Goal: Task Accomplishment & Management: Complete application form

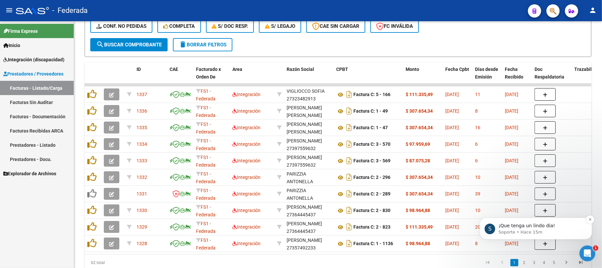
scroll to position [1, 0]
click at [555, 227] on p "¡Que tenga un lindo dia!" at bounding box center [541, 225] width 85 height 7
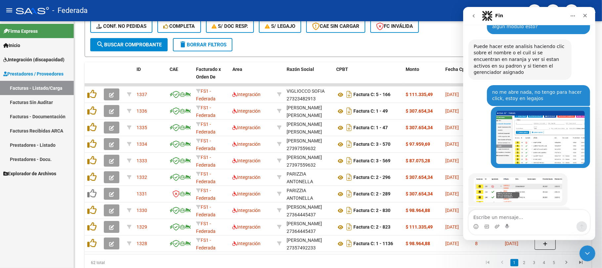
scroll to position [343, 0]
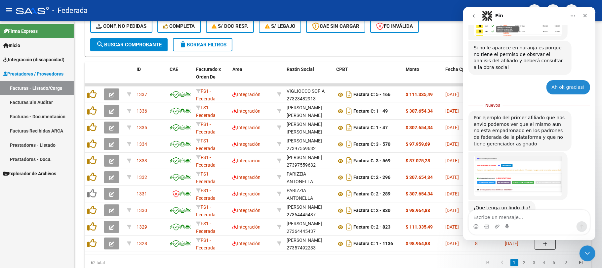
click at [501, 114] on div "Por ejemplo del primer afiliado que nos envio podemos ver que el mismo aun no e…" at bounding box center [520, 130] width 93 height 32
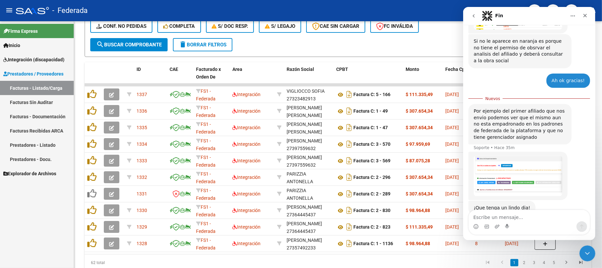
click at [499, 108] on div "Por ejemplo del primer afiliado que nos envio podemos ver que el mismo aun no e…" at bounding box center [520, 124] width 93 height 32
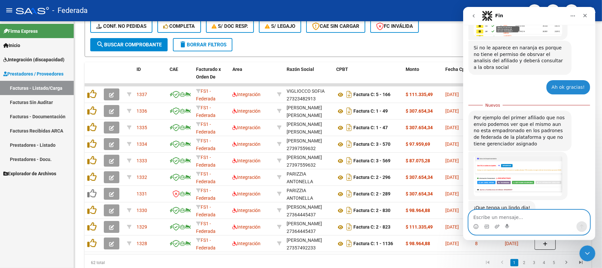
click at [509, 217] on textarea "Escribe un mensaje..." at bounding box center [529, 215] width 121 height 11
type textarea "gracias por el feedback"
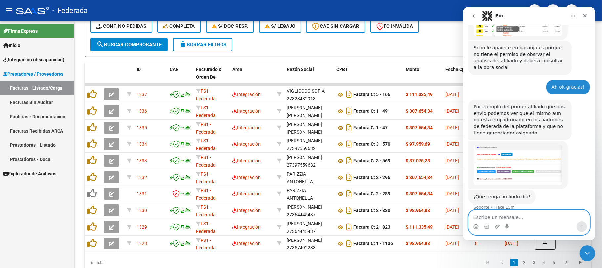
scroll to position [352, 0]
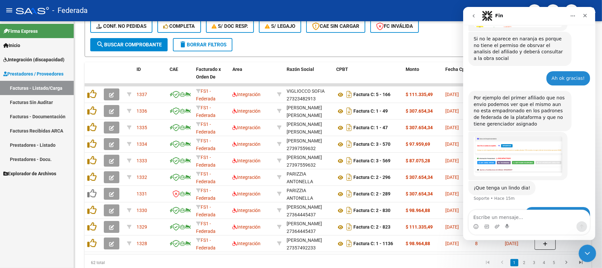
click at [588, 253] on icon "Cerrar Intercom Messenger" at bounding box center [587, 252] width 8 height 8
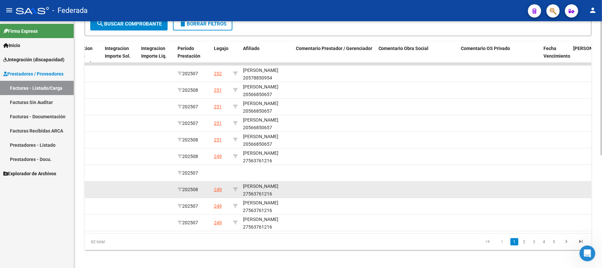
scroll to position [206, 0]
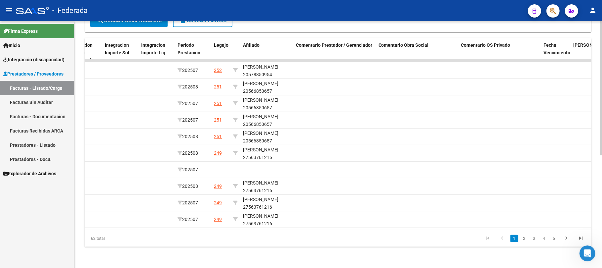
click at [524, 237] on link "2" at bounding box center [525, 238] width 8 height 7
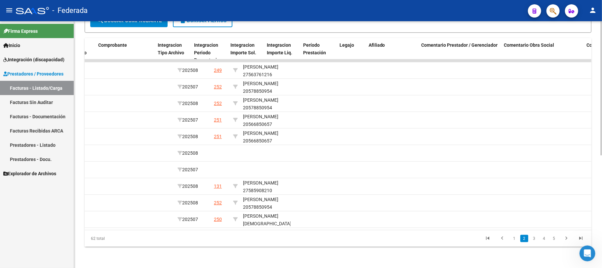
scroll to position [0, 732]
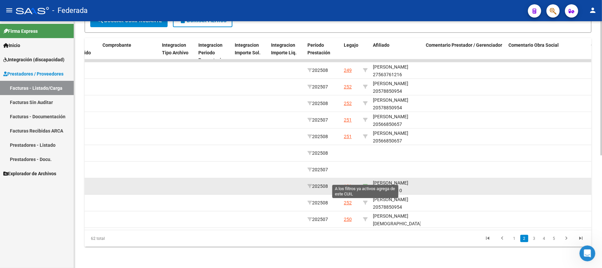
click at [366, 184] on icon at bounding box center [365, 186] width 5 height 5
type input "27585908210"
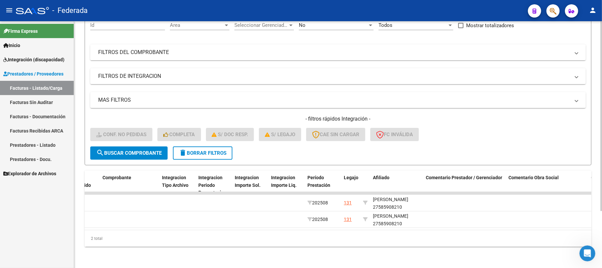
scroll to position [74, 0]
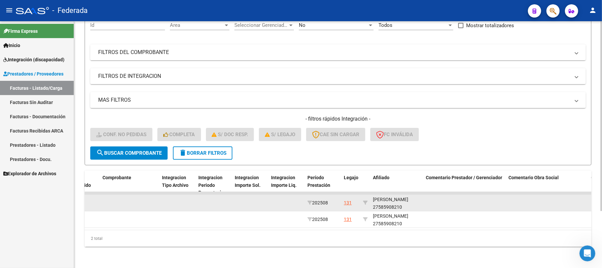
click at [381, 199] on div "[PERSON_NAME] 27585908210" at bounding box center [397, 203] width 48 height 15
copy div "27585908210"
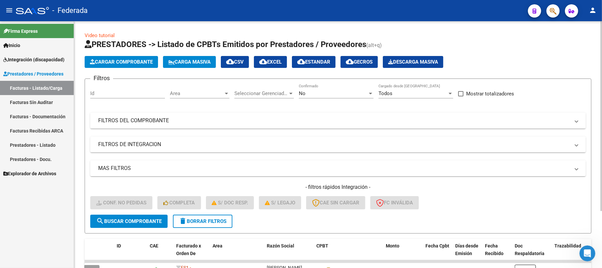
scroll to position [44, 0]
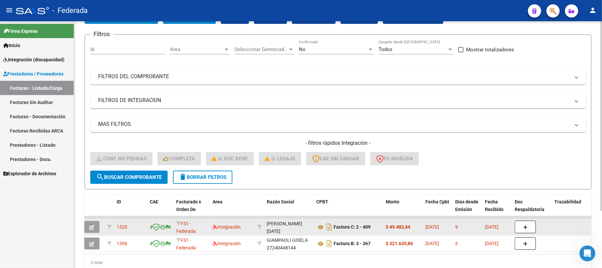
click at [97, 228] on button "button" at bounding box center [92, 227] width 16 height 12
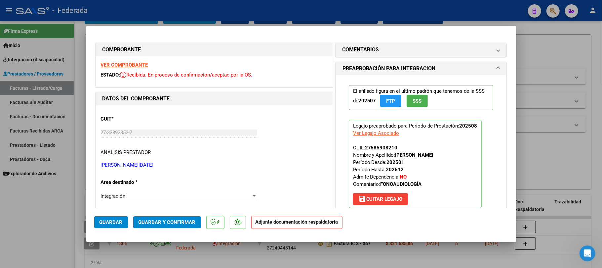
type input "$ 0,00"
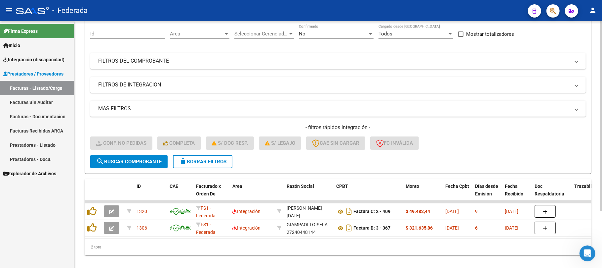
scroll to position [74, 0]
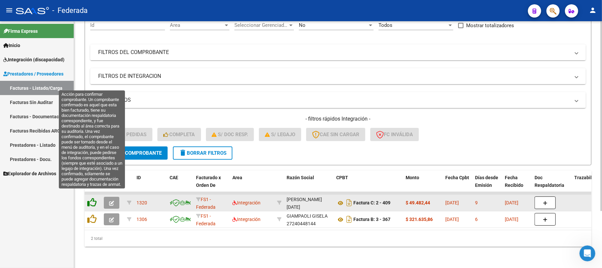
click at [91, 197] on icon at bounding box center [91, 201] width 9 height 9
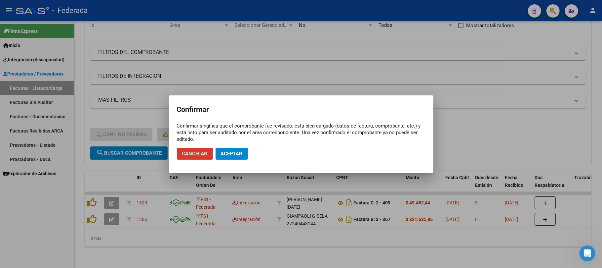
click at [236, 154] on span "Aceptar" at bounding box center [232, 154] width 22 height 6
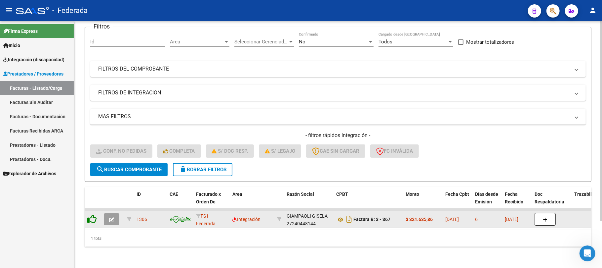
scroll to position [58, 0]
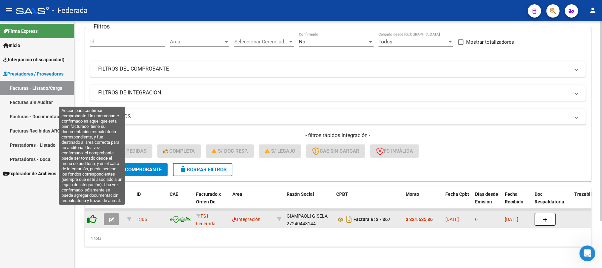
click at [93, 214] on icon at bounding box center [91, 218] width 9 height 9
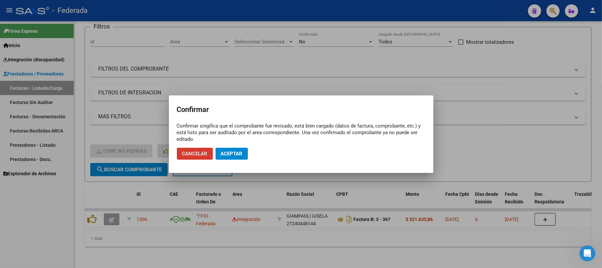
click at [234, 157] on button "Aceptar" at bounding box center [232, 154] width 32 height 12
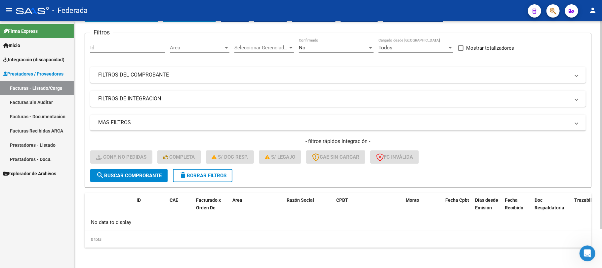
click at [207, 173] on span "delete Borrar Filtros" at bounding box center [203, 175] width 48 height 6
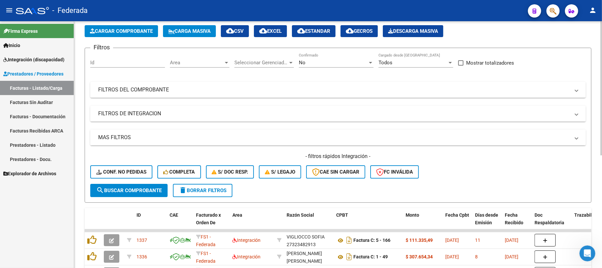
scroll to position [46, 0]
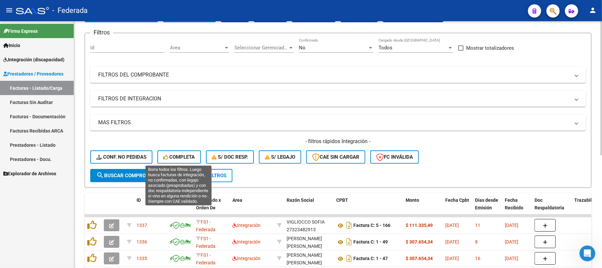
click at [140, 159] on span "Conf. no pedidas" at bounding box center [121, 157] width 50 height 6
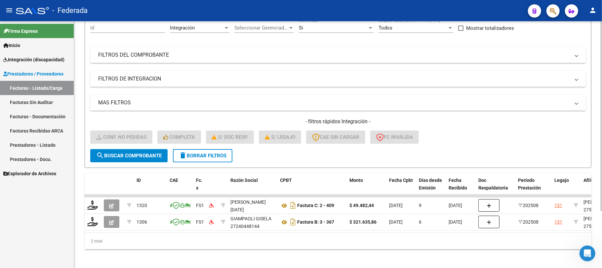
scroll to position [74, 0]
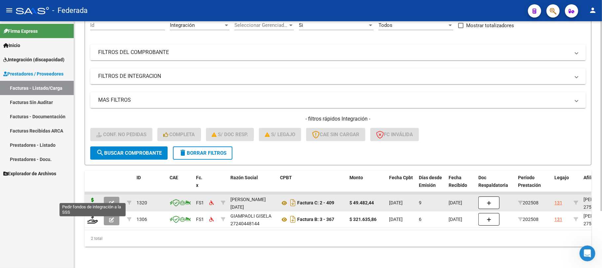
click at [94, 199] on icon at bounding box center [92, 201] width 11 height 9
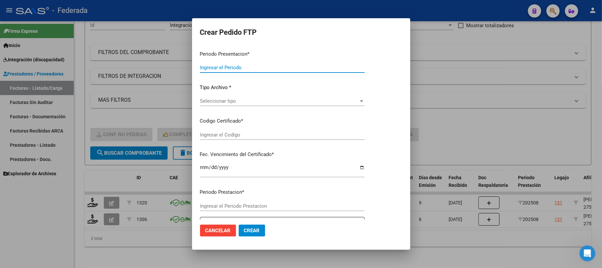
type input "202508"
type input "$ 49.482,44"
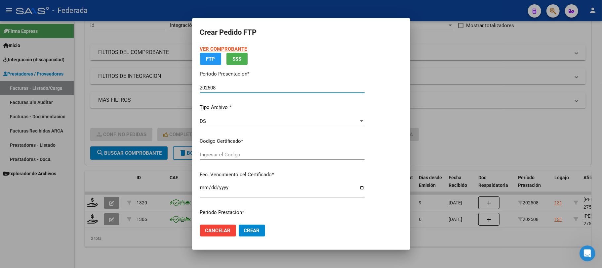
type input "ARG01000585908212020121620231216SFE162"
type input "[DATE]"
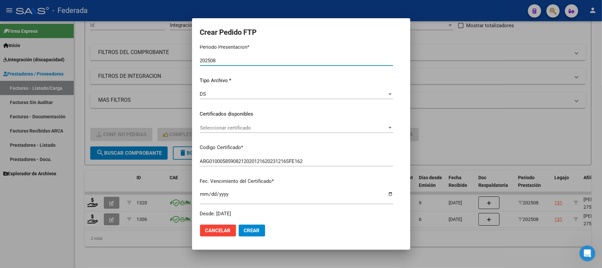
scroll to position [88, 0]
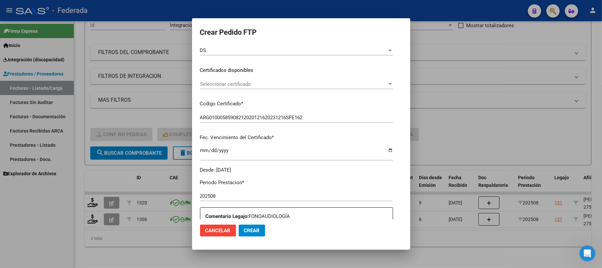
click at [245, 87] on div "Seleccionar certificado Seleccionar certificado" at bounding box center [296, 84] width 193 height 10
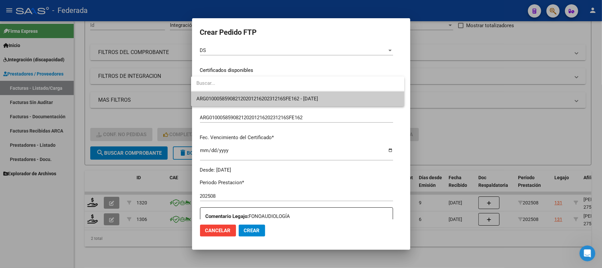
click at [246, 103] on span "ARG01000585908212020121620231216SFE162 - [DATE]" at bounding box center [297, 98] width 203 height 15
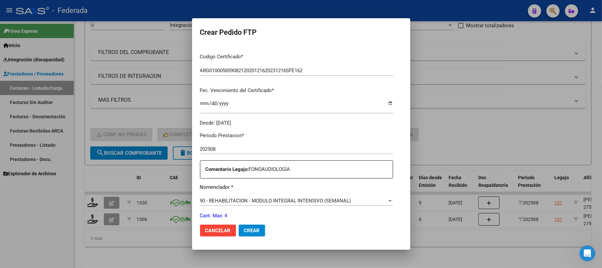
scroll to position [220, 0]
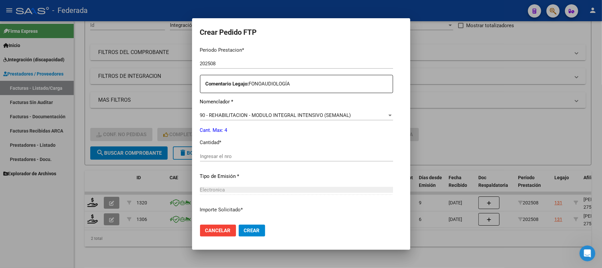
click at [223, 155] on input "Ingresar el nro" at bounding box center [296, 156] width 193 height 6
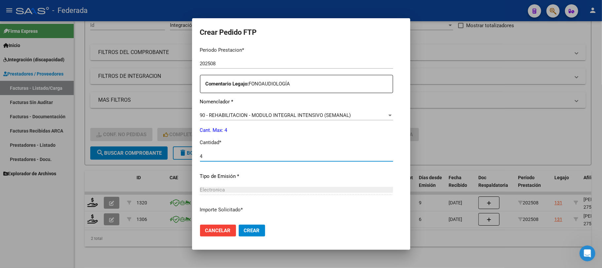
type input "4"
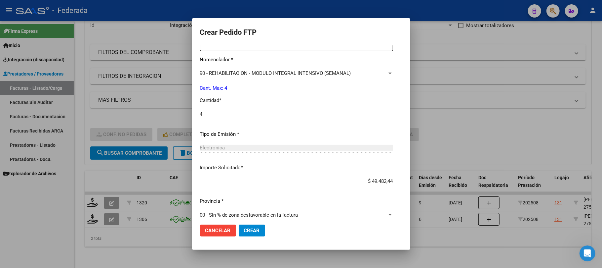
scroll to position [269, 0]
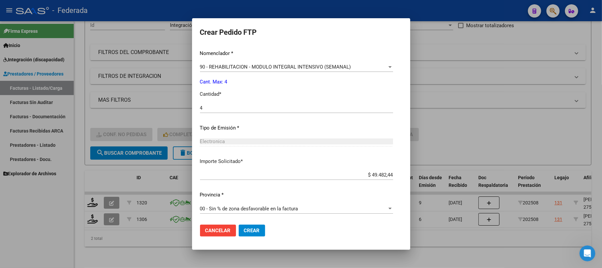
click at [248, 233] on span "Crear" at bounding box center [252, 230] width 16 height 6
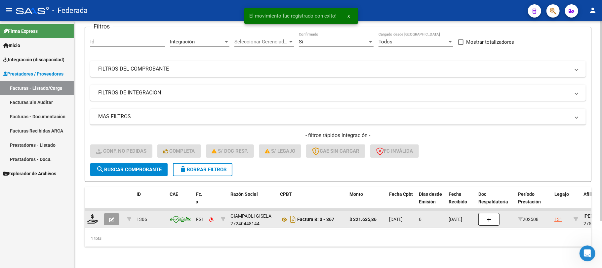
scroll to position [58, 0]
click at [93, 214] on icon at bounding box center [92, 218] width 11 height 9
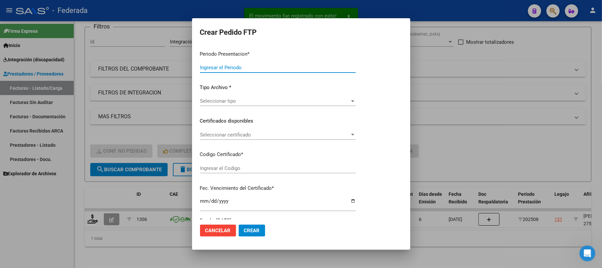
type input "202508"
type input "$ 321.635,86"
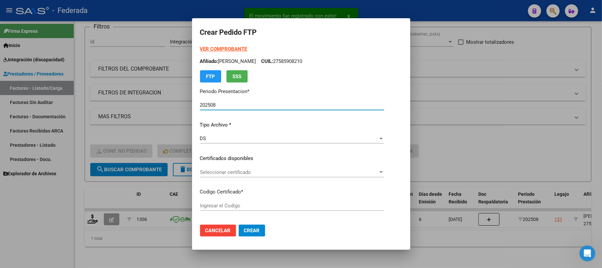
type input "ARG01000585908212020121620231216SFE162"
type input "[DATE]"
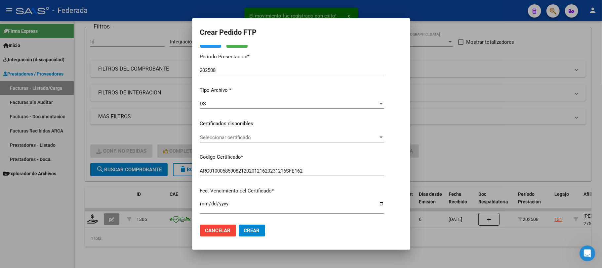
scroll to position [44, 0]
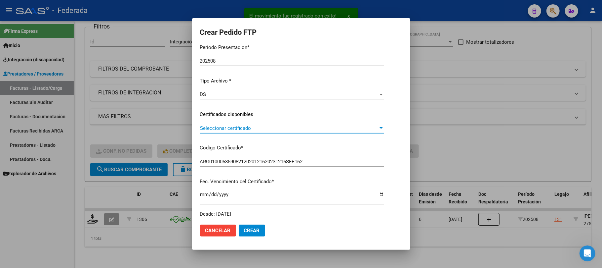
click at [235, 127] on span "Seleccionar certificado" at bounding box center [289, 128] width 178 height 6
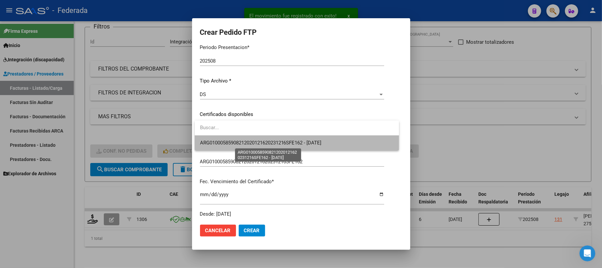
click at [239, 145] on span "ARG01000585908212020121620231216SFE162 - [DATE]" at bounding box center [261, 143] width 122 height 6
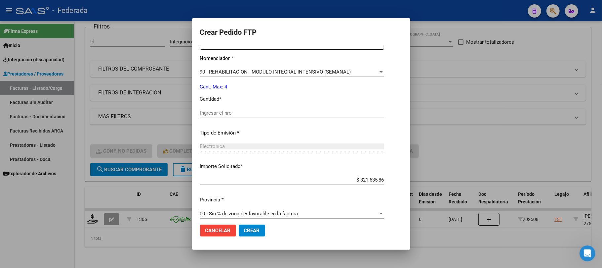
scroll to position [265, 0]
click at [228, 114] on input "Ingresar el nro" at bounding box center [292, 112] width 184 height 6
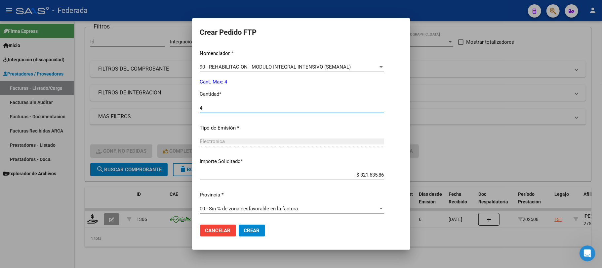
type input "4"
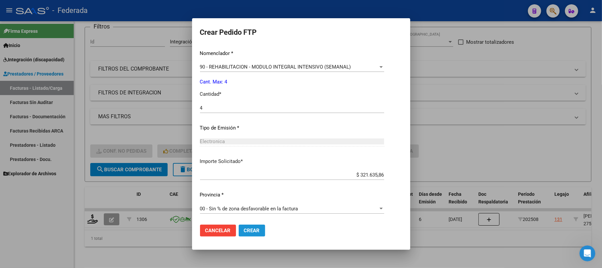
click at [249, 234] on button "Crear" at bounding box center [252, 230] width 26 height 12
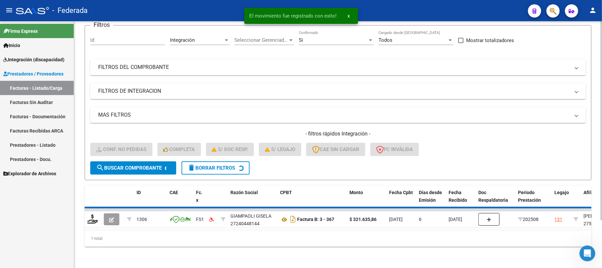
scroll to position [46, 0]
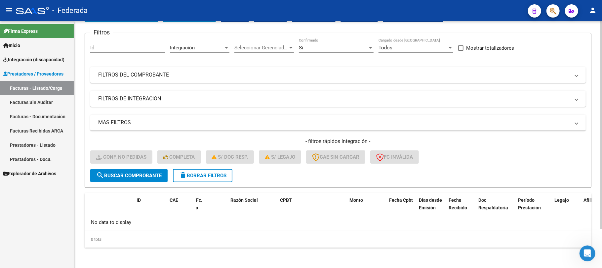
click at [224, 169] on button "delete Borrar Filtros" at bounding box center [203, 175] width 60 height 13
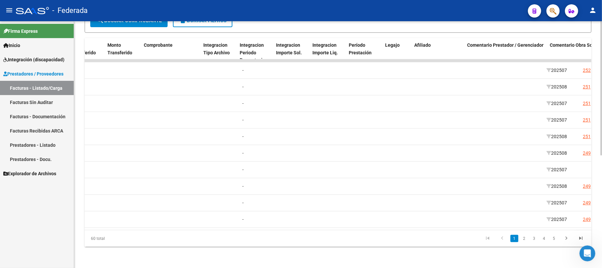
scroll to position [0, 696]
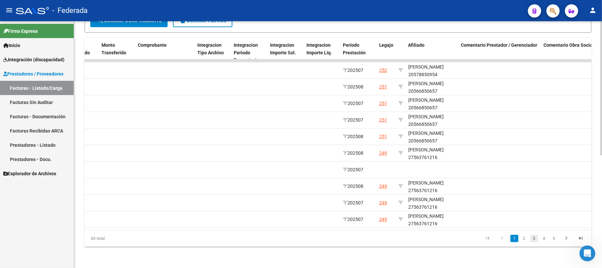
click at [535, 238] on link "3" at bounding box center [535, 238] width 8 height 7
click at [544, 239] on link "4" at bounding box center [545, 238] width 8 height 7
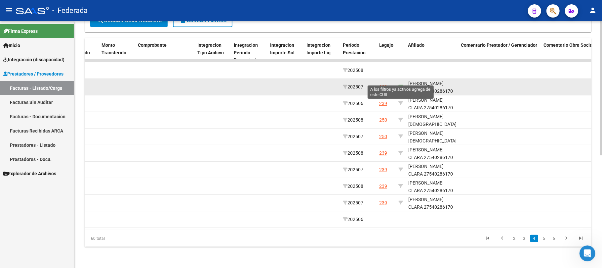
click at [402, 84] on icon at bounding box center [401, 86] width 5 height 5
type input "27540286170"
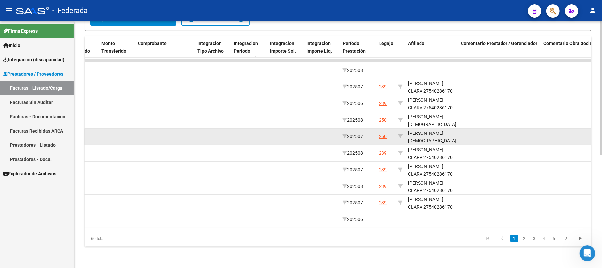
scroll to position [140, 0]
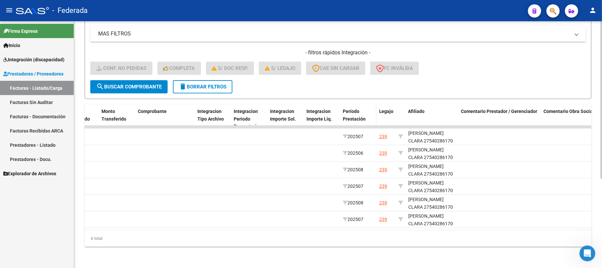
click at [359, 109] on span "Período Prestación" at bounding box center [354, 115] width 23 height 13
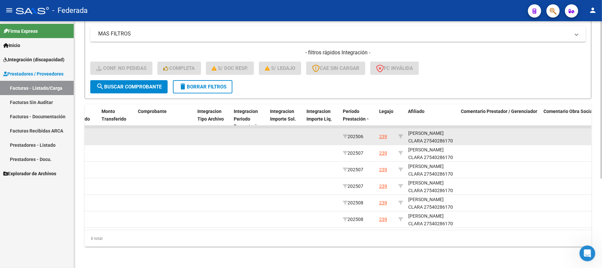
click at [434, 135] on div "[PERSON_NAME] CLARA 27540286170" at bounding box center [433, 136] width 48 height 15
copy div "27540286170"
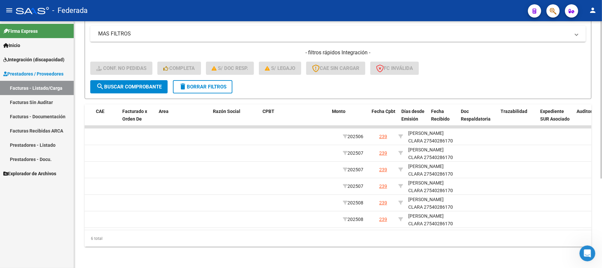
scroll to position [0, 0]
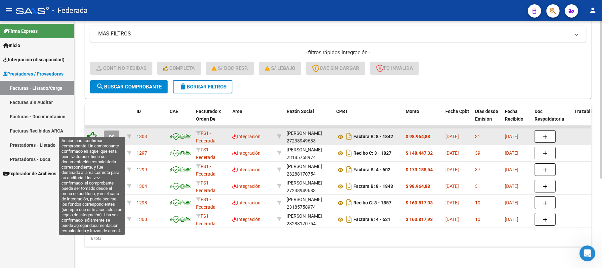
click at [94, 132] on icon at bounding box center [91, 135] width 9 height 9
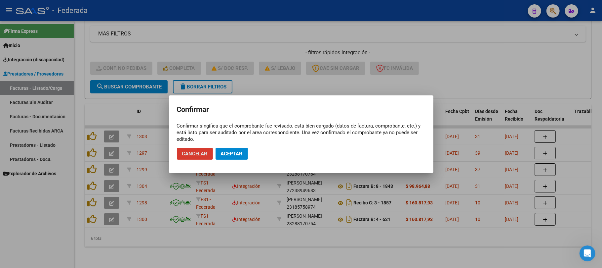
click at [225, 151] on span "Aceptar" at bounding box center [232, 154] width 22 height 6
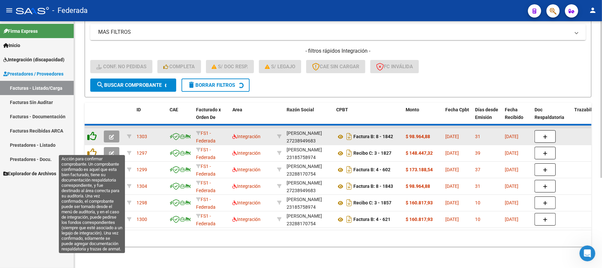
scroll to position [124, 0]
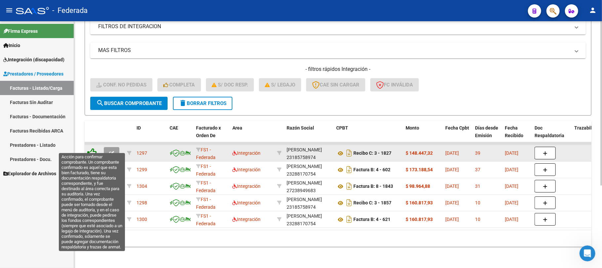
click at [89, 148] on icon at bounding box center [91, 152] width 9 height 9
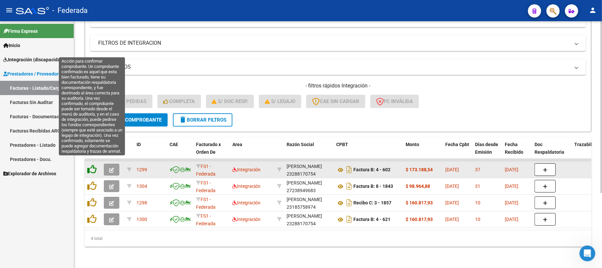
click at [94, 166] on icon at bounding box center [91, 168] width 9 height 9
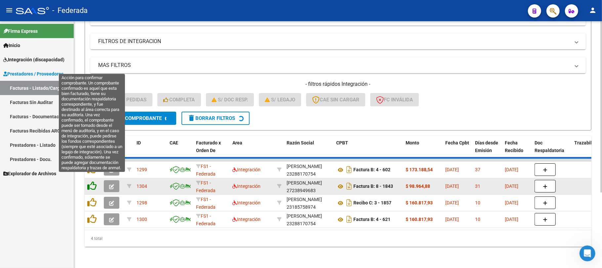
click at [93, 181] on icon at bounding box center [91, 185] width 9 height 9
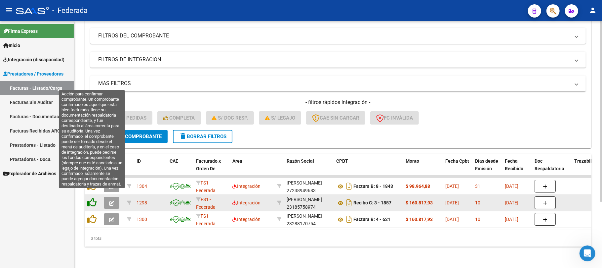
click at [93, 197] on icon at bounding box center [91, 201] width 9 height 9
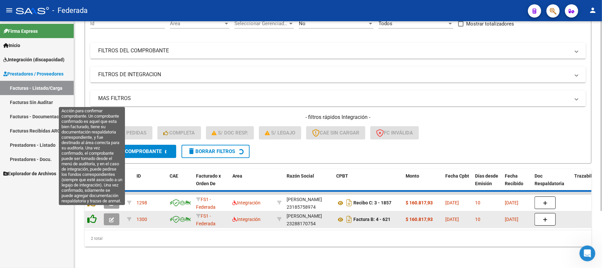
click at [94, 214] on icon at bounding box center [91, 218] width 9 height 9
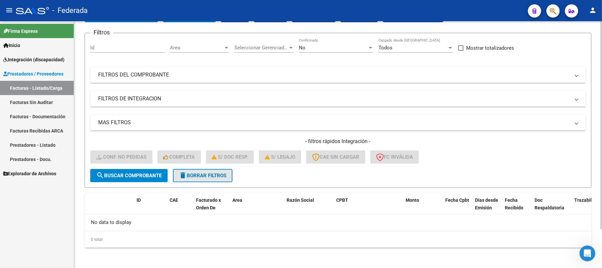
click at [191, 174] on span "delete Borrar Filtros" at bounding box center [203, 175] width 48 height 6
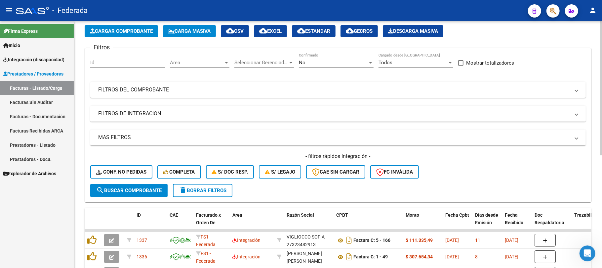
scroll to position [46, 0]
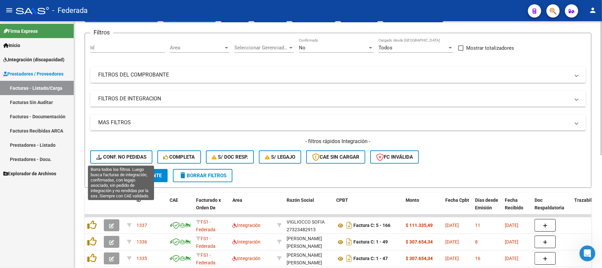
click at [145, 157] on span "Conf. no pedidas" at bounding box center [121, 157] width 50 height 6
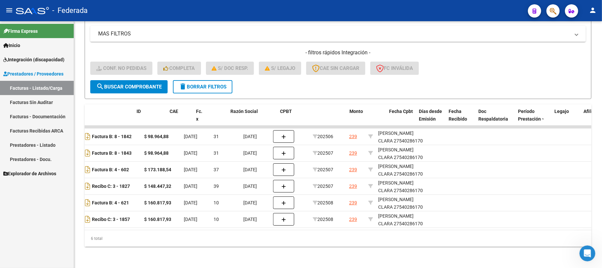
scroll to position [0, 0]
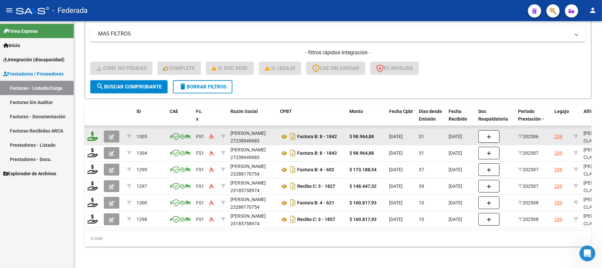
click at [93, 133] on icon at bounding box center [92, 135] width 11 height 9
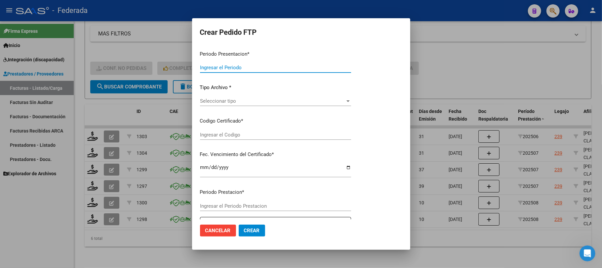
type input "202508"
type input "202506"
type input "$ 98.964,88"
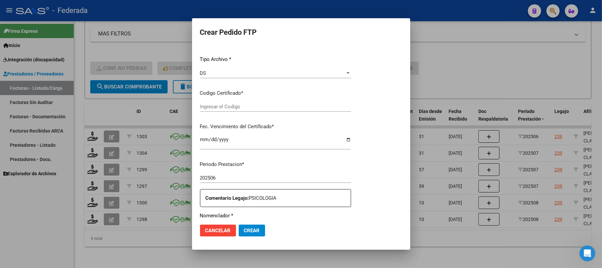
type input "ARG01000540286172022102420271024SFE162"
type input "[DATE]"
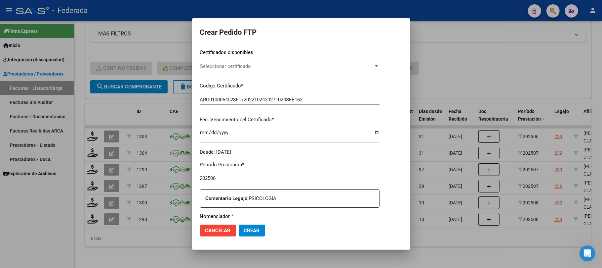
click at [232, 70] on div "Seleccionar certificado Seleccionar certificado" at bounding box center [290, 66] width 180 height 10
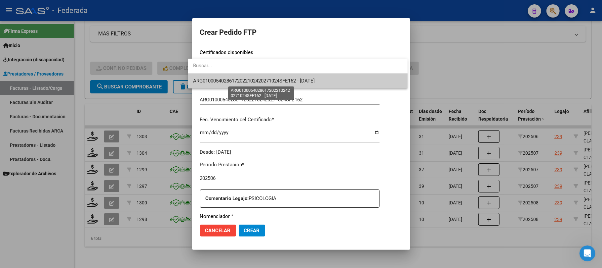
click at [230, 81] on span "ARG01000540286172022102420271024SFE162 - [DATE]" at bounding box center [254, 81] width 122 height 6
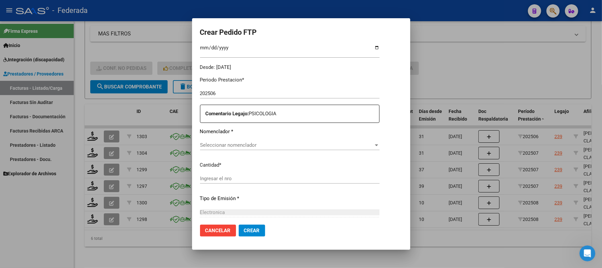
scroll to position [238, 0]
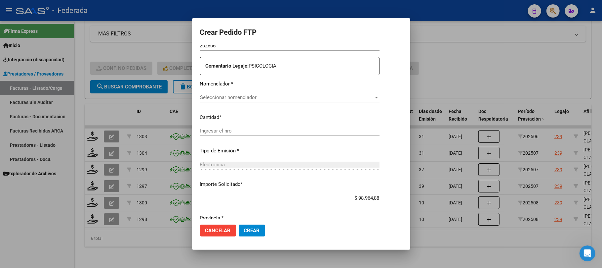
click at [227, 97] on span "Seleccionar nomenclador" at bounding box center [287, 97] width 174 height 6
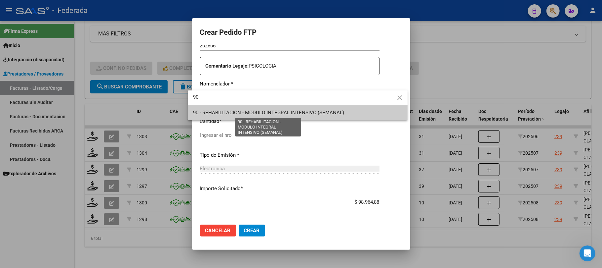
type input "90"
click at [228, 111] on span "90 - REHABILITACION - MODULO INTEGRAL INTENSIVO (SEMANAL)" at bounding box center [268, 112] width 151 height 6
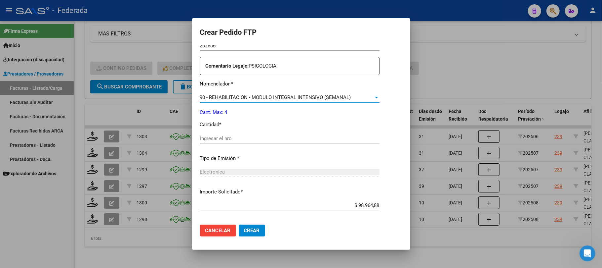
click at [220, 140] on input "Ingresar el nro" at bounding box center [290, 138] width 180 height 6
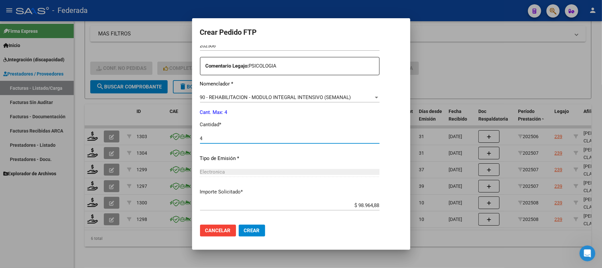
type input "4"
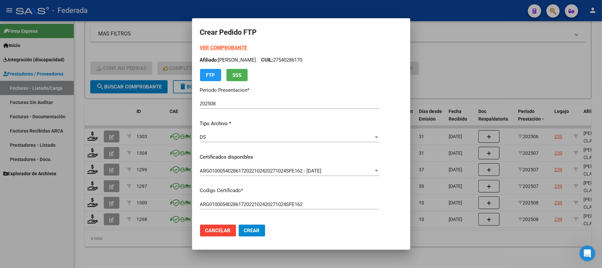
scroll to position [0, 0]
click at [309, 60] on p "Afiliado: [PERSON_NAME]: 27540286170" at bounding box center [290, 62] width 180 height 8
copy p "27540286170"
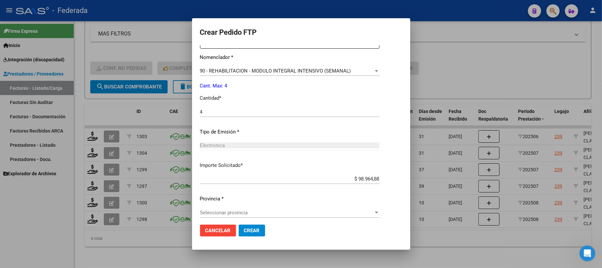
scroll to position [269, 0]
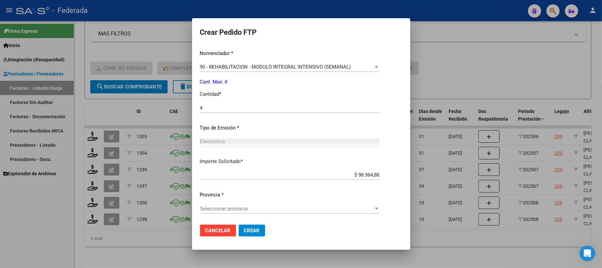
click at [239, 207] on span "Seleccionar provincia" at bounding box center [287, 208] width 174 height 6
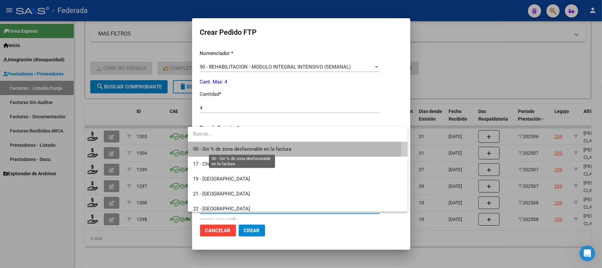
click at [246, 147] on span "00 - Sin % de zona desfavorable en la factura" at bounding box center [242, 149] width 98 height 6
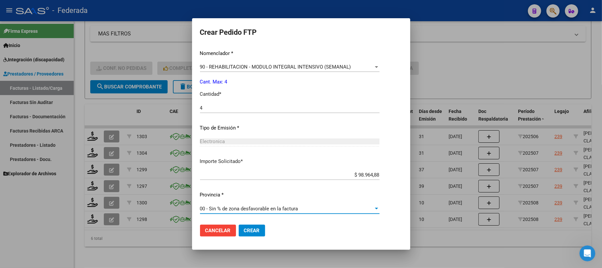
click at [246, 228] on span "Crear" at bounding box center [252, 230] width 16 height 6
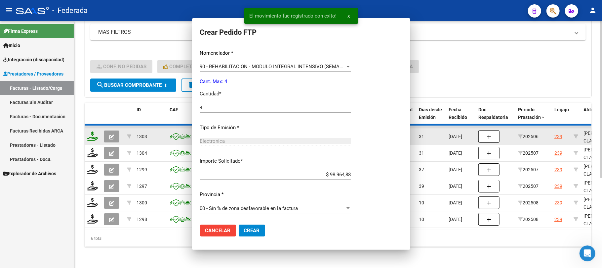
scroll to position [0, 0]
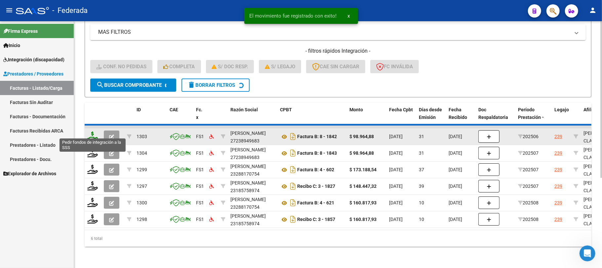
click at [94, 133] on div "ID CAE Fc. x Razón Social CPBT Monto Fecha Cpbt Días desde Emisión Fecha Recibi…" at bounding box center [338, 175] width 507 height 144
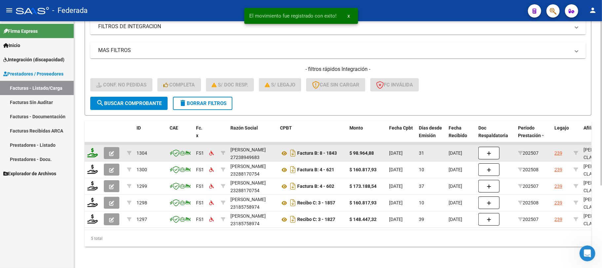
scroll to position [124, 0]
click at [94, 148] on icon at bounding box center [92, 152] width 11 height 9
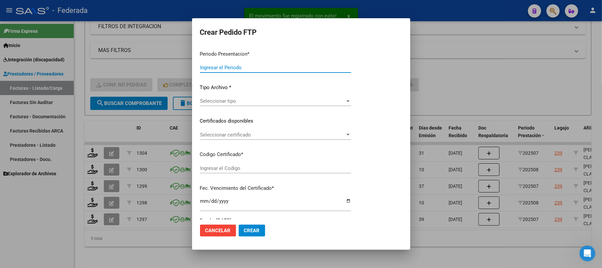
type input "202508"
type input "202507"
type input "$ 98.964,88"
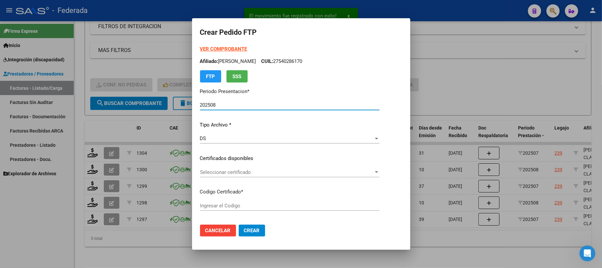
scroll to position [44, 0]
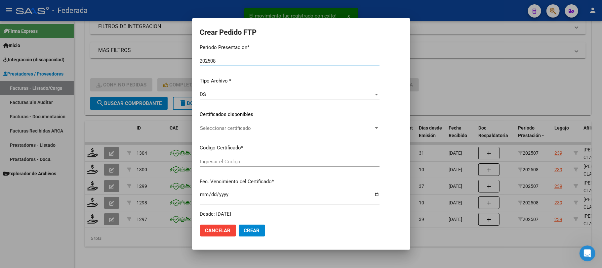
type input "ARG01000540286172022102420271024SFE162"
type input "[DATE]"
click at [250, 127] on span "Seleccionar certificado" at bounding box center [287, 128] width 174 height 6
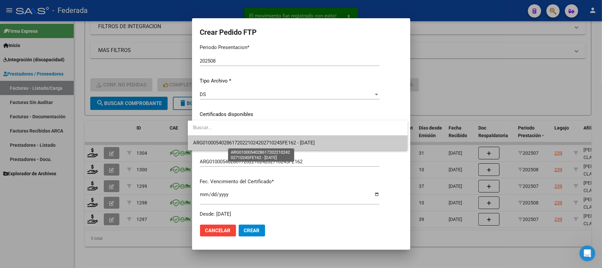
click at [253, 140] on span "ARG01000540286172022102420271024SFE162 - [DATE]" at bounding box center [254, 143] width 122 height 6
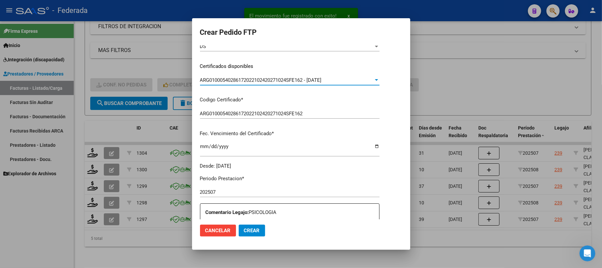
scroll to position [220, 0]
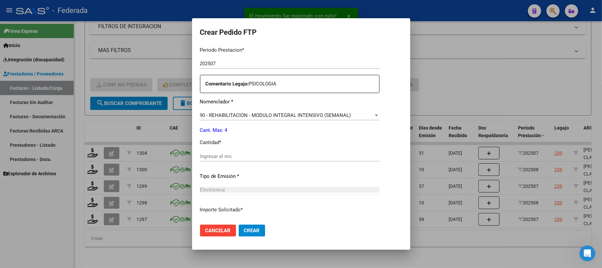
click at [238, 159] on div "Ingresar el nro" at bounding box center [290, 156] width 180 height 10
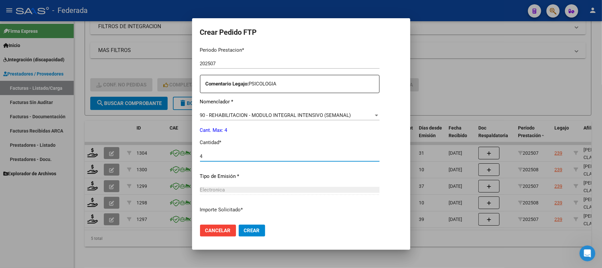
type input "4"
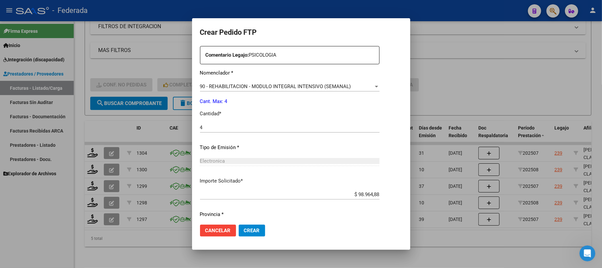
scroll to position [269, 0]
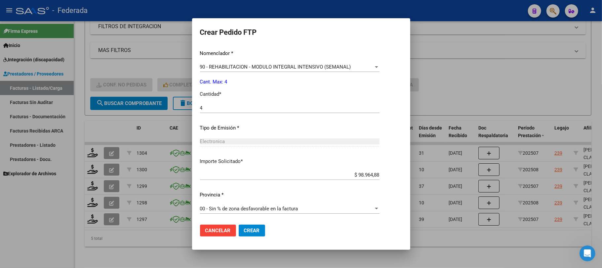
click at [245, 229] on span "Crear" at bounding box center [252, 230] width 16 height 6
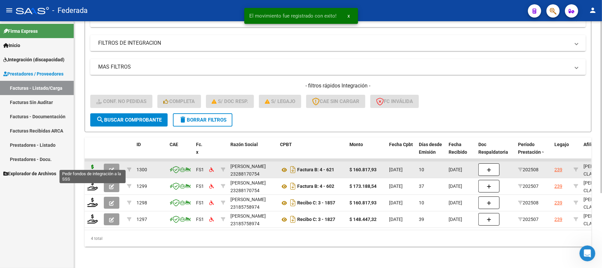
scroll to position [107, 0]
click at [92, 165] on icon at bounding box center [92, 168] width 11 height 9
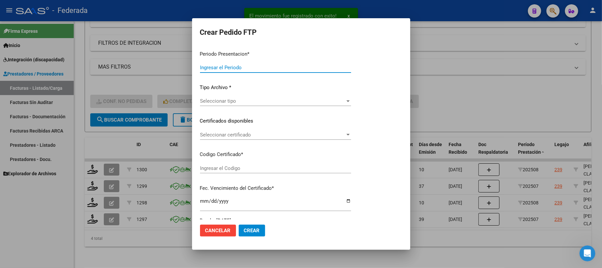
type input "202508"
type input "$ 160.817,93"
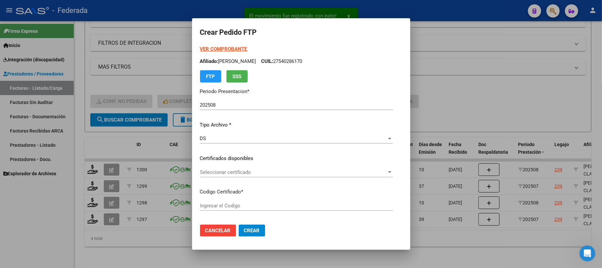
type input "ARG01000540286172022102420271024SFE162"
type input "[DATE]"
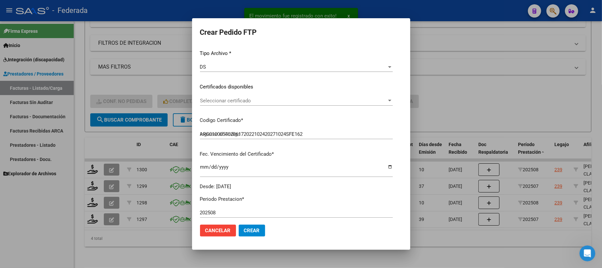
scroll to position [88, 0]
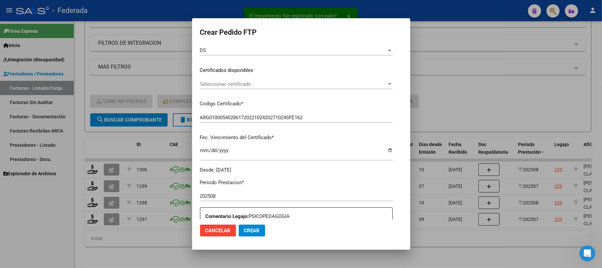
click at [232, 82] on span "Seleccionar certificado" at bounding box center [293, 84] width 187 height 6
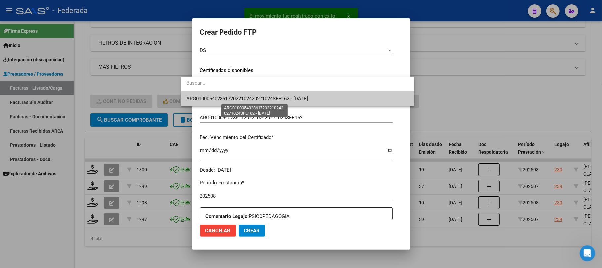
click at [231, 100] on span "ARG01000540286172022102420271024SFE162 - [DATE]" at bounding box center [248, 99] width 122 height 6
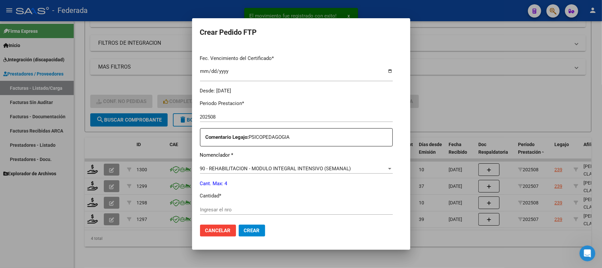
scroll to position [265, 0]
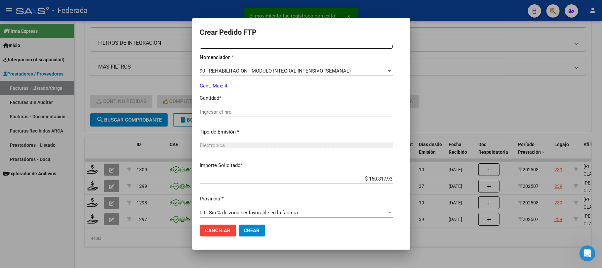
click at [227, 112] on input "Ingresar el nro" at bounding box center [296, 112] width 193 height 6
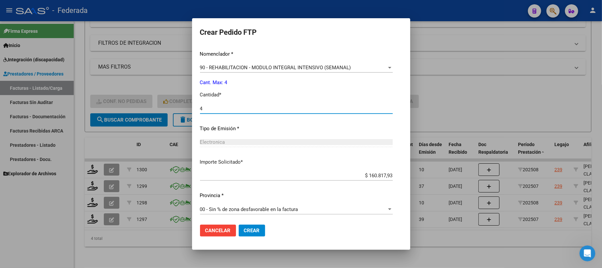
scroll to position [269, 0]
type input "4"
click at [245, 234] on button "Crear" at bounding box center [252, 230] width 26 height 12
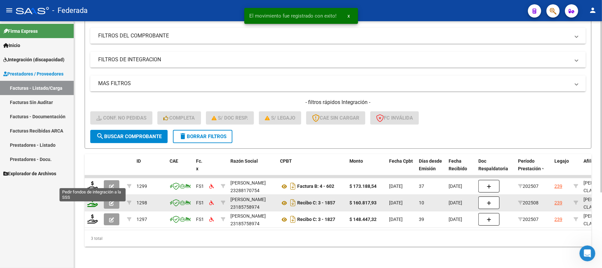
scroll to position [91, 0]
click at [92, 181] on icon at bounding box center [92, 185] width 11 height 9
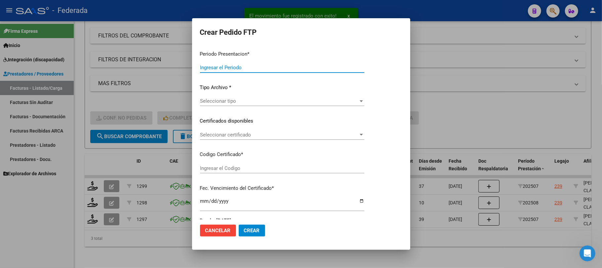
type input "202508"
type input "202507"
type input "$ 173.188,54"
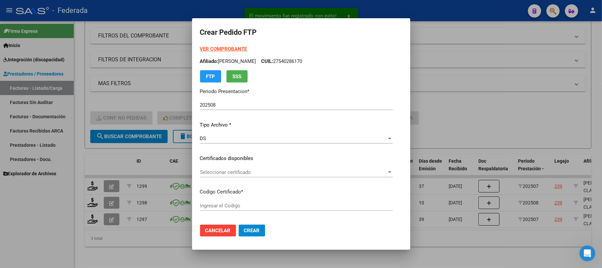
type input "ARG01000540286172022102420271024SFE162"
type input "[DATE]"
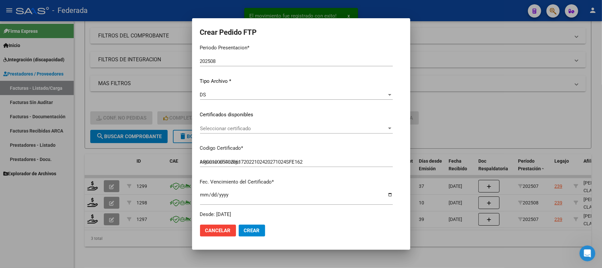
scroll to position [88, 0]
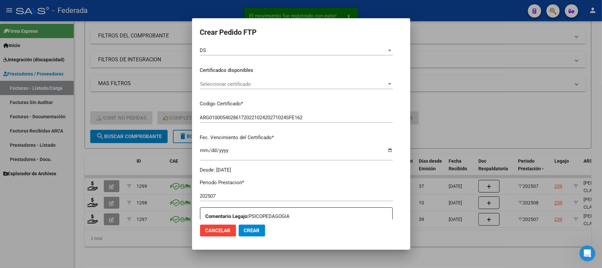
click at [219, 86] on span "Seleccionar certificado" at bounding box center [293, 84] width 187 height 6
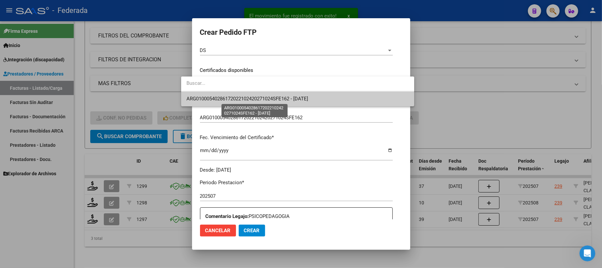
click at [220, 101] on span "ARG01000540286172022102420271024SFE162 - [DATE]" at bounding box center [248, 99] width 122 height 6
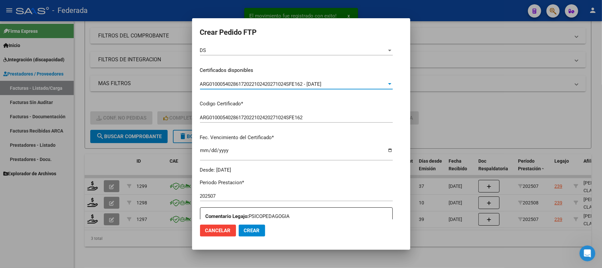
scroll to position [220, 0]
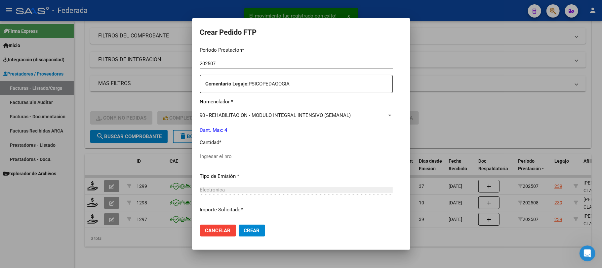
click at [213, 155] on input "Ingresar el nro" at bounding box center [296, 156] width 193 height 6
type input "4"
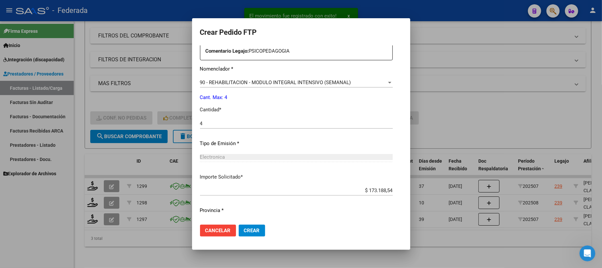
scroll to position [269, 0]
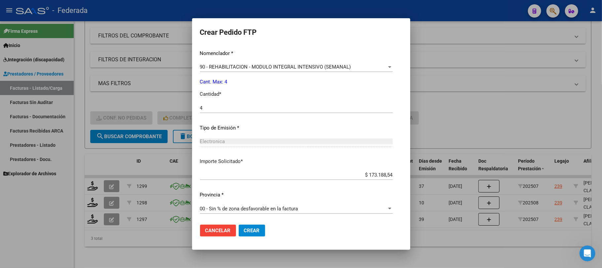
click at [244, 232] on span "Crear" at bounding box center [252, 230] width 16 height 6
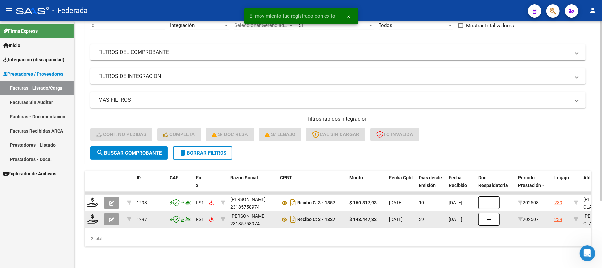
scroll to position [74, 0]
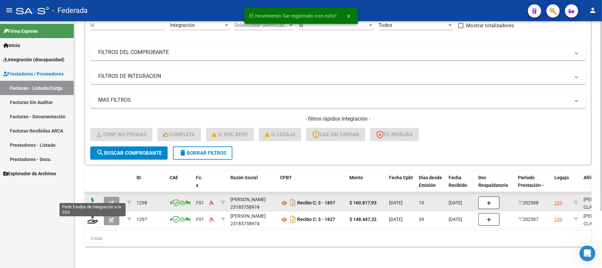
click at [93, 198] on icon at bounding box center [92, 201] width 11 height 9
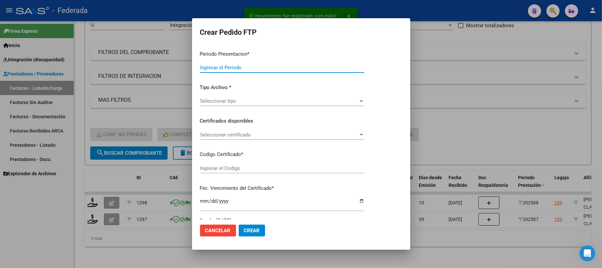
type input "202508"
type input "$ 160.817,93"
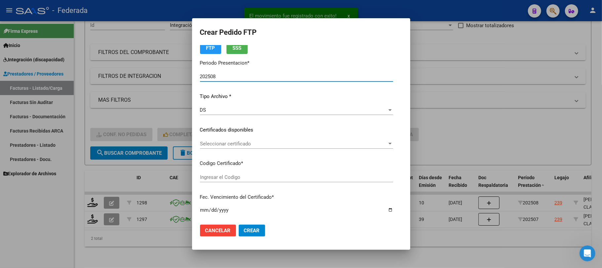
scroll to position [44, 0]
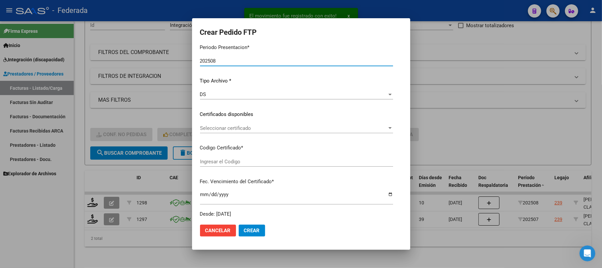
type input "ARG01000540286172022102420271024SFE162"
type input "[DATE]"
click at [230, 132] on div "Seleccionar certificado Seleccionar certificado" at bounding box center [296, 128] width 193 height 10
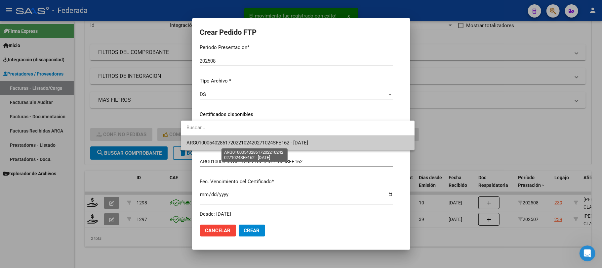
click at [232, 143] on span "ARG01000540286172022102420271024SFE162 - [DATE]" at bounding box center [248, 143] width 122 height 6
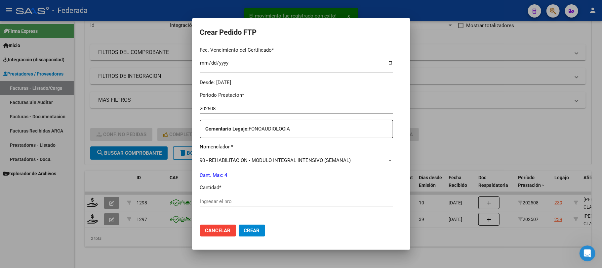
scroll to position [176, 0]
click at [216, 193] on div "Periodo Prestacion * 202508 Ingresar el Periodo Prestacion Comentario Legajo: F…" at bounding box center [296, 198] width 193 height 227
click at [216, 197] on input "Ingresar el nro" at bounding box center [296, 200] width 193 height 6
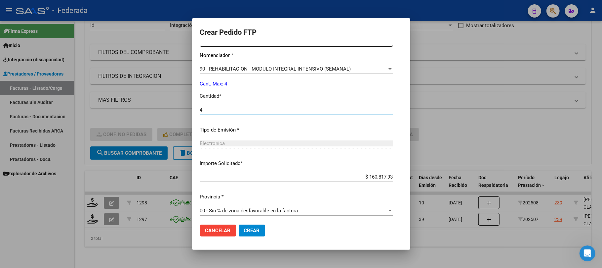
scroll to position [269, 0]
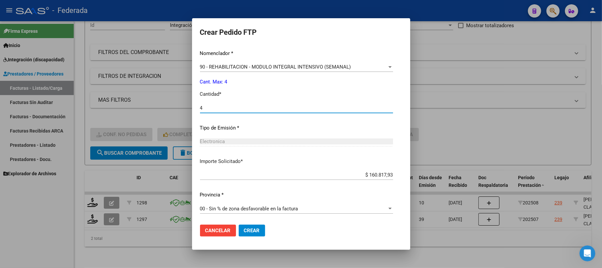
type input "4"
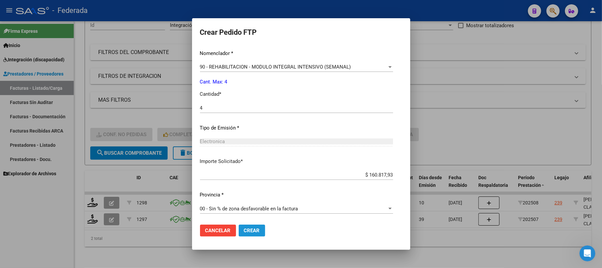
click at [244, 231] on span "Crear" at bounding box center [252, 230] width 16 height 6
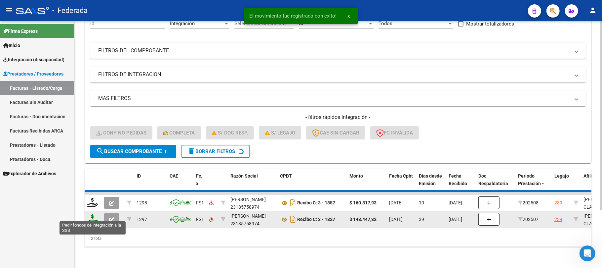
scroll to position [58, 0]
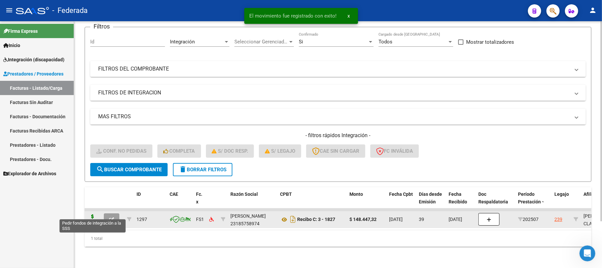
click at [92, 214] on icon at bounding box center [92, 218] width 11 height 9
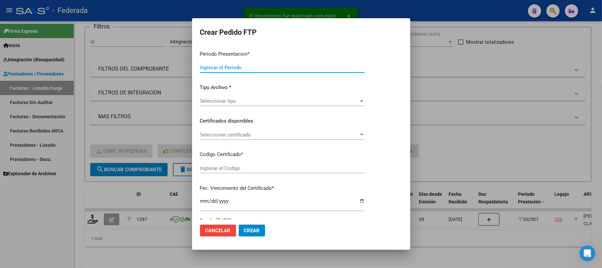
type input "202508"
type input "202507"
type input "$ 148.447,32"
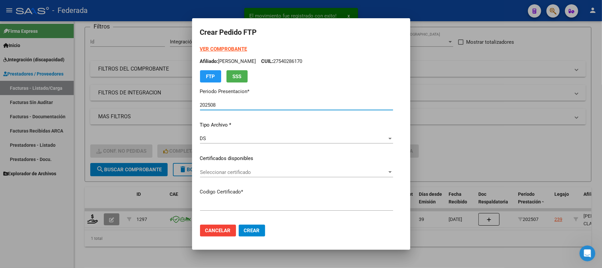
type input "ARG01000540286172022102420271024SFE162"
type input "[DATE]"
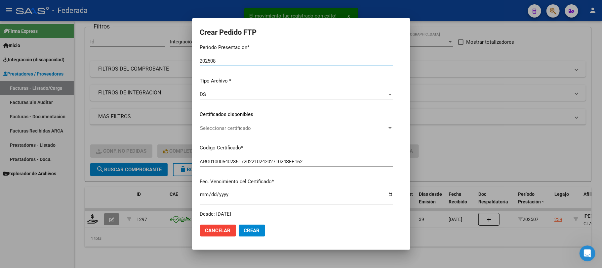
click at [232, 129] on span "Seleccionar certificado" at bounding box center [293, 128] width 187 height 6
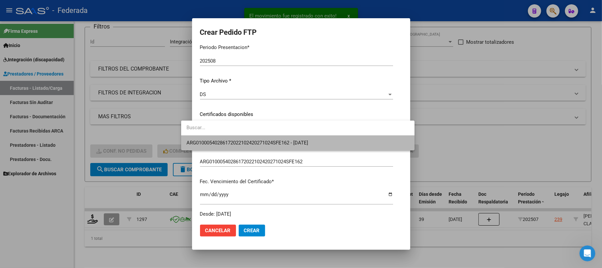
click at [233, 138] on span "ARG01000540286172022102420271024SFE162 - [DATE]" at bounding box center [298, 142] width 223 height 15
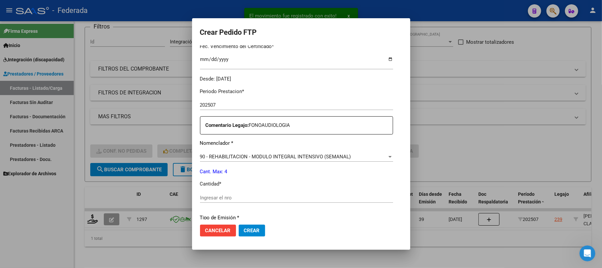
scroll to position [220, 0]
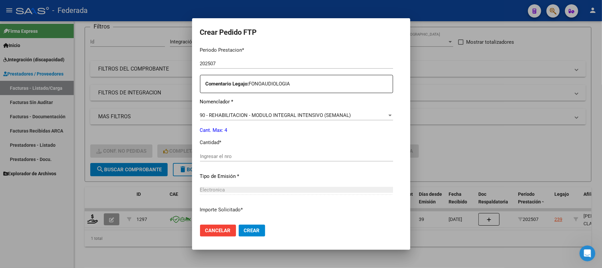
click at [220, 157] on input "Ingresar el nro" at bounding box center [296, 156] width 193 height 6
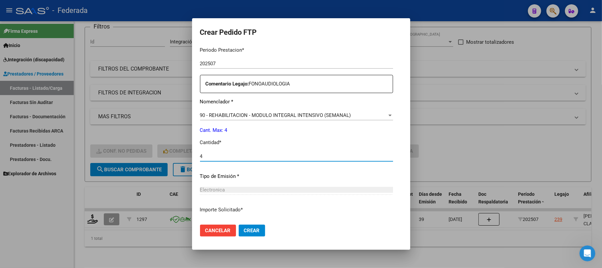
type input "4"
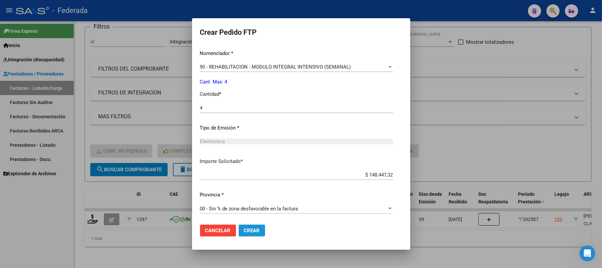
click at [244, 230] on span "Crear" at bounding box center [252, 230] width 16 height 6
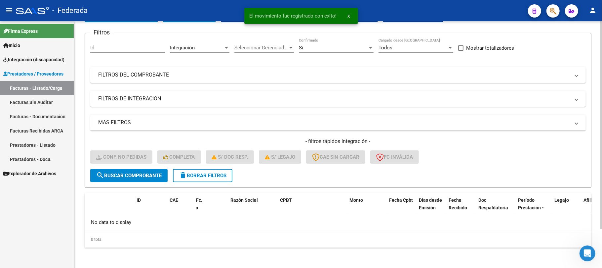
click at [206, 172] on span "delete Borrar Filtros" at bounding box center [203, 175] width 48 height 6
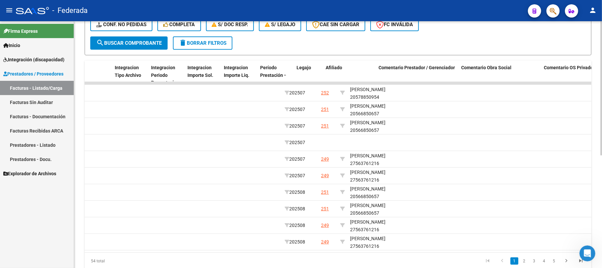
scroll to position [0, 782]
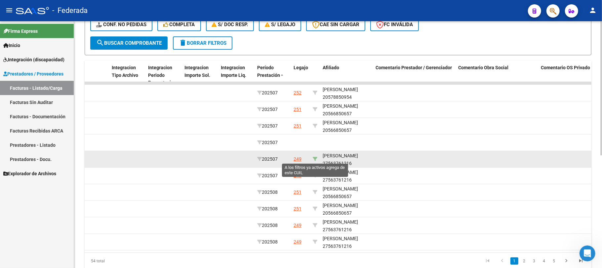
click at [316, 156] on icon at bounding box center [315, 158] width 5 height 5
type input "27563761216"
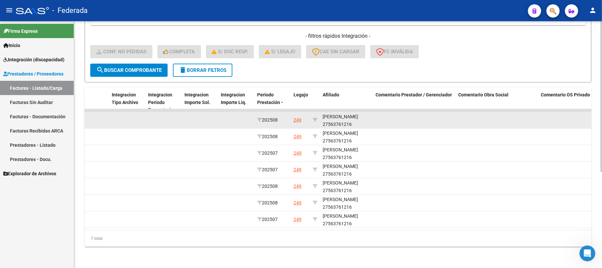
scroll to position [8, 0]
click at [346, 117] on div "[PERSON_NAME] 27563761216" at bounding box center [347, 118] width 48 height 15
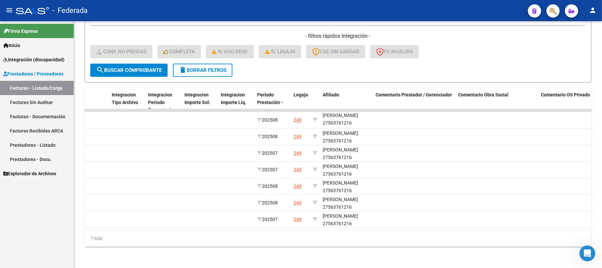
copy div "27563761216"
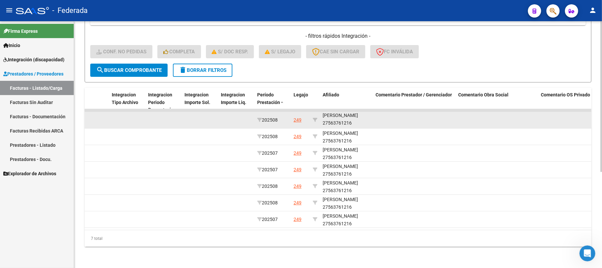
click at [329, 111] on div "[PERSON_NAME] 27563761216" at bounding box center [347, 118] width 48 height 15
click at [333, 113] on div "[PERSON_NAME] 27563761216" at bounding box center [347, 120] width 48 height 15
copy div "[PERSON_NAME]"
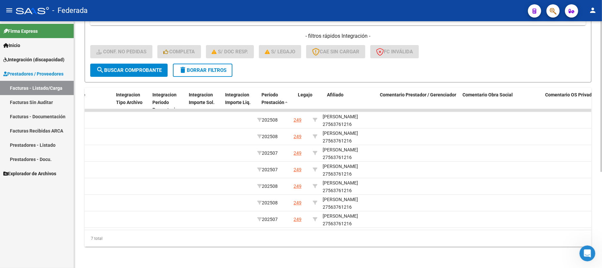
scroll to position [0, 776]
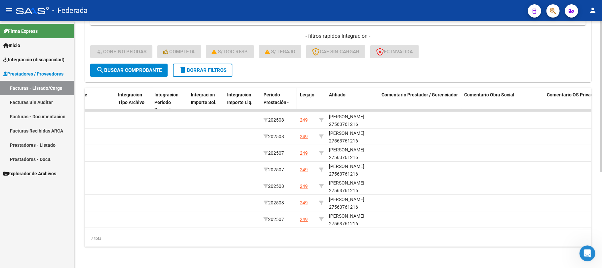
click at [288, 100] on span at bounding box center [288, 102] width 4 height 5
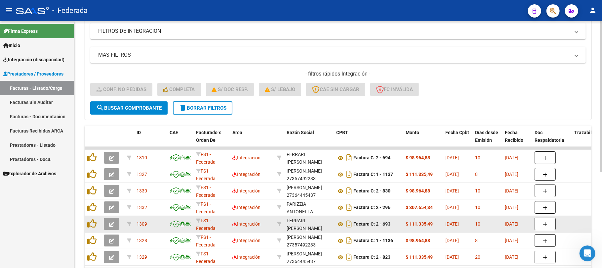
scroll to position [113, 0]
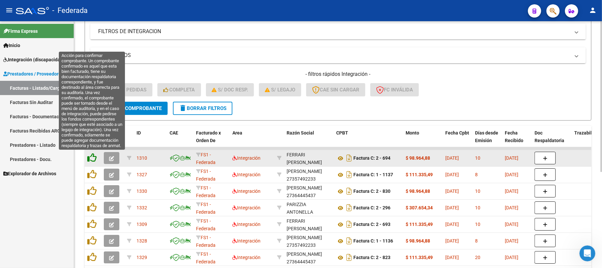
click at [93, 159] on icon at bounding box center [91, 157] width 9 height 9
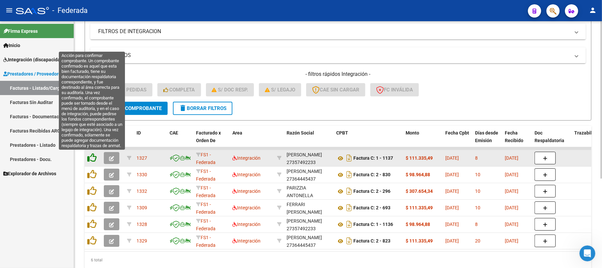
click at [93, 159] on icon at bounding box center [91, 157] width 9 height 9
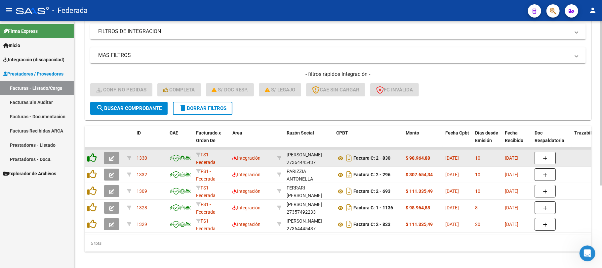
click at [93, 159] on icon at bounding box center [91, 157] width 9 height 9
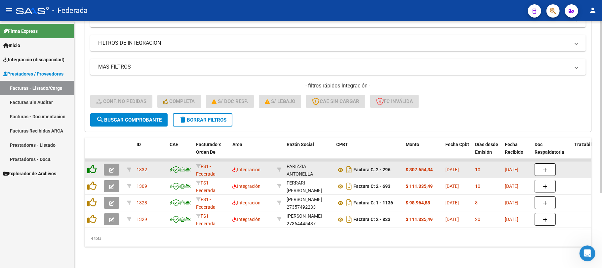
click at [93, 164] on icon at bounding box center [91, 168] width 9 height 9
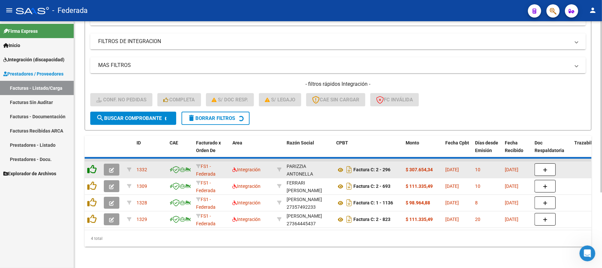
scroll to position [91, 0]
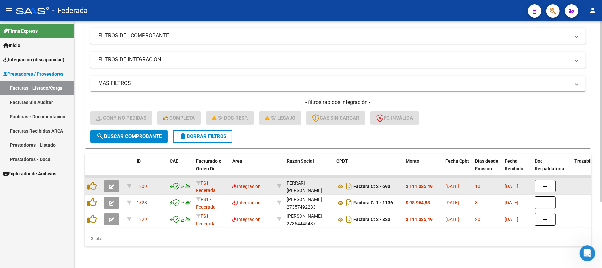
click at [93, 178] on datatable-body-cell at bounding box center [93, 186] width 17 height 16
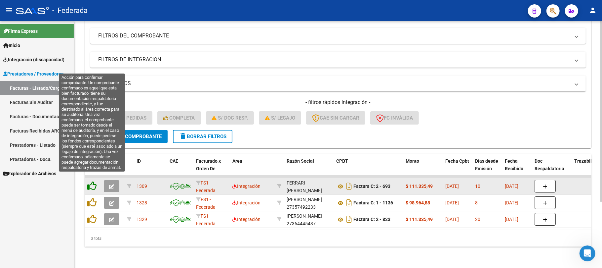
click at [93, 181] on icon at bounding box center [91, 185] width 9 height 9
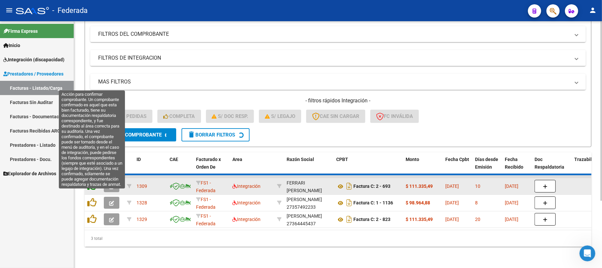
click at [93, 190] on icon at bounding box center [91, 185] width 9 height 9
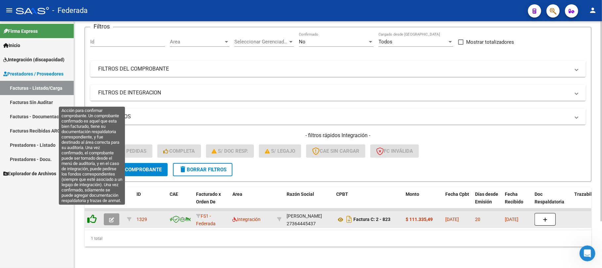
click at [95, 214] on icon at bounding box center [91, 218] width 9 height 9
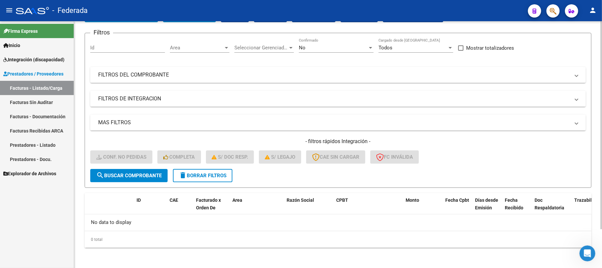
click at [195, 170] on button "delete Borrar Filtros" at bounding box center [203, 175] width 60 height 13
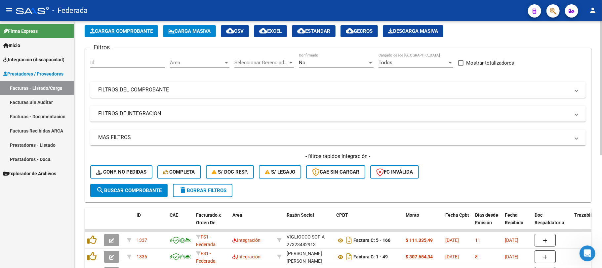
scroll to position [46, 0]
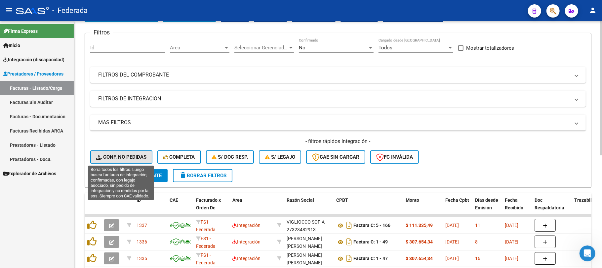
click at [123, 158] on span "Conf. no pedidas" at bounding box center [121, 157] width 50 height 6
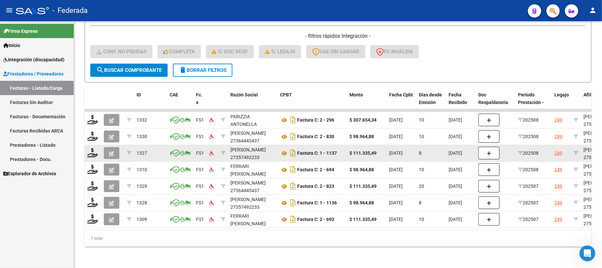
scroll to position [113, 0]
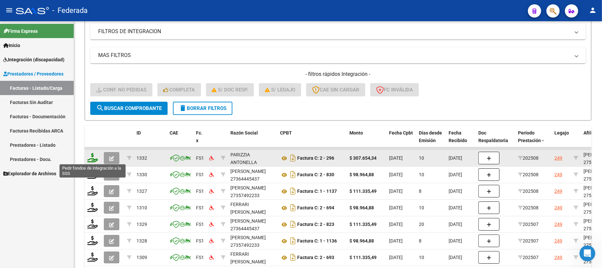
click at [93, 157] on icon at bounding box center [92, 157] width 11 height 9
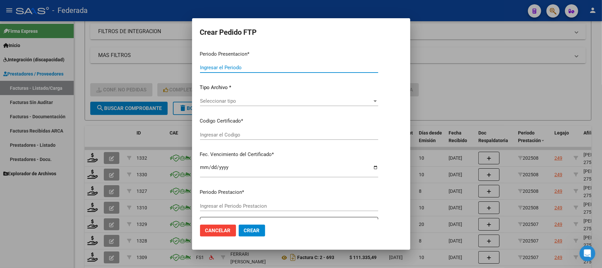
type input "202508"
type input "$ 307.654,34"
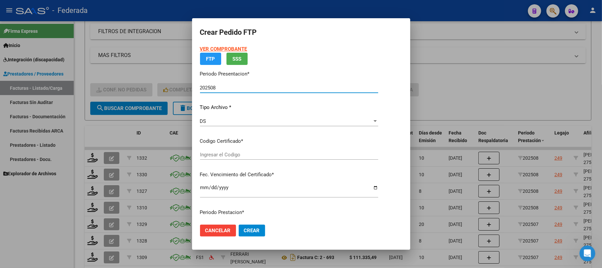
type input "ARG01000563761212022050220270502SFE166"
type input "[DATE]"
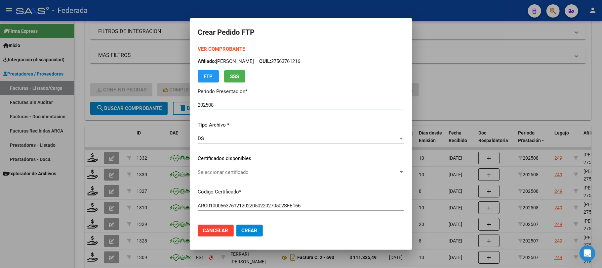
scroll to position [44, 0]
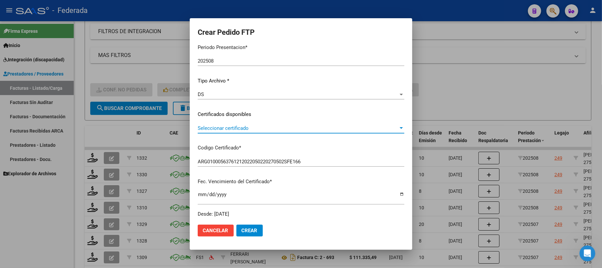
click at [221, 126] on span "Seleccionar certificado" at bounding box center [298, 128] width 201 height 6
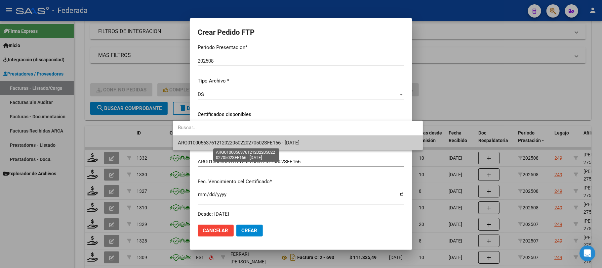
click at [224, 145] on span "ARG01000563761212022050220270502SFE166 - [DATE]" at bounding box center [239, 143] width 122 height 6
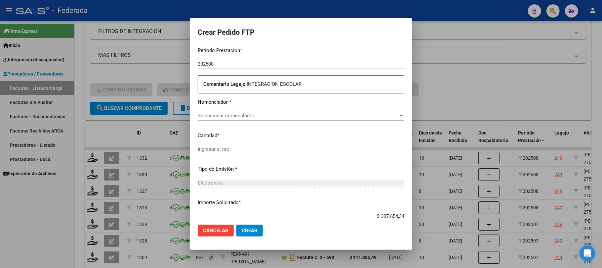
scroll to position [220, 0]
click at [204, 118] on div "Seleccionar nomenclador Seleccionar nomenclador" at bounding box center [301, 115] width 207 height 10
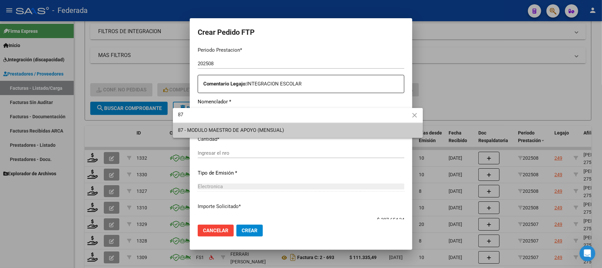
type input "87"
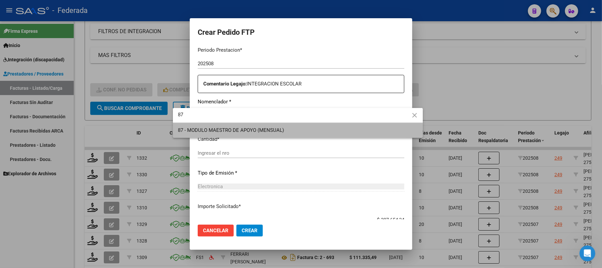
click at [204, 136] on span "87 - MODULO MAESTRO DE APOYO (MENSUAL)" at bounding box center [297, 130] width 239 height 15
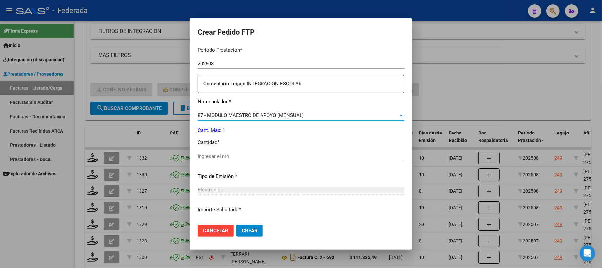
click at [208, 155] on input "Ingresar el nro" at bounding box center [301, 156] width 207 height 6
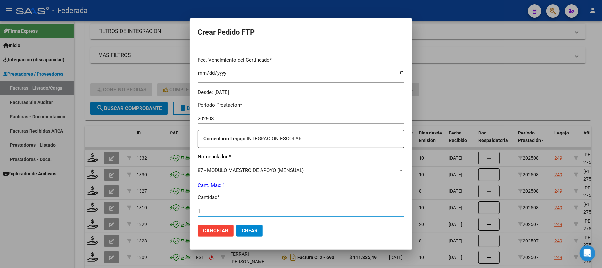
scroll to position [269, 0]
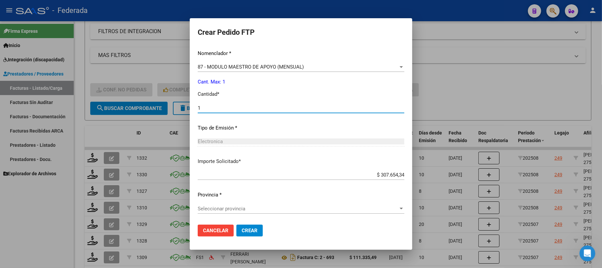
type input "1"
click at [230, 209] on span "Seleccionar provincia" at bounding box center [298, 208] width 201 height 6
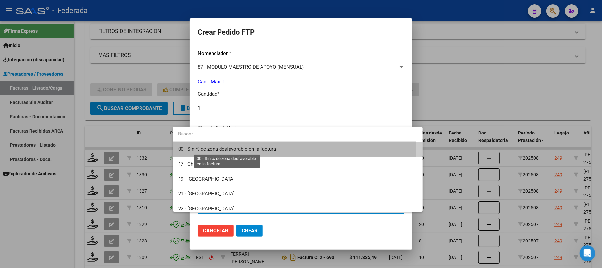
click at [219, 149] on span "00 - Sin % de zona desfavorable en la factura" at bounding box center [227, 149] width 98 height 6
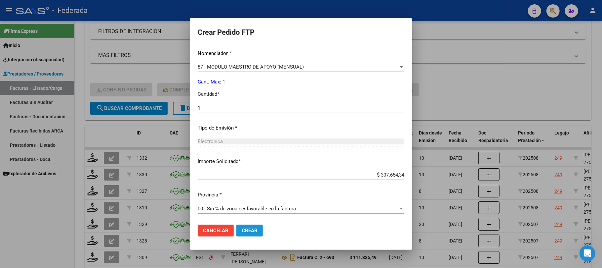
click at [242, 233] on span "Crear" at bounding box center [250, 230] width 16 height 6
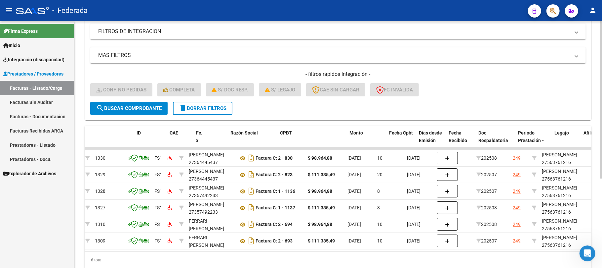
scroll to position [0, 0]
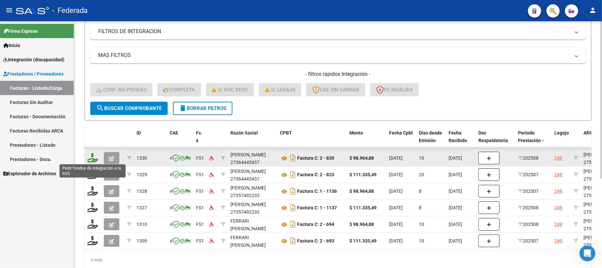
click at [93, 156] on icon at bounding box center [92, 157] width 11 height 9
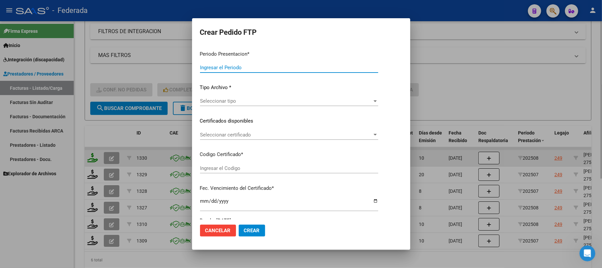
type input "202508"
type input "$ 98.964,88"
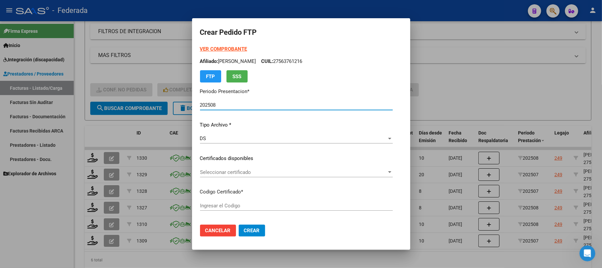
type input "ARG01000563761212022050220270502SFE166"
type input "[DATE]"
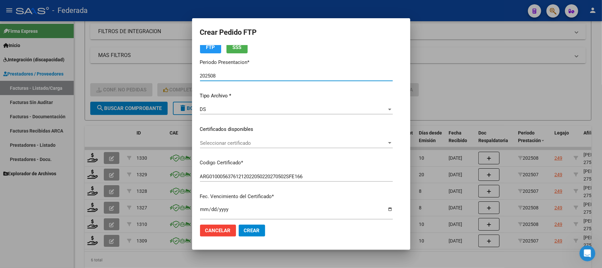
scroll to position [44, 0]
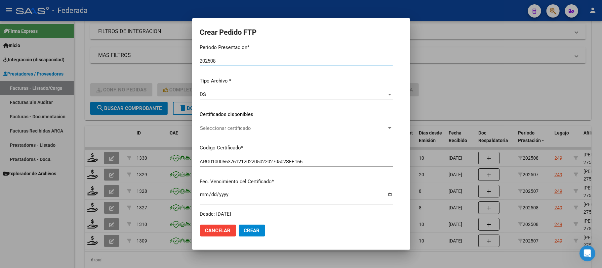
click at [233, 122] on div "VER COMPROBANTE ARCA Padrón Afiliado: [PERSON_NAME]: 27563761216 FTP SSS Period…" at bounding box center [296, 109] width 193 height 216
click at [233, 129] on span "Seleccionar certificado" at bounding box center [293, 128] width 187 height 6
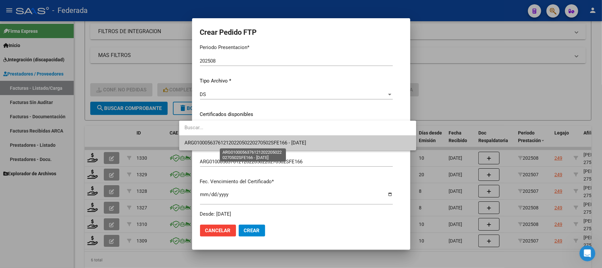
click at [228, 142] on span "ARG01000563761212022050220270502SFE166 - [DATE]" at bounding box center [246, 143] width 122 height 6
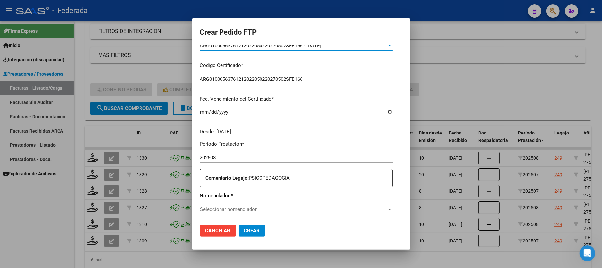
scroll to position [176, 0]
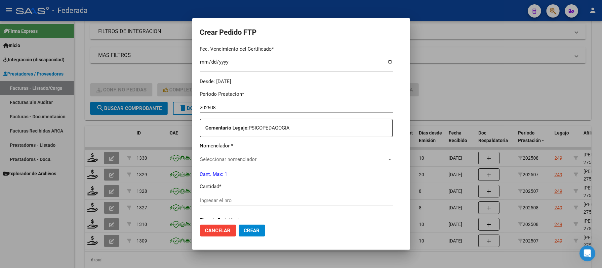
click at [209, 160] on span "Seleccionar nomenclador" at bounding box center [293, 159] width 187 height 6
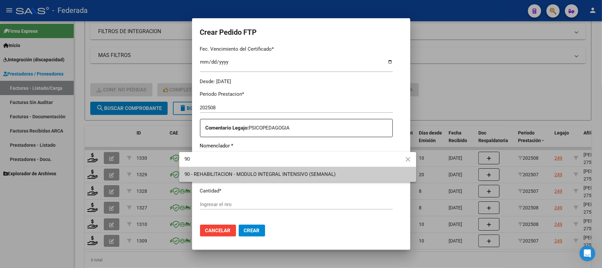
type input "90"
click at [233, 174] on span "90 - REHABILITACION - MODULO INTEGRAL INTENSIVO (SEMANAL)" at bounding box center [260, 174] width 151 height 6
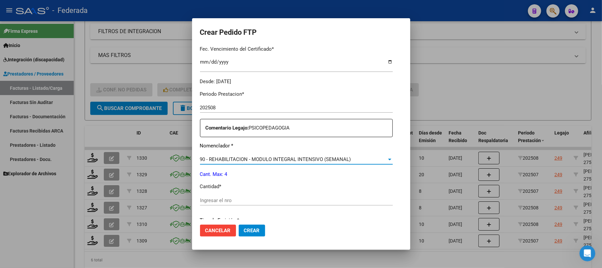
click at [218, 200] on input "Ingresar el nro" at bounding box center [296, 200] width 193 height 6
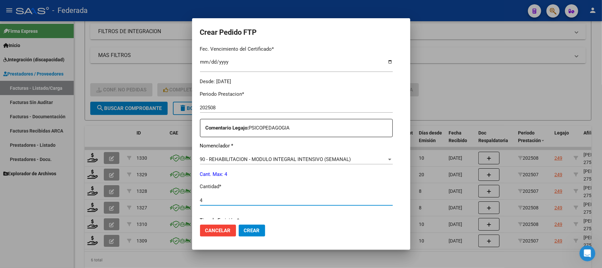
type input "4"
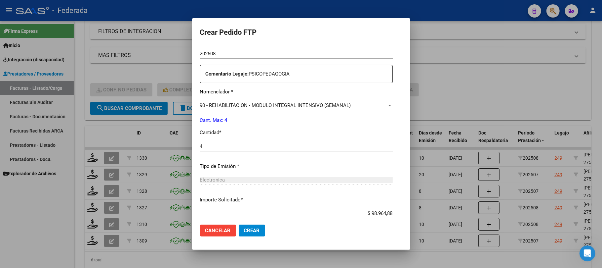
scroll to position [269, 0]
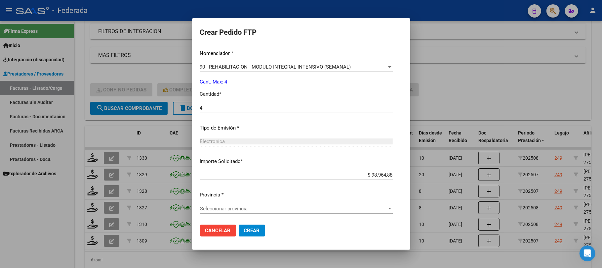
click at [220, 209] on span "Seleccionar provincia" at bounding box center [293, 208] width 187 height 6
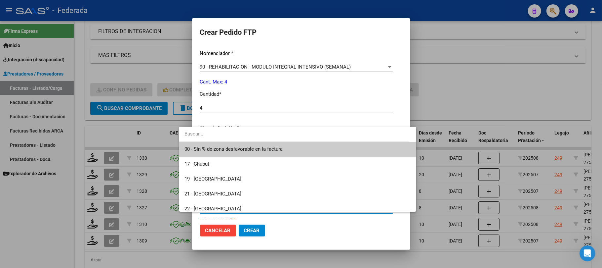
click at [215, 153] on span "00 - Sin % de zona desfavorable en la factura" at bounding box center [298, 149] width 226 height 15
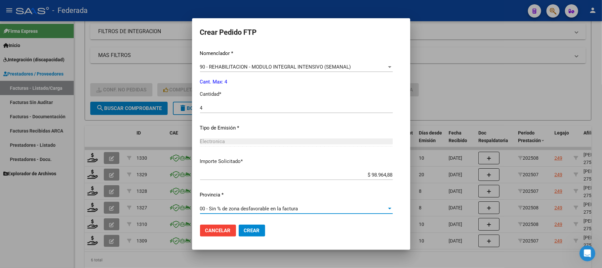
click at [239, 227] on button "Crear" at bounding box center [252, 230] width 26 height 12
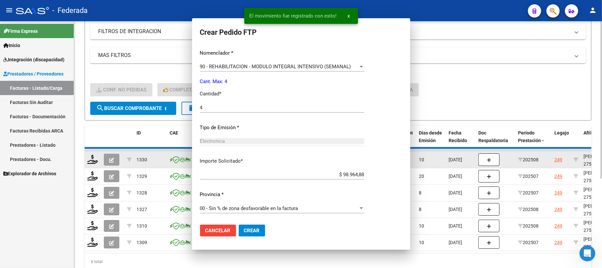
scroll to position [0, 0]
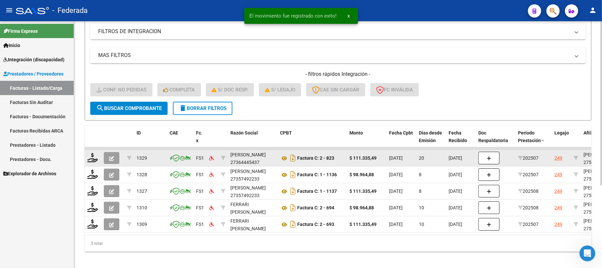
click at [93, 162] on div at bounding box center [92, 158] width 11 height 10
click at [91, 158] on icon at bounding box center [92, 157] width 11 height 9
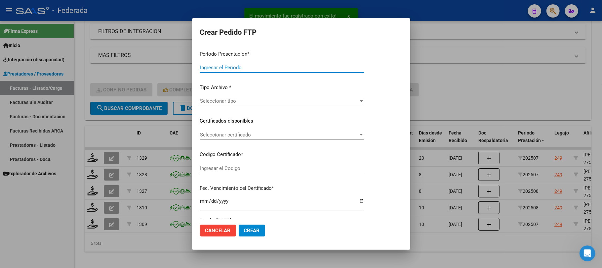
type input "202508"
type input "202507"
type input "$ 111.335,49"
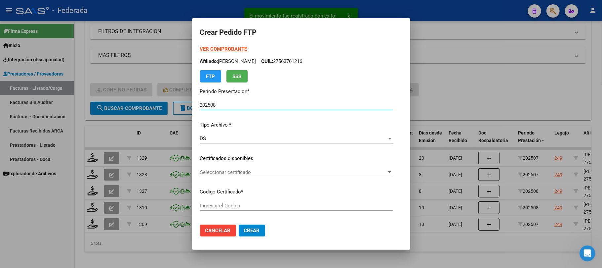
type input "ARG01000563761212022050220270502SFE166"
type input "[DATE]"
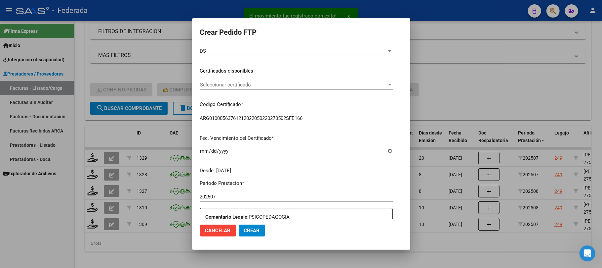
scroll to position [88, 0]
click at [226, 87] on div "Seleccionar certificado Seleccionar certificado" at bounding box center [296, 84] width 193 height 10
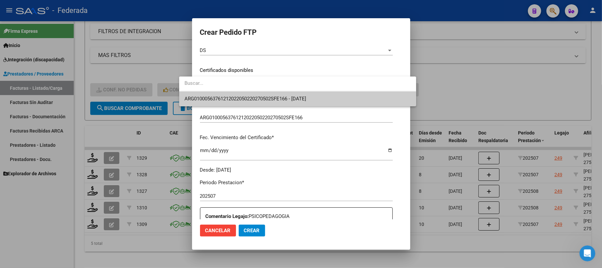
click at [226, 101] on span "ARG01000563761212022050220270502SFE166 - [DATE]" at bounding box center [298, 98] width 226 height 15
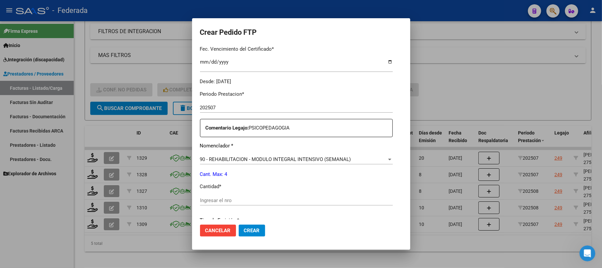
scroll to position [220, 0]
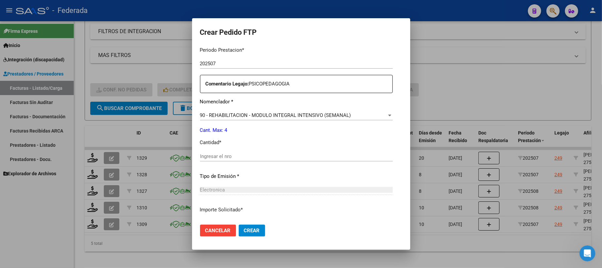
click at [223, 158] on input "Ingresar el nro" at bounding box center [296, 156] width 193 height 6
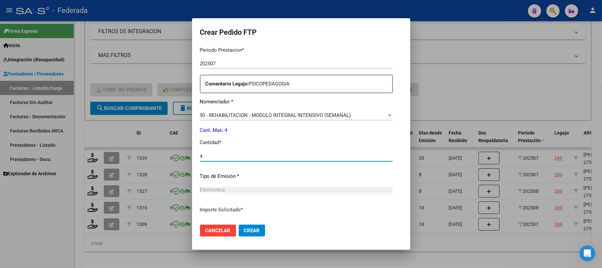
scroll to position [269, 0]
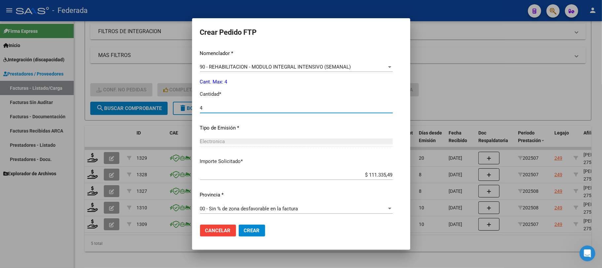
type input "4"
click at [232, 223] on mat-dialog-actions "Cancelar Crear" at bounding box center [301, 230] width 202 height 22
click at [239, 226] on button "Crear" at bounding box center [252, 230] width 26 height 12
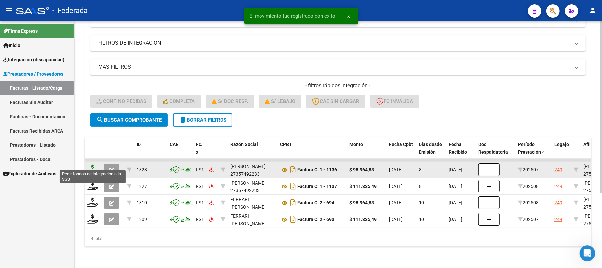
scroll to position [107, 0]
click at [94, 164] on icon at bounding box center [92, 168] width 11 height 9
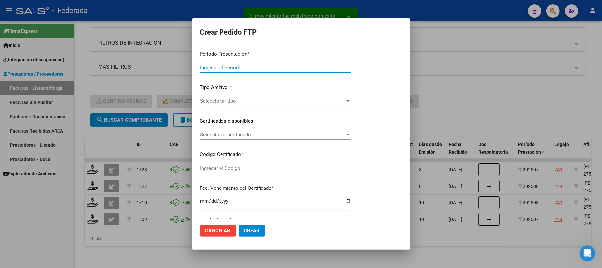
type input "202508"
type input "202507"
type input "$ 98.964,88"
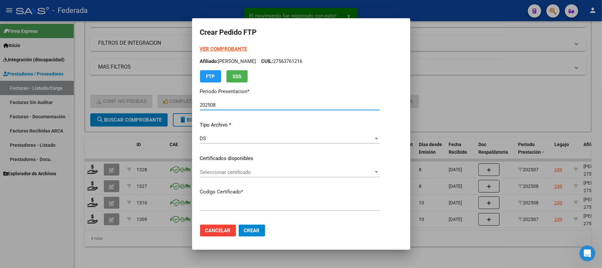
type input "ARG01000563761212022050220270502SFE166"
type input "[DATE]"
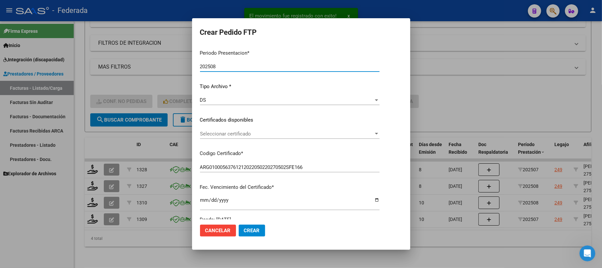
scroll to position [44, 0]
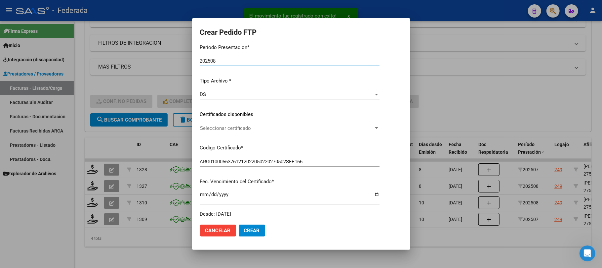
click at [214, 130] on span "Seleccionar certificado" at bounding box center [287, 128] width 174 height 6
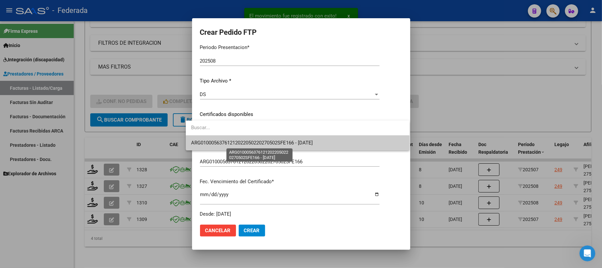
click at [217, 140] on span "ARG01000563761212022050220270502SFE166 - [DATE]" at bounding box center [252, 143] width 122 height 6
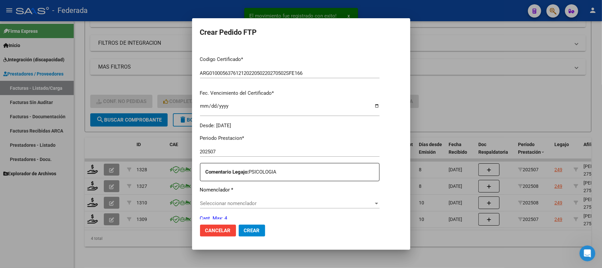
scroll to position [176, 0]
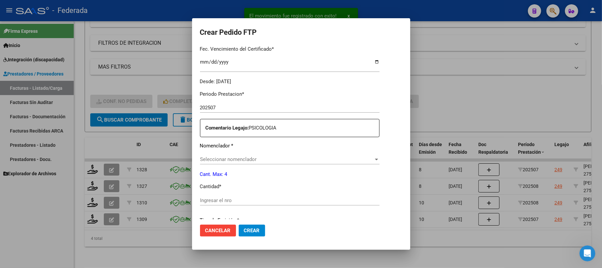
click at [211, 163] on div "Seleccionar nomenclador Seleccionar nomenclador" at bounding box center [290, 159] width 180 height 10
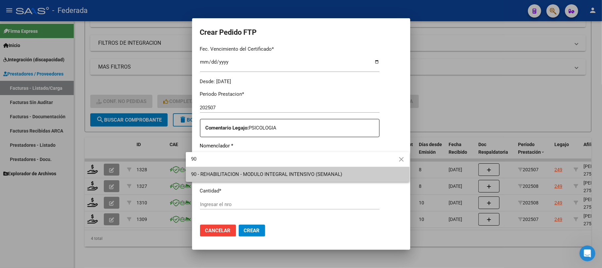
type input "90"
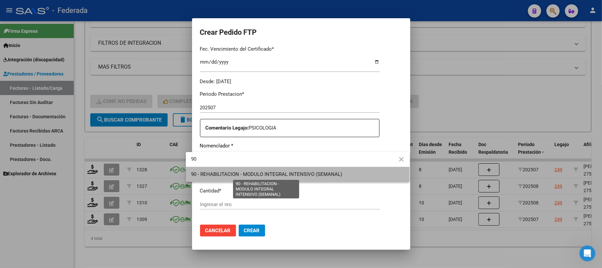
click at [209, 171] on span "90 - REHABILITACION - MODULO INTEGRAL INTENSIVO (SEMANAL)" at bounding box center [266, 174] width 151 height 6
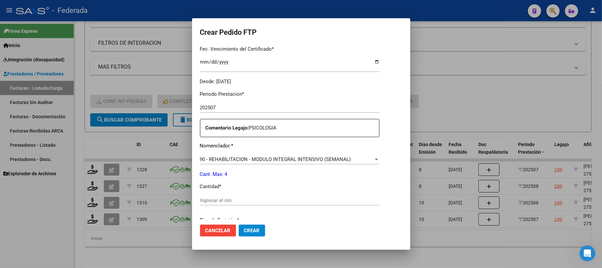
click at [217, 204] on div "Ingresar el nro" at bounding box center [290, 200] width 180 height 10
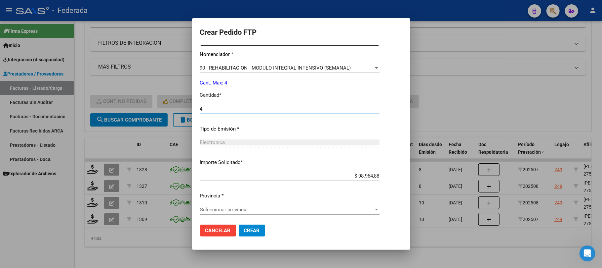
scroll to position [269, 0]
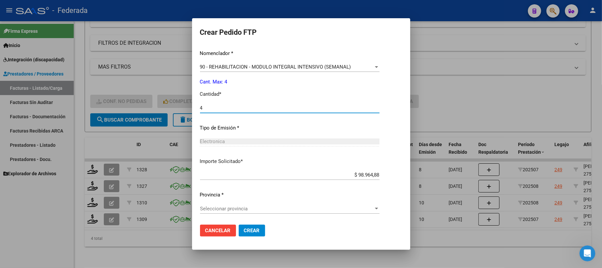
type input "4"
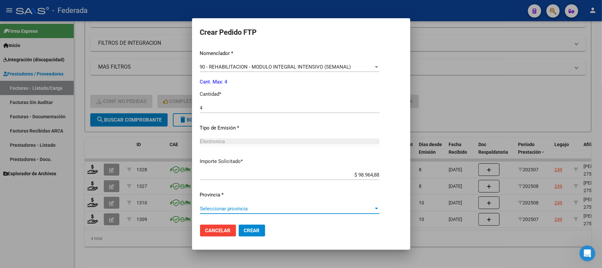
click at [240, 209] on span "Seleccionar provincia" at bounding box center [287, 208] width 174 height 6
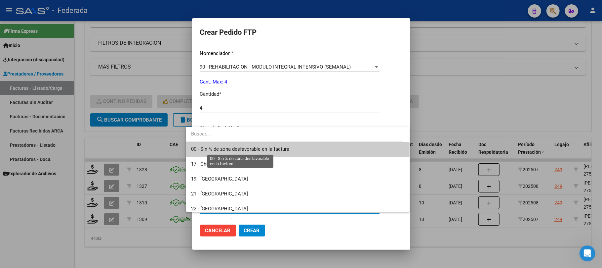
click at [234, 148] on span "00 - Sin % de zona desfavorable en la factura" at bounding box center [240, 149] width 98 height 6
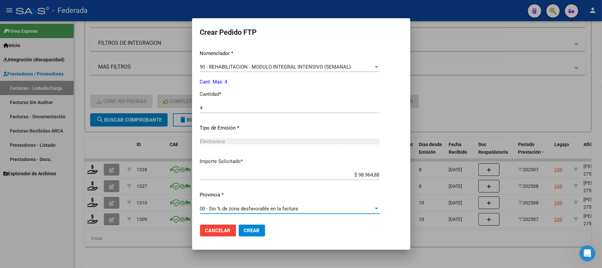
click at [244, 228] on span "Crear" at bounding box center [252, 230] width 16 height 6
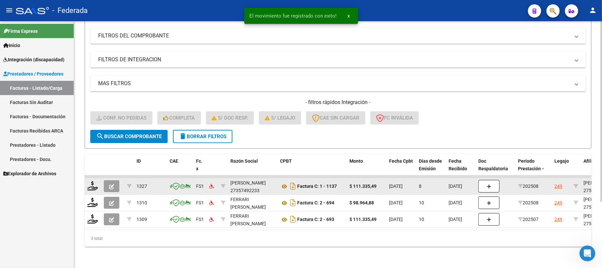
scroll to position [91, 0]
click at [95, 181] on icon at bounding box center [92, 185] width 11 height 9
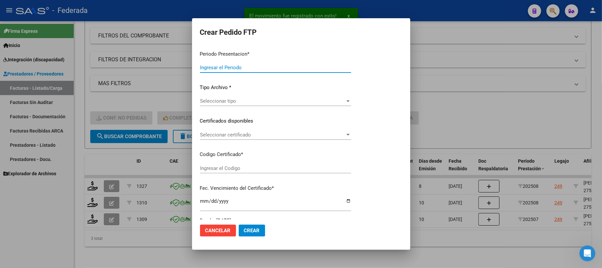
type input "202508"
type input "$ 111.335,49"
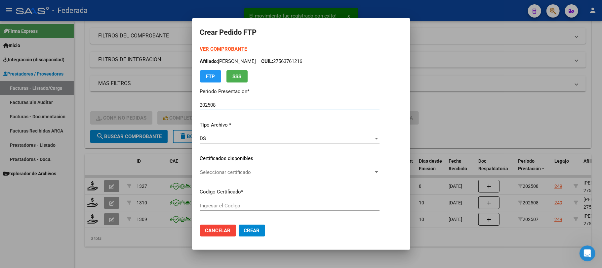
type input "ARG01000563761212022050220270502SFE166"
type input "[DATE]"
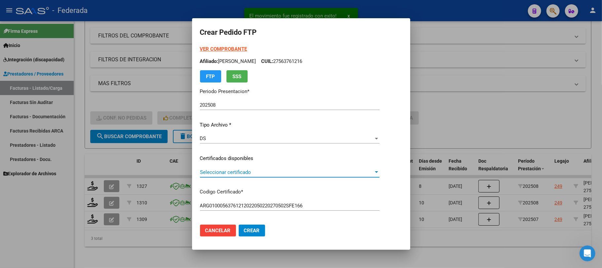
click at [212, 171] on span "Seleccionar certificado" at bounding box center [287, 172] width 174 height 6
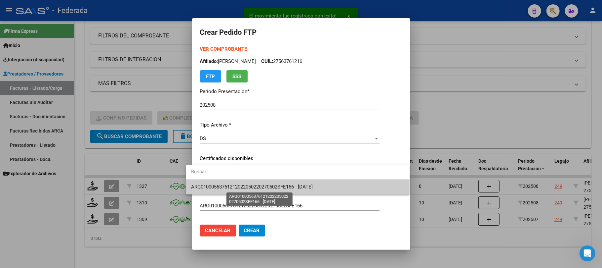
click at [215, 186] on span "ARG01000563761212022050220270502SFE166 - [DATE]" at bounding box center [252, 187] width 122 height 6
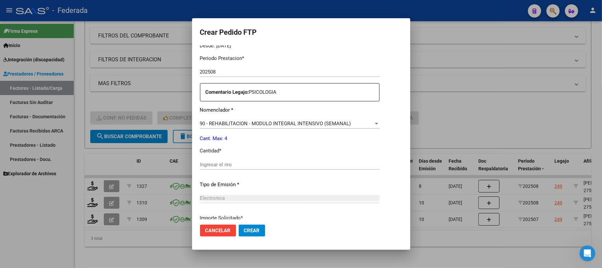
scroll to position [220, 0]
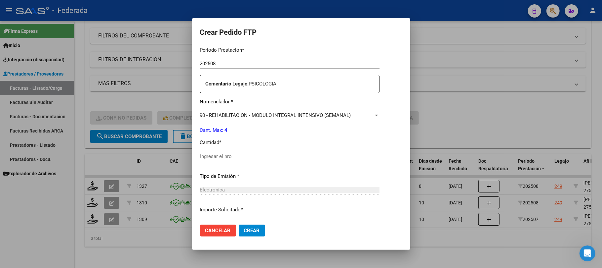
click at [213, 154] on input "Ingresar el nro" at bounding box center [290, 156] width 180 height 6
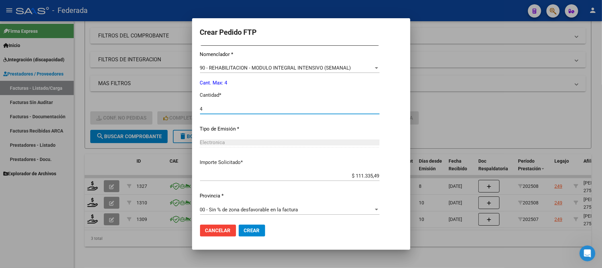
scroll to position [269, 0]
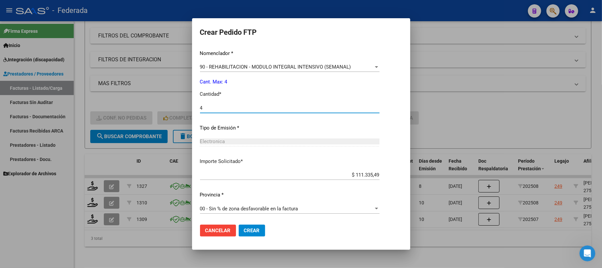
type input "4"
click at [244, 234] on button "Crear" at bounding box center [252, 230] width 26 height 12
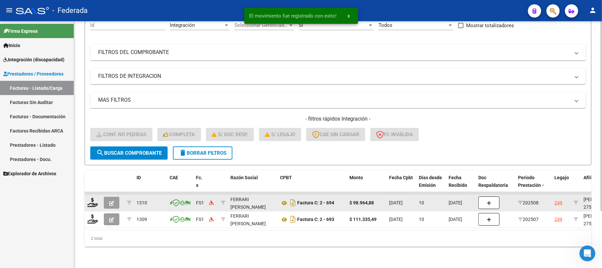
scroll to position [74, 0]
click at [93, 197] on icon at bounding box center [92, 201] width 11 height 9
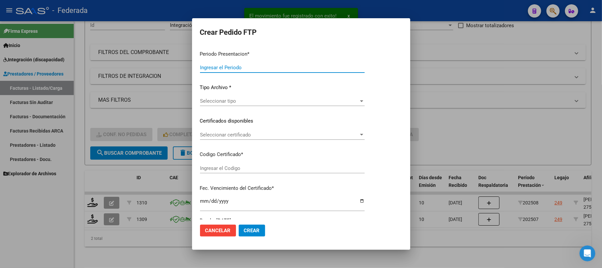
type input "202508"
type input "$ 98.964,88"
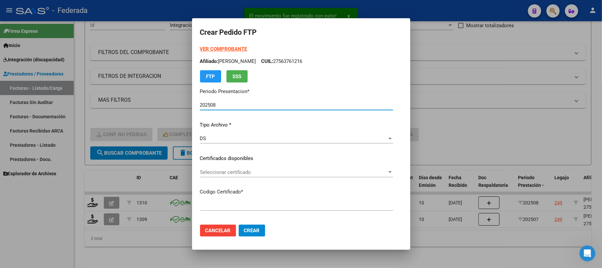
type input "ARG01000563761212022050220270502SFE166"
type input "[DATE]"
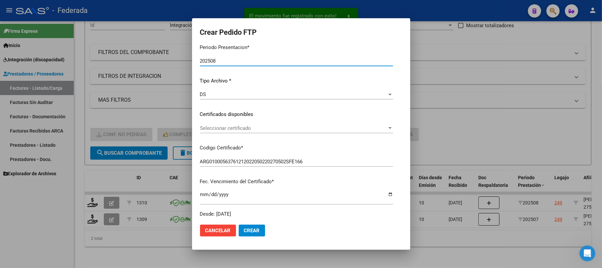
click at [227, 128] on span "Seleccionar certificado" at bounding box center [293, 128] width 187 height 6
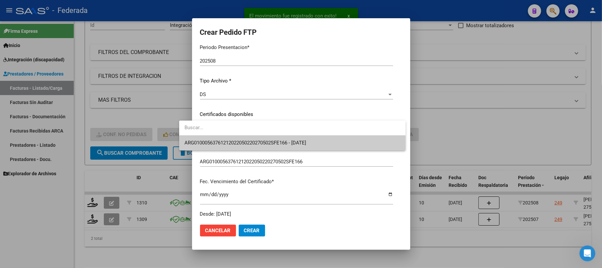
click at [229, 135] on span "ARG01000563761212022050220270502SFE166 - [DATE]" at bounding box center [293, 142] width 216 height 15
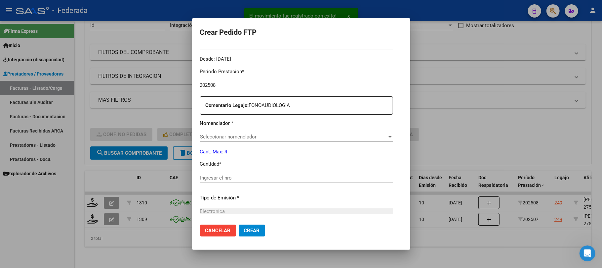
scroll to position [220, 0]
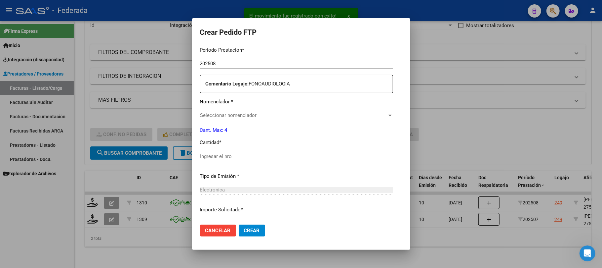
click at [228, 110] on div "Seleccionar nomenclador Seleccionar nomenclador" at bounding box center [296, 115] width 193 height 10
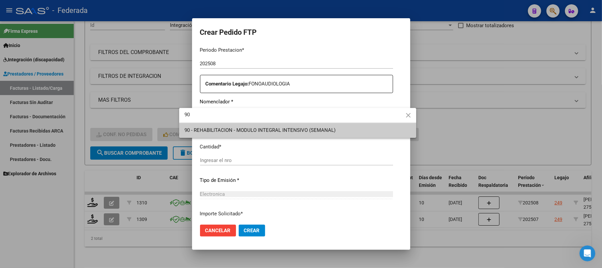
type input "90"
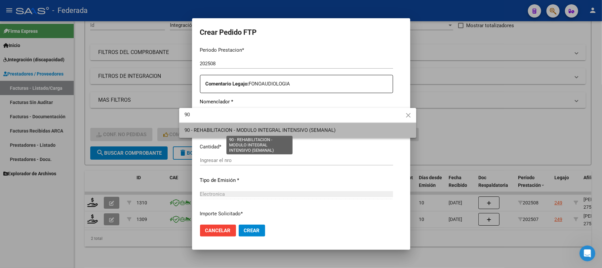
click at [219, 131] on span "90 - REHABILITACION - MODULO INTEGRAL INTENSIVO (SEMANAL)" at bounding box center [260, 130] width 151 height 6
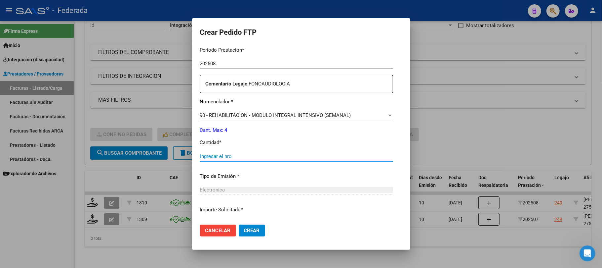
click at [215, 159] on input "Ingresar el nro" at bounding box center [296, 156] width 193 height 6
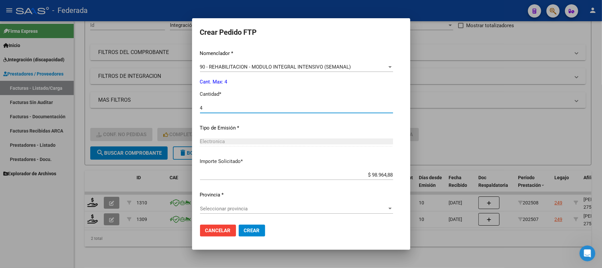
type input "4"
click at [228, 205] on div "Seleccionar provincia Seleccionar provincia" at bounding box center [296, 208] width 193 height 10
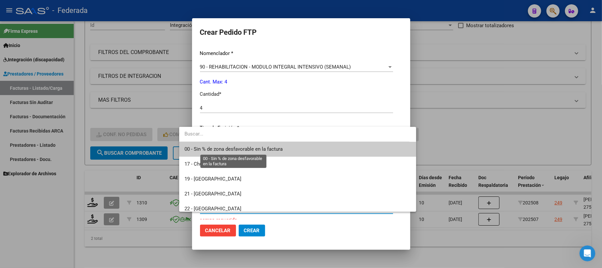
click at [220, 150] on span "00 - Sin % de zona desfavorable en la factura" at bounding box center [234, 149] width 98 height 6
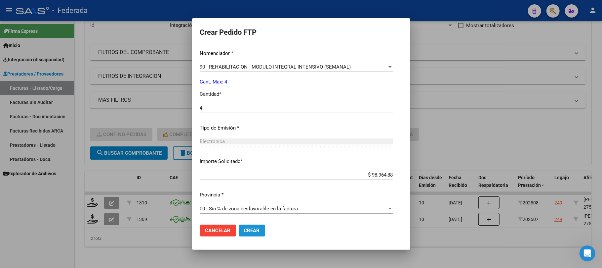
click at [244, 227] on span "Crear" at bounding box center [252, 230] width 16 height 6
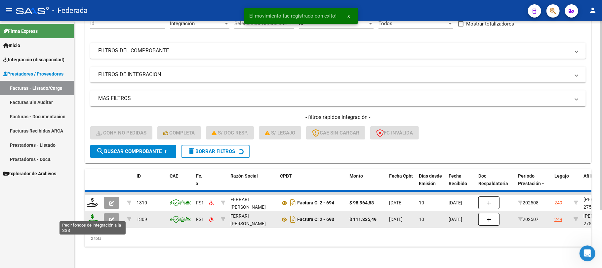
scroll to position [58, 0]
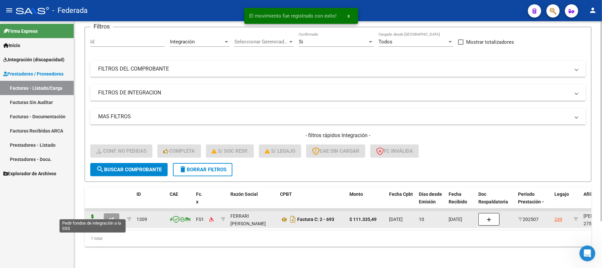
click at [93, 214] on icon at bounding box center [92, 218] width 11 height 9
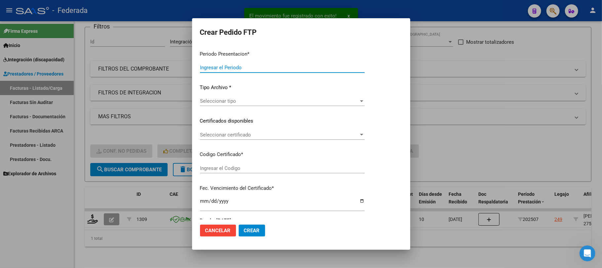
type input "202508"
type input "202507"
type input "$ 111.335,49"
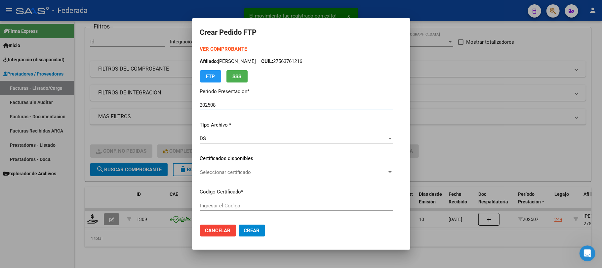
type input "ARG01000563761212022050220270502SFE166"
type input "[DATE]"
click at [219, 172] on span "Seleccionar certificado" at bounding box center [293, 172] width 187 height 6
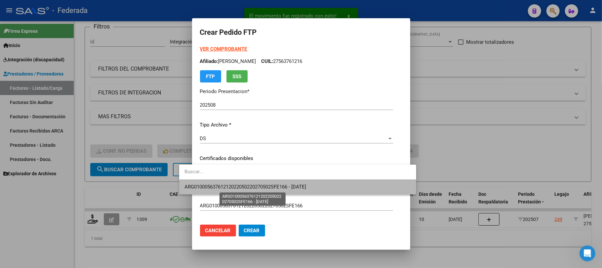
click at [215, 186] on span "ARG01000563761212022050220270502SFE166 - [DATE]" at bounding box center [246, 187] width 122 height 6
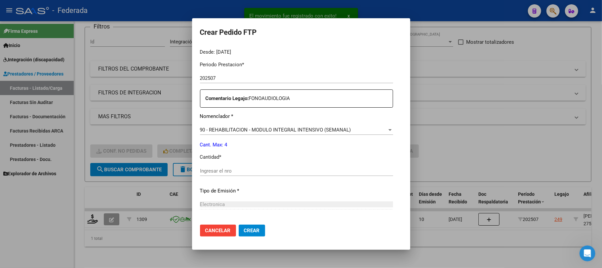
scroll to position [220, 0]
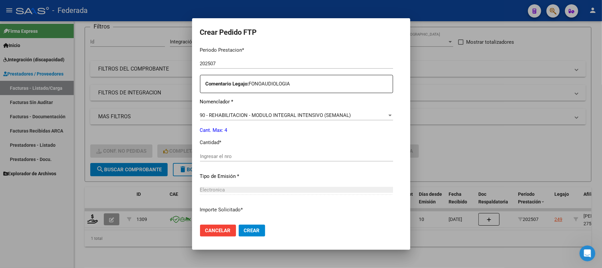
click at [209, 160] on div "Ingresar el nro" at bounding box center [296, 156] width 193 height 10
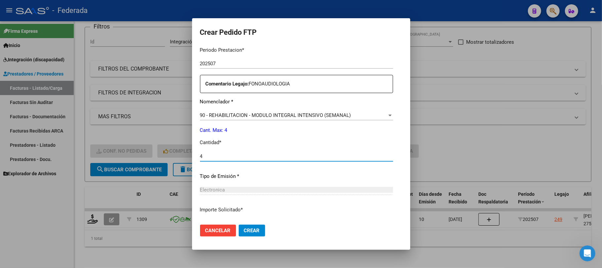
type input "4"
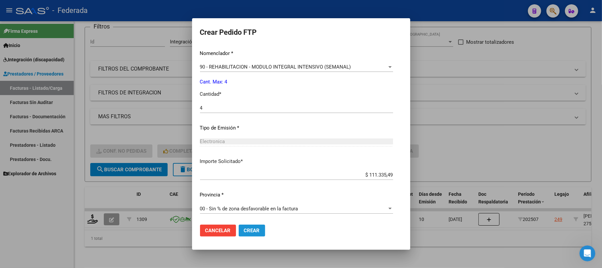
click at [244, 227] on span "Crear" at bounding box center [252, 230] width 16 height 6
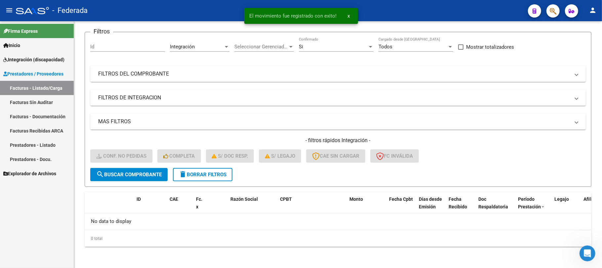
scroll to position [46, 0]
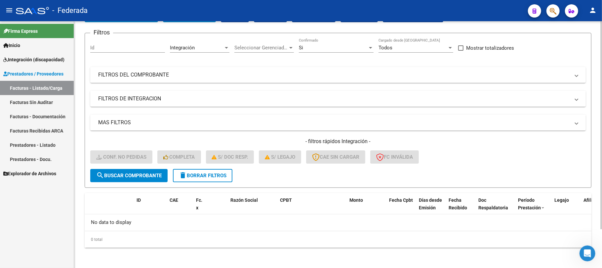
click at [200, 178] on button "delete Borrar Filtros" at bounding box center [203, 175] width 60 height 13
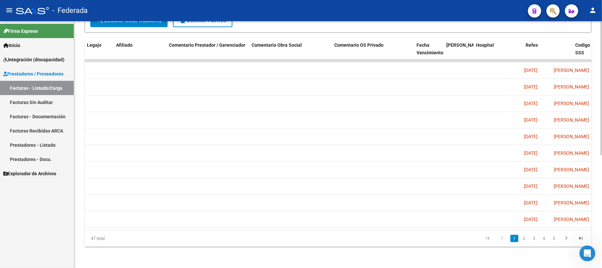
scroll to position [0, 736]
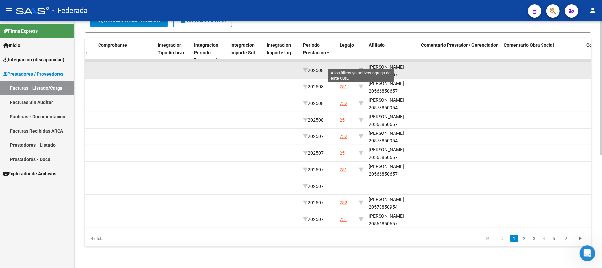
click at [361, 68] on icon at bounding box center [361, 70] width 5 height 5
type input "20566850657"
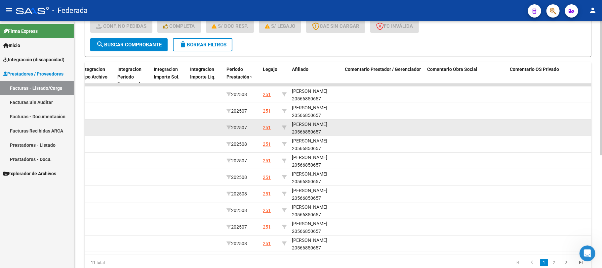
scroll to position [206, 0]
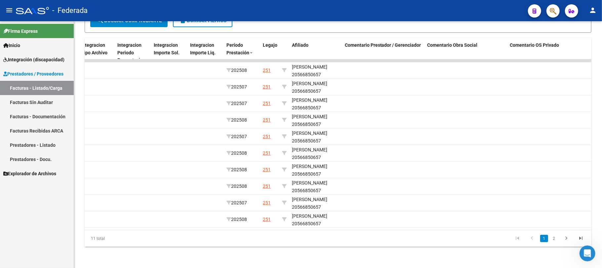
click at [559, 240] on li "2" at bounding box center [554, 238] width 10 height 11
click at [555, 239] on link "2" at bounding box center [554, 238] width 8 height 7
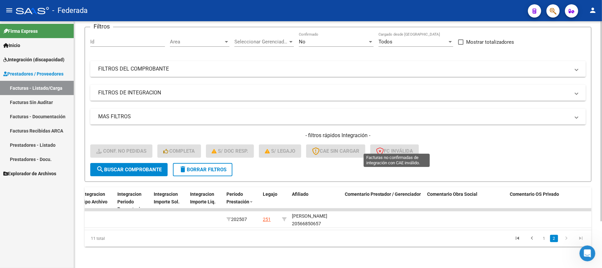
scroll to position [58, 0]
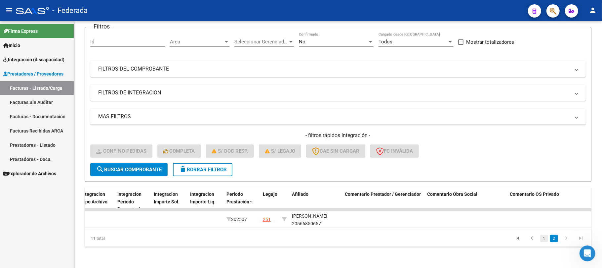
click at [543, 237] on link "1" at bounding box center [545, 238] width 8 height 7
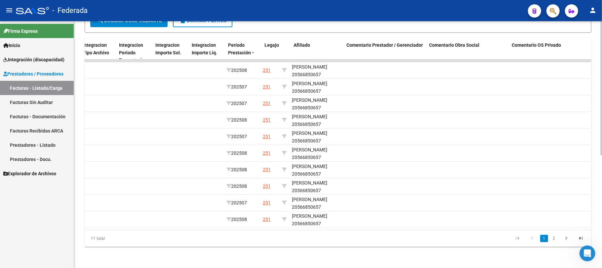
scroll to position [0, 750]
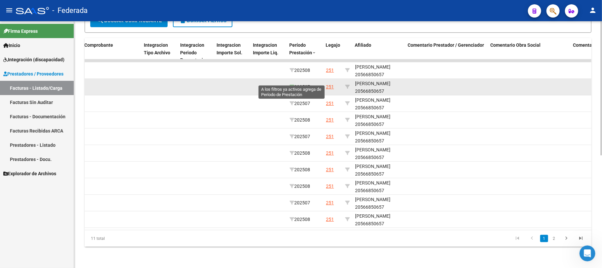
click at [290, 84] on icon at bounding box center [292, 86] width 5 height 5
type input "202507"
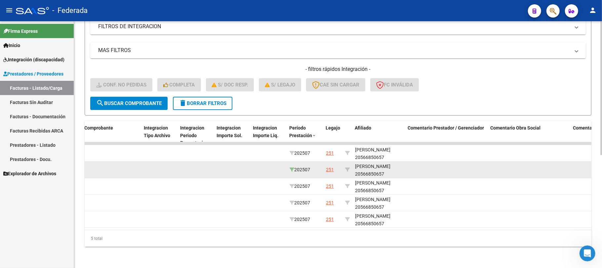
scroll to position [124, 0]
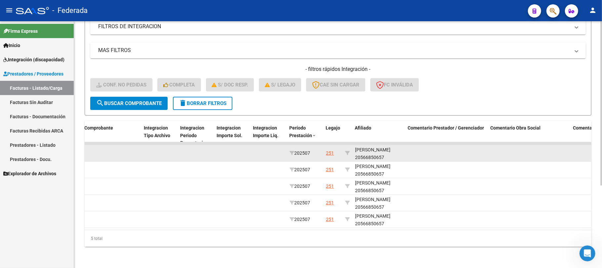
click at [365, 146] on div "[PERSON_NAME] 20566850657" at bounding box center [379, 153] width 48 height 15
copy div "[PERSON_NAME]"
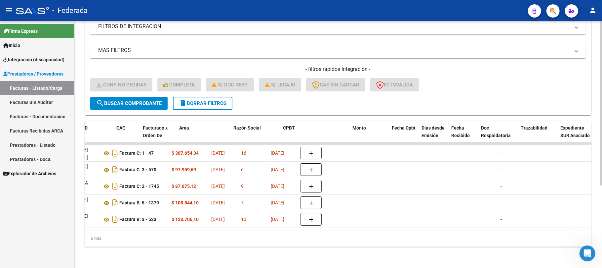
scroll to position [0, 0]
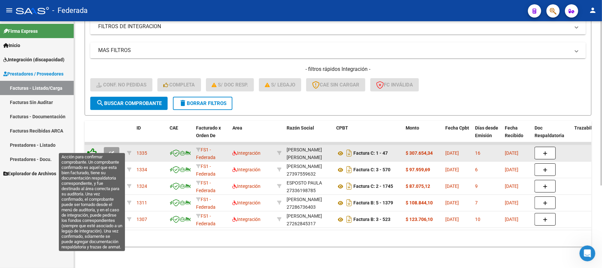
click at [93, 148] on icon at bounding box center [91, 152] width 9 height 9
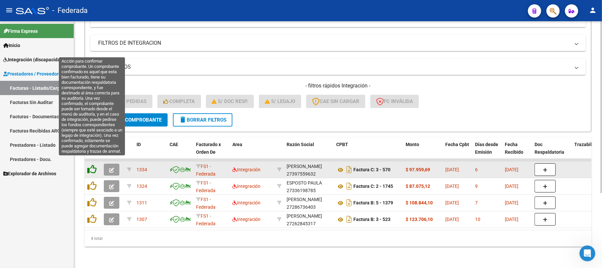
click at [92, 164] on icon at bounding box center [91, 168] width 9 height 9
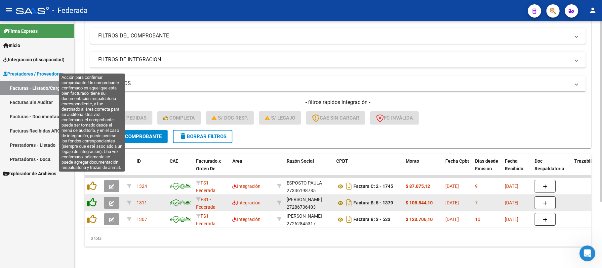
click at [92, 182] on icon at bounding box center [91, 185] width 9 height 9
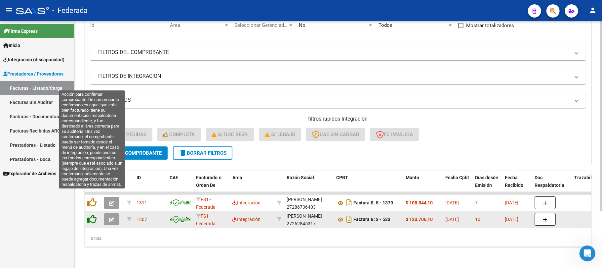
click at [93, 199] on icon at bounding box center [91, 201] width 9 height 9
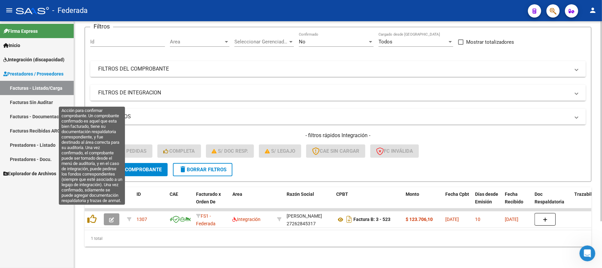
scroll to position [58, 0]
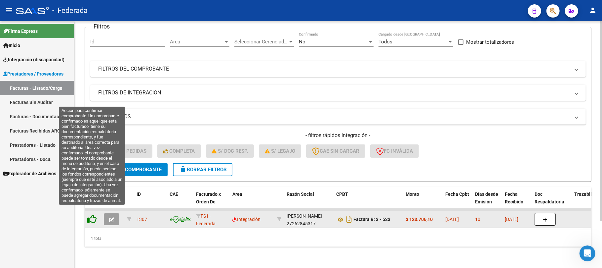
click at [92, 214] on icon at bounding box center [91, 218] width 9 height 9
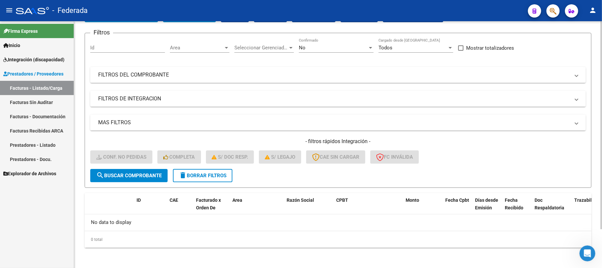
click at [198, 172] on span "delete Borrar Filtros" at bounding box center [203, 175] width 48 height 6
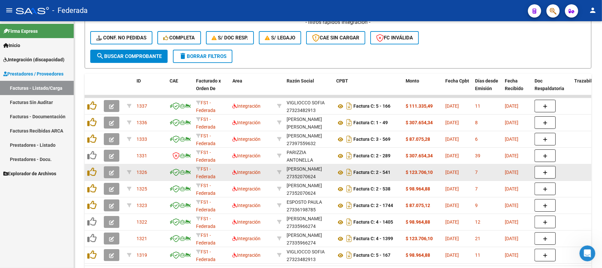
scroll to position [118, 0]
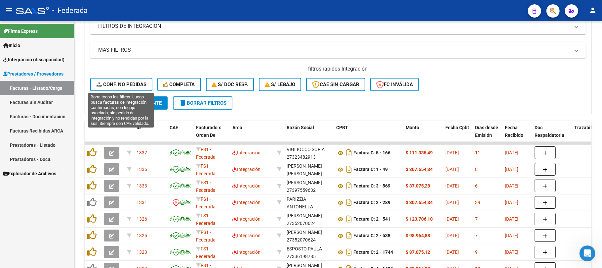
click at [134, 87] on button "Conf. no pedidas" at bounding box center [121, 84] width 62 height 13
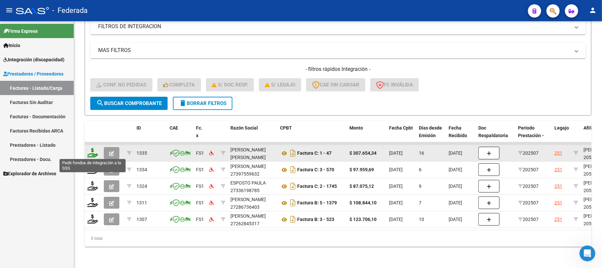
click at [91, 155] on icon at bounding box center [92, 152] width 11 height 9
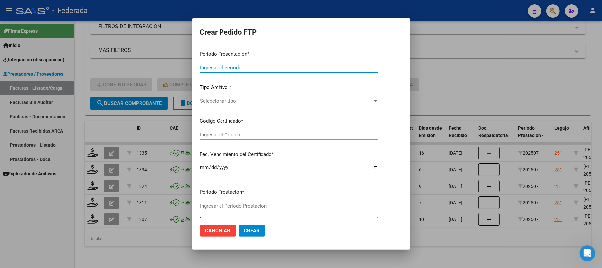
type input "202508"
type input "202507"
type input "$ 307.654,34"
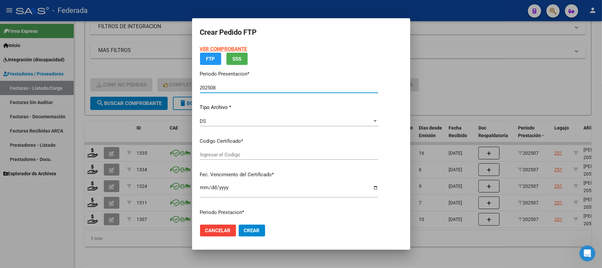
type input "ARG02000566850652023053120280531SFE168"
type input "[DATE]"
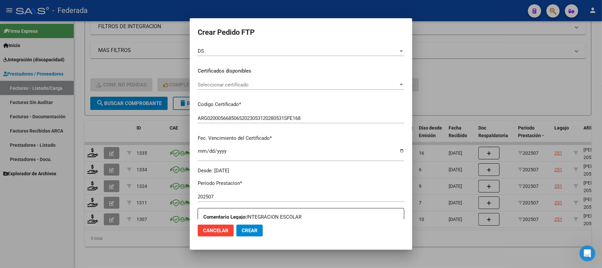
scroll to position [88, 0]
click at [224, 82] on span "Seleccionar certificado" at bounding box center [298, 84] width 201 height 6
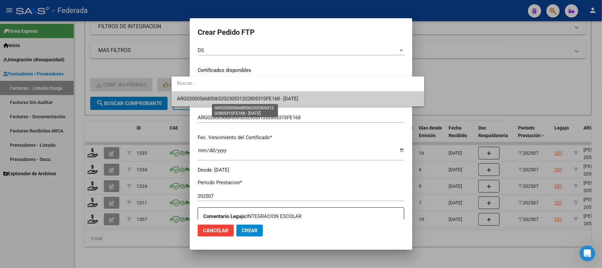
click at [218, 98] on span "ARG02000566850652023053120280531SFE168 - [DATE]" at bounding box center [238, 99] width 122 height 6
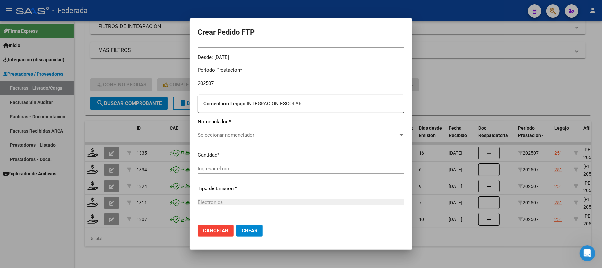
scroll to position [220, 0]
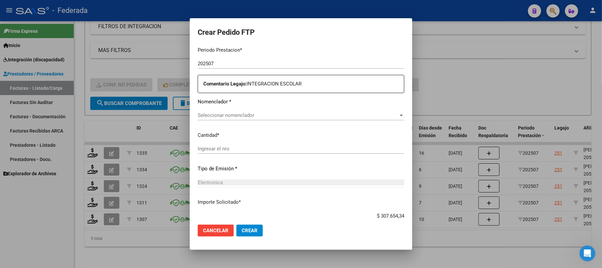
click at [217, 114] on span "Seleccionar nomenclador" at bounding box center [298, 115] width 201 height 6
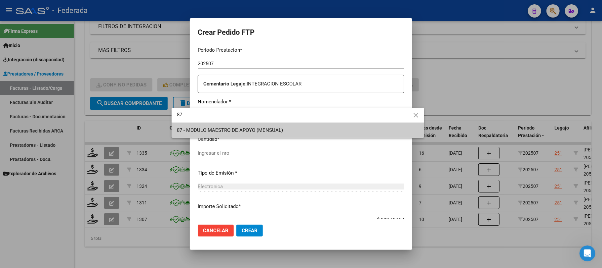
type input "87"
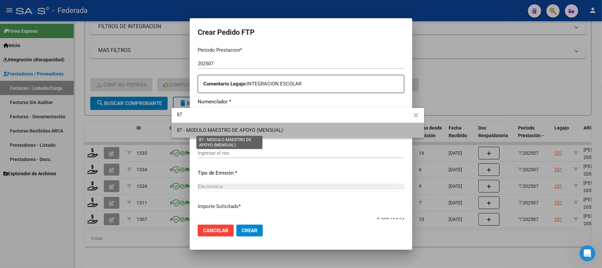
click at [208, 129] on span "87 - MODULO MAESTRO DE APOYO (MENSUAL)" at bounding box center [230, 130] width 106 height 6
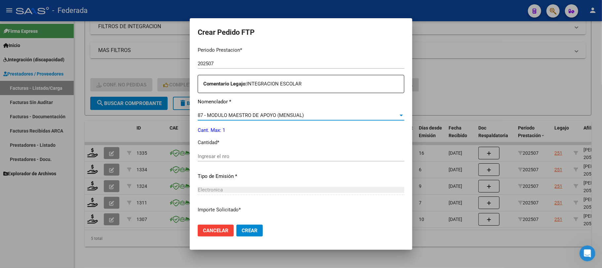
click at [198, 156] on input "Ingresar el nro" at bounding box center [301, 156] width 207 height 6
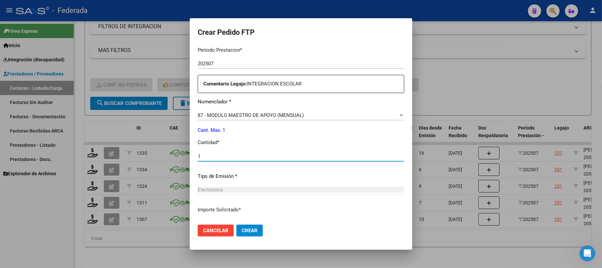
type input "1"
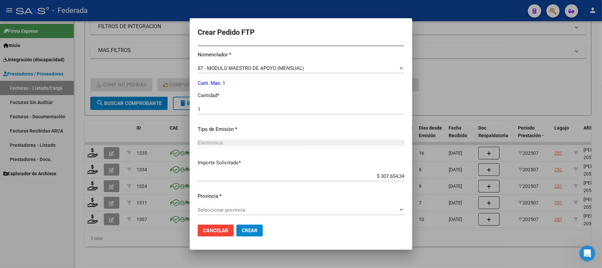
scroll to position [269, 0]
click at [243, 208] on span "Seleccionar provincia" at bounding box center [298, 208] width 201 height 6
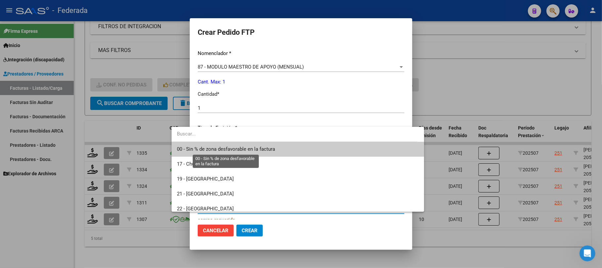
click at [206, 150] on span "00 - Sin % de zona desfavorable en la factura" at bounding box center [226, 149] width 98 height 6
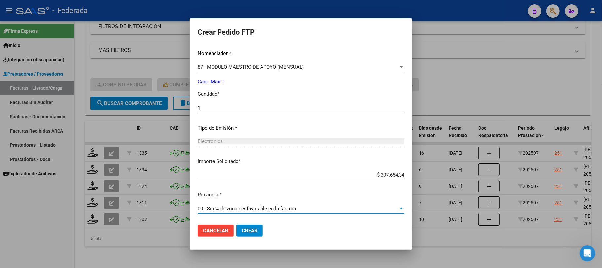
click at [242, 232] on span "Crear" at bounding box center [250, 230] width 16 height 6
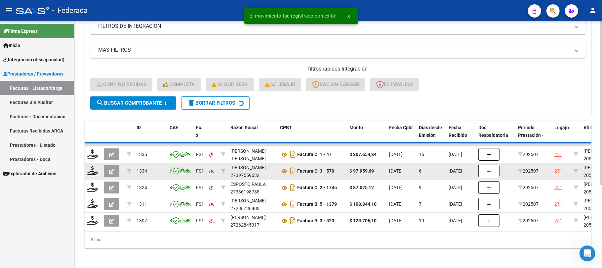
scroll to position [107, 0]
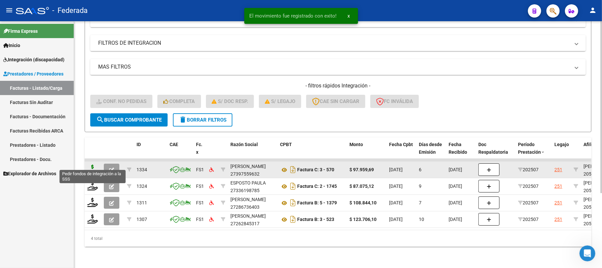
click at [93, 165] on icon at bounding box center [92, 168] width 11 height 9
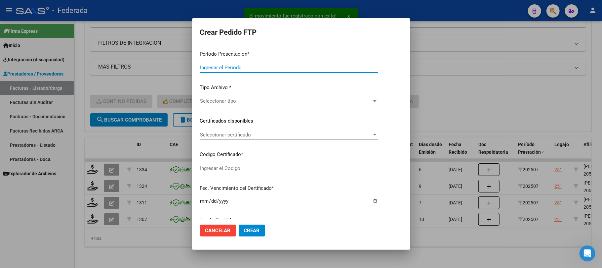
type input "202508"
type input "202507"
type input "$ 97.959,69"
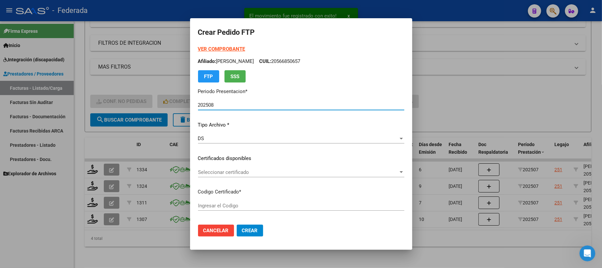
type input "ARG02000566850652023053120280531SFE168"
type input "[DATE]"
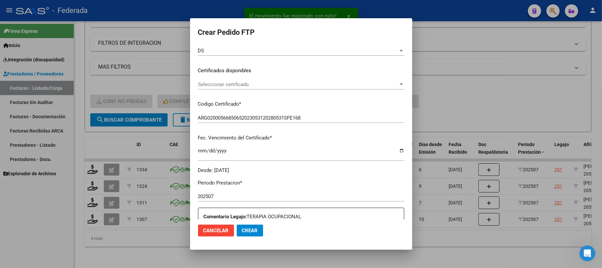
scroll to position [88, 0]
click at [238, 82] on span "Seleccionar certificado" at bounding box center [298, 84] width 200 height 6
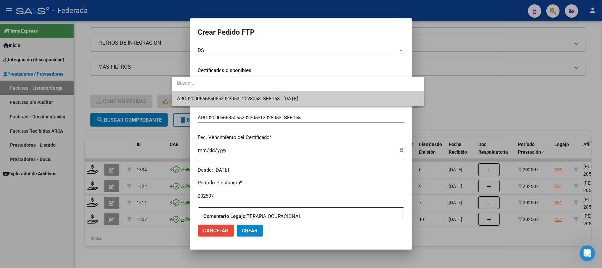
click at [238, 98] on span "ARG02000566850652023053120280531SFE168 - [DATE]" at bounding box center [238, 99] width 122 height 6
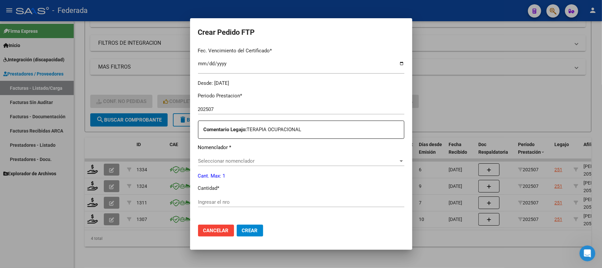
scroll to position [176, 0]
click at [215, 155] on div "Seleccionar nomenclador Seleccionar nomenclador" at bounding box center [301, 159] width 206 height 10
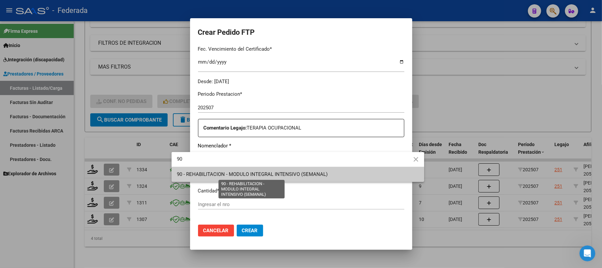
type input "90"
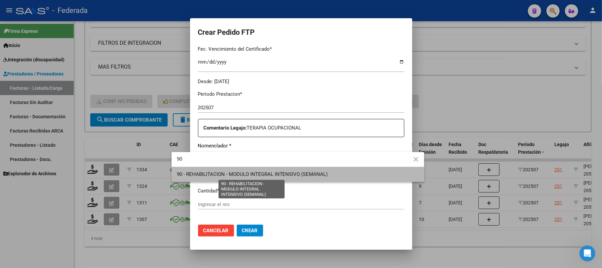
click at [219, 176] on span "90 - REHABILITACION - MODULO INTEGRAL INTENSIVO (SEMANAL)" at bounding box center [252, 174] width 151 height 6
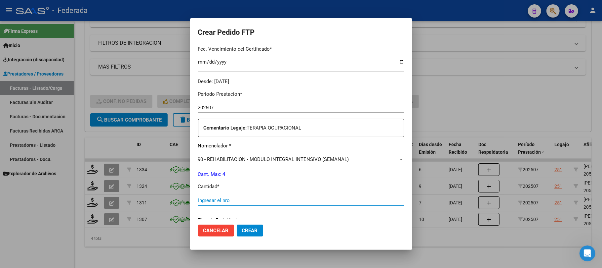
click at [212, 197] on input "Ingresar el nro" at bounding box center [301, 200] width 206 height 6
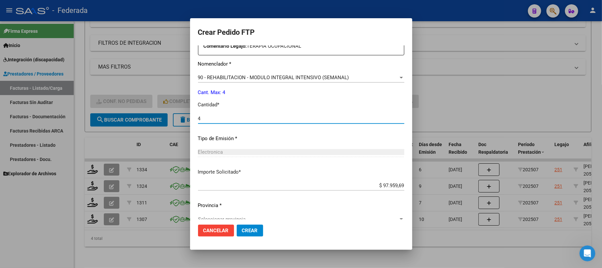
scroll to position [269, 0]
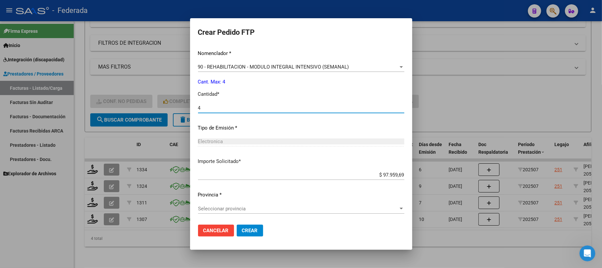
type input "4"
click at [224, 209] on span "Seleccionar provincia" at bounding box center [298, 208] width 200 height 6
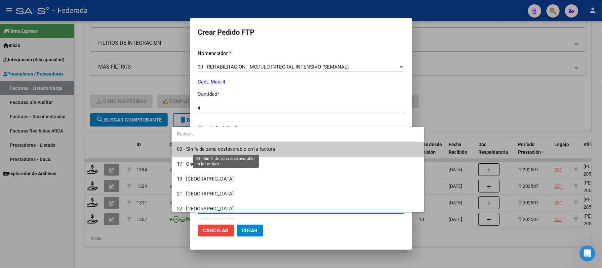
click at [220, 149] on span "00 - Sin % de zona desfavorable en la factura" at bounding box center [226, 149] width 98 height 6
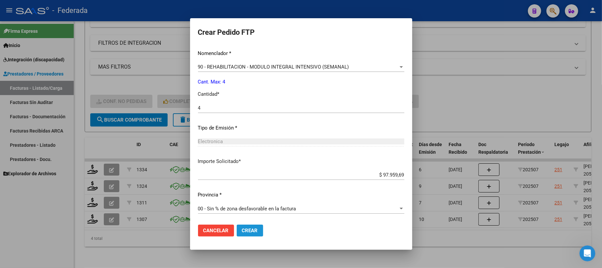
click at [237, 234] on button "Crear" at bounding box center [250, 230] width 26 height 12
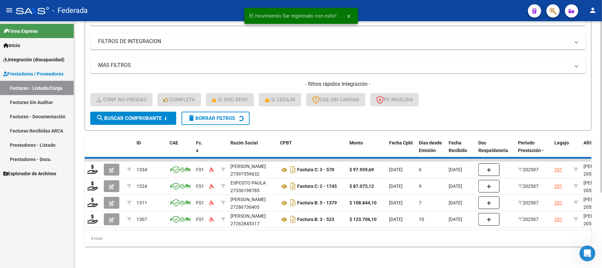
scroll to position [91, 0]
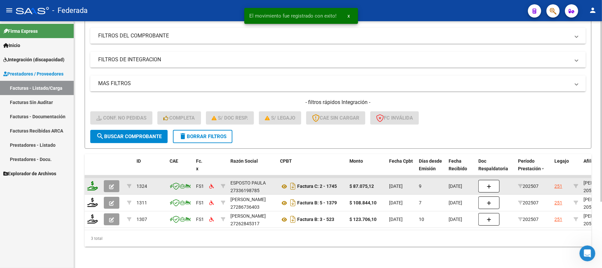
click at [95, 181] on icon at bounding box center [92, 185] width 11 height 9
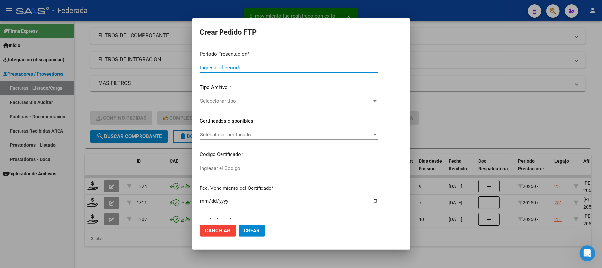
type input "202508"
type input "202507"
type input "$ 87.075,12"
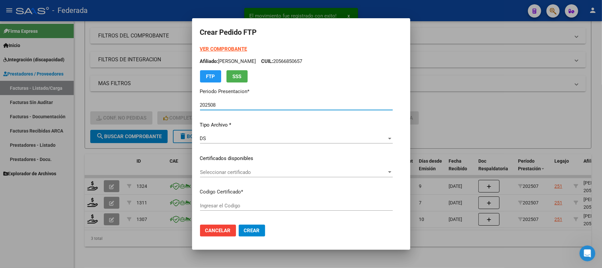
type input "ARG02000566850652023053120280531SFE168"
type input "[DATE]"
click at [208, 172] on span "Seleccionar certificado" at bounding box center [293, 172] width 187 height 6
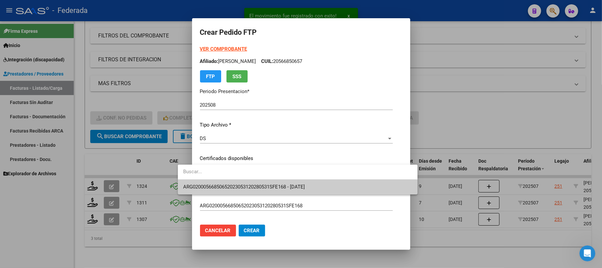
click at [211, 185] on span "ARG02000566850652023053120280531SFE168 - [DATE]" at bounding box center [244, 187] width 122 height 6
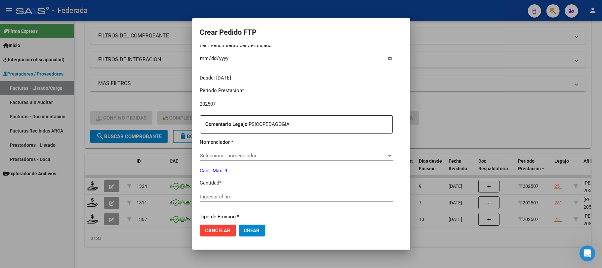
scroll to position [220, 0]
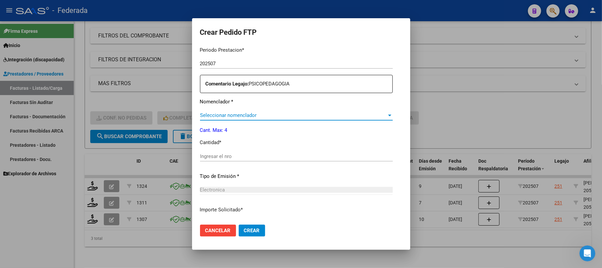
click at [224, 114] on span "Seleccionar nomenclador" at bounding box center [293, 115] width 187 height 6
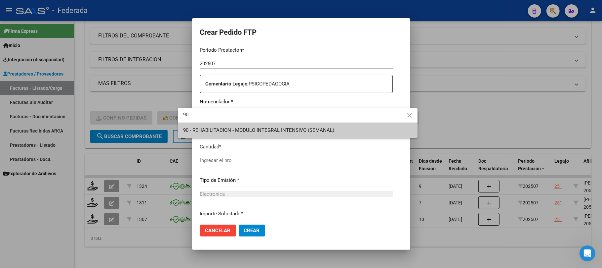
type input "90"
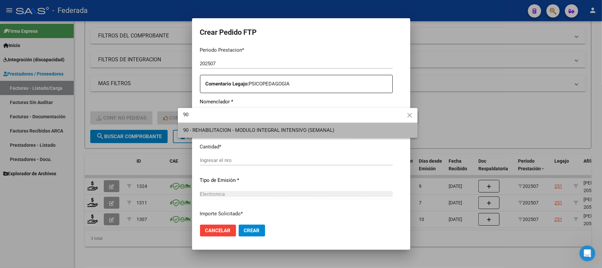
click at [218, 133] on span "90 - REHABILITACION - MODULO INTEGRAL INTENSIVO (SEMANAL)" at bounding box center [297, 130] width 229 height 15
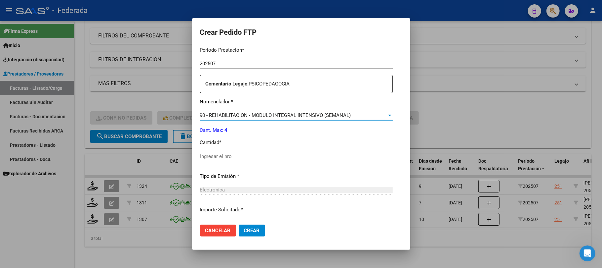
click at [206, 159] on input "Ingresar el nro" at bounding box center [296, 156] width 193 height 6
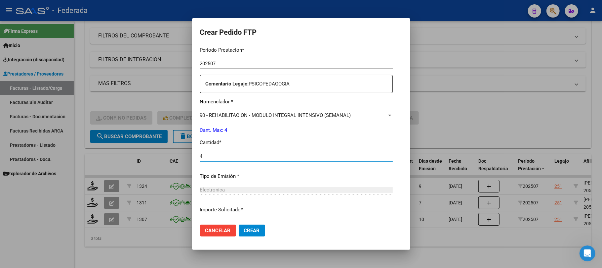
scroll to position [269, 0]
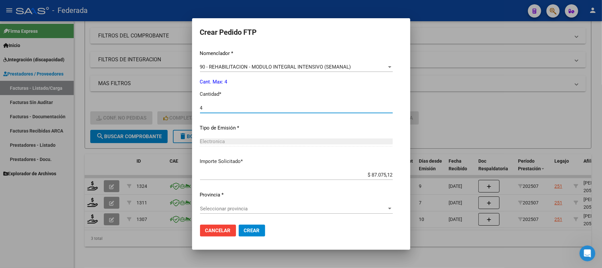
type input "4"
click at [220, 205] on span "Seleccionar provincia" at bounding box center [293, 208] width 187 height 6
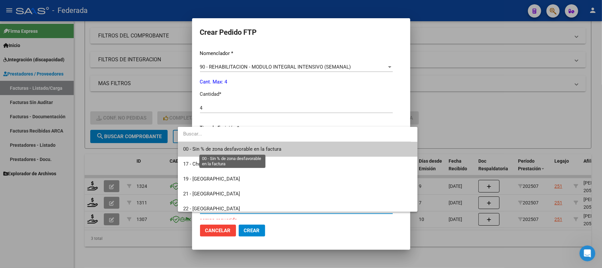
click at [230, 147] on span "00 - Sin % de zona desfavorable en la factura" at bounding box center [232, 149] width 98 height 6
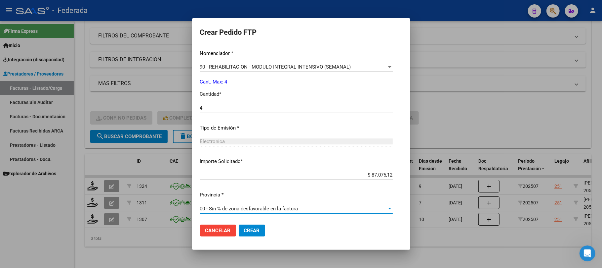
click at [244, 231] on span "Crear" at bounding box center [252, 230] width 16 height 6
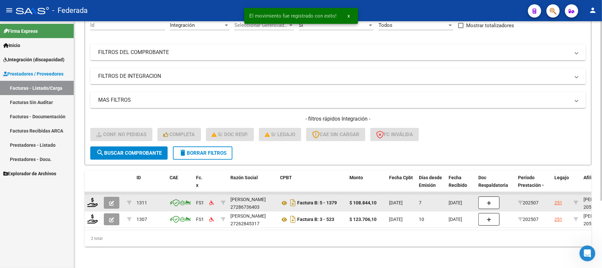
scroll to position [74, 0]
click at [93, 197] on icon at bounding box center [92, 201] width 11 height 9
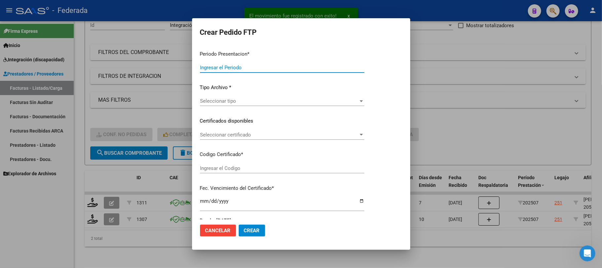
type input "202508"
type input "202507"
type input "$ 108.844,10"
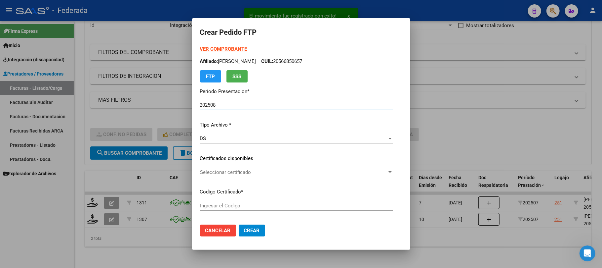
type input "ARG02000566850652023053120280531SFE168"
type input "[DATE]"
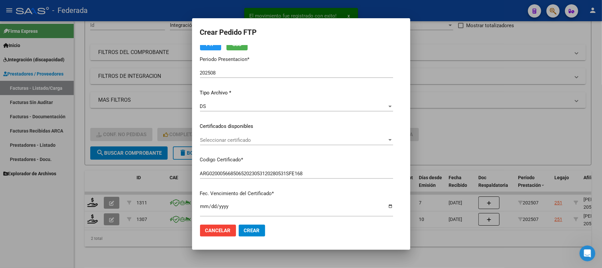
scroll to position [44, 0]
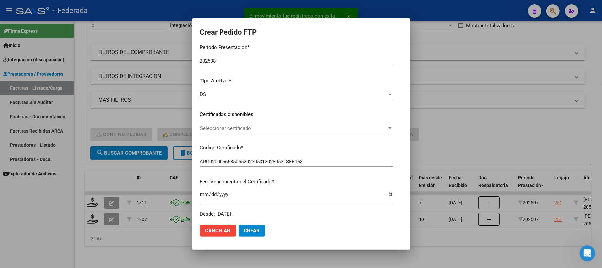
click at [220, 133] on div "Seleccionar certificado Seleccionar certificado" at bounding box center [296, 131] width 193 height 16
click at [222, 128] on span "Seleccionar certificado" at bounding box center [293, 128] width 187 height 6
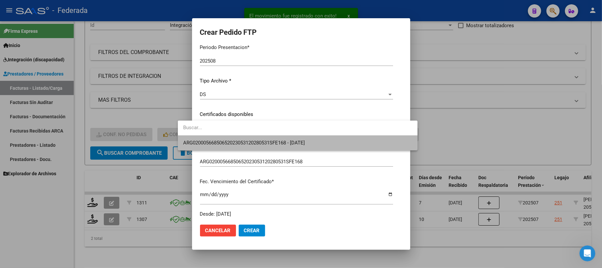
click at [224, 138] on span "ARG02000566850652023053120280531SFE168 - [DATE]" at bounding box center [297, 142] width 229 height 15
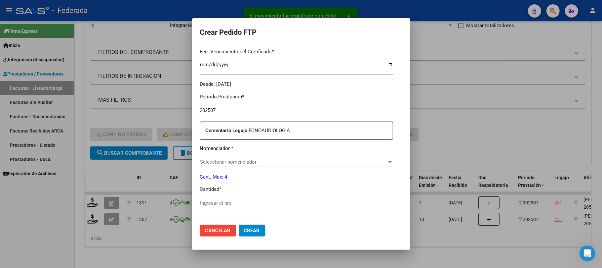
scroll to position [176, 0]
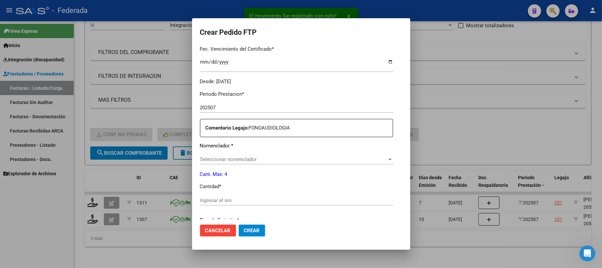
click at [220, 158] on span "Seleccionar nomenclador" at bounding box center [293, 159] width 187 height 6
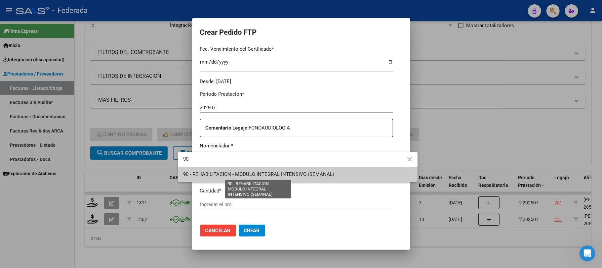
type input "90"
click at [224, 173] on span "90 - REHABILITACION - MODULO INTEGRAL INTENSIVO (SEMANAL)" at bounding box center [258, 174] width 151 height 6
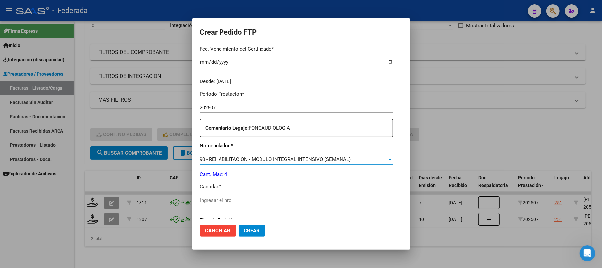
click at [220, 200] on input "Ingresar el nro" at bounding box center [296, 200] width 193 height 6
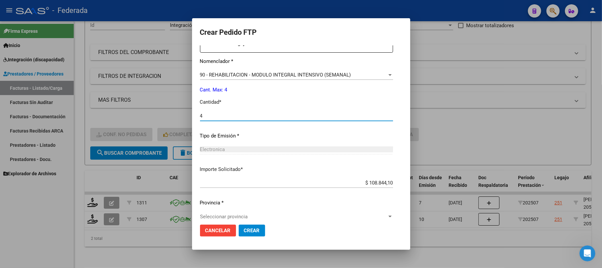
scroll to position [269, 0]
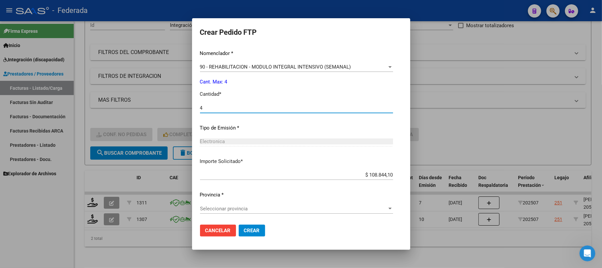
type input "4"
click at [217, 207] on span "Seleccionar provincia" at bounding box center [293, 208] width 187 height 6
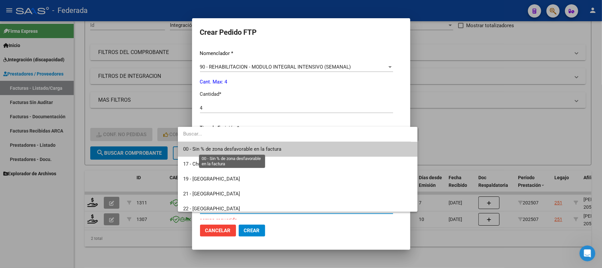
click at [217, 149] on span "00 - Sin % de zona desfavorable en la factura" at bounding box center [232, 149] width 98 height 6
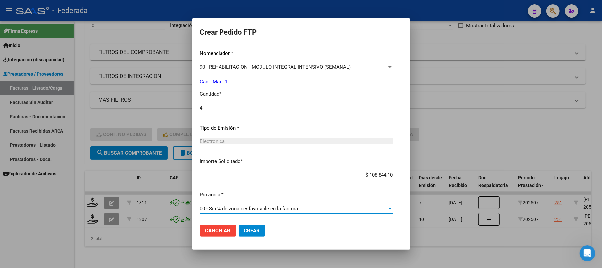
click at [244, 231] on span "Crear" at bounding box center [252, 230] width 16 height 6
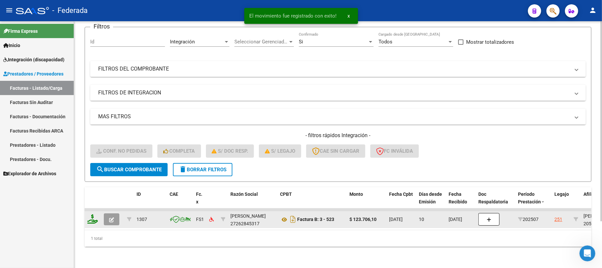
scroll to position [58, 0]
click at [94, 215] on icon at bounding box center [92, 218] width 11 height 9
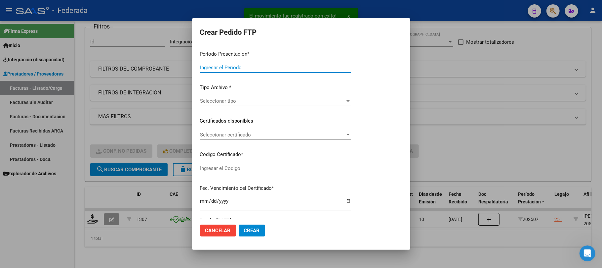
type input "202508"
type input "202507"
type input "$ 123.706,10"
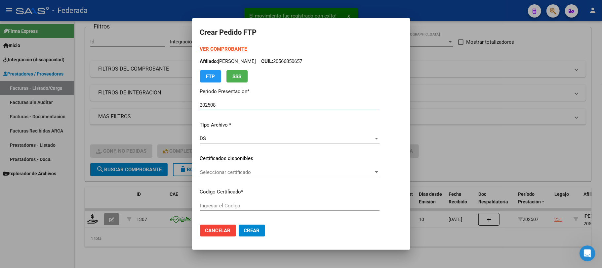
type input "ARG02000566850652023053120280531SFE168"
type input "[DATE]"
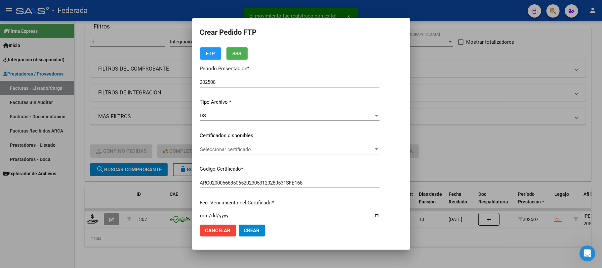
scroll to position [44, 0]
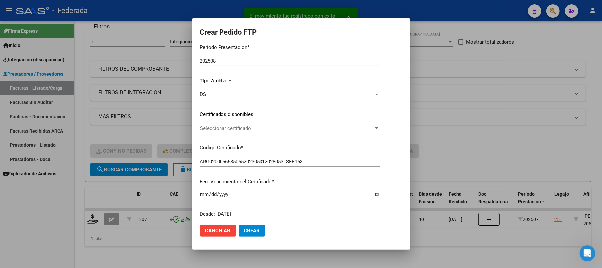
click at [207, 129] on span "Seleccionar certificado" at bounding box center [287, 128] width 174 height 6
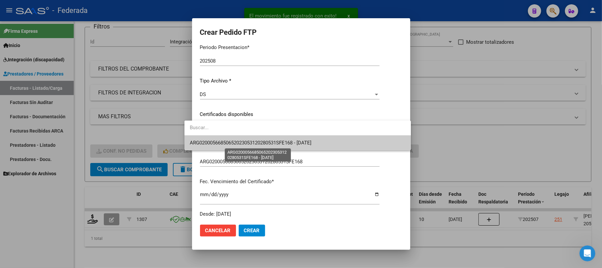
click at [211, 140] on span "ARG02000566850652023053120280531SFE168 - [DATE]" at bounding box center [251, 143] width 122 height 6
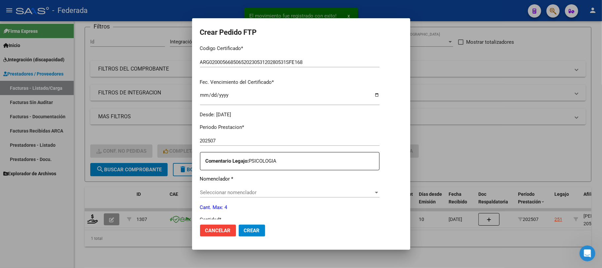
scroll to position [220, 0]
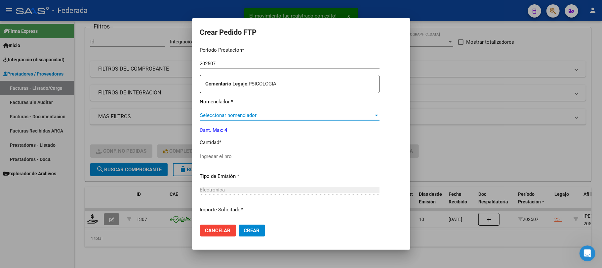
click at [216, 114] on span "Seleccionar nomenclador" at bounding box center [287, 115] width 174 height 6
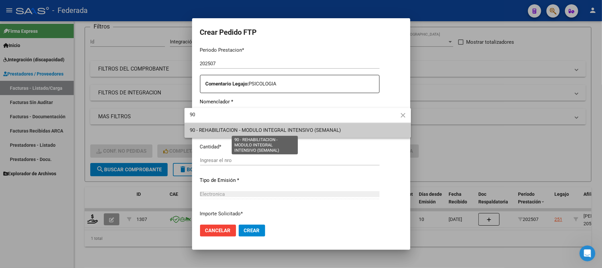
type input "90"
click at [216, 127] on span "90 - REHABILITACION - MODULO INTEGRAL INTENSIVO (SEMANAL)" at bounding box center [265, 130] width 151 height 6
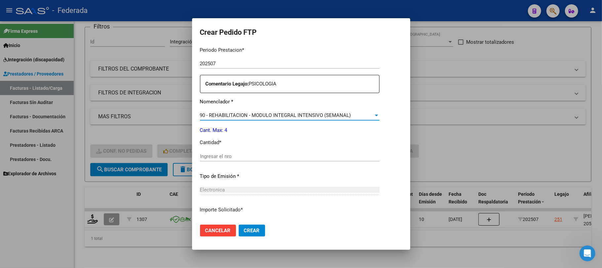
click at [210, 153] on input "Ingresar el nro" at bounding box center [290, 156] width 180 height 6
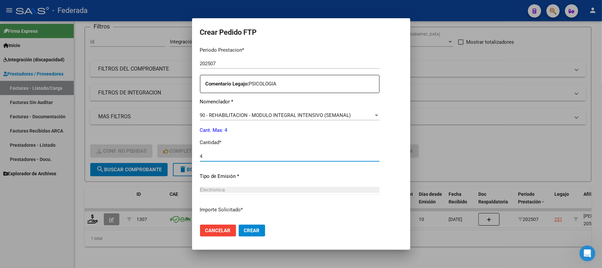
scroll to position [269, 0]
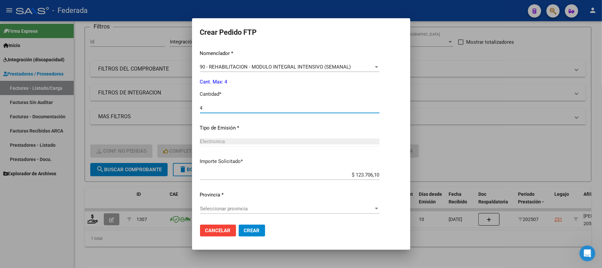
type input "4"
click at [218, 209] on span "Seleccionar provincia" at bounding box center [287, 208] width 174 height 6
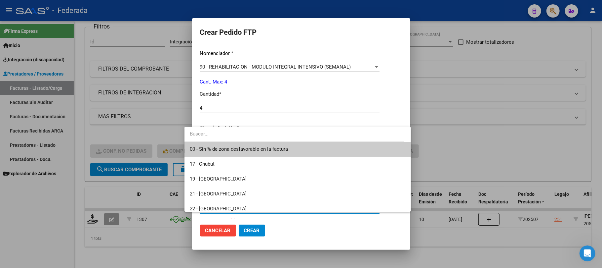
click at [227, 151] on span "00 - Sin % de zona desfavorable en la factura" at bounding box center [239, 149] width 98 height 6
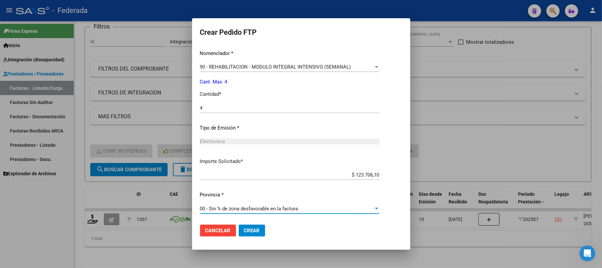
click at [244, 231] on span "Crear" at bounding box center [252, 230] width 16 height 6
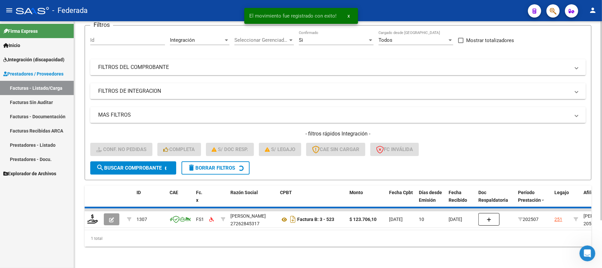
scroll to position [46, 0]
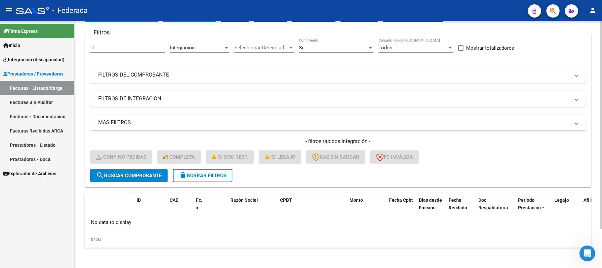
click at [216, 171] on button "delete Borrar Filtros" at bounding box center [203, 175] width 60 height 13
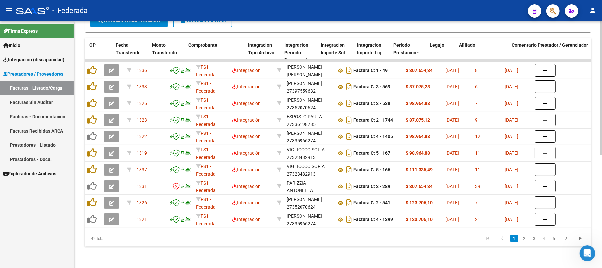
scroll to position [0, 713]
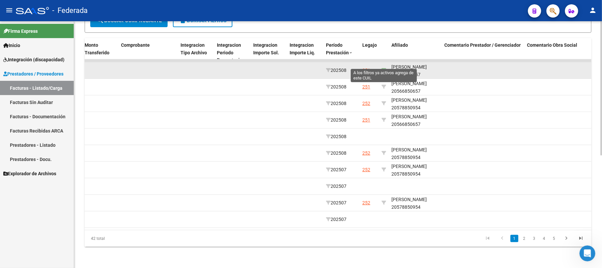
click at [384, 68] on icon at bounding box center [384, 70] width 5 height 5
type input "20566850657"
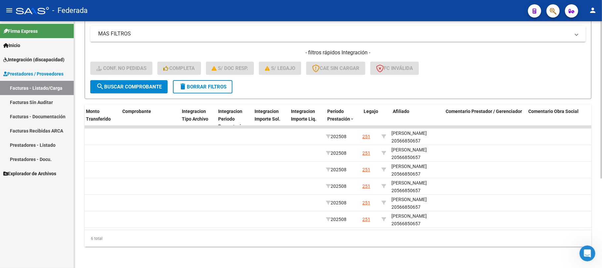
scroll to position [0, 0]
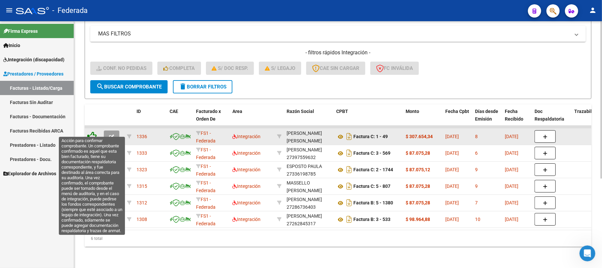
click at [94, 131] on icon at bounding box center [91, 135] width 9 height 9
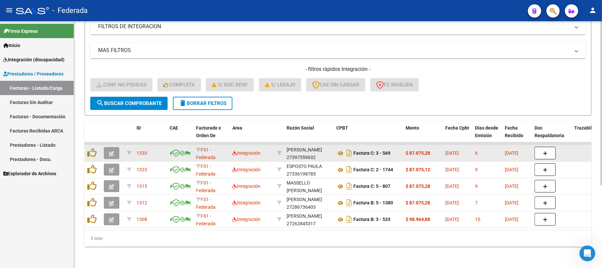
scroll to position [124, 0]
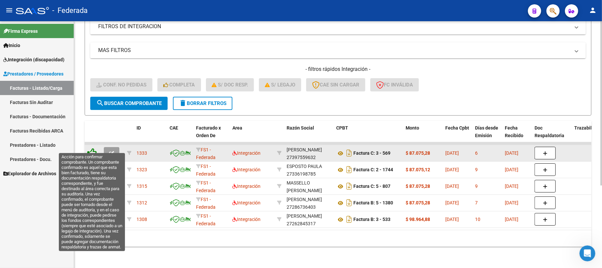
click at [92, 148] on icon at bounding box center [91, 152] width 9 height 9
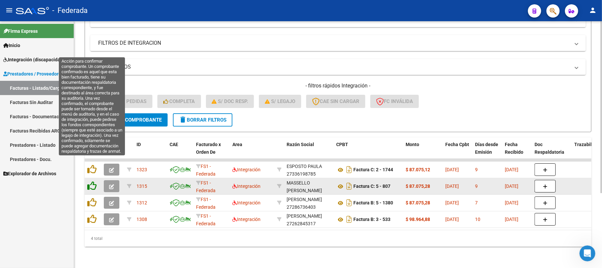
click at [93, 164] on icon at bounding box center [91, 168] width 9 height 9
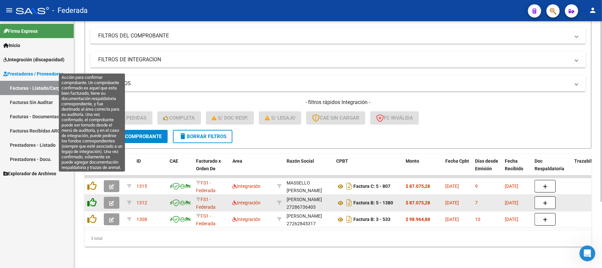
click at [92, 181] on icon at bounding box center [91, 185] width 9 height 9
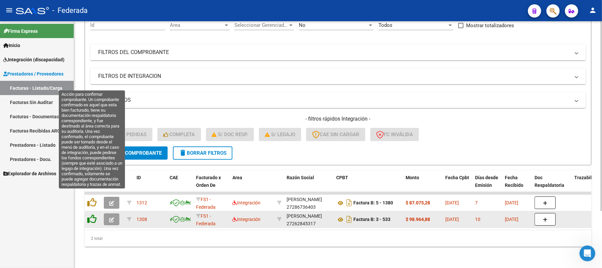
click at [93, 197] on icon at bounding box center [91, 201] width 9 height 9
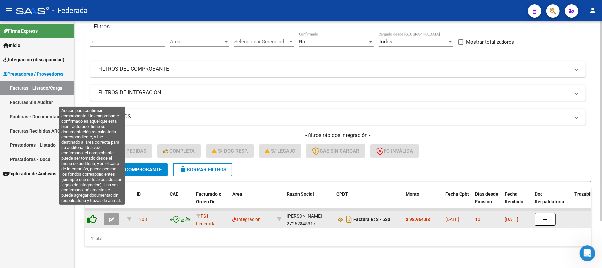
click at [93, 214] on icon at bounding box center [91, 218] width 9 height 9
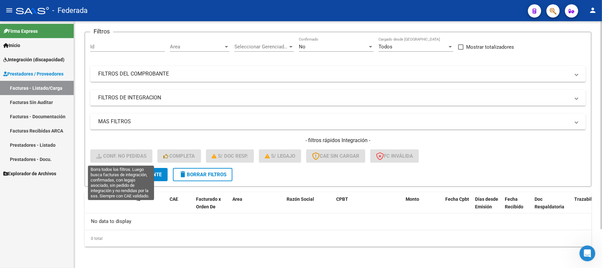
scroll to position [46, 0]
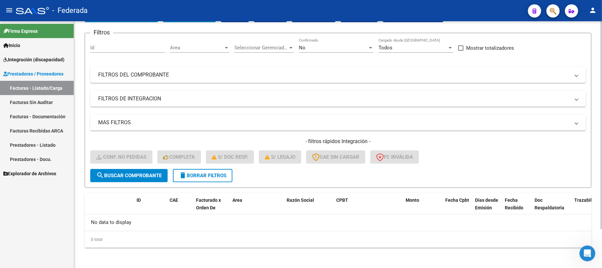
click at [187, 172] on span "delete Borrar Filtros" at bounding box center [203, 175] width 48 height 6
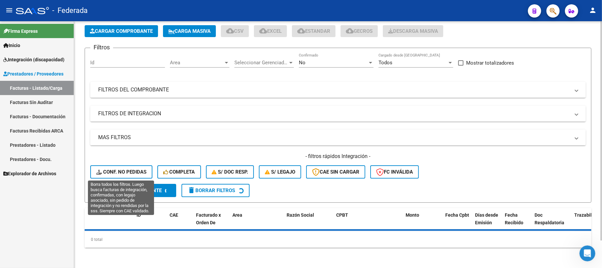
click at [138, 184] on button "search Buscar Comprobante" at bounding box center [133, 190] width 86 height 13
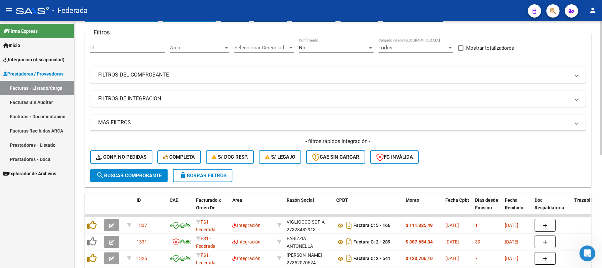
click at [143, 152] on button "Conf. no pedidas" at bounding box center [121, 156] width 62 height 13
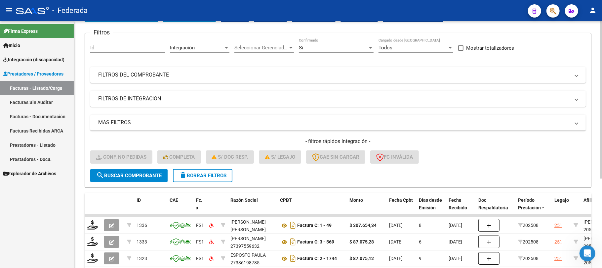
scroll to position [140, 0]
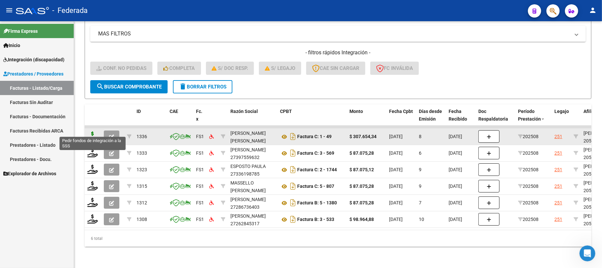
click at [92, 133] on icon at bounding box center [92, 135] width 11 height 9
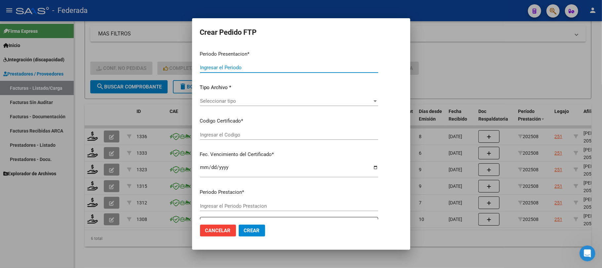
type input "202508"
type input "$ 307.654,34"
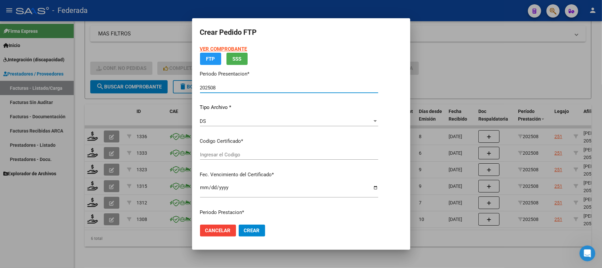
type input "ARG02000566850652023053120280531SFE168"
type input "[DATE]"
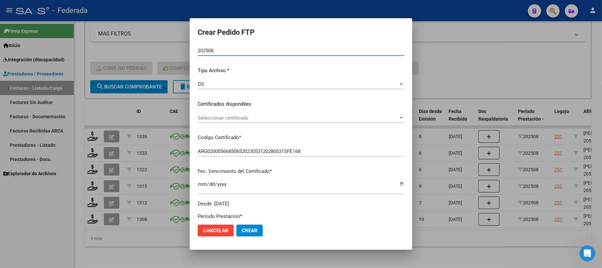
scroll to position [88, 0]
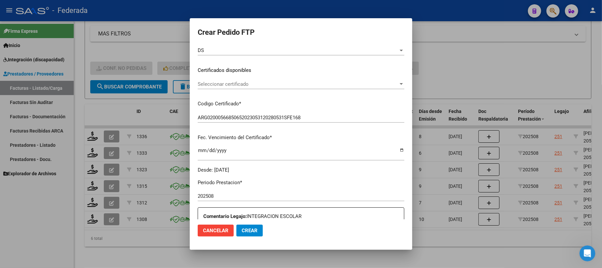
click at [227, 85] on span "Seleccionar certificado" at bounding box center [298, 84] width 201 height 6
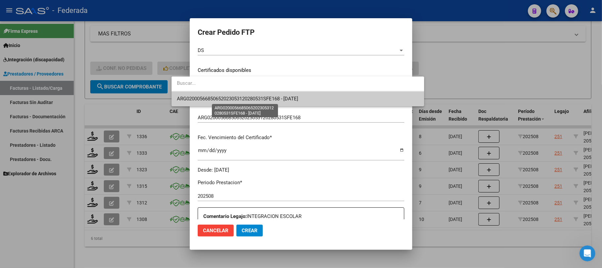
click at [225, 101] on span "ARG02000566850652023053120280531SFE168 - [DATE]" at bounding box center [238, 99] width 122 height 6
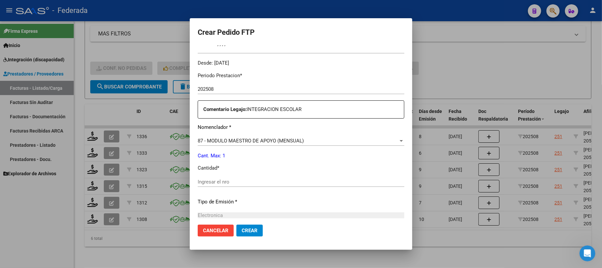
scroll to position [220, 0]
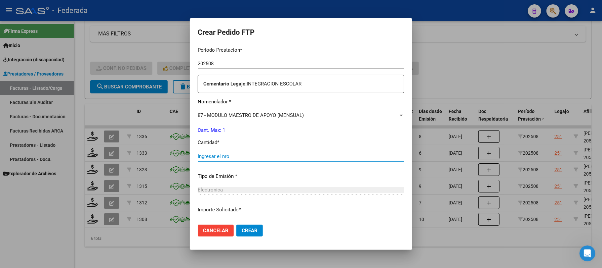
click at [201, 158] on input "Ingresar el nro" at bounding box center [301, 156] width 207 height 6
type input "1"
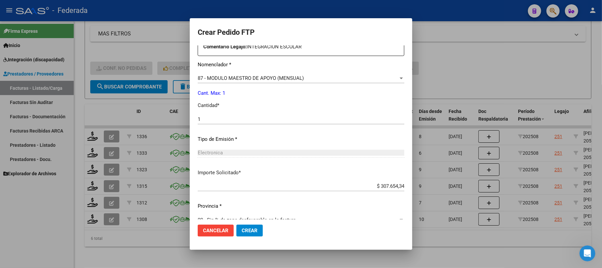
scroll to position [269, 0]
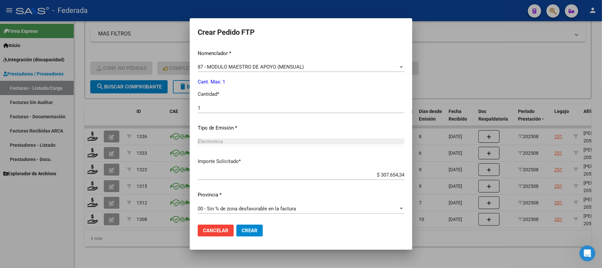
click at [242, 229] on span "Crear" at bounding box center [250, 230] width 16 height 6
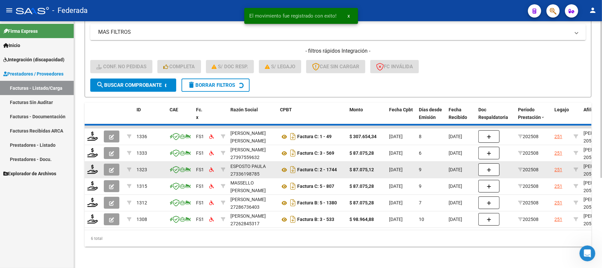
scroll to position [124, 0]
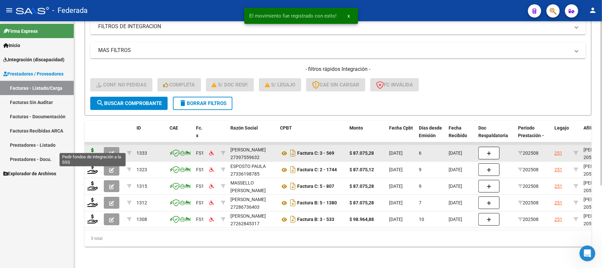
click at [93, 148] on icon at bounding box center [92, 152] width 11 height 9
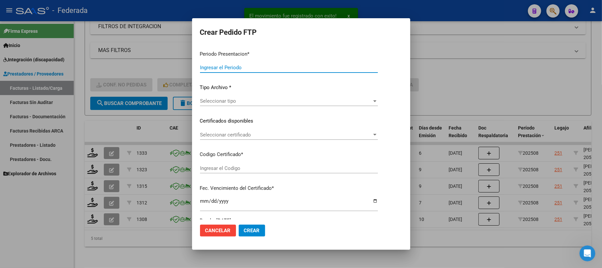
type input "202508"
type input "$ 87.075,28"
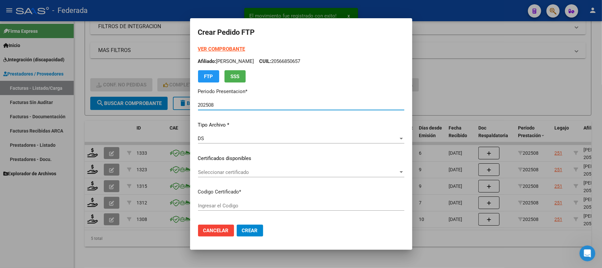
type input "ARG02000566850652023053120280531SFE168"
type input "[DATE]"
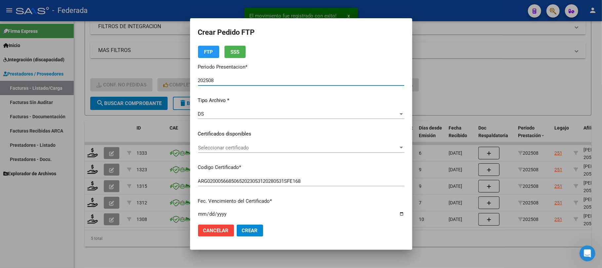
scroll to position [44, 0]
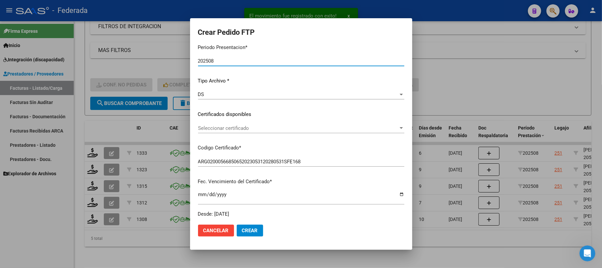
click at [227, 126] on span "Seleccionar certificado" at bounding box center [298, 128] width 200 height 6
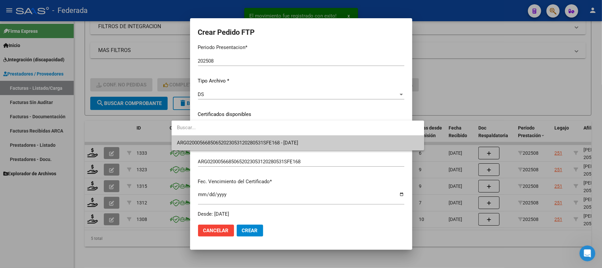
click at [226, 138] on span "ARG02000566850652023053120280531SFE168 - [DATE]" at bounding box center [298, 142] width 242 height 15
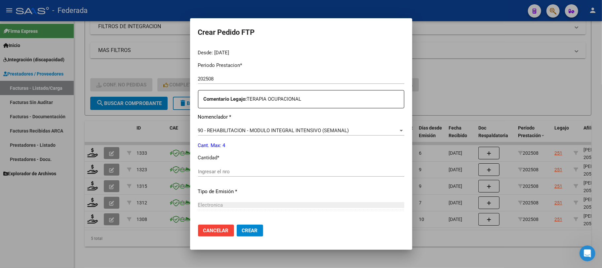
scroll to position [220, 0]
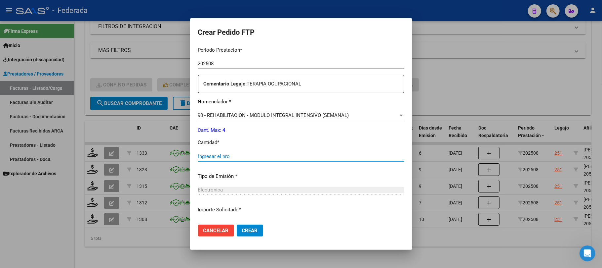
click at [210, 158] on input "Ingresar el nro" at bounding box center [301, 156] width 206 height 6
type input "4"
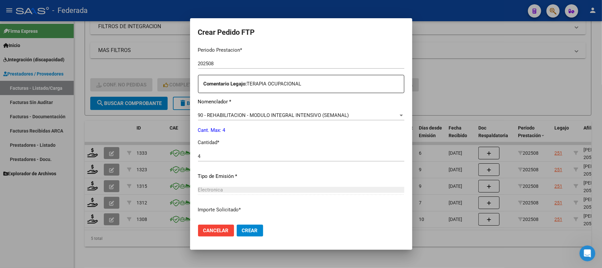
scroll to position [269, 0]
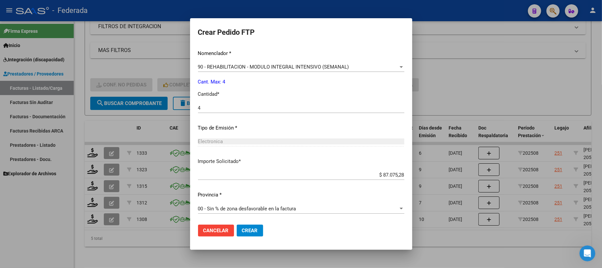
click at [220, 222] on mat-dialog-actions "Cancelar Crear" at bounding box center [301, 230] width 206 height 22
click at [242, 228] on span "Crear" at bounding box center [250, 230] width 16 height 6
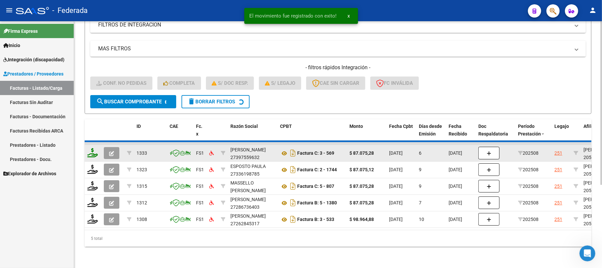
scroll to position [107, 0]
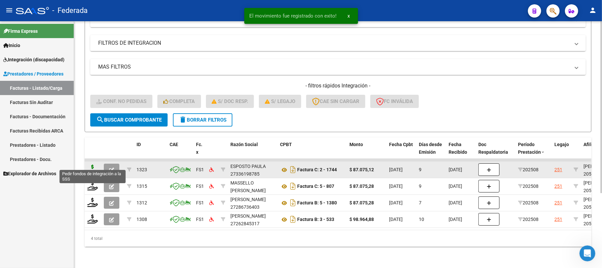
click at [95, 165] on icon at bounding box center [92, 168] width 11 height 9
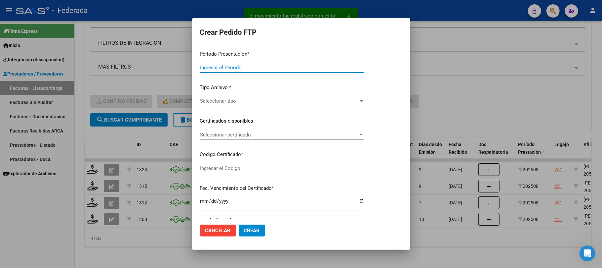
type input "202508"
type input "$ 87.075,12"
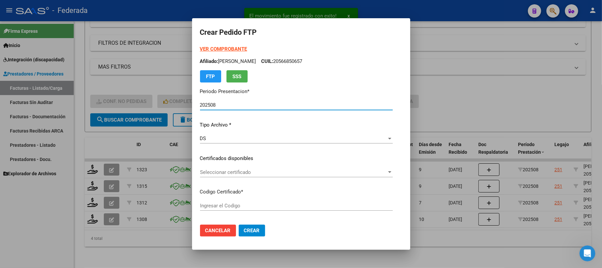
type input "ARG02000566850652023053120280531SFE168"
type input "[DATE]"
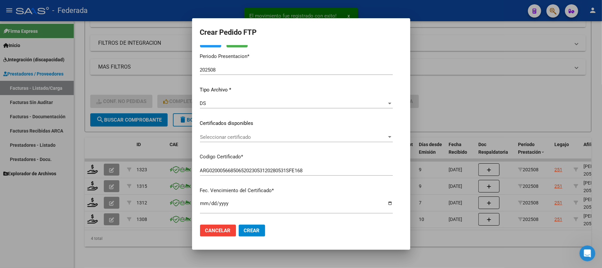
scroll to position [44, 0]
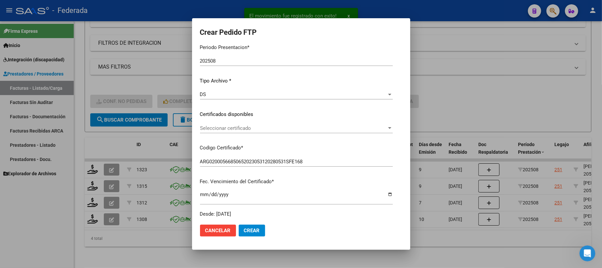
click at [230, 132] on div "Seleccionar certificado Seleccionar certificado" at bounding box center [296, 128] width 193 height 10
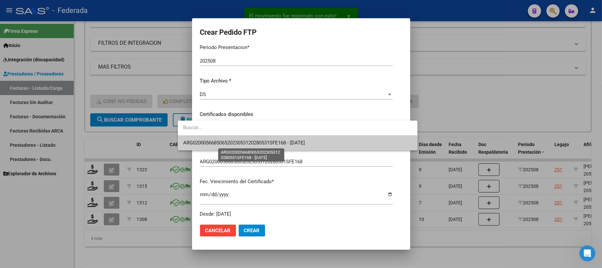
click at [229, 142] on span "ARG02000566850652023053120280531SFE168 - [DATE]" at bounding box center [244, 143] width 122 height 6
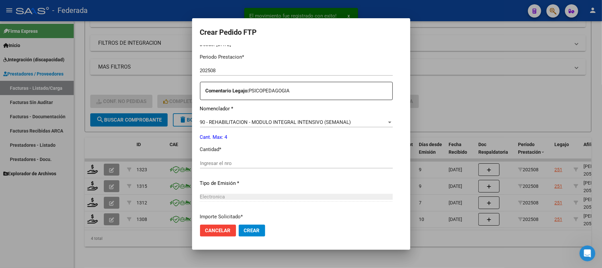
scroll to position [220, 0]
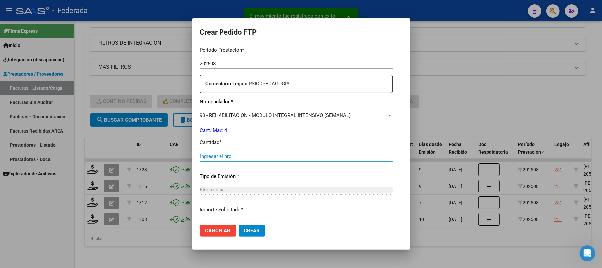
click at [211, 156] on input "Ingresar el nro" at bounding box center [296, 156] width 193 height 6
type input "4"
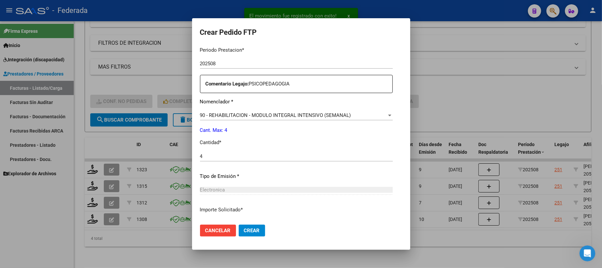
scroll to position [269, 0]
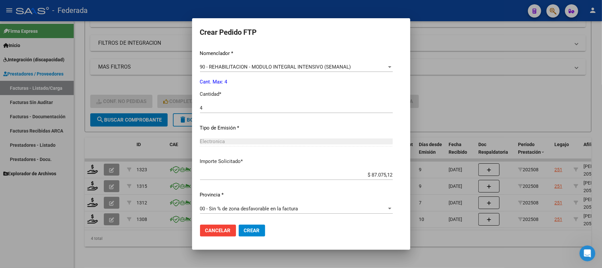
click at [244, 230] on span "Crear" at bounding box center [252, 230] width 16 height 6
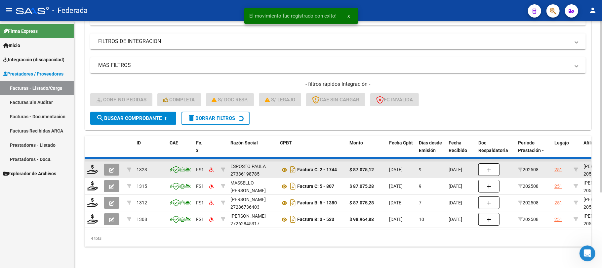
scroll to position [91, 0]
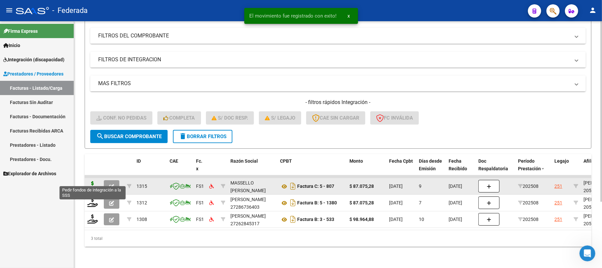
click at [92, 182] on icon at bounding box center [92, 185] width 11 height 9
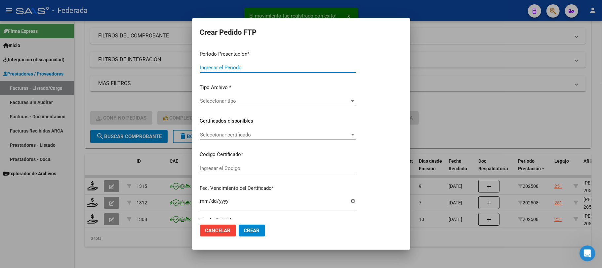
type input "202508"
type input "$ 87.075,28"
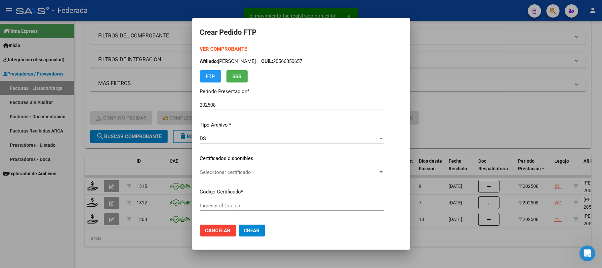
type input "ARG02000566850652023053120280531SFE168"
type input "[DATE]"
click at [219, 171] on span "Seleccionar certificado" at bounding box center [289, 172] width 178 height 6
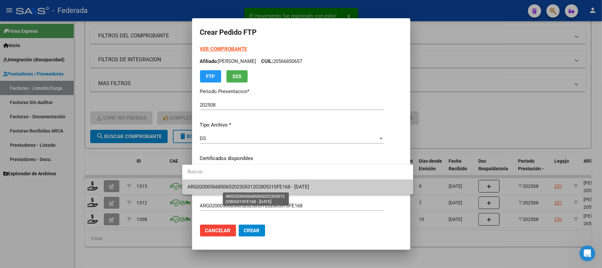
click at [218, 184] on span "ARG02000566850652023053120280531SFE168 - [DATE]" at bounding box center [249, 187] width 122 height 6
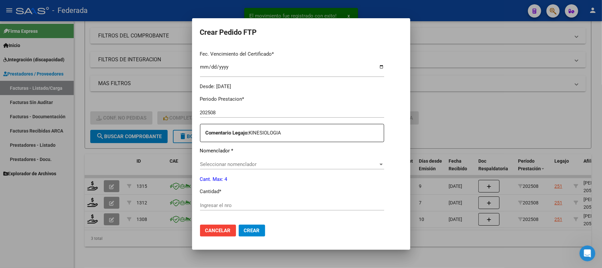
scroll to position [176, 0]
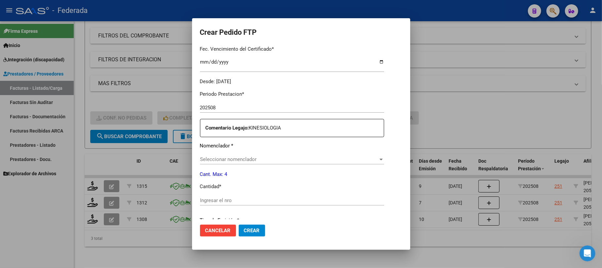
click at [217, 159] on span "Seleccionar nomenclador" at bounding box center [289, 159] width 178 height 6
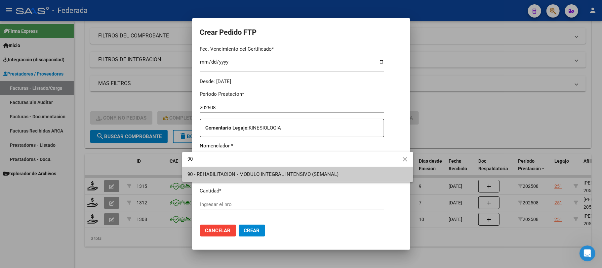
type input "90"
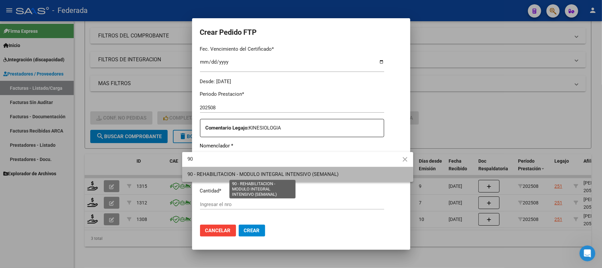
click at [217, 173] on span "90 - REHABILITACION - MODULO INTEGRAL INTENSIVO (SEMANAL)" at bounding box center [263, 174] width 151 height 6
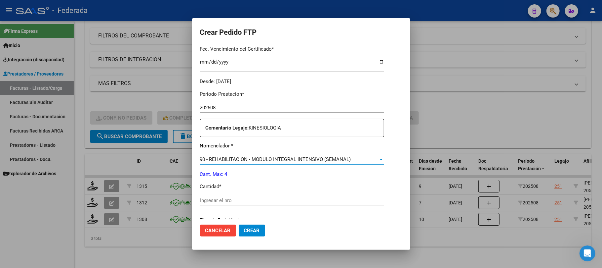
click at [227, 199] on input "Ingresar el nro" at bounding box center [292, 200] width 184 height 6
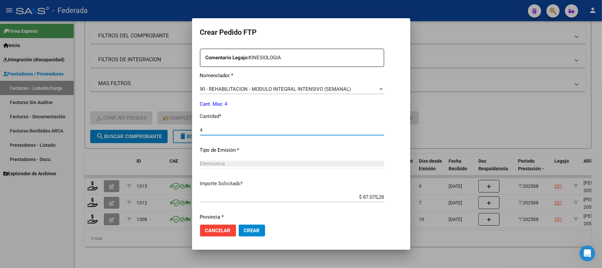
scroll to position [269, 0]
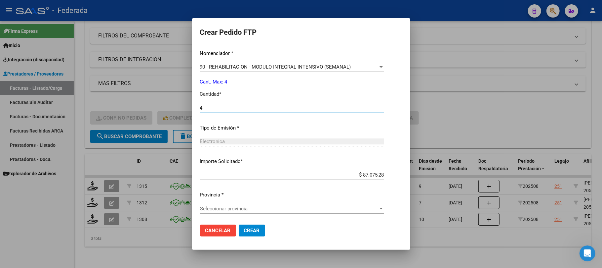
type input "4"
click at [240, 206] on span "Seleccionar provincia" at bounding box center [289, 208] width 178 height 6
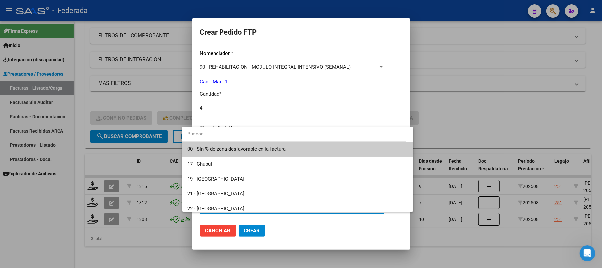
click at [213, 151] on span "00 - Sin % de zona desfavorable en la factura" at bounding box center [237, 149] width 98 height 6
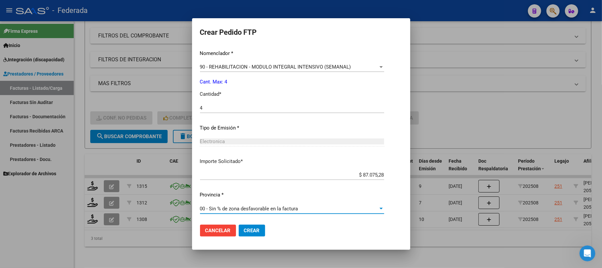
scroll to position [136, 0]
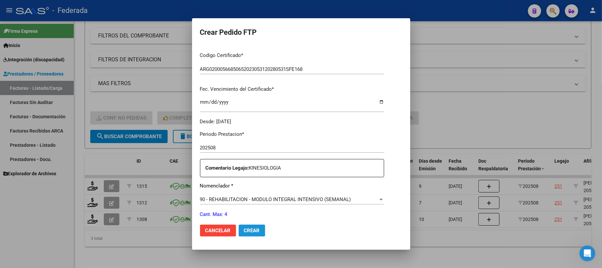
click at [244, 230] on span "Crear" at bounding box center [252, 230] width 16 height 6
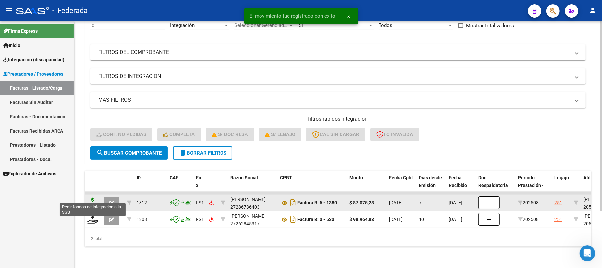
scroll to position [74, 0]
click at [93, 197] on icon at bounding box center [92, 201] width 11 height 9
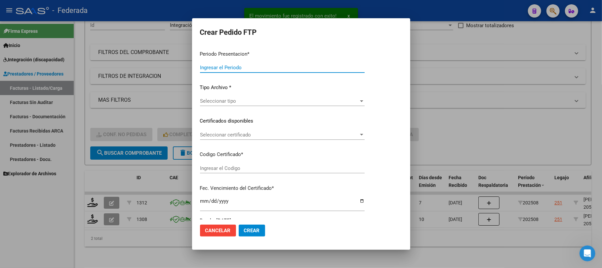
type input "202508"
type input "$ 87.075,28"
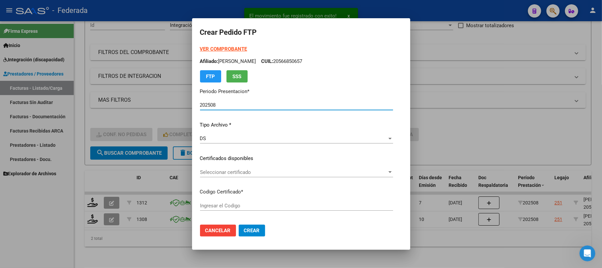
type input "ARG02000566850652023053120280531SFE168"
type input "[DATE]"
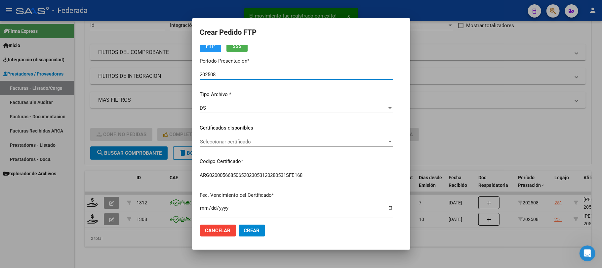
scroll to position [44, 0]
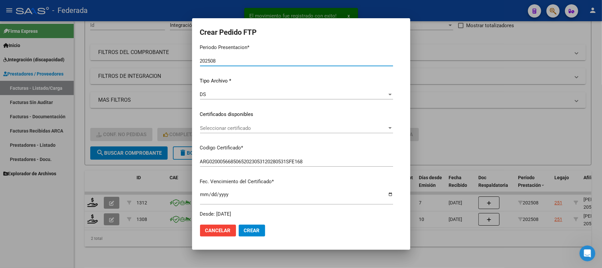
click at [219, 128] on span "Seleccionar certificado" at bounding box center [293, 128] width 187 height 6
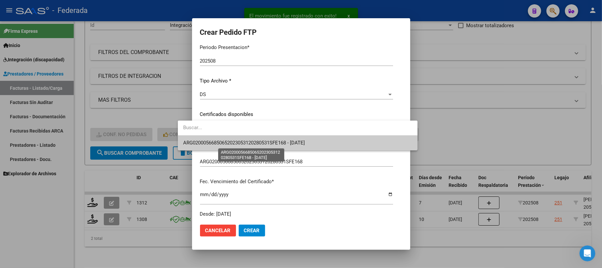
click at [218, 144] on span "ARG02000566850652023053120280531SFE168 - [DATE]" at bounding box center [244, 143] width 122 height 6
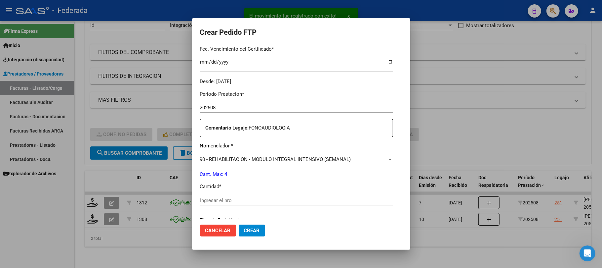
scroll to position [220, 0]
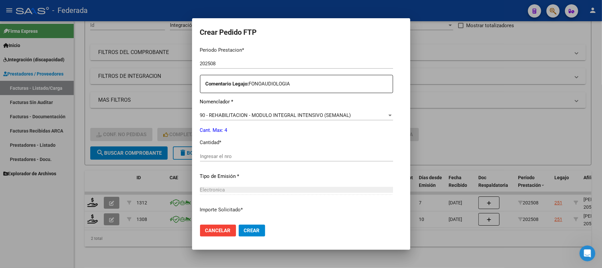
click at [212, 155] on input "Ingresar el nro" at bounding box center [296, 156] width 193 height 6
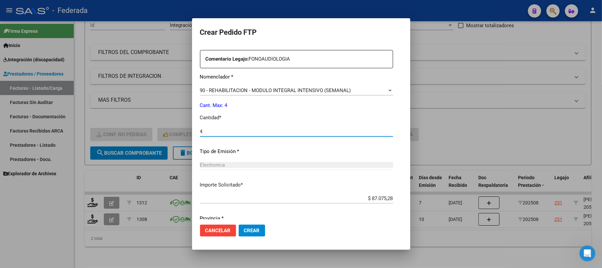
scroll to position [269, 0]
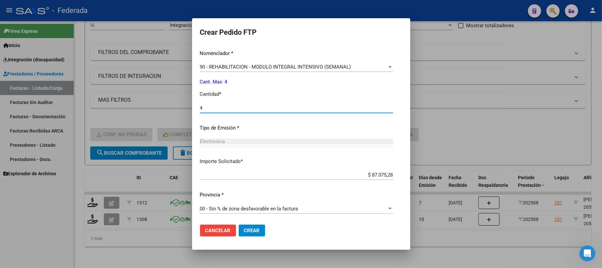
type input "4"
click at [244, 231] on span "Crear" at bounding box center [252, 230] width 16 height 6
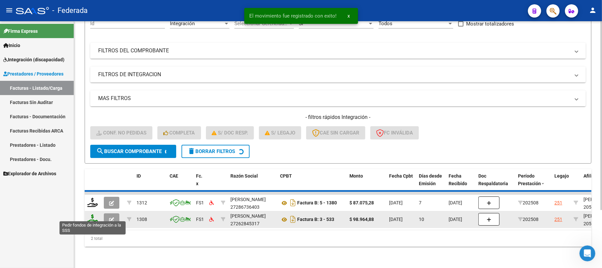
scroll to position [58, 0]
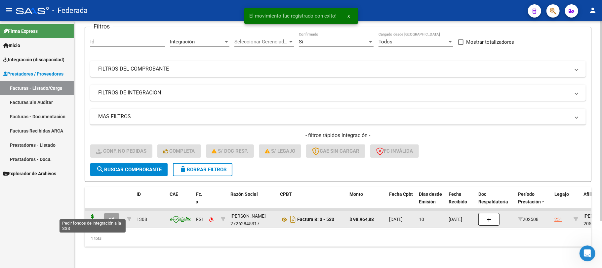
click at [93, 215] on icon at bounding box center [92, 218] width 11 height 9
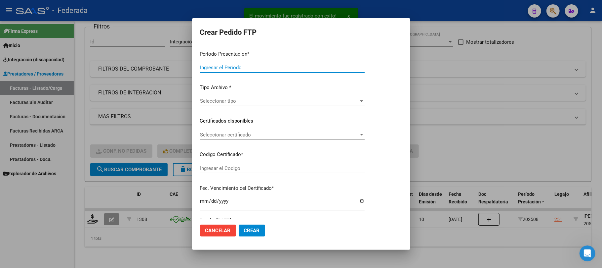
type input "202508"
type input "$ 98.964,88"
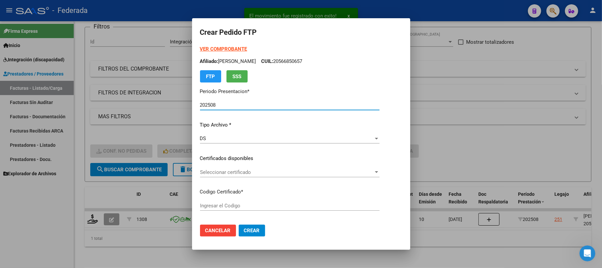
type input "ARG02000566850652023053120280531SFE168"
type input "[DATE]"
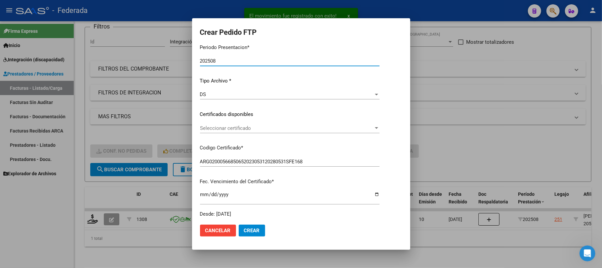
click at [235, 126] on span "Seleccionar certificado" at bounding box center [287, 128] width 174 height 6
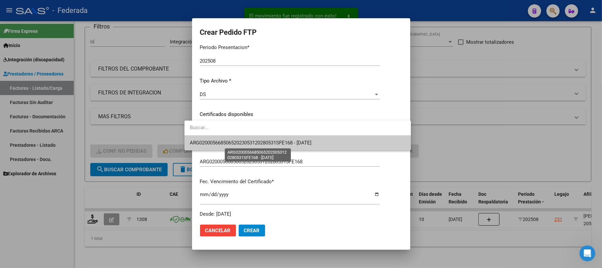
click at [234, 141] on span "ARG02000566850652023053120280531SFE168 - [DATE]" at bounding box center [251, 143] width 122 height 6
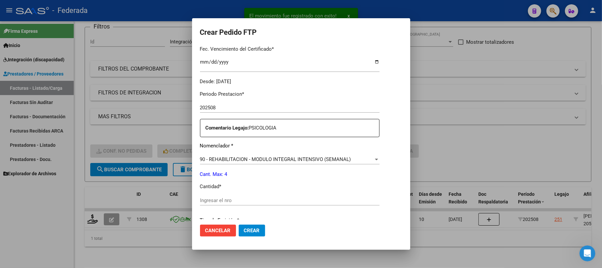
scroll to position [220, 0]
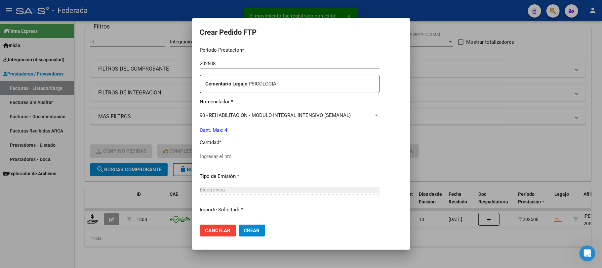
click at [210, 158] on input "Ingresar el nro" at bounding box center [290, 156] width 180 height 6
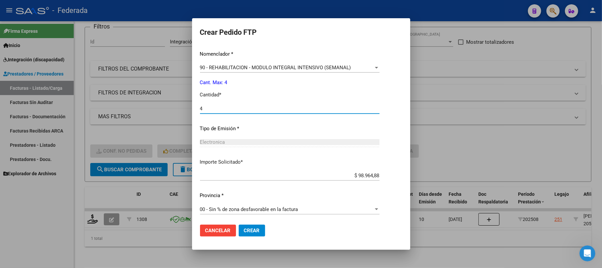
scroll to position [269, 0]
type input "4"
click at [244, 230] on span "Crear" at bounding box center [252, 230] width 16 height 6
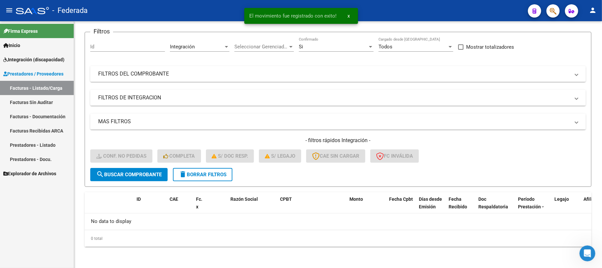
scroll to position [46, 0]
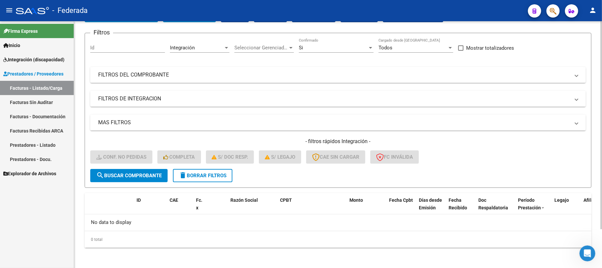
click at [211, 177] on span "delete Borrar Filtros" at bounding box center [203, 175] width 48 height 6
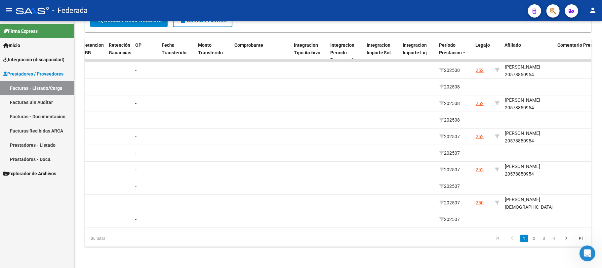
scroll to position [0, 779]
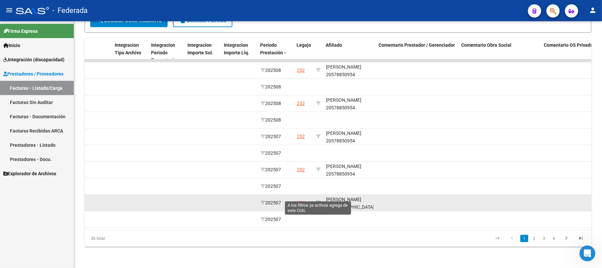
click at [318, 200] on icon at bounding box center [318, 202] width 5 height 5
type input "20431327822"
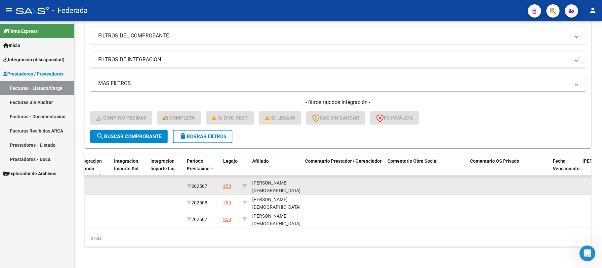
scroll to position [8, 0]
click at [272, 182] on div "[PERSON_NAME][DEMOGRAPHIC_DATA] 20431327822" at bounding box center [276, 182] width 48 height 22
copy div "20431327822"
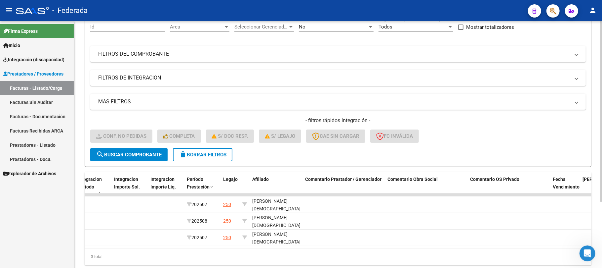
scroll to position [47, 0]
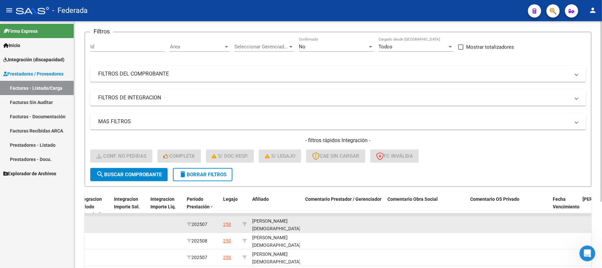
click at [259, 218] on div "[PERSON_NAME][DEMOGRAPHIC_DATA] 20431327822" at bounding box center [276, 228] width 48 height 22
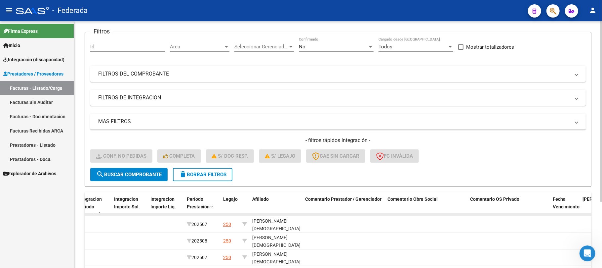
copy div "ARCE"
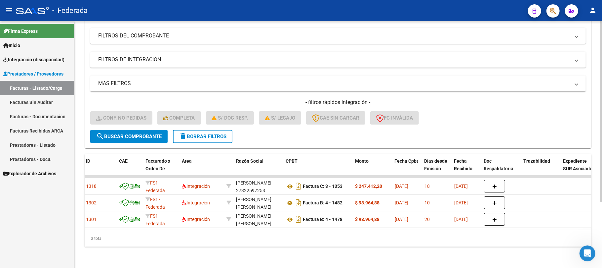
scroll to position [0, 14]
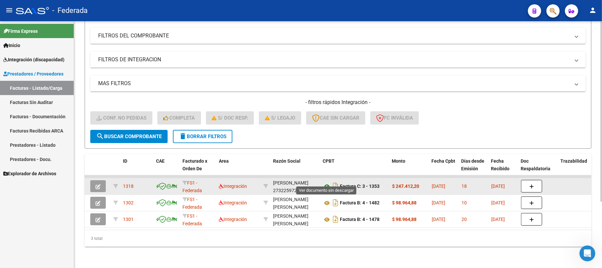
click at [326, 182] on icon at bounding box center [327, 186] width 9 height 8
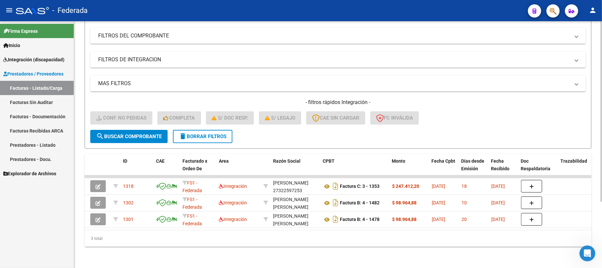
scroll to position [0, 0]
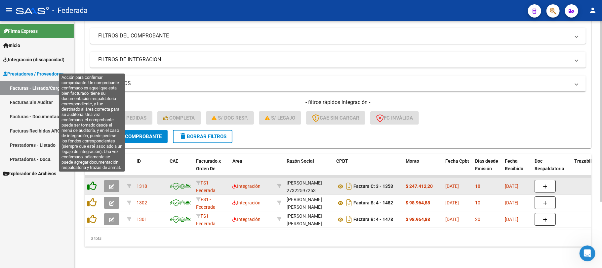
click at [89, 181] on icon at bounding box center [91, 185] width 9 height 9
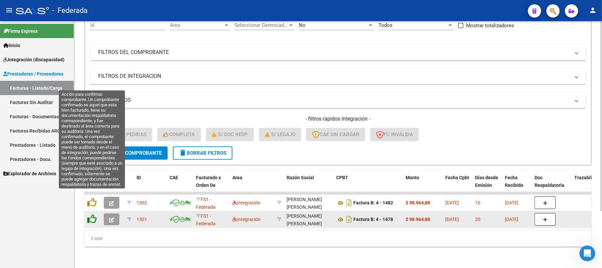
click at [94, 197] on icon at bounding box center [91, 201] width 9 height 9
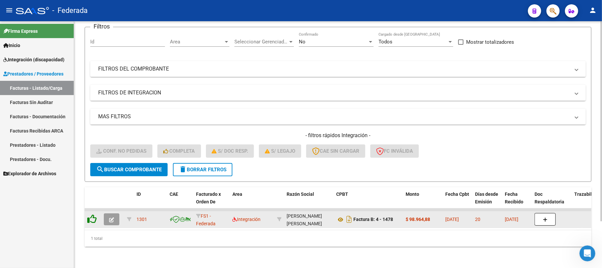
scroll to position [58, 0]
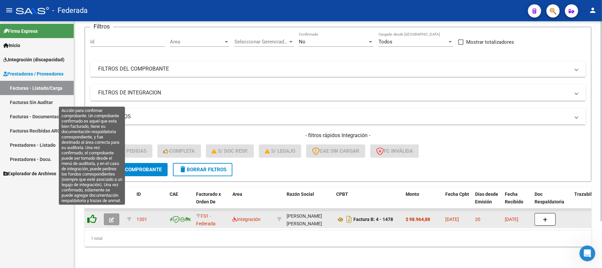
click at [91, 214] on icon at bounding box center [91, 218] width 9 height 9
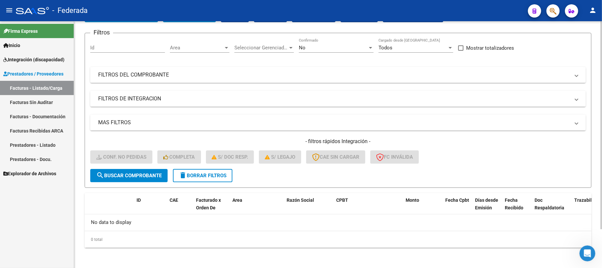
click at [193, 170] on button "delete Borrar Filtros" at bounding box center [203, 175] width 60 height 13
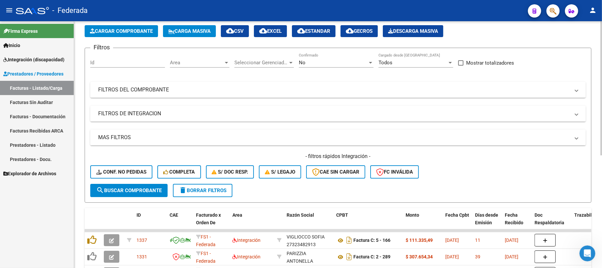
scroll to position [46, 0]
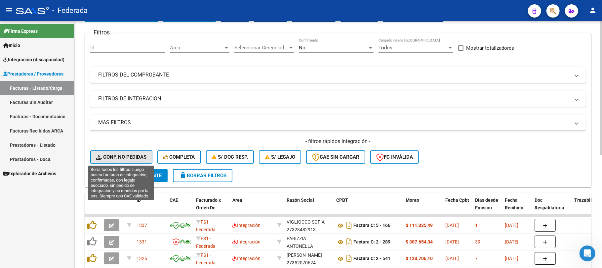
click at [131, 159] on span "Conf. no pedidas" at bounding box center [121, 157] width 50 height 6
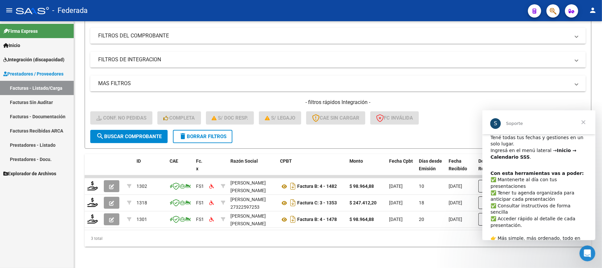
scroll to position [0, 0]
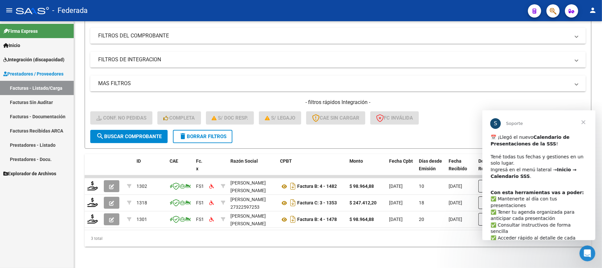
click at [521, 140] on b "Calendario de Presentaciones de la SSS" at bounding box center [530, 140] width 79 height 12
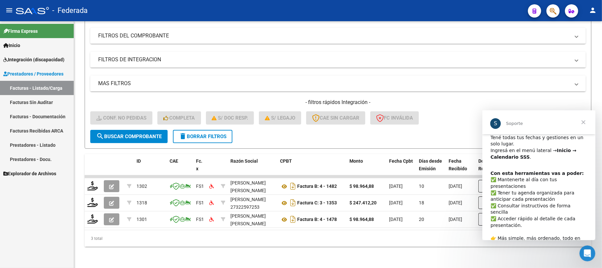
click at [516, 172] on b "Con esta herramientas vas a poder:" at bounding box center [537, 172] width 93 height 5
click at [513, 177] on div "Con esta herramientas vas a poder: ​✅ Mantenerte al día con tus presentaciones …" at bounding box center [539, 209] width 97 height 78
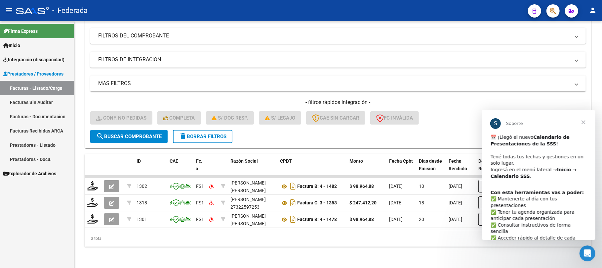
click at [7, 44] on icon at bounding box center [5, 45] width 5 height 5
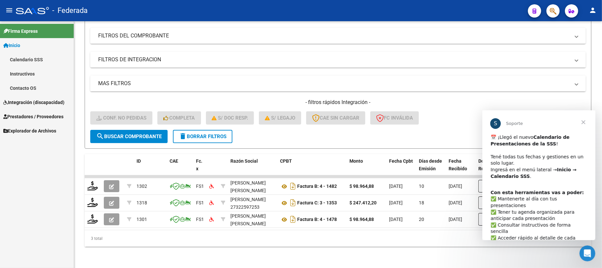
scroll to position [19, 0]
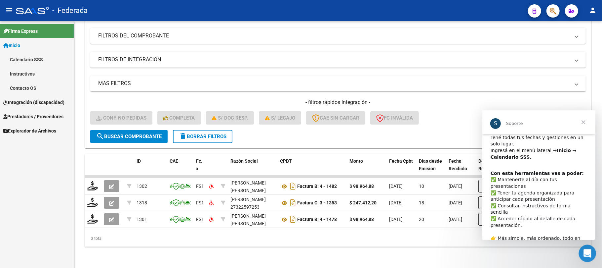
click at [587, 252] on icon "Abrir Intercom Messenger" at bounding box center [587, 252] width 11 height 11
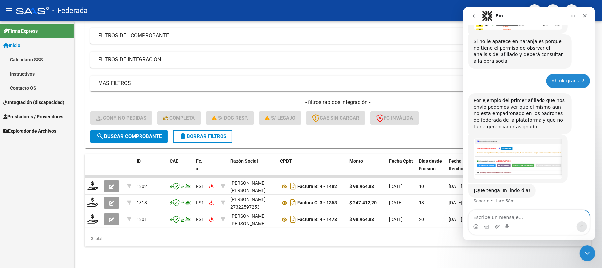
scroll to position [352, 0]
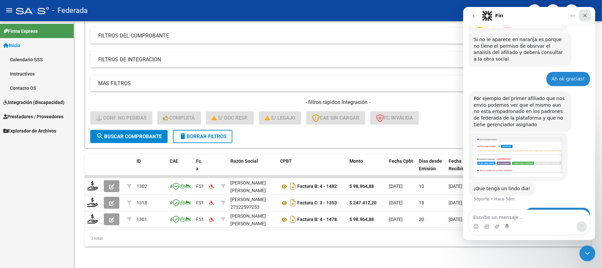
click at [586, 15] on icon "Cerrar" at bounding box center [586, 16] width 4 height 4
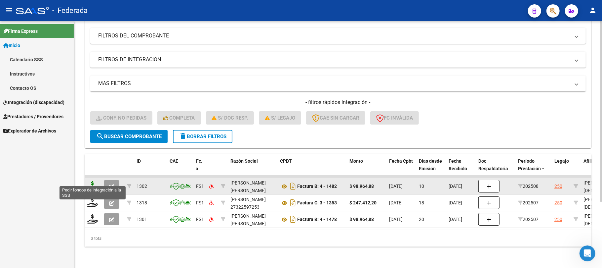
click at [93, 182] on icon at bounding box center [92, 185] width 11 height 9
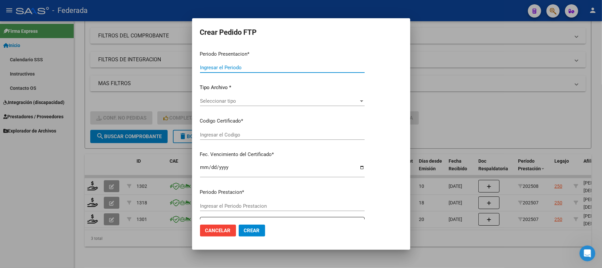
type input "202508"
type input "$ 98.964,88"
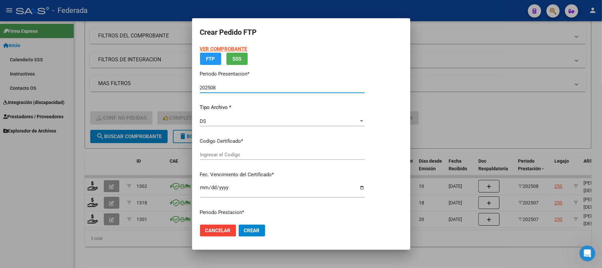
type input "ARG02000431327822023120620381206COR477"
type input "[DATE]"
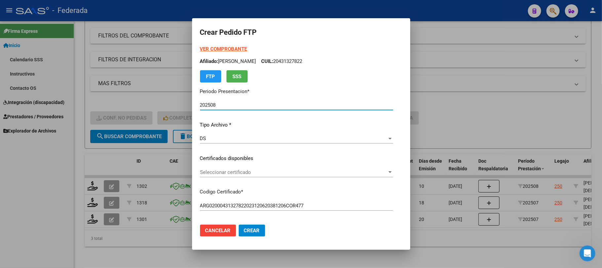
click at [203, 169] on span "Seleccionar certificado" at bounding box center [293, 172] width 187 height 6
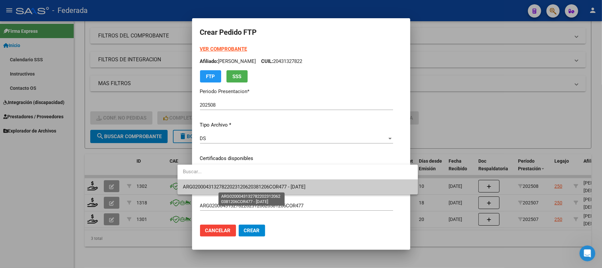
click at [208, 185] on span "ARG02000431327822023120620381206COR477 - [DATE]" at bounding box center [244, 187] width 123 height 6
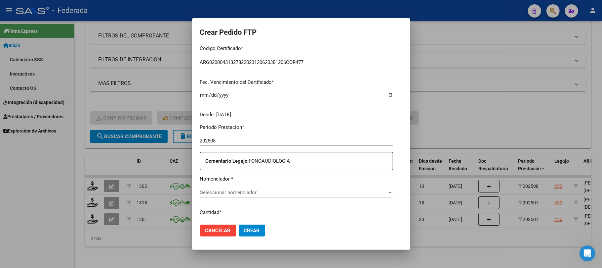
scroll to position [176, 0]
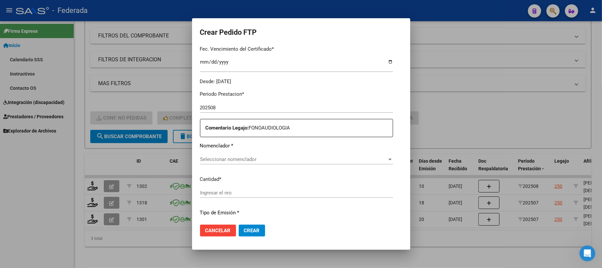
click at [224, 158] on span "Seleccionar nomenclador" at bounding box center [293, 159] width 187 height 6
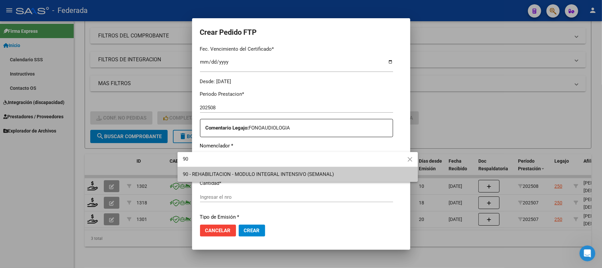
type input "90"
click at [229, 179] on span "90 - REHABILITACION - MODULO INTEGRAL INTENSIVO (SEMANAL)" at bounding box center [298, 174] width 230 height 15
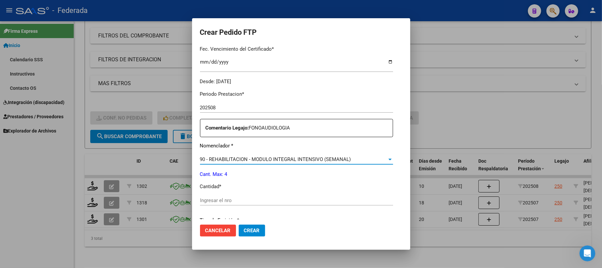
click at [225, 200] on input "Ingresar el nro" at bounding box center [296, 200] width 193 height 6
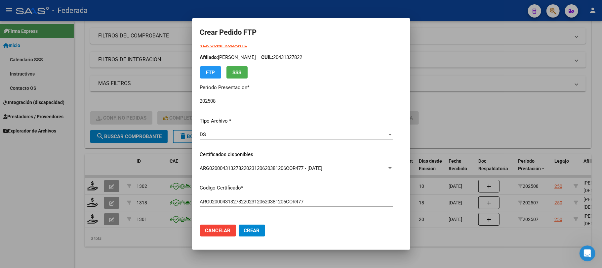
scroll to position [0, 0]
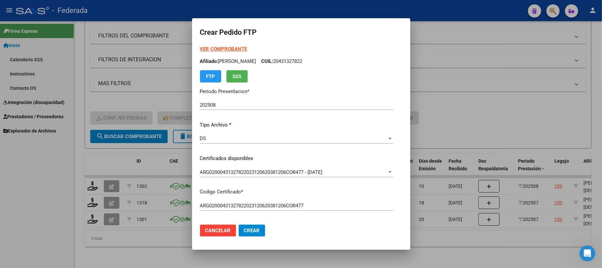
type input "4"
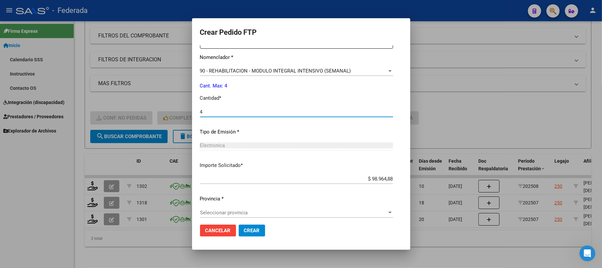
scroll to position [269, 0]
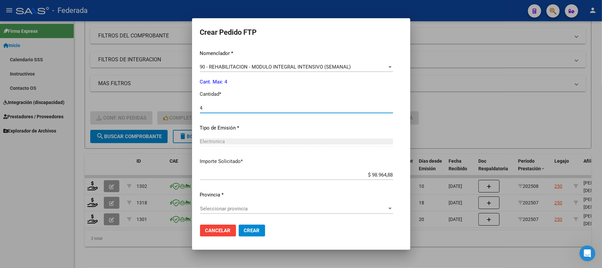
click at [240, 215] on div "Seleccionar provincia Seleccionar provincia" at bounding box center [296, 211] width 193 height 16
click at [238, 208] on span "Seleccionar provincia" at bounding box center [293, 208] width 187 height 6
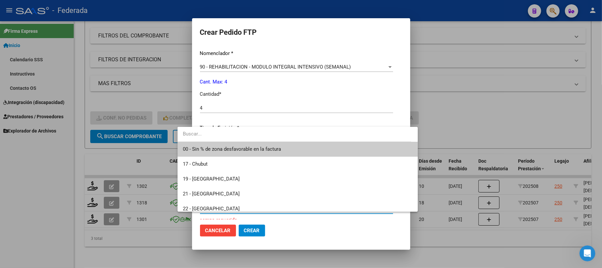
click at [239, 153] on span "00 - Sin % de zona desfavorable en la factura" at bounding box center [298, 149] width 230 height 15
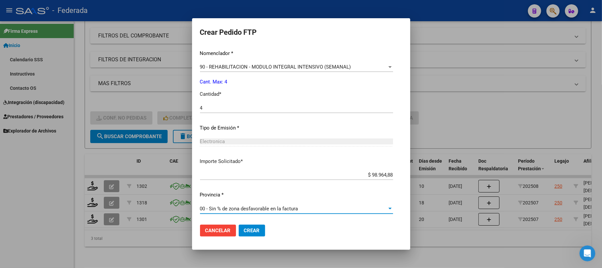
click at [244, 231] on span "Crear" at bounding box center [252, 230] width 16 height 6
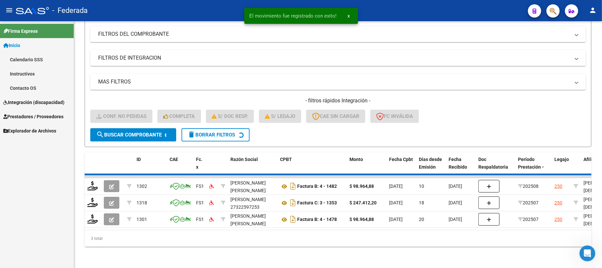
scroll to position [74, 0]
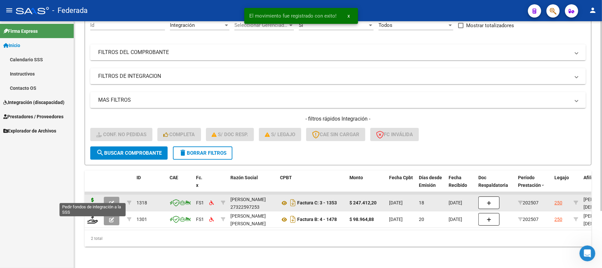
click at [91, 197] on icon at bounding box center [92, 201] width 11 height 9
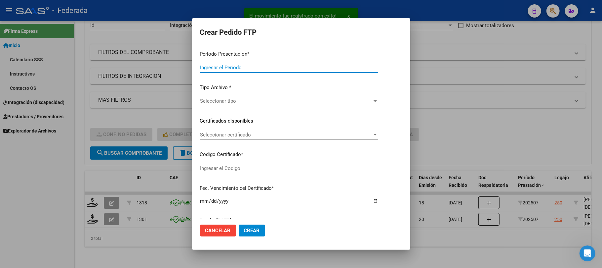
type input "202508"
type input "202507"
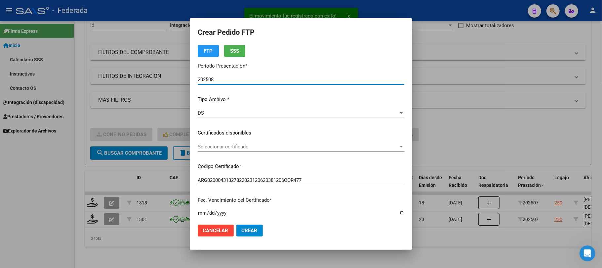
scroll to position [44, 0]
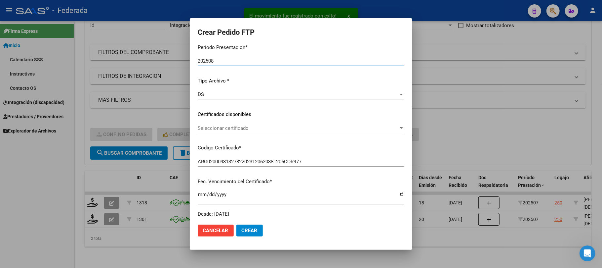
click at [226, 124] on div "Seleccionar certificado Seleccionar certificado" at bounding box center [301, 128] width 207 height 10
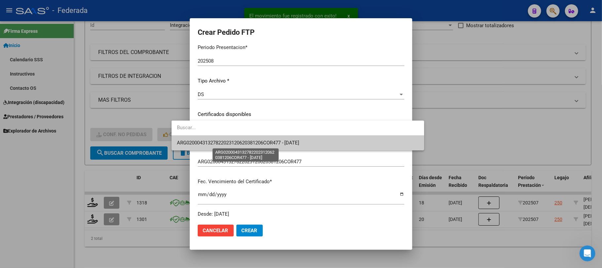
click at [224, 144] on span "ARG02000431327822023120620381206COR477 - [DATE]" at bounding box center [238, 143] width 123 height 6
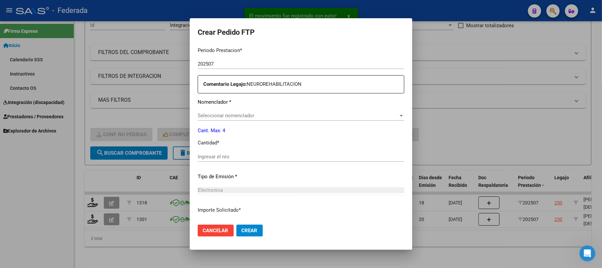
scroll to position [220, 0]
click at [232, 114] on span "Seleccionar nomenclador" at bounding box center [298, 115] width 201 height 6
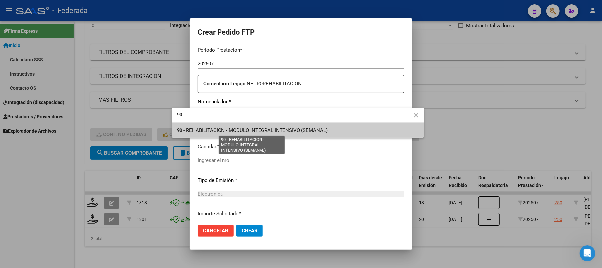
click at [228, 129] on span "90 - REHABILITACION - MODULO INTEGRAL INTENSIVO (SEMANAL)" at bounding box center [252, 130] width 151 height 6
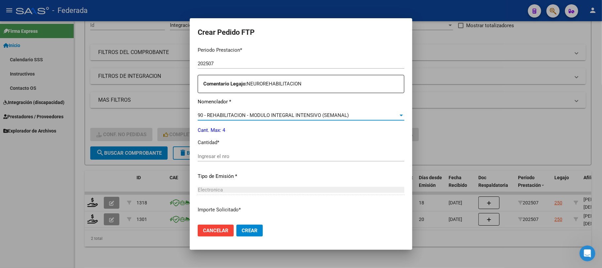
click at [219, 159] on input "Ingresar el nro" at bounding box center [301, 156] width 207 height 6
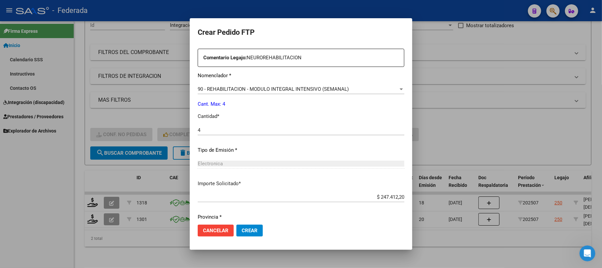
scroll to position [269, 0]
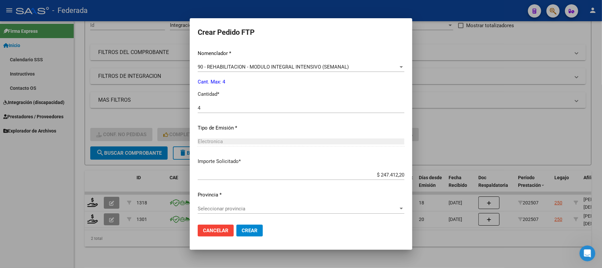
click at [219, 209] on span "Seleccionar provincia" at bounding box center [298, 208] width 201 height 6
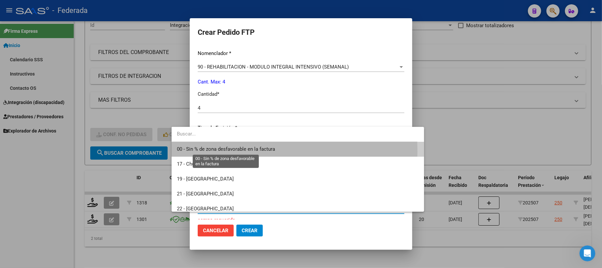
click at [217, 151] on span "00 - Sin % de zona desfavorable en la factura" at bounding box center [226, 149] width 98 height 6
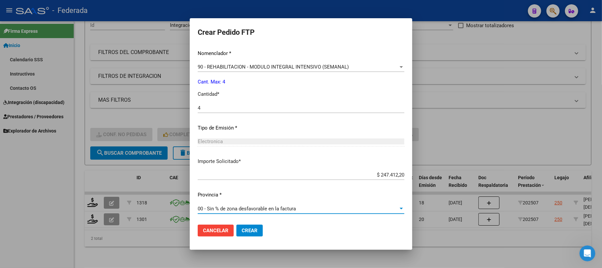
click at [242, 229] on span "Crear" at bounding box center [250, 230] width 16 height 6
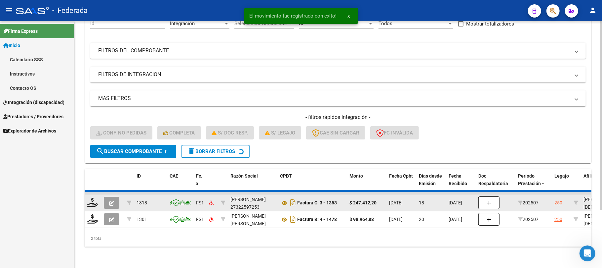
scroll to position [58, 0]
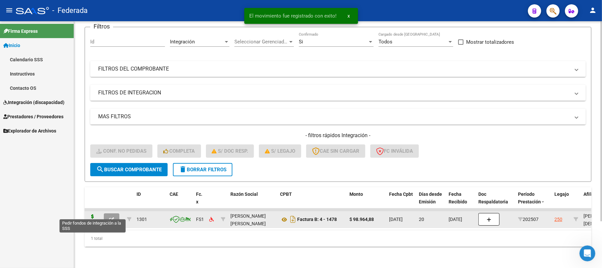
click at [93, 214] on icon at bounding box center [92, 218] width 11 height 9
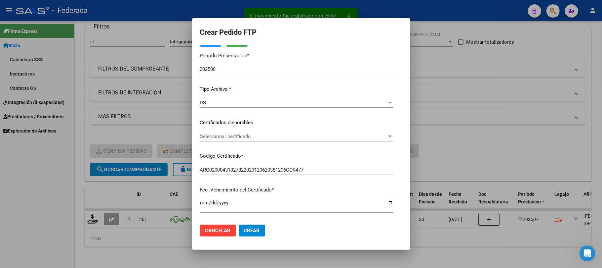
scroll to position [44, 0]
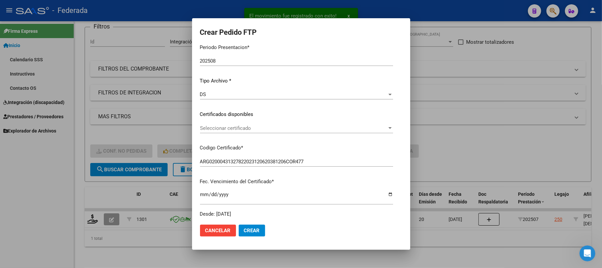
click at [215, 129] on span "Seleccionar certificado" at bounding box center [293, 128] width 187 height 6
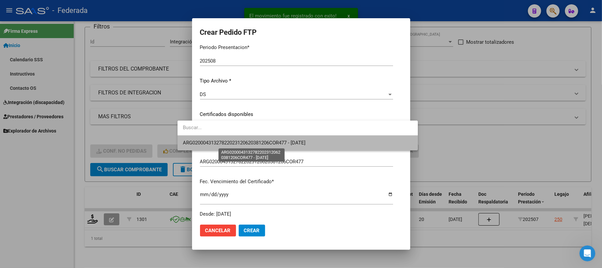
click at [219, 141] on span "ARG02000431327822023120620381206COR477 - [DATE]" at bounding box center [244, 143] width 123 height 6
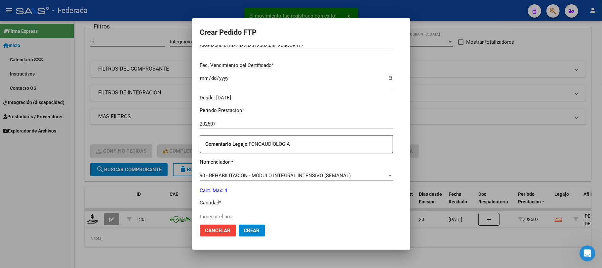
scroll to position [220, 0]
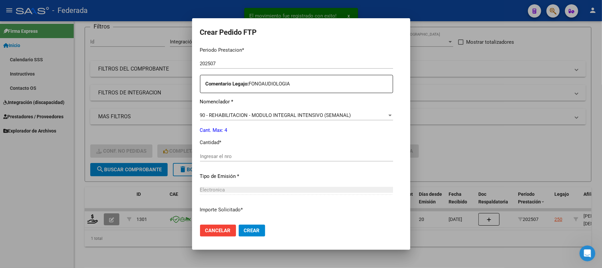
click at [204, 153] on input "Ingresar el nro" at bounding box center [296, 156] width 193 height 6
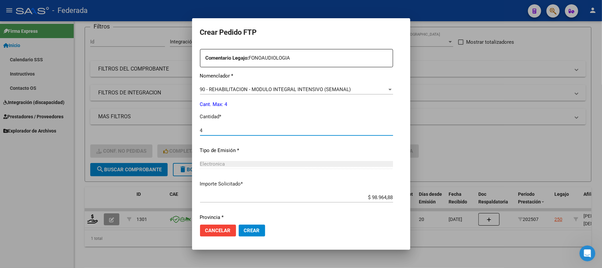
scroll to position [269, 0]
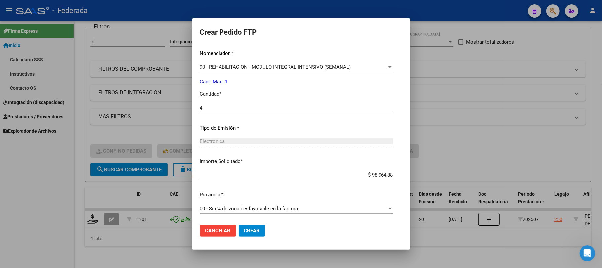
click at [233, 223] on mat-dialog-actions "Cancelar Crear" at bounding box center [301, 230] width 202 height 22
click at [244, 228] on span "Crear" at bounding box center [252, 230] width 16 height 6
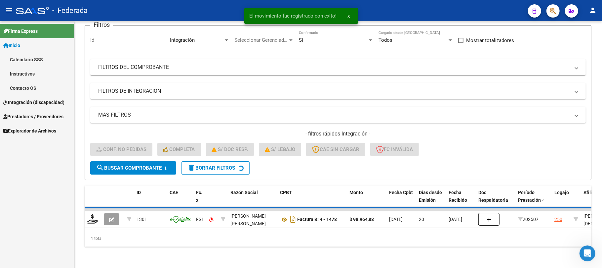
scroll to position [46, 0]
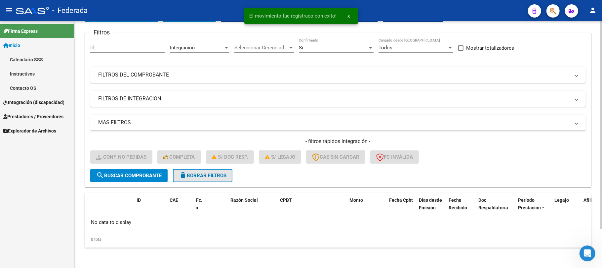
click at [192, 178] on button "delete Borrar Filtros" at bounding box center [203, 175] width 60 height 13
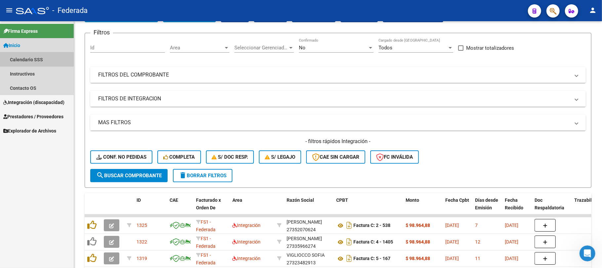
click at [29, 56] on link "Calendario SSS" at bounding box center [37, 59] width 74 height 14
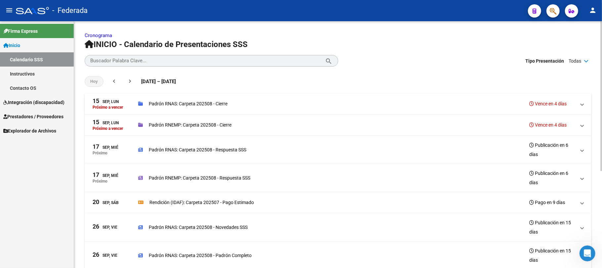
scroll to position [88, 0]
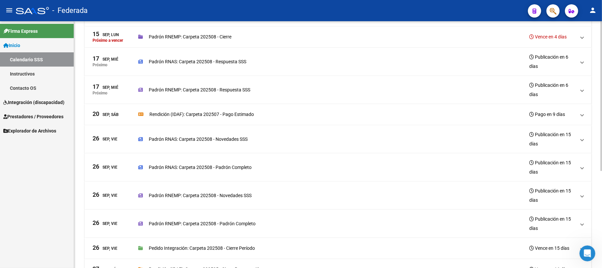
click at [222, 114] on p "Rendición (IDAF): Carpeta 202507 - Pago Estimado" at bounding box center [202, 113] width 105 height 7
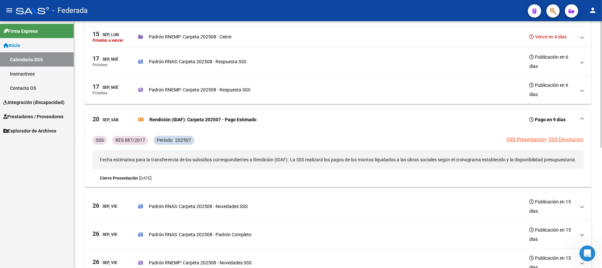
click at [224, 121] on p "Rendición (IDAF): Carpeta 202507 - Pago Estimado" at bounding box center [203, 119] width 107 height 7
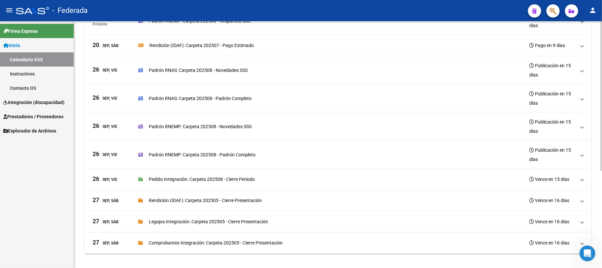
scroll to position [159, 0]
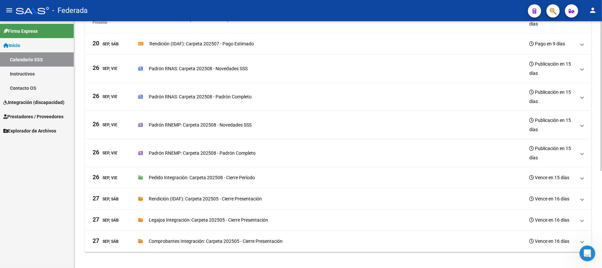
click at [245, 178] on p "Pedido Integración: Carpeta 202508 - Cierre Período" at bounding box center [202, 177] width 106 height 7
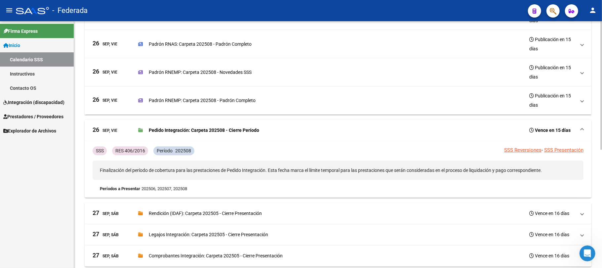
scroll to position [227, 0]
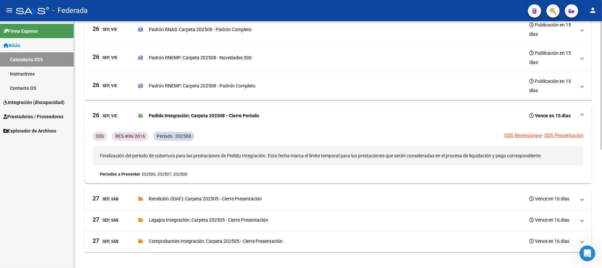
click at [248, 114] on p "Pedido Integración: Carpeta 202508 - Cierre Período" at bounding box center [204, 115] width 110 height 7
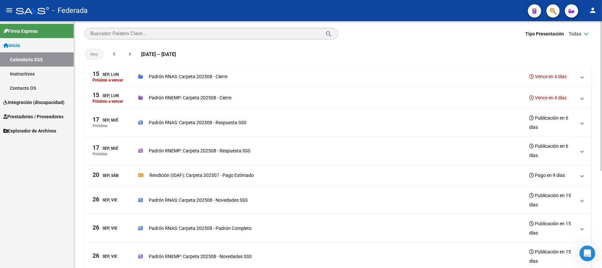
scroll to position [0, 0]
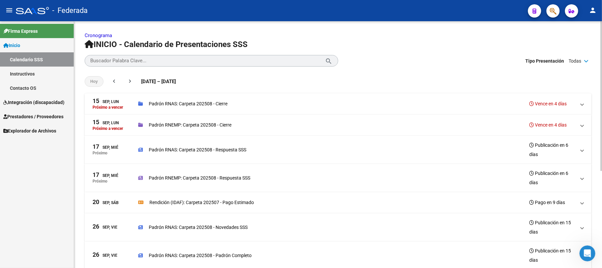
click at [199, 98] on mat-panel-description "Padrón RNAS: Carpeta 202508 - Cierre Vence en 4 días" at bounding box center [357, 104] width 438 height 12
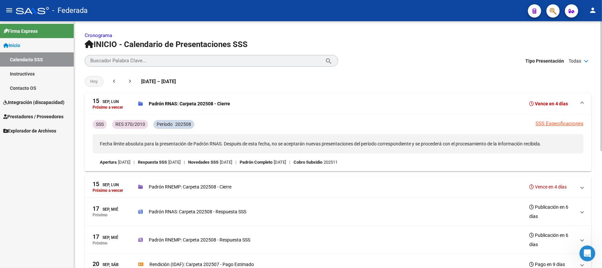
click at [203, 101] on p "Padrón RNAS: Carpeta 202508 - Cierre" at bounding box center [189, 103] width 81 height 7
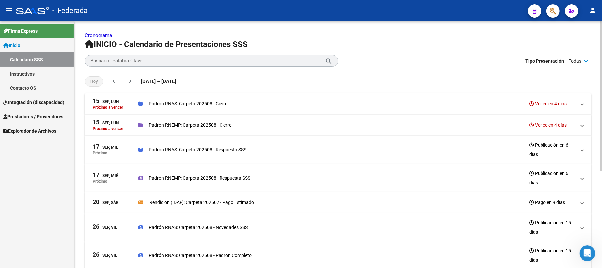
click at [198, 125] on p "Padrón RNEMP: Carpeta 202508 - Cierre" at bounding box center [190, 124] width 83 height 7
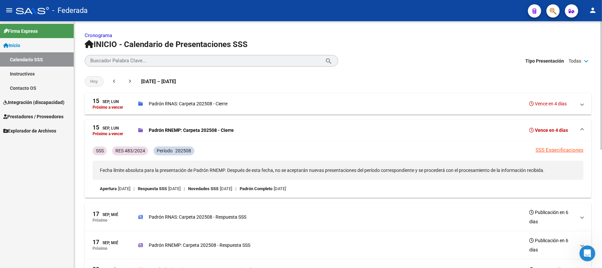
click at [198, 125] on mat-panel-description "Padrón RNEMP: Carpeta 202508 - Cierre Vence en 4 días" at bounding box center [357, 130] width 438 height 12
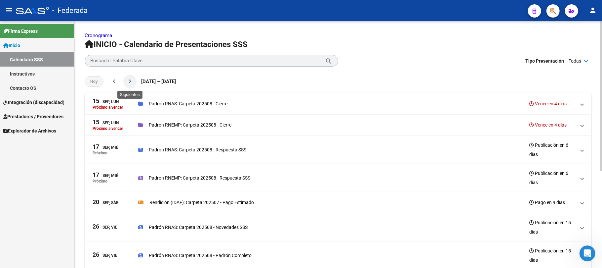
click at [130, 78] on mat-icon "chevron_right" at bounding box center [130, 81] width 7 height 7
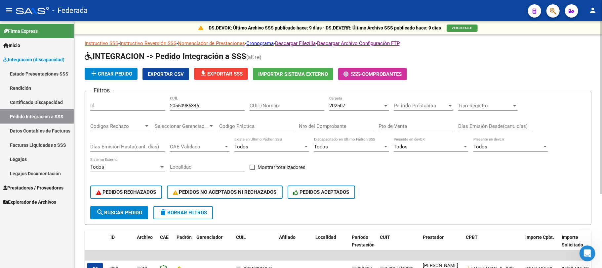
click at [193, 105] on input "20550986346" at bounding box center [207, 106] width 75 height 6
paste input "7585908210"
type input "27585908210"
click at [143, 216] on button "search Buscar Pedido" at bounding box center [119, 212] width 58 height 13
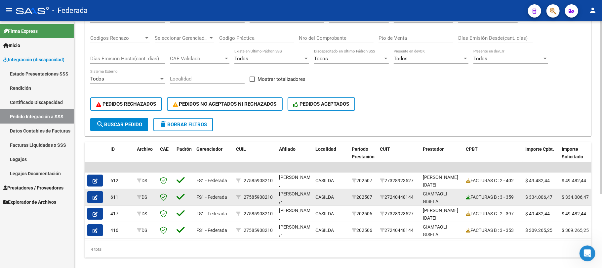
click at [467, 197] on icon at bounding box center [468, 197] width 5 height 5
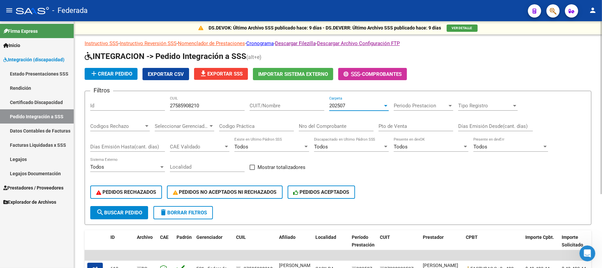
click at [336, 106] on span "202507" at bounding box center [337, 106] width 16 height 6
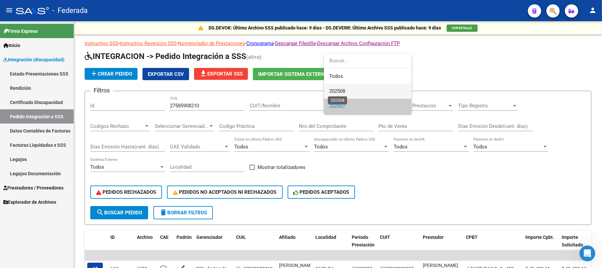
click at [340, 90] on span "202508" at bounding box center [337, 91] width 16 height 6
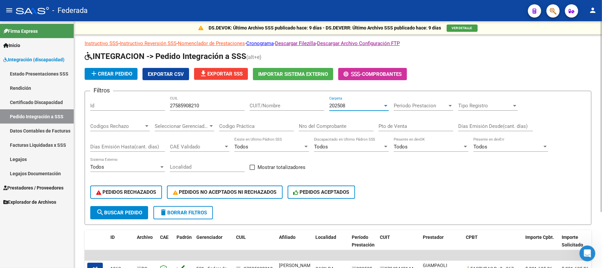
click at [139, 208] on button "search Buscar Pedido" at bounding box center [119, 212] width 58 height 13
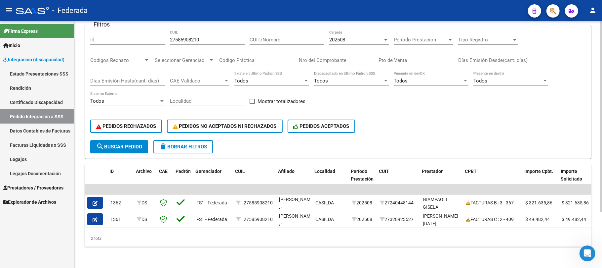
scroll to position [0, 34]
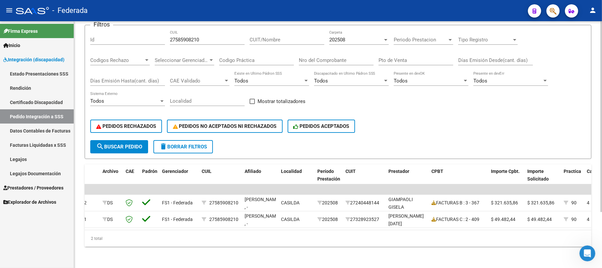
click at [253, 99] on span at bounding box center [252, 101] width 5 height 5
click at [252, 104] on input "Mostrar totalizadores" at bounding box center [252, 104] width 0 height 0
checkbox input "true"
click at [134, 140] on button "search Buscar Pedido" at bounding box center [119, 146] width 58 height 13
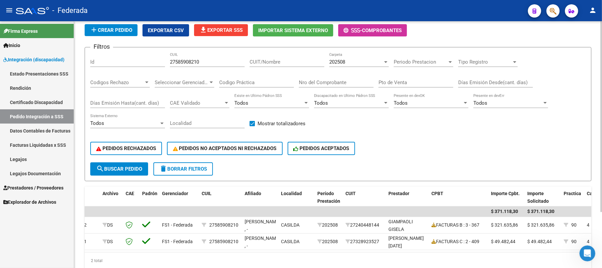
scroll to position [28, 0]
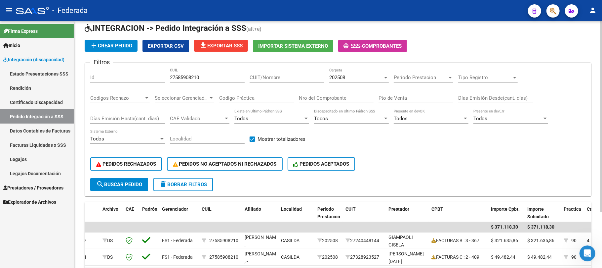
click at [197, 80] on input "27585908210" at bounding box center [207, 77] width 75 height 6
click at [136, 179] on button "search Buscar Pedido" at bounding box center [119, 184] width 58 height 13
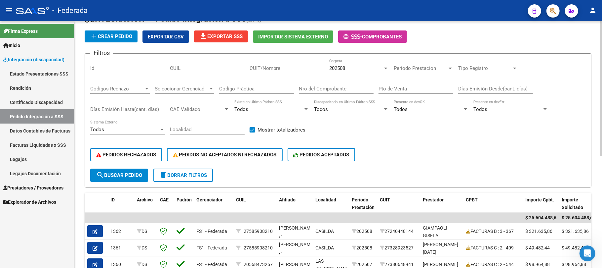
scroll to position [0, 0]
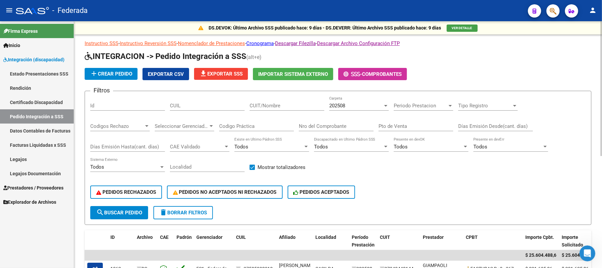
click at [281, 108] on input "CUIT/Nombre" at bounding box center [287, 106] width 75 height 6
paste input "27540286170"
type input "27540286170"
click at [132, 208] on button "search Buscar Pedido" at bounding box center [119, 212] width 58 height 13
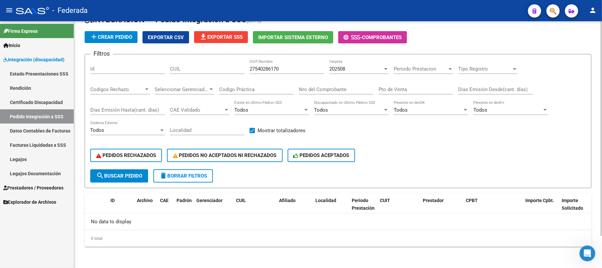
scroll to position [36, 0]
click at [347, 66] on div "202508" at bounding box center [356, 69] width 54 height 6
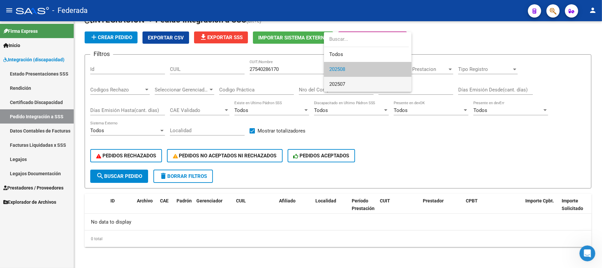
click at [348, 82] on span "202507" at bounding box center [367, 84] width 77 height 15
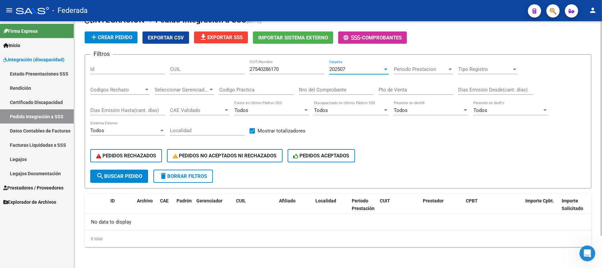
click at [343, 69] on span "202507" at bounding box center [337, 69] width 16 height 6
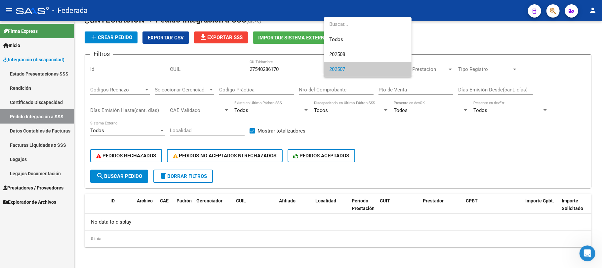
click at [266, 69] on div at bounding box center [301, 134] width 602 height 268
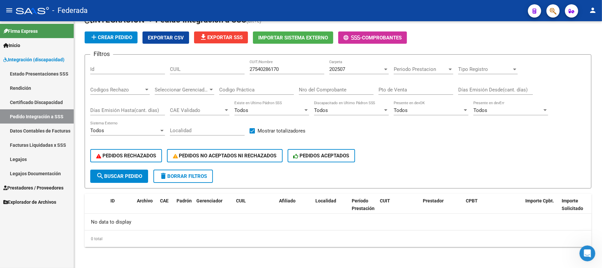
click at [266, 69] on input "27540286170" at bounding box center [287, 69] width 75 height 6
click at [42, 143] on link "Facturas Liquidadas x SSS" at bounding box center [37, 145] width 74 height 14
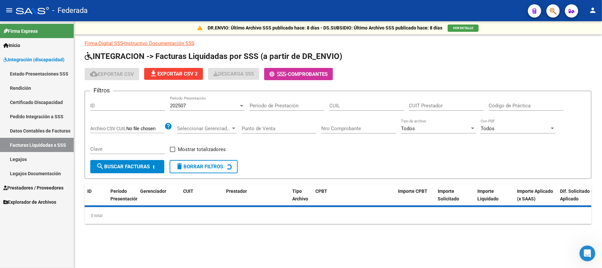
click at [284, 101] on div "Período de Prestación" at bounding box center [287, 103] width 75 height 14
paste input "27540286170"
type input "27540286170"
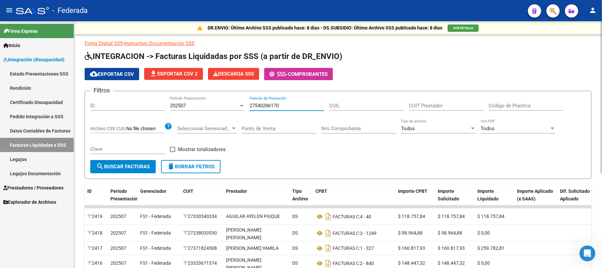
click at [265, 105] on input "27540286170" at bounding box center [287, 106] width 75 height 6
click at [266, 105] on input "27540286170" at bounding box center [287, 106] width 75 height 6
click at [347, 104] on input "CUIL" at bounding box center [366, 106] width 75 height 6
paste input "27-54028617-0"
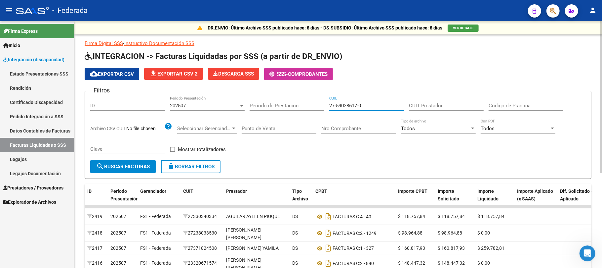
type input "27-54028617-0"
click at [128, 170] on button "search Buscar Facturas" at bounding box center [122, 166] width 65 height 13
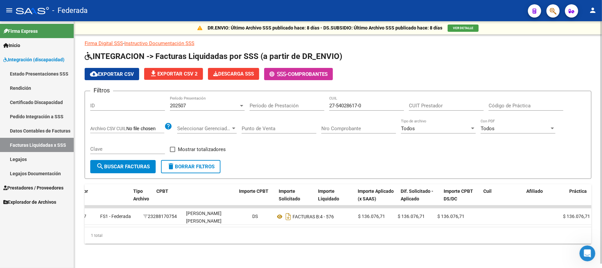
scroll to position [0, 19]
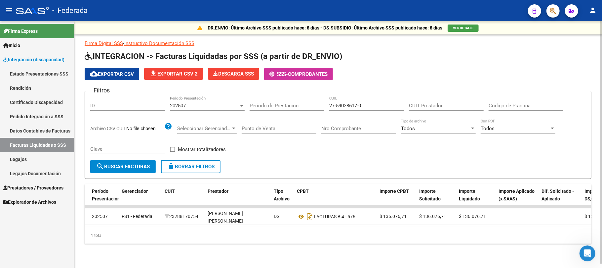
click at [185, 103] on span "202507" at bounding box center [178, 106] width 16 height 6
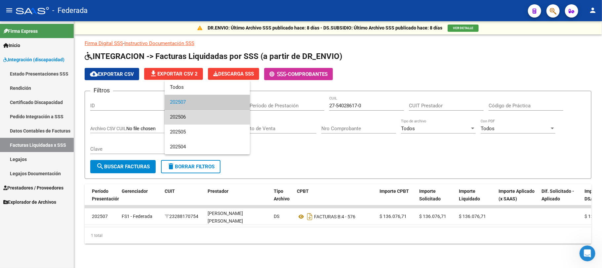
click at [187, 117] on span "202506" at bounding box center [207, 116] width 75 height 15
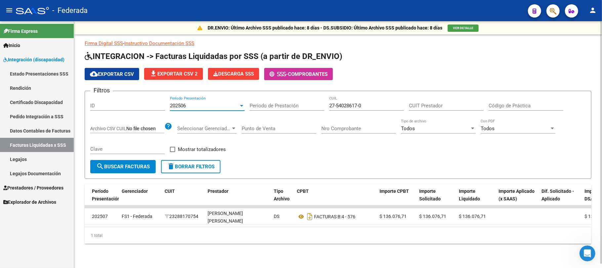
click at [143, 160] on button "search Buscar Facturas" at bounding box center [122, 166] width 65 height 13
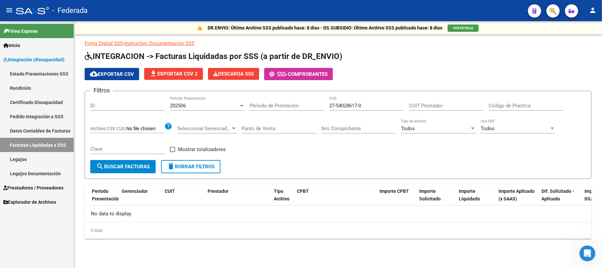
scroll to position [0, 0]
click at [196, 106] on div "202506" at bounding box center [204, 106] width 69 height 6
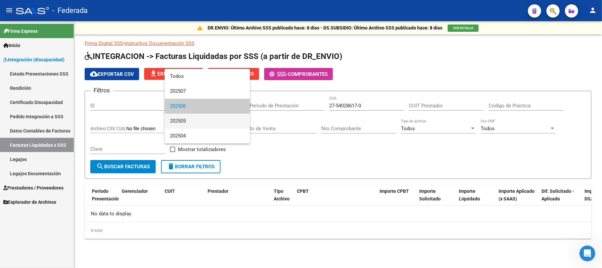
click at [196, 121] on span "202505" at bounding box center [207, 120] width 75 height 15
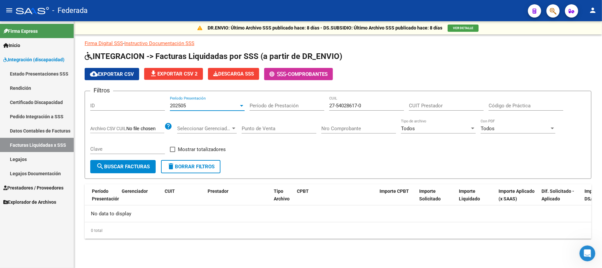
click at [137, 170] on button "search Buscar Facturas" at bounding box center [122, 166] width 65 height 13
click at [203, 106] on div "202505" at bounding box center [204, 106] width 69 height 6
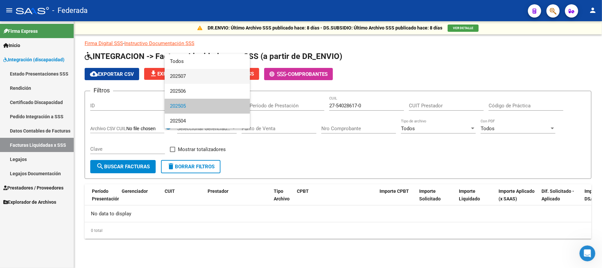
click at [199, 76] on span "202507" at bounding box center [207, 76] width 75 height 15
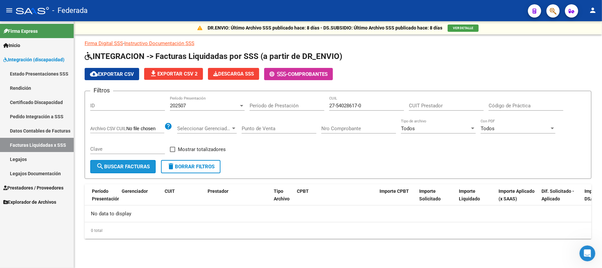
click at [135, 170] on button "search Buscar Facturas" at bounding box center [122, 166] width 65 height 13
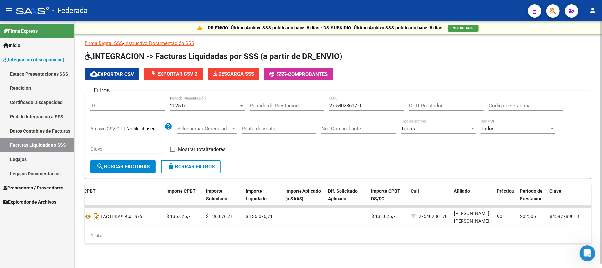
scroll to position [0, 237]
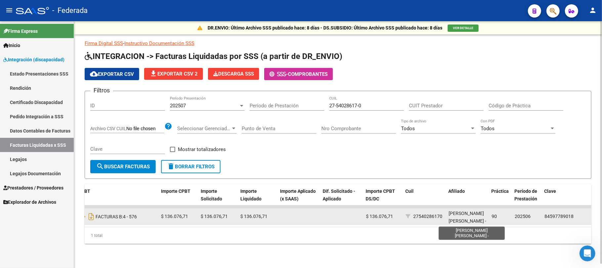
click at [451, 213] on span "GIORGI MARIONI, CLARA -" at bounding box center [468, 216] width 38 height 13
copy span "GIORGI"
click at [467, 214] on span "GIORGI MARIONI, CLARA -" at bounding box center [468, 216] width 38 height 13
drag, startPoint x: 465, startPoint y: 211, endPoint x: 477, endPoint y: 213, distance: 12.4
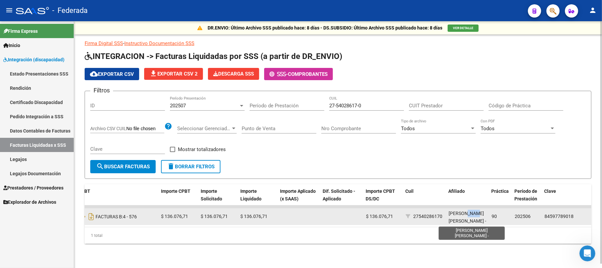
click at [477, 213] on span "GIORGI MARIONI, CLARA -" at bounding box center [468, 216] width 38 height 13
click at [474, 218] on div "GIORGI MARIONI, CLARA -" at bounding box center [468, 216] width 38 height 14
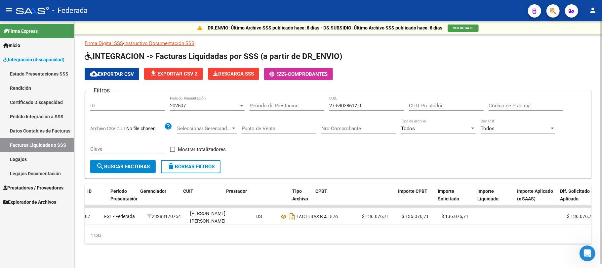
scroll to position [0, 0]
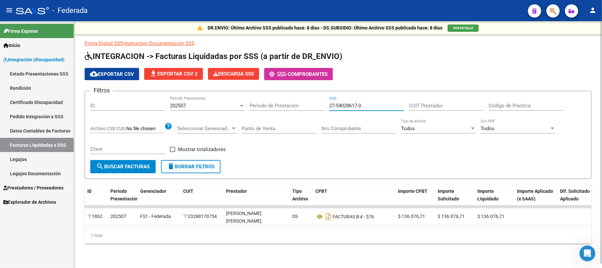
drag, startPoint x: 372, startPoint y: 107, endPoint x: 303, endPoint y: 107, distance: 68.8
click at [303, 107] on div "Filtros ID 202507 Período Presentación Período de Prestación 27-54028617-0 CUIL…" at bounding box center [338, 128] width 496 height 64
click at [57, 110] on link "Pedido Integración a SSS" at bounding box center [37, 116] width 74 height 14
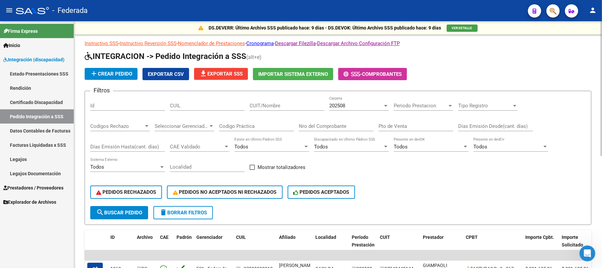
click at [177, 109] on input "CUIL" at bounding box center [207, 106] width 75 height 6
click at [137, 204] on div "PEDIDOS RECHAZADOS PEDIDOS NO ACEPTADOS NI RECHAZADOS PEDIDOS ACEPTADOS" at bounding box center [338, 192] width 496 height 28
click at [137, 209] on span "search Buscar Pedido" at bounding box center [119, 212] width 46 height 6
click at [128, 216] on button "search Buscar Pedido" at bounding box center [119, 212] width 58 height 13
click at [186, 107] on input "CUIL" at bounding box center [207, 106] width 75 height 6
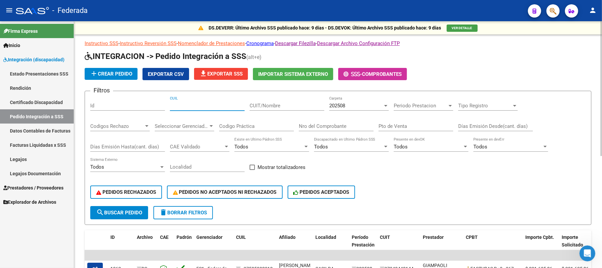
drag, startPoint x: 212, startPoint y: 105, endPoint x: 145, endPoint y: 107, distance: 67.5
click at [145, 107] on div "Filtros Id CUIL CUIT/Nombre 202508 Carpeta Periodo Prestacion Periodo Prestacio…" at bounding box center [338, 150] width 496 height 109
paste input "27540286170"
type input "27540286170"
click at [131, 207] on button "search Buscar Pedido" at bounding box center [119, 212] width 58 height 13
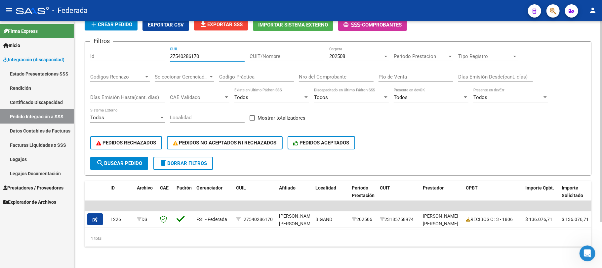
click at [175, 53] on input "27540286170" at bounding box center [207, 56] width 75 height 6
click at [128, 160] on span "search Buscar Pedido" at bounding box center [119, 163] width 46 height 6
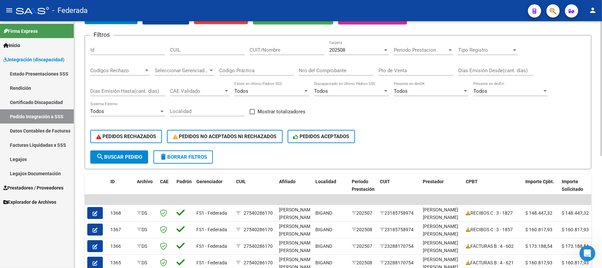
click at [254, 114] on span at bounding box center [252, 111] width 5 height 5
click at [252, 114] on input "Mostrar totalizadores" at bounding box center [252, 114] width 0 height 0
checkbox input "true"
click at [139, 155] on span "search Buscar Pedido" at bounding box center [119, 157] width 46 height 6
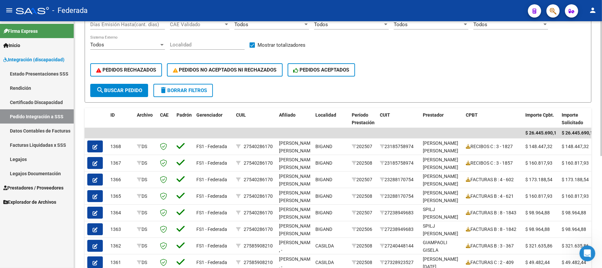
scroll to position [56, 0]
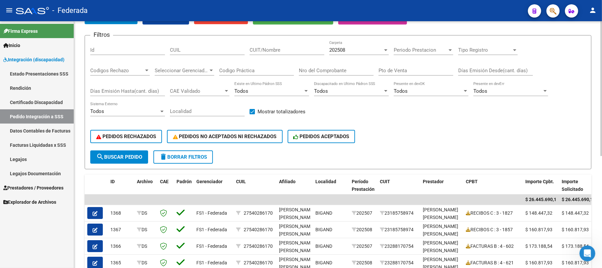
click at [194, 52] on input "CUIL" at bounding box center [207, 50] width 75 height 6
paste input "27563761216"
type input "27563761216"
click at [134, 154] on span "search Buscar Pedido" at bounding box center [119, 157] width 46 height 6
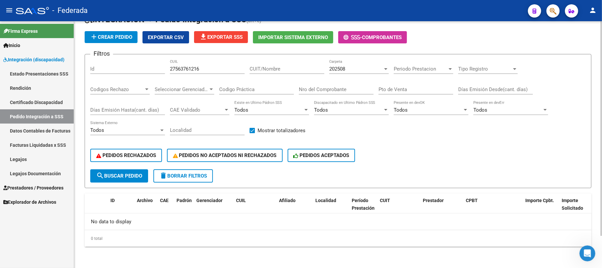
scroll to position [36, 0]
click at [336, 70] on span "202508" at bounding box center [337, 69] width 16 height 6
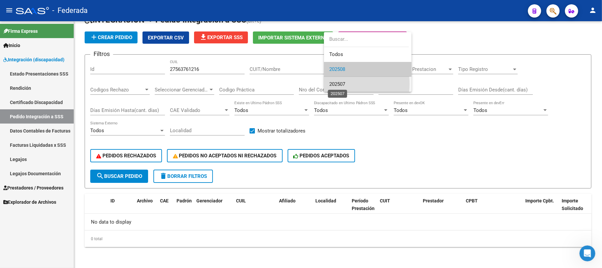
click at [334, 84] on span "202507" at bounding box center [337, 84] width 16 height 6
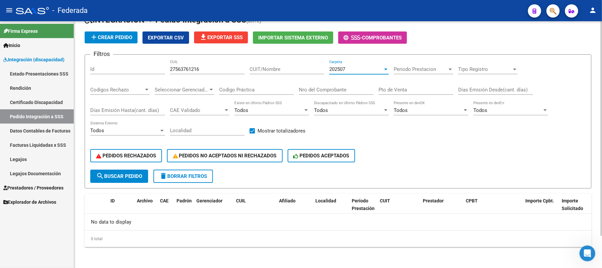
click at [141, 178] on span "search Buscar Pedido" at bounding box center [119, 176] width 46 height 6
click at [177, 194] on datatable-header-cell "Padrón" at bounding box center [184, 208] width 20 height 29
click at [177, 175] on span "delete Borrar Filtros" at bounding box center [183, 176] width 48 height 6
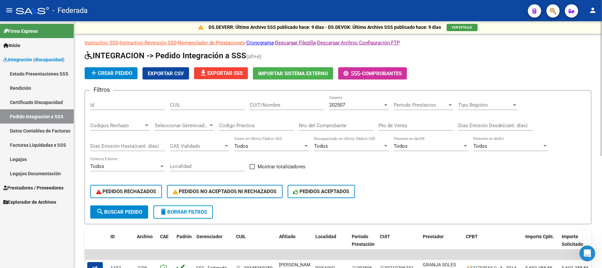
scroll to position [0, 0]
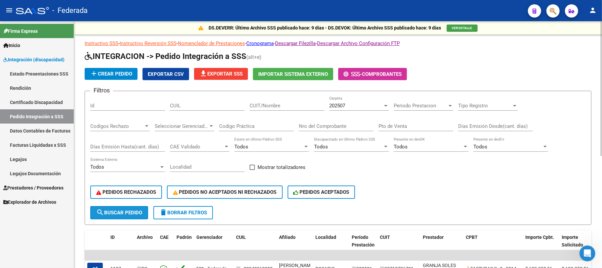
click at [142, 211] on span "search Buscar Pedido" at bounding box center [119, 212] width 46 height 6
click at [254, 167] on span at bounding box center [252, 166] width 5 height 5
click at [252, 170] on input "Mostrar totalizadores" at bounding box center [252, 170] width 0 height 0
checkbox input "true"
click at [138, 211] on span "search Buscar Pedido" at bounding box center [119, 212] width 46 height 6
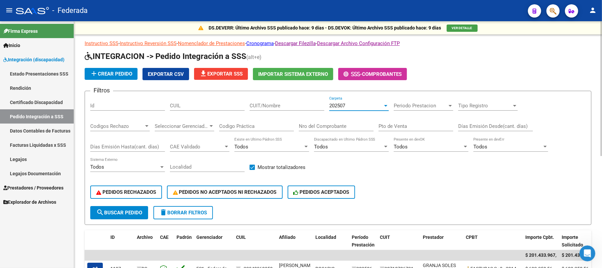
click at [341, 106] on span "202507" at bounding box center [337, 106] width 16 height 6
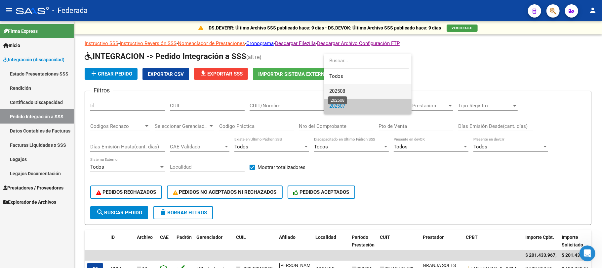
click at [339, 90] on span "202508" at bounding box center [337, 91] width 16 height 6
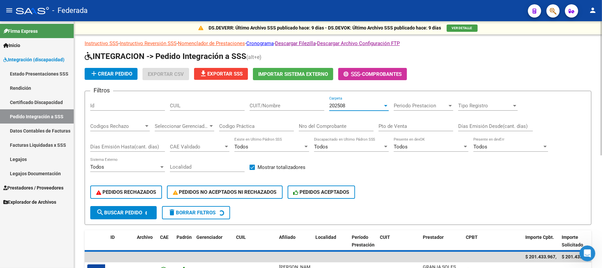
click at [145, 218] on button "search Buscar Pedido" at bounding box center [123, 212] width 66 height 13
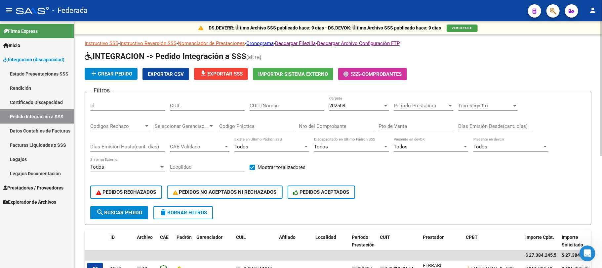
click at [137, 212] on span "search Buscar Pedido" at bounding box center [119, 212] width 46 height 6
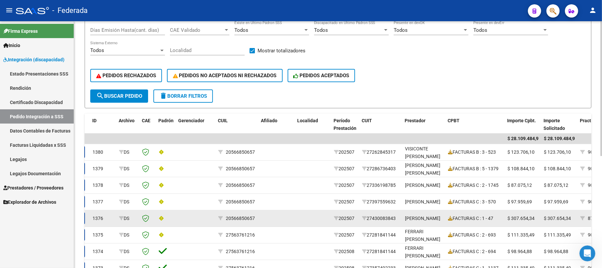
scroll to position [28, 0]
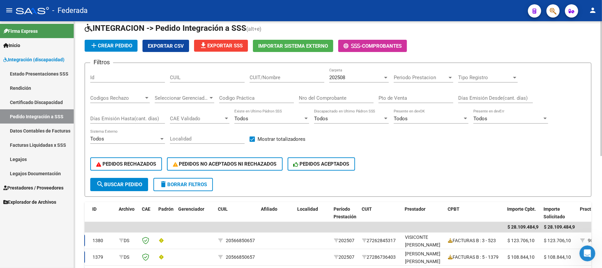
click at [132, 182] on span "search Buscar Pedido" at bounding box center [119, 184] width 46 height 6
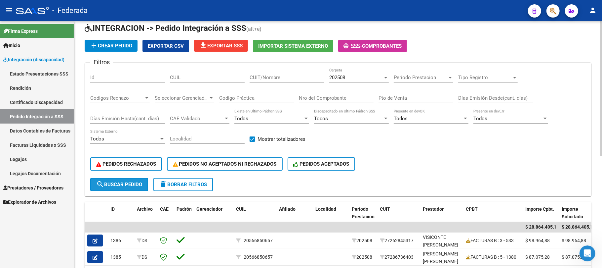
click at [143, 185] on button "search Buscar Pedido" at bounding box center [119, 184] width 58 height 13
click at [188, 74] on div "CUIL" at bounding box center [207, 75] width 75 height 14
paste input "20431327822"
type input "20431327822"
click at [127, 175] on div "PEDIDOS RECHAZADOS PEDIDOS NO ACEPTADOS NI RECHAZADOS PEDIDOS ACEPTADOS" at bounding box center [338, 164] width 496 height 28
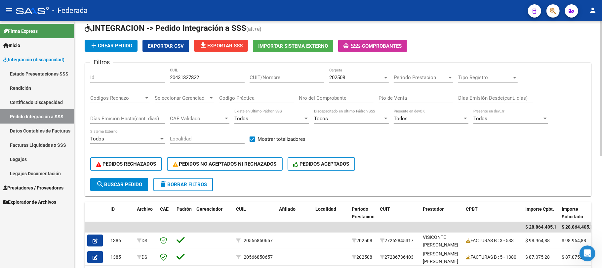
click at [128, 184] on span "search Buscar Pedido" at bounding box center [119, 184] width 46 height 6
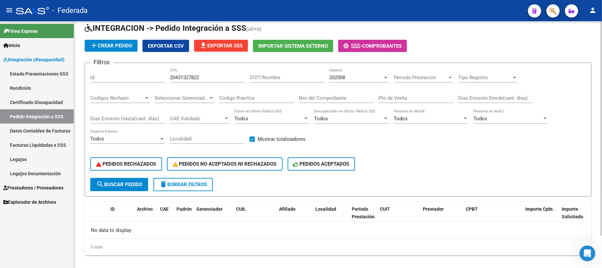
click at [375, 79] on div "202508" at bounding box center [356, 77] width 54 height 6
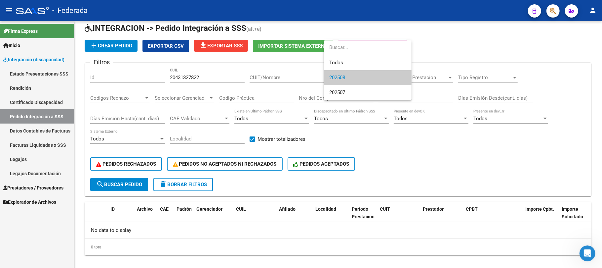
click at [347, 84] on span "202508" at bounding box center [367, 77] width 77 height 15
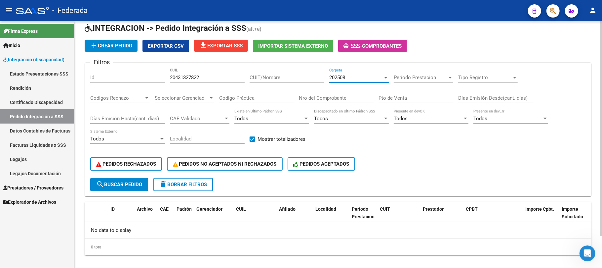
click at [344, 79] on span "202508" at bounding box center [337, 77] width 16 height 6
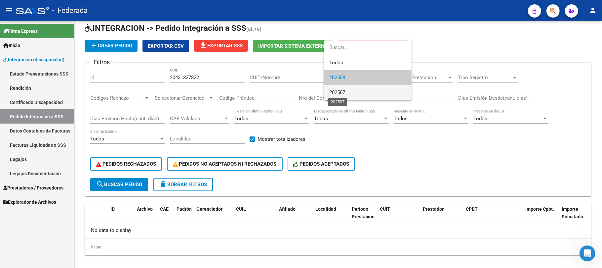
click at [341, 94] on span "202507" at bounding box center [337, 92] width 16 height 6
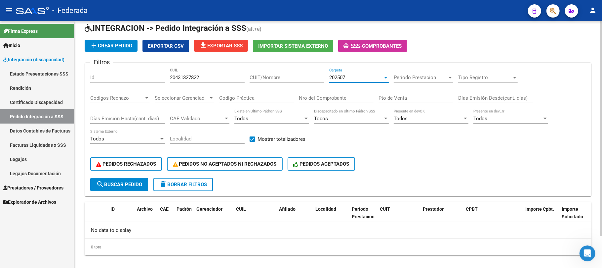
click at [142, 186] on span "search Buscar Pedido" at bounding box center [119, 184] width 46 height 6
click at [183, 186] on span "delete Borrar Filtros" at bounding box center [183, 184] width 48 height 6
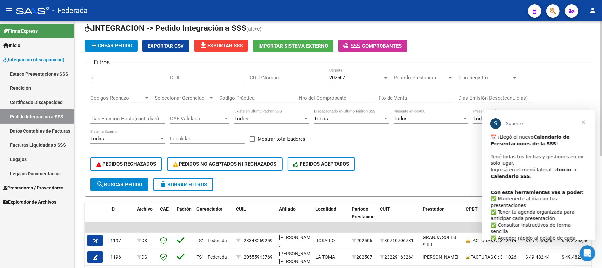
scroll to position [0, 0]
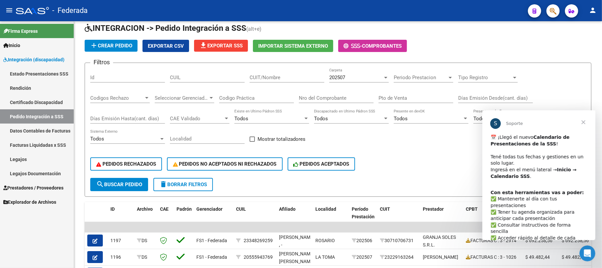
click at [583, 121] on span "Cerrar" at bounding box center [584, 122] width 24 height 24
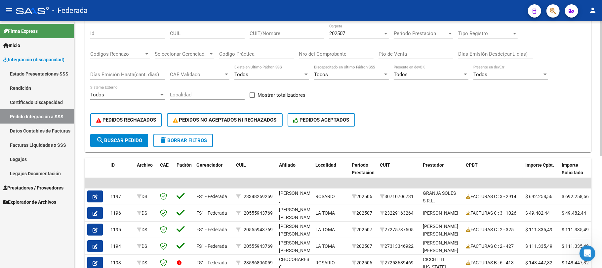
scroll to position [28, 0]
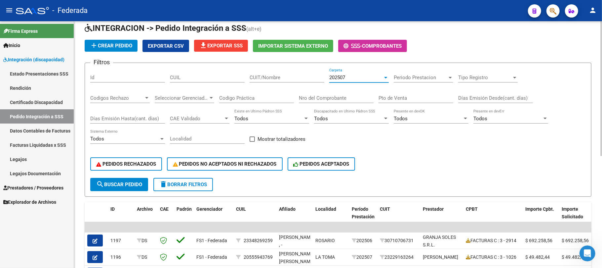
click at [351, 78] on div "202507" at bounding box center [356, 77] width 54 height 6
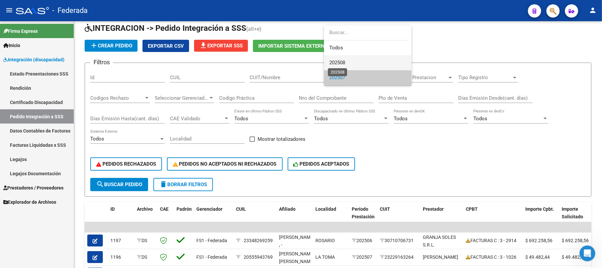
click at [343, 63] on span "202508" at bounding box center [337, 63] width 16 height 6
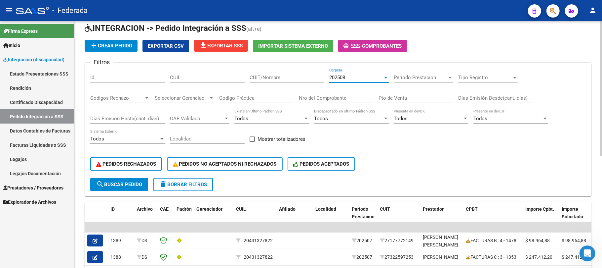
click at [252, 141] on span at bounding box center [252, 138] width 5 height 5
click at [252, 142] on input "Mostrar totalizadores" at bounding box center [252, 142] width 0 height 0
checkbox input "true"
click at [126, 179] on button "search Buscar Pedido" at bounding box center [119, 184] width 58 height 13
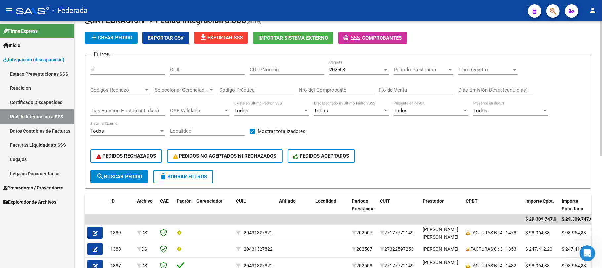
scroll to position [0, 0]
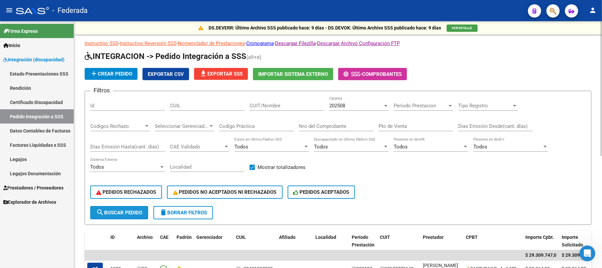
click at [116, 213] on span "search Buscar Pedido" at bounding box center [119, 212] width 46 height 6
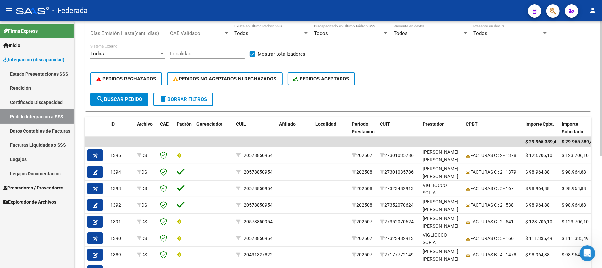
scroll to position [44, 0]
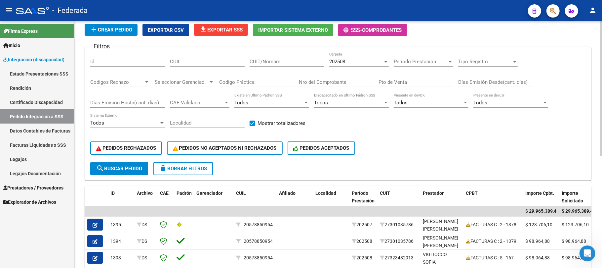
click at [133, 171] on span "search Buscar Pedido" at bounding box center [119, 168] width 46 height 6
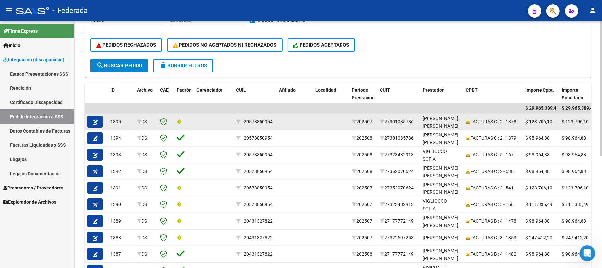
scroll to position [72, 0]
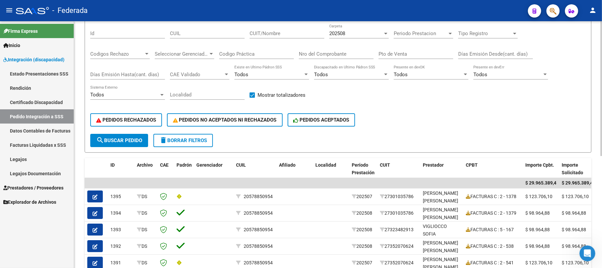
click at [133, 140] on span "search Buscar Pedido" at bounding box center [119, 140] width 46 height 6
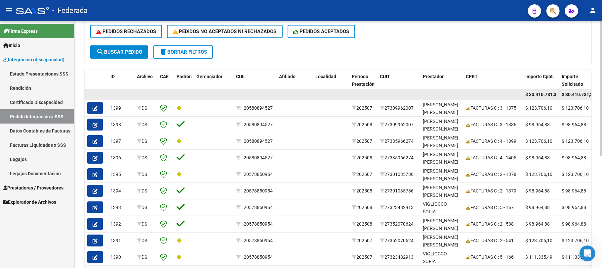
scroll to position [204, 0]
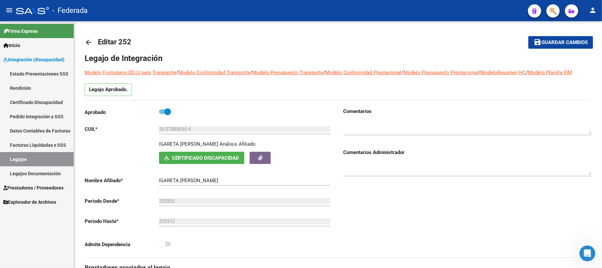
scroll to position [352, 0]
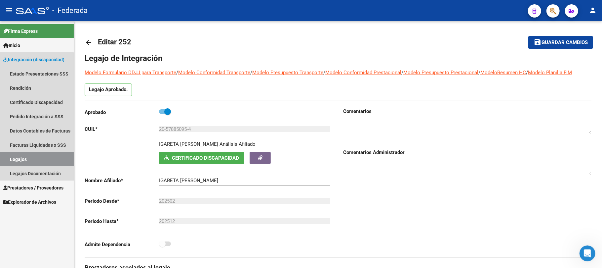
click at [36, 152] on link "Legajos" at bounding box center [37, 159] width 74 height 14
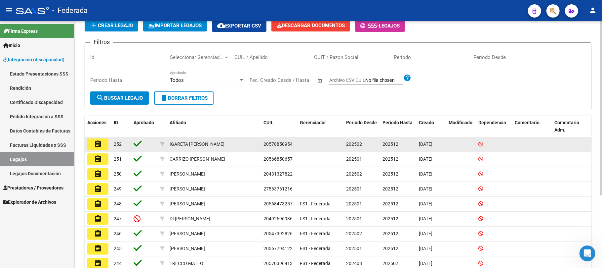
scroll to position [44, 0]
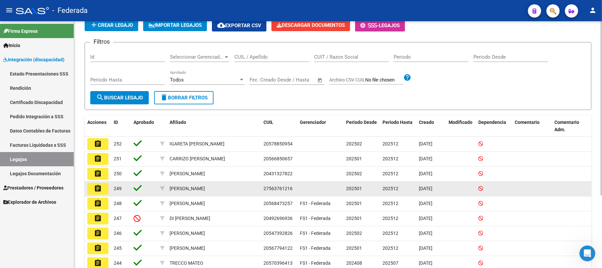
click at [98, 191] on mat-icon "assignment" at bounding box center [98, 188] width 8 height 8
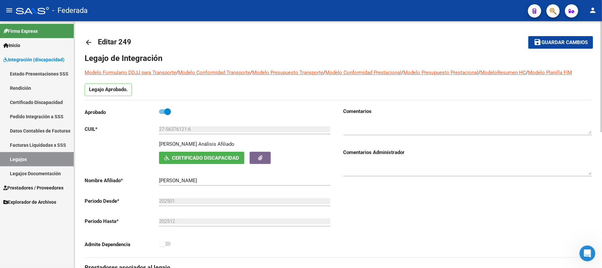
click at [170, 154] on button "Certificado Discapacidad" at bounding box center [201, 158] width 85 height 12
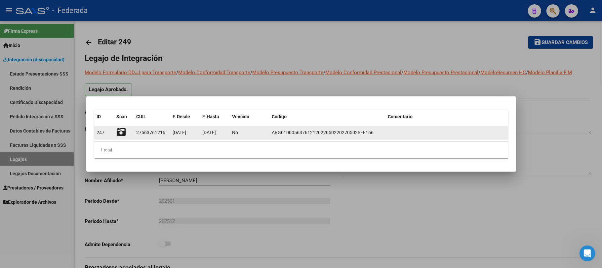
click at [126, 133] on icon at bounding box center [121, 131] width 9 height 9
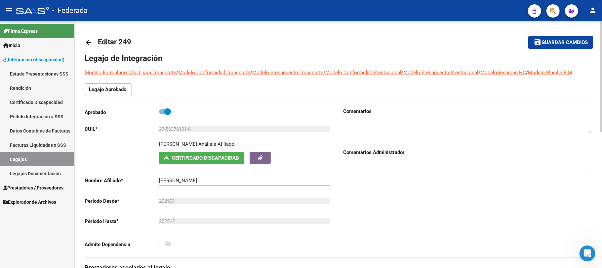
click at [585, 251] on icon "Abrir Intercom Messenger" at bounding box center [587, 252] width 11 height 11
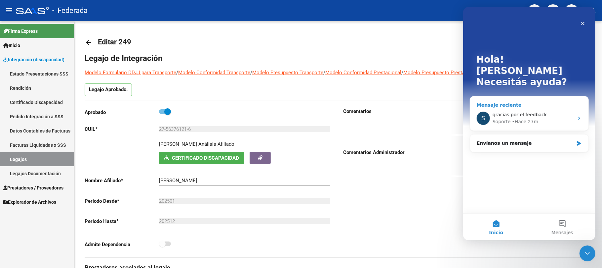
click at [528, 112] on span "gracias por el feedback" at bounding box center [520, 114] width 54 height 5
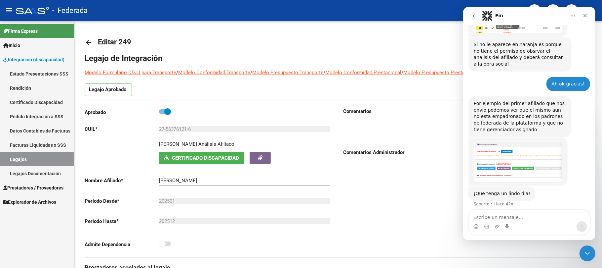
scroll to position [352, 0]
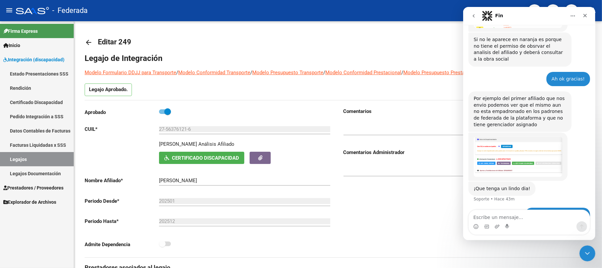
click at [49, 160] on link "Legajos" at bounding box center [37, 159] width 74 height 14
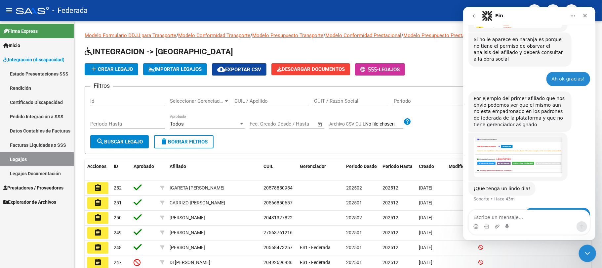
click at [583, 246] on div "Cerrar Intercom Messenger" at bounding box center [587, 252] width 16 height 16
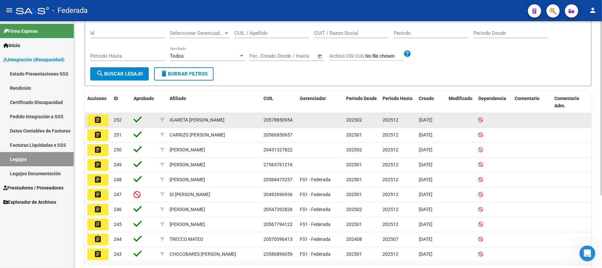
scroll to position [88, 0]
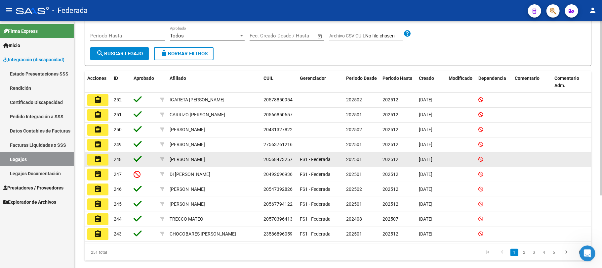
drag, startPoint x: 309, startPoint y: 160, endPoint x: 333, endPoint y: 160, distance: 23.8
click at [333, 160] on datatable-body-cell "FS1 - Federada" at bounding box center [320, 159] width 46 height 15
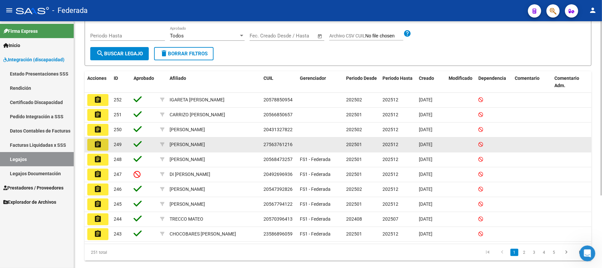
click at [102, 143] on button "assignment" at bounding box center [97, 145] width 21 height 12
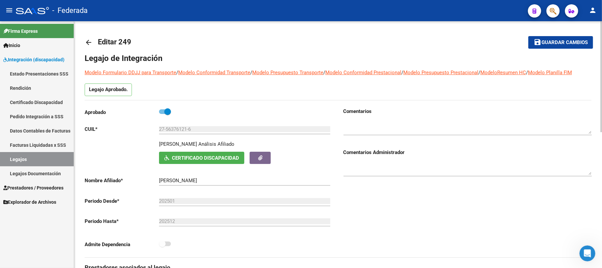
click at [85, 40] on mat-icon "arrow_back" at bounding box center [89, 42] width 8 height 8
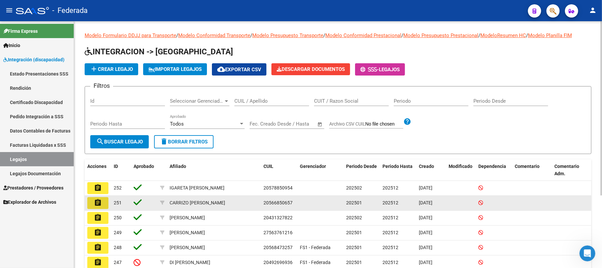
click at [100, 202] on mat-icon "assignment" at bounding box center [98, 202] width 8 height 8
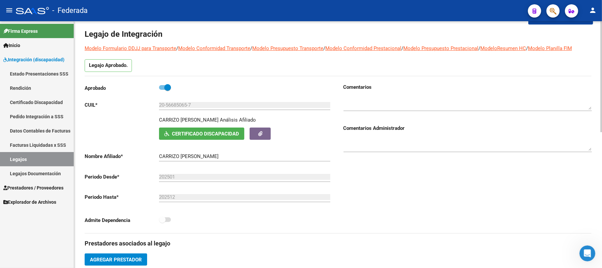
scroll to position [44, 0]
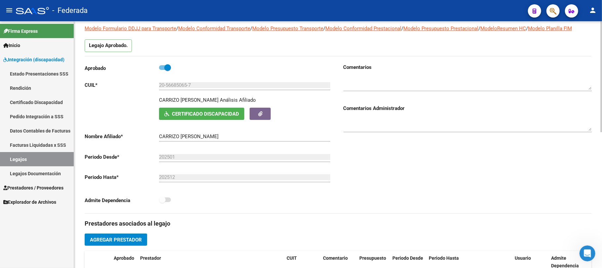
click at [187, 114] on span "Certificado Discapacidad" at bounding box center [205, 114] width 67 height 6
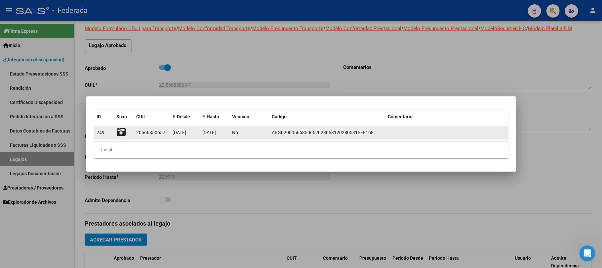
click at [122, 132] on icon at bounding box center [121, 131] width 9 height 9
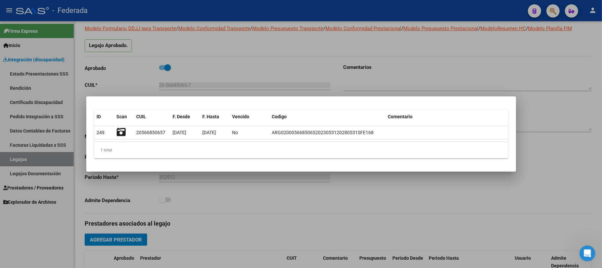
click at [129, 59] on div at bounding box center [301, 134] width 602 height 268
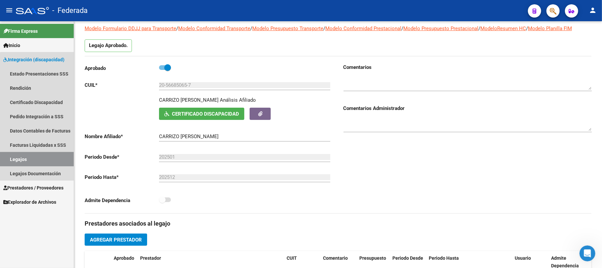
click at [57, 160] on link "Legajos" at bounding box center [37, 159] width 74 height 14
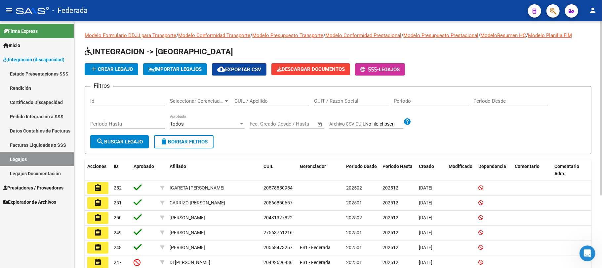
scroll to position [44, 0]
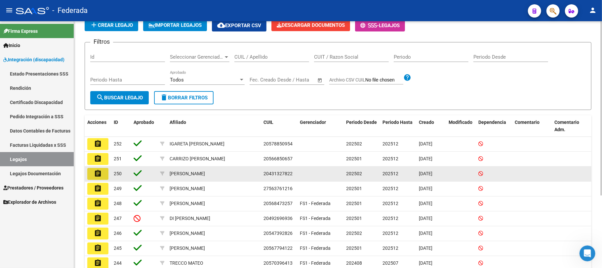
click at [101, 173] on mat-icon "assignment" at bounding box center [98, 173] width 8 height 8
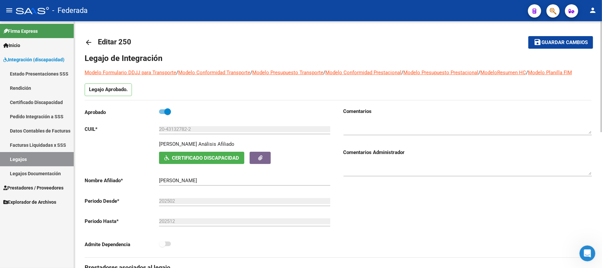
click at [193, 157] on span "Certificado Discapacidad" at bounding box center [205, 158] width 67 height 6
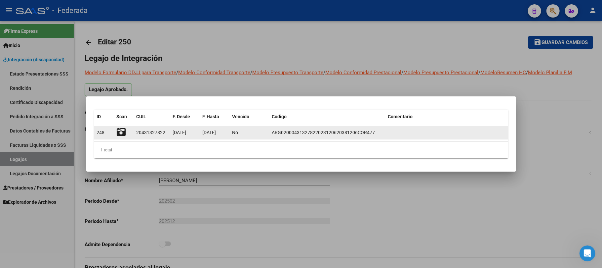
click at [122, 130] on icon at bounding box center [121, 131] width 9 height 9
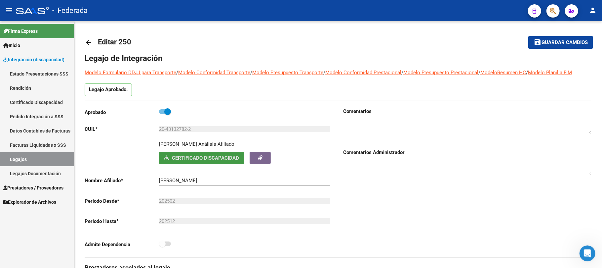
click at [44, 157] on link "Legajos" at bounding box center [37, 159] width 74 height 14
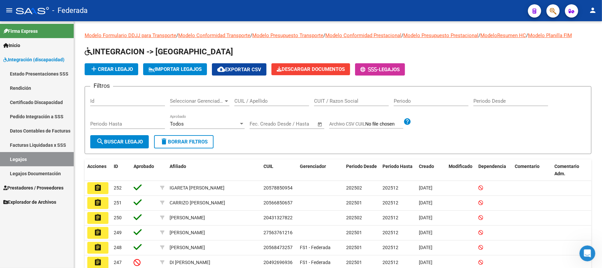
click at [99, 190] on mat-icon "assignment" at bounding box center [98, 188] width 8 height 8
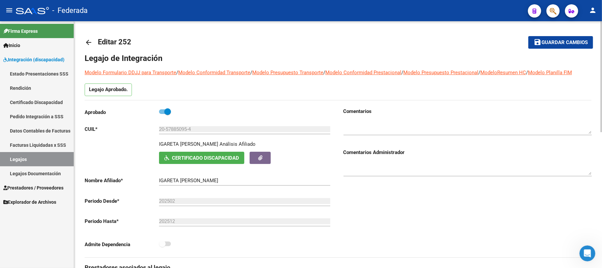
click at [173, 163] on button "Certificado Discapacidad" at bounding box center [201, 158] width 85 height 12
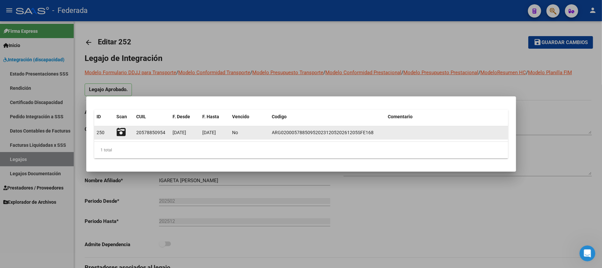
click at [120, 134] on icon at bounding box center [121, 131] width 9 height 9
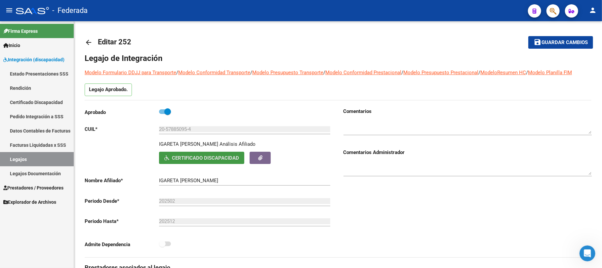
click at [45, 158] on link "Legajos" at bounding box center [37, 159] width 74 height 14
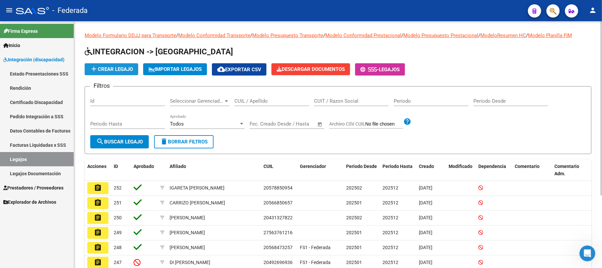
click at [114, 69] on span "add Crear Legajo" at bounding box center [111, 69] width 43 height 6
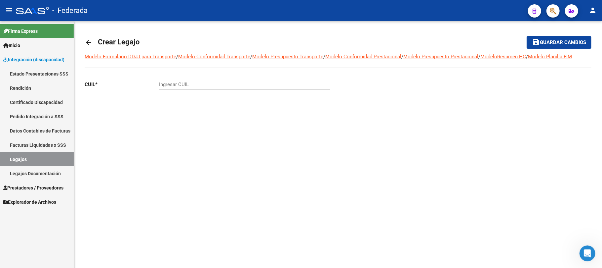
click at [215, 86] on input "Ingresar CUIL" at bounding box center [244, 84] width 171 height 6
type input "20-58089452-7"
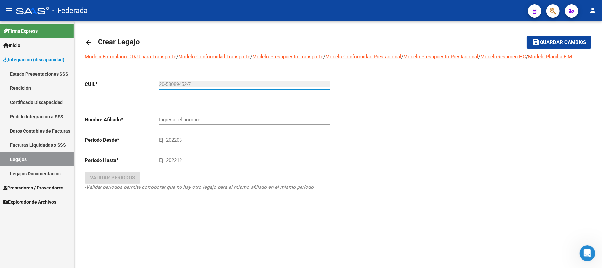
type input "PELLEGRINI MAZZOLA GIANLUCA"
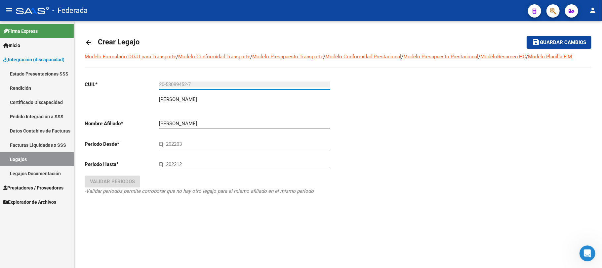
type input "20-58089452-7"
click at [170, 141] on div "Ej: 202203" at bounding box center [244, 142] width 171 height 14
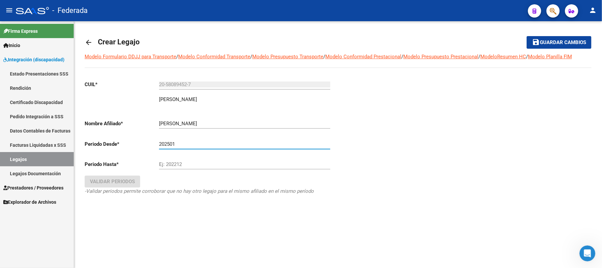
type input "202501"
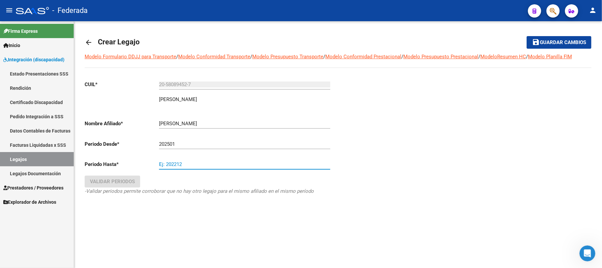
click at [183, 162] on input "Ej: 202212" at bounding box center [244, 164] width 171 height 6
type input "202512"
drag, startPoint x: 183, startPoint y: 218, endPoint x: 177, endPoint y: 216, distance: 6.2
click at [181, 218] on div "CUIL * 20-58089452-7 Ingresar CUIL PELLEGRINI MAZZOLA GIANLUCA ARCA Padrón Nomb…" at bounding box center [212, 146] width 254 height 143
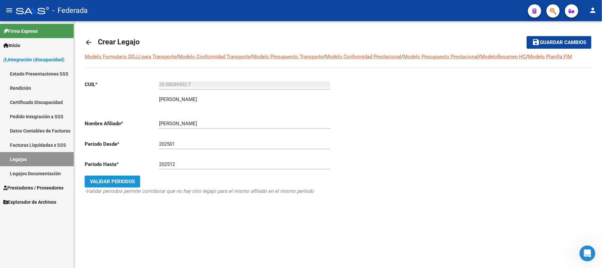
click at [136, 185] on button "Validar Periodos" at bounding box center [113, 181] width 56 height 12
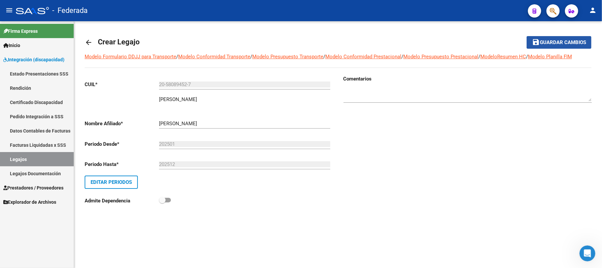
click at [566, 42] on span "Guardar cambios" at bounding box center [563, 43] width 46 height 6
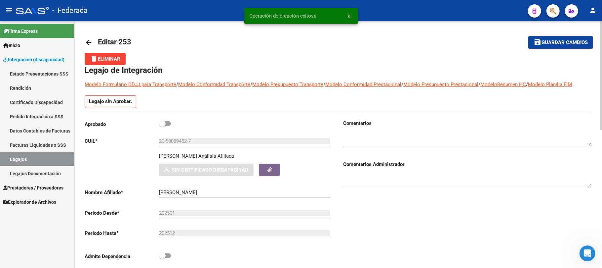
click at [41, 157] on link "Legajos" at bounding box center [37, 159] width 74 height 14
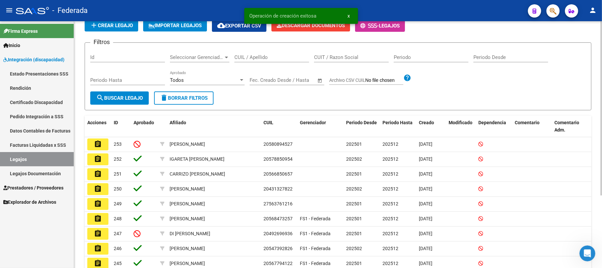
scroll to position [44, 0]
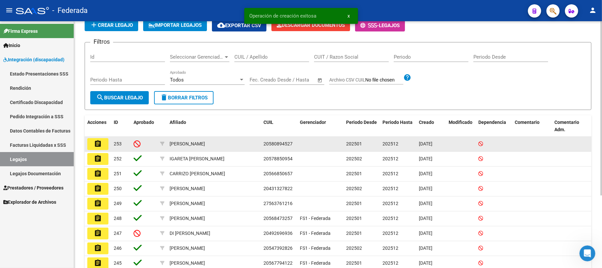
click at [271, 144] on span "20580894527" at bounding box center [278, 143] width 29 height 5
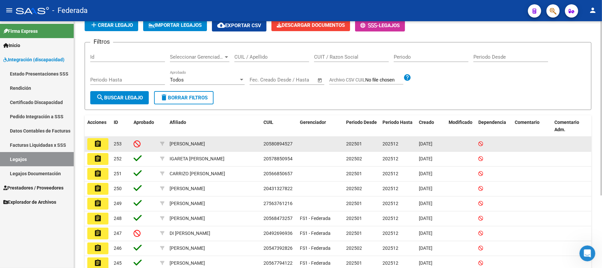
copy span "20580894527"
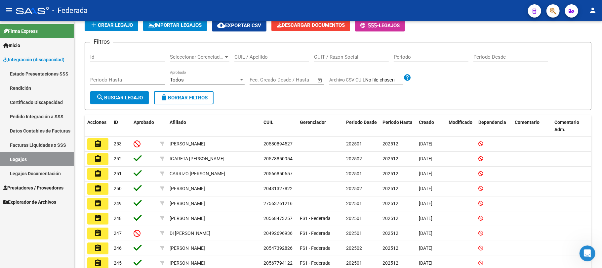
click at [47, 99] on link "Certificado Discapacidad" at bounding box center [37, 102] width 74 height 14
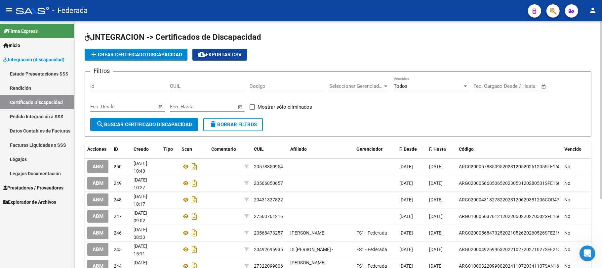
click at [201, 86] on input "CUIL" at bounding box center [207, 86] width 75 height 6
paste input "20-58089452-7"
type input "20-58089452-7"
click at [179, 124] on span "search Buscar Certificado Discapacidad" at bounding box center [144, 124] width 96 height 6
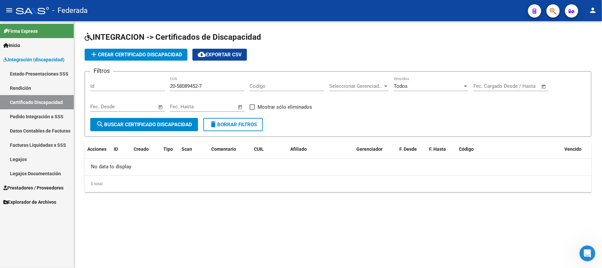
click at [228, 124] on span "delete Borrar Filtros" at bounding box center [233, 124] width 48 height 6
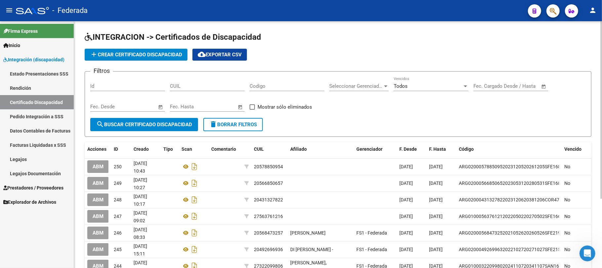
click at [130, 54] on span "add Crear Certificado Discapacidad" at bounding box center [136, 55] width 92 height 6
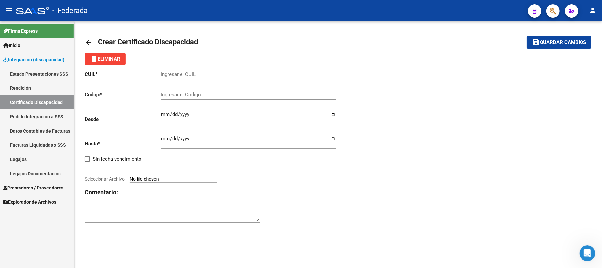
click at [195, 73] on input "Ingresar el CUIL" at bounding box center [248, 74] width 175 height 6
paste input "20-58089452-7"
type input "20-58089452-7"
click at [196, 90] on div "Ingresar el Codigo" at bounding box center [248, 92] width 175 height 14
drag, startPoint x: 167, startPoint y: 75, endPoint x: 189, endPoint y: 72, distance: 22.0
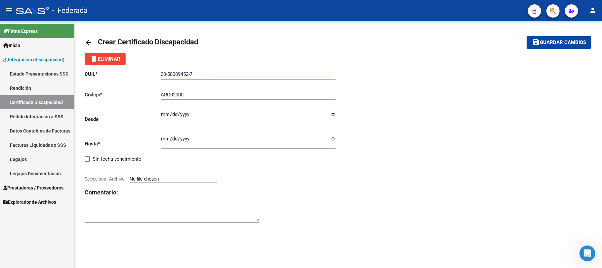
click at [189, 72] on input "20-58089452-7" at bounding box center [248, 74] width 175 height 6
click at [196, 95] on input "ARG02000" at bounding box center [248, 95] width 175 height 6
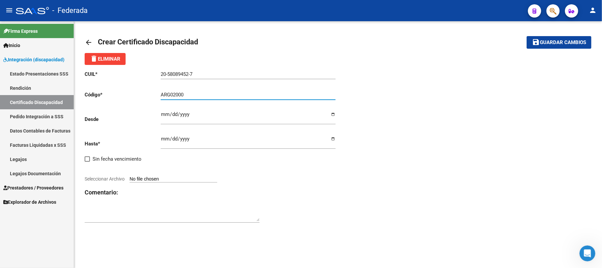
paste input "58089452"
type input "ARG02000580894522022122220271222SFE194"
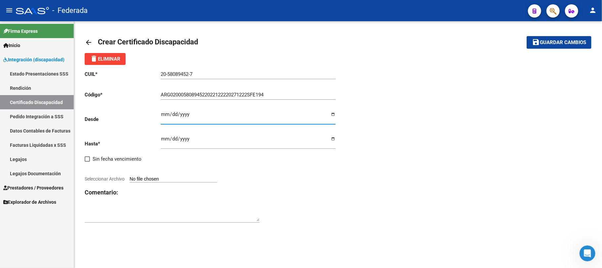
click at [163, 115] on input "Ingresar fec. Desde" at bounding box center [248, 116] width 175 height 11
type input "2022-12-29"
click at [163, 139] on input "Ingresar fec. Hasta" at bounding box center [248, 141] width 175 height 11
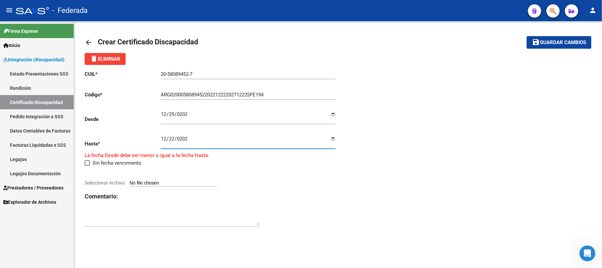
type input "2027-12-22"
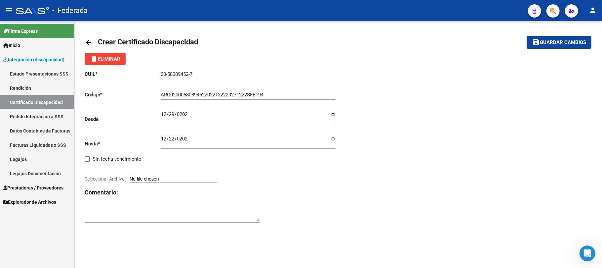
click at [167, 179] on input "Seleccionar Archivo" at bounding box center [174, 179] width 88 height 6
type input "C:\fakepath\CUD Gianluca.pdf"
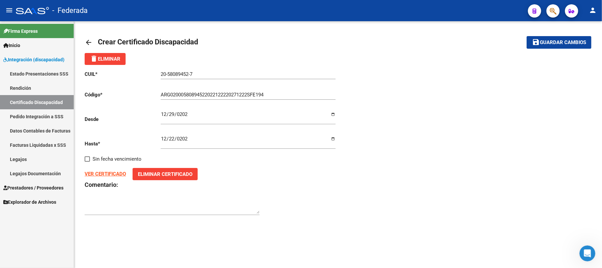
click at [548, 42] on span "Guardar cambios" at bounding box center [563, 43] width 46 height 6
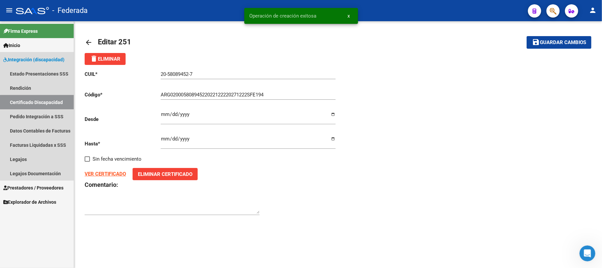
click at [59, 104] on link "Certificado Discapacidad" at bounding box center [37, 102] width 74 height 14
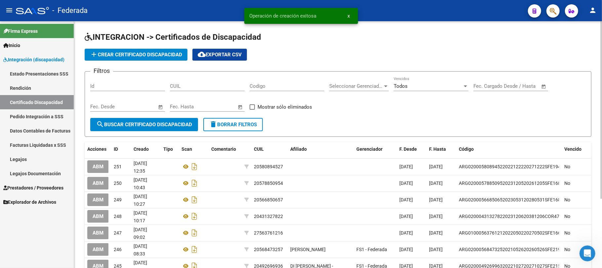
click at [40, 156] on link "Legajos" at bounding box center [37, 159] width 74 height 14
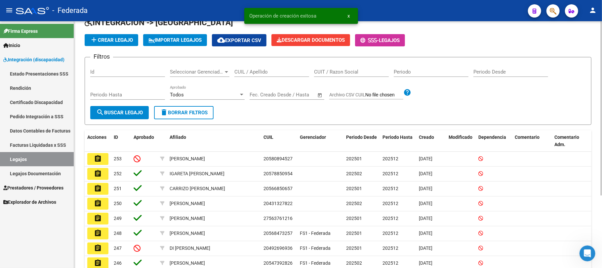
scroll to position [44, 0]
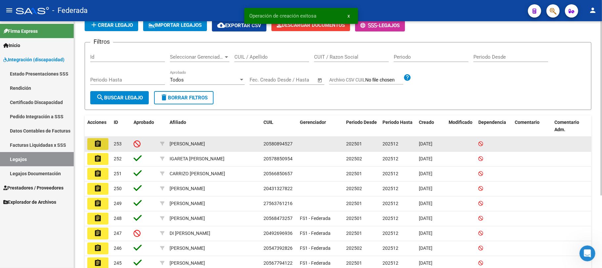
click at [97, 144] on mat-icon "assignment" at bounding box center [98, 144] width 8 height 8
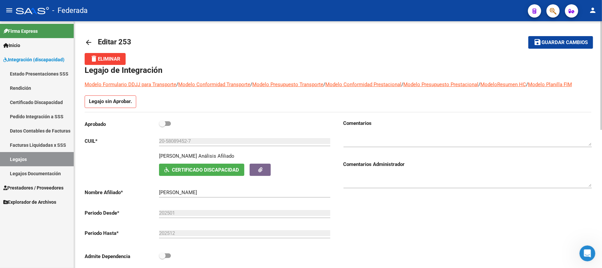
click at [162, 124] on span at bounding box center [162, 123] width 7 height 7
click at [162, 126] on input "checkbox" at bounding box center [162, 126] width 0 height 0
checkbox input "true"
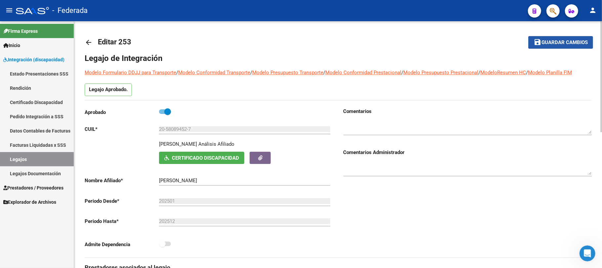
click at [551, 42] on span "Guardar cambios" at bounding box center [565, 43] width 46 height 6
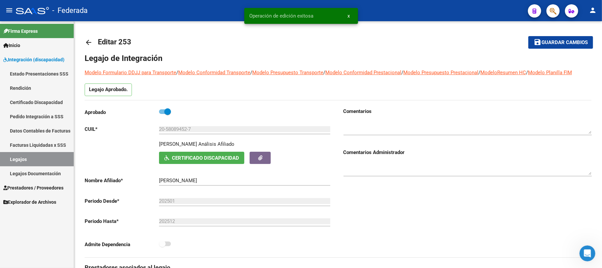
click at [34, 153] on link "Legajos" at bounding box center [37, 159] width 74 height 14
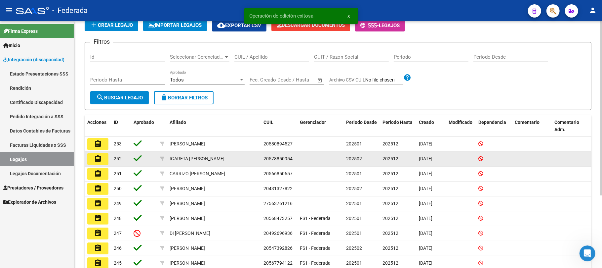
scroll to position [88, 0]
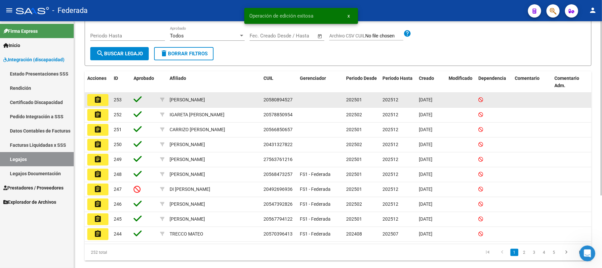
click at [269, 98] on span "20580894527" at bounding box center [278, 99] width 29 height 5
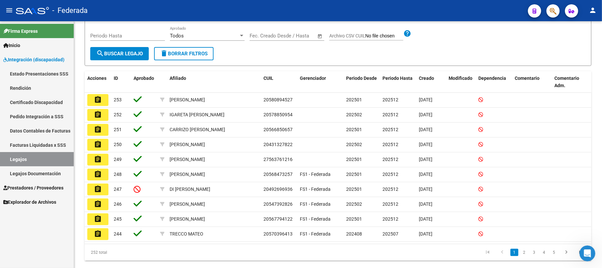
click at [102, 187] on button "assignment" at bounding box center [97, 189] width 21 height 12
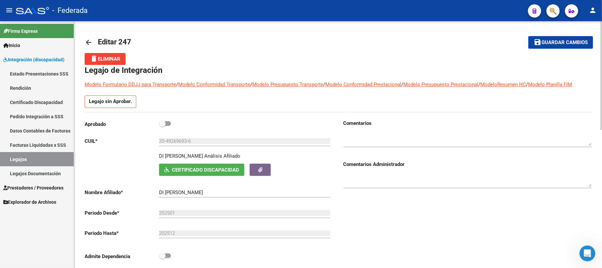
click at [167, 126] on label at bounding box center [165, 123] width 12 height 8
click at [162, 126] on input "checkbox" at bounding box center [162, 126] width 0 height 0
checkbox input "true"
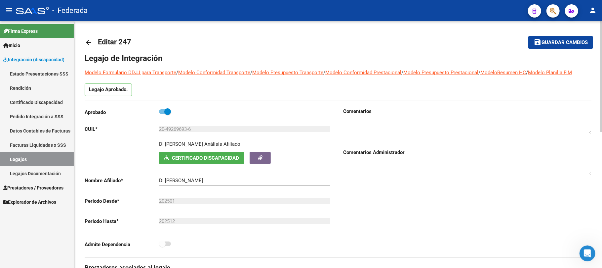
click at [542, 41] on span "Guardar cambios" at bounding box center [565, 43] width 46 height 6
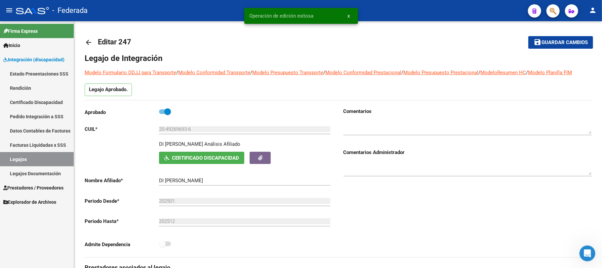
click at [61, 156] on link "Legajos" at bounding box center [37, 159] width 74 height 14
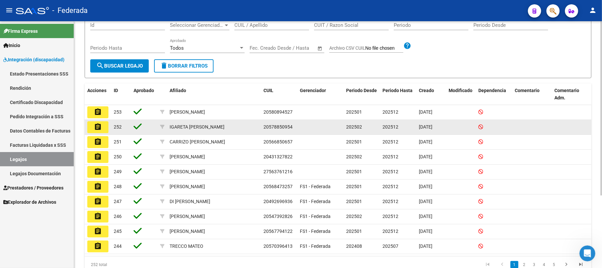
scroll to position [88, 0]
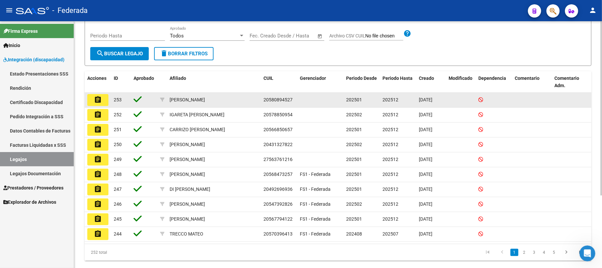
click at [270, 98] on span "20580894527" at bounding box center [278, 99] width 29 height 5
copy span "20580894527"
click at [98, 99] on mat-icon "assignment" at bounding box center [98, 100] width 8 height 8
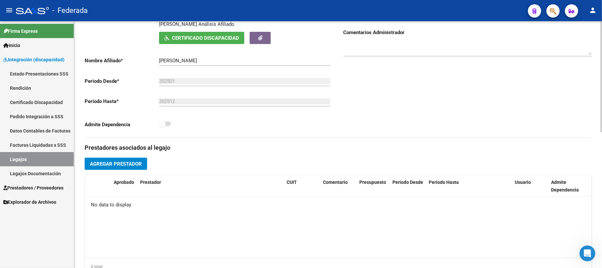
scroll to position [132, 0]
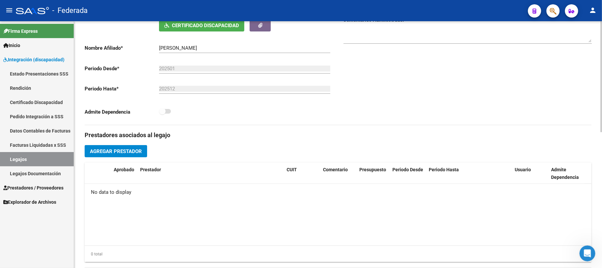
click at [137, 156] on button "Agregar Prestador" at bounding box center [116, 151] width 63 height 12
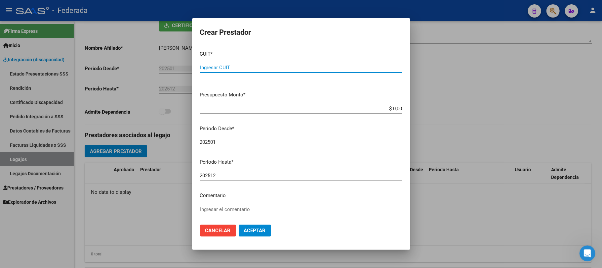
paste input "27-33596627-4"
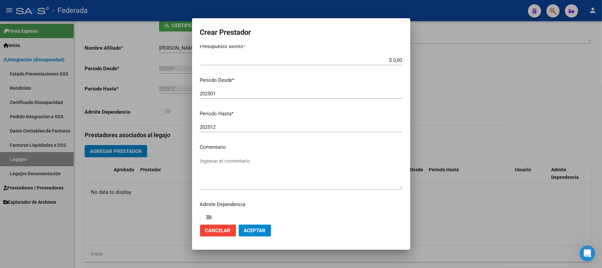
scroll to position [52, 0]
type input "27-33596627-4"
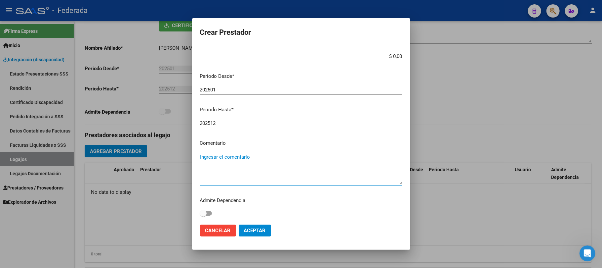
click at [227, 155] on textarea "Ingresar el comentario" at bounding box center [301, 168] width 202 height 31
type textarea "TERAPIA OCUPACIONAL"
click at [246, 229] on span "Aceptar" at bounding box center [255, 230] width 22 height 6
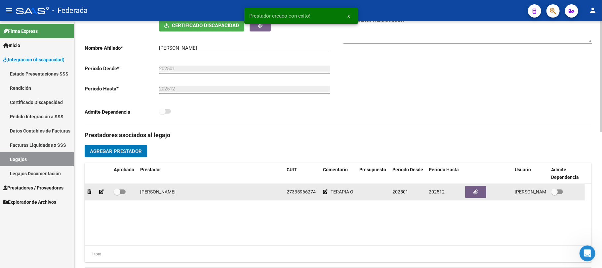
click at [115, 193] on span at bounding box center [117, 191] width 7 height 7
click at [117, 194] on input "checkbox" at bounding box center [117, 194] width 0 height 0
checkbox input "true"
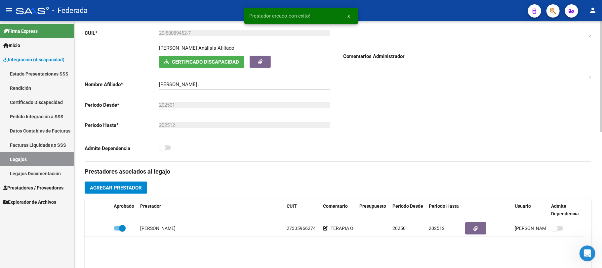
scroll to position [0, 0]
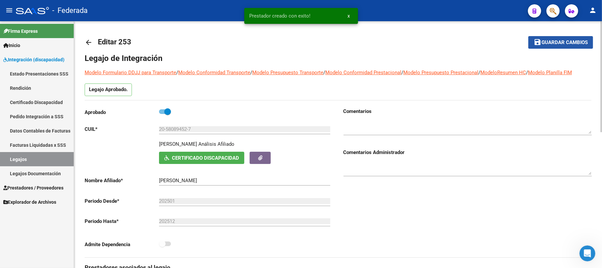
click at [559, 44] on span "Guardar cambios" at bounding box center [565, 43] width 46 height 6
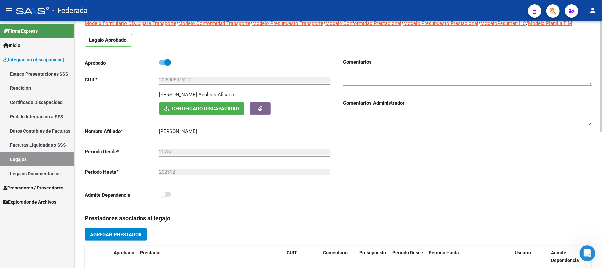
scroll to position [220, 0]
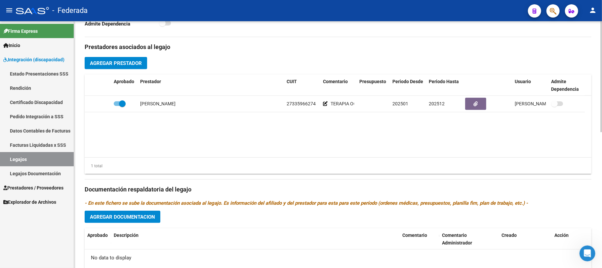
click at [138, 57] on div "Prestadores asociados al legajo Agregar Prestador Aprobado Prestador CUIT Comen…" at bounding box center [338, 184] width 507 height 295
click at [142, 63] on button "Agregar Prestador" at bounding box center [116, 63] width 63 height 12
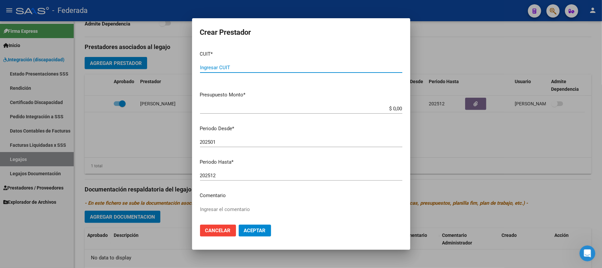
paste input "27-30996200-7"
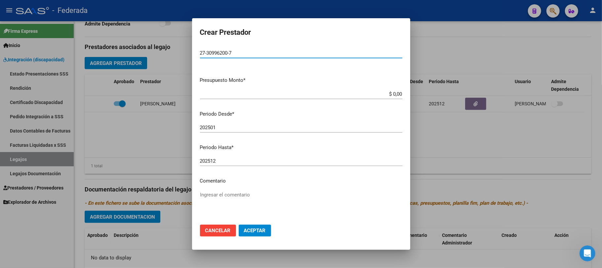
scroll to position [52, 0]
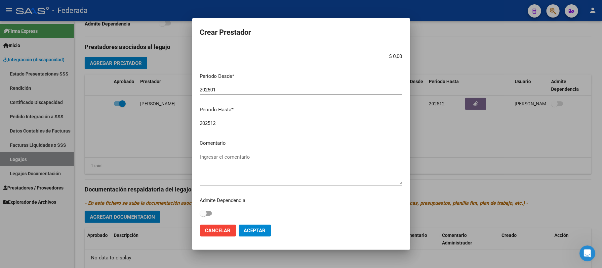
type input "27-30996200-7"
click at [225, 158] on textarea "Ingresar el comentario" at bounding box center [301, 168] width 202 height 31
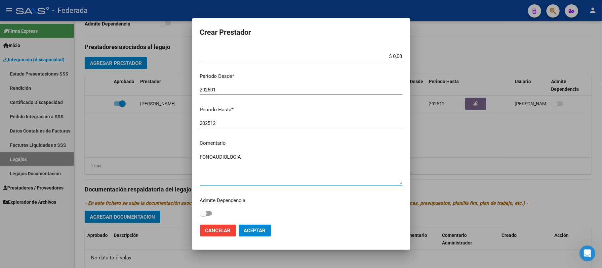
type textarea "FONOAUDIOLOGIA"
click at [247, 235] on button "Aceptar" at bounding box center [255, 230] width 32 height 12
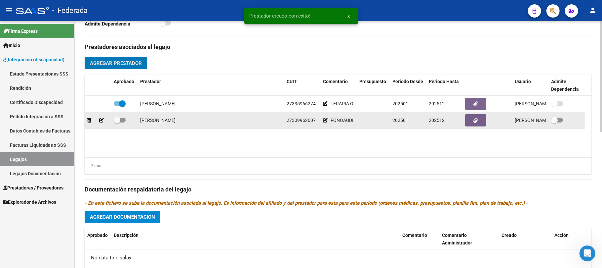
click at [117, 123] on span at bounding box center [117, 120] width 7 height 7
click at [117, 123] on input "checkbox" at bounding box center [117, 122] width 0 height 0
checkbox input "true"
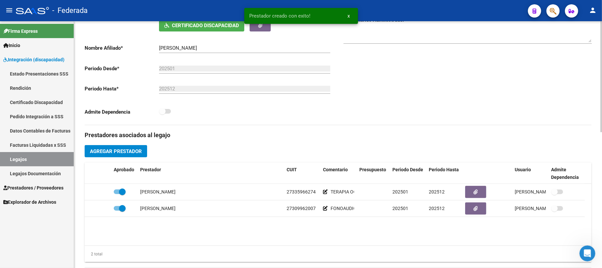
scroll to position [0, 0]
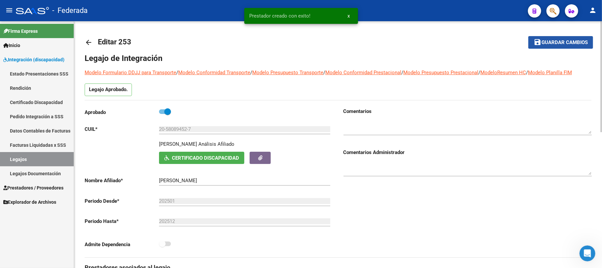
click at [543, 44] on span "Guardar cambios" at bounding box center [565, 43] width 46 height 6
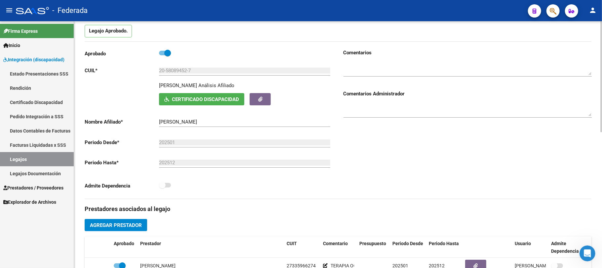
scroll to position [44, 0]
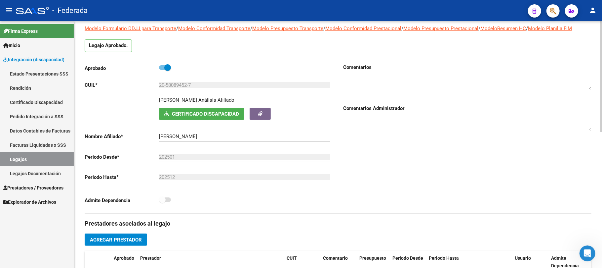
click at [200, 109] on button "Certificado Discapacidad" at bounding box center [201, 114] width 85 height 12
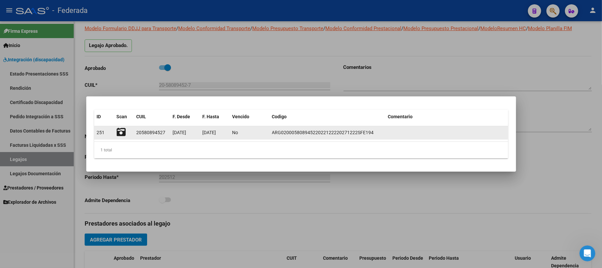
click at [121, 131] on icon at bounding box center [121, 131] width 9 height 9
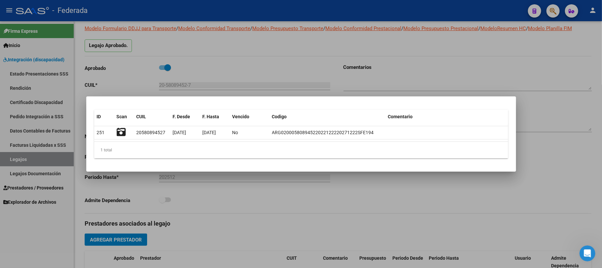
click at [147, 68] on div at bounding box center [301, 134] width 602 height 268
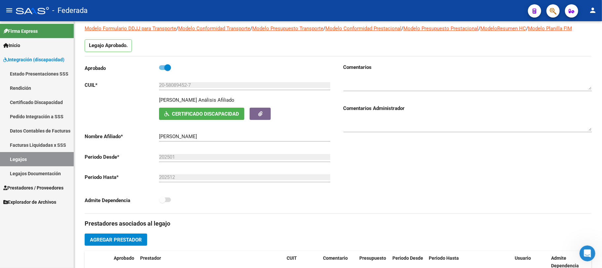
click at [27, 155] on link "Legajos" at bounding box center [37, 159] width 74 height 14
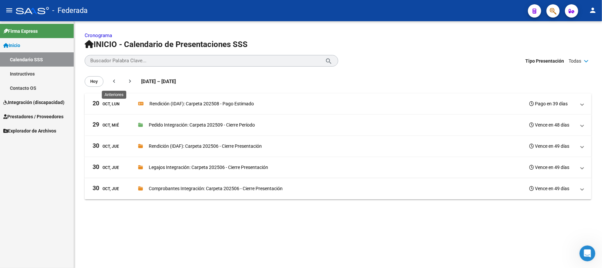
scroll to position [352, 0]
click at [114, 78] on mat-icon "chevron_left" at bounding box center [114, 81] width 7 height 7
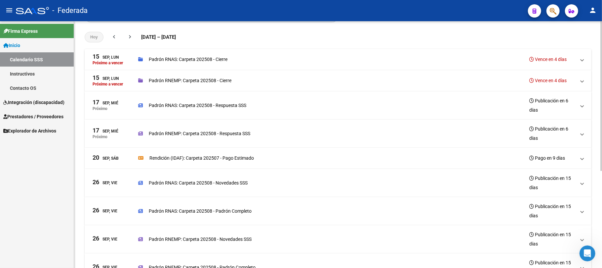
scroll to position [159, 0]
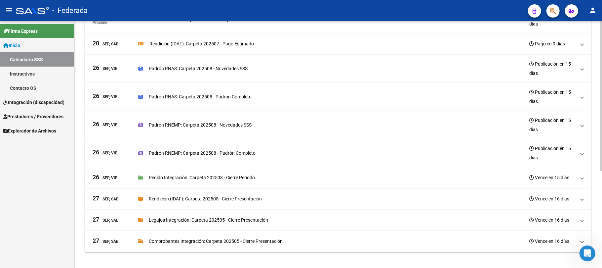
click at [216, 198] on p "Rendición (IDAF): Carpeta 202505 - Cierre Presentación" at bounding box center [205, 198] width 113 height 7
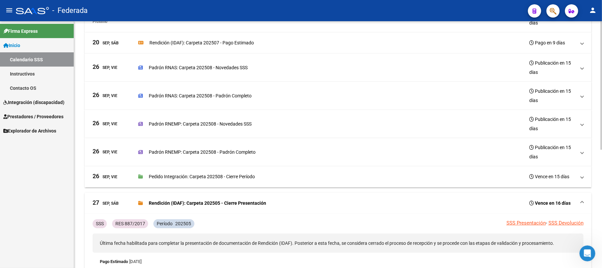
click at [216, 198] on mat-expansion-panel-header "27 Sep, Sáb Rendición (IDAF): Carpeta 202505 - Cierre Presentación Vence en 16 …" at bounding box center [338, 203] width 507 height 21
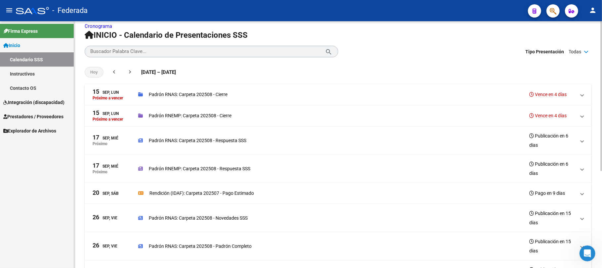
scroll to position [0, 0]
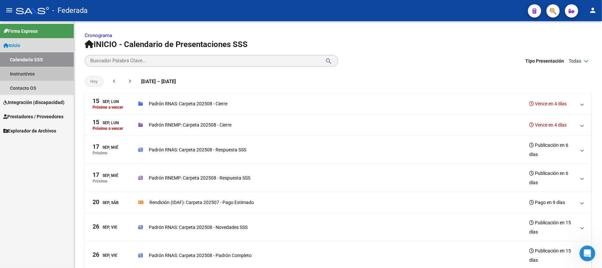
click at [42, 75] on link "Instructivos" at bounding box center [37, 73] width 74 height 14
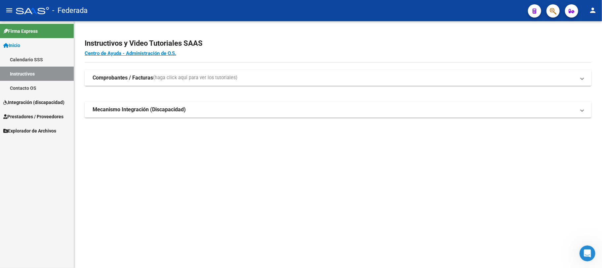
click at [162, 79] on span "(haga click aquí para ver los tutoriales)" at bounding box center [195, 77] width 84 height 7
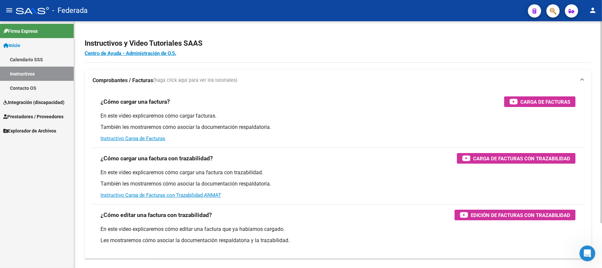
click at [162, 79] on span "(haga click aquí para ver los tutoriales)" at bounding box center [195, 80] width 84 height 7
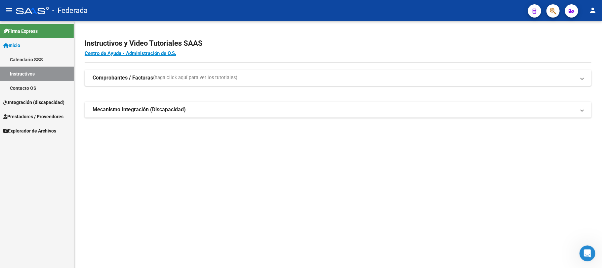
click at [162, 106] on strong "Mecanismo Integración (Discapacidad)" at bounding box center [139, 109] width 93 height 7
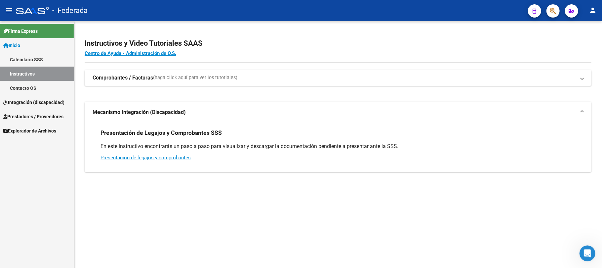
click at [162, 106] on mat-expansion-panel-header "Mecanismo Integración (Discapacidad)" at bounding box center [338, 112] width 507 height 21
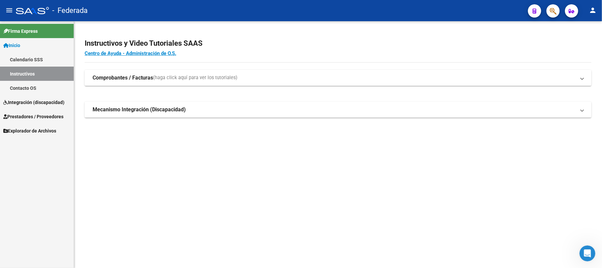
click at [33, 44] on link "Inicio" at bounding box center [37, 45] width 74 height 14
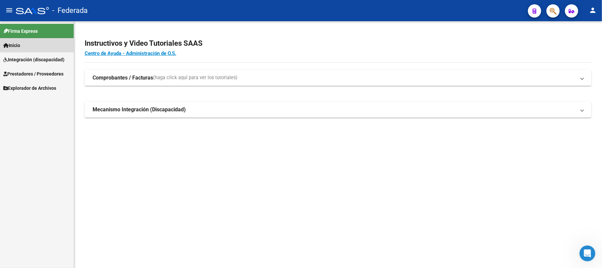
click at [47, 46] on link "Inicio" at bounding box center [37, 45] width 74 height 14
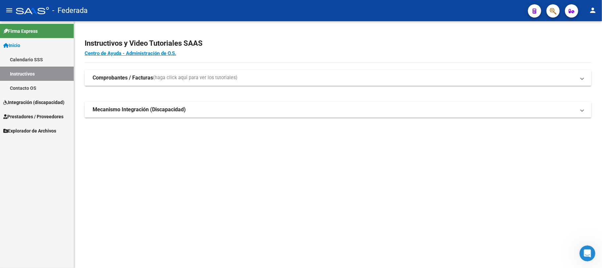
click at [35, 115] on span "Prestadores / Proveedores" at bounding box center [33, 116] width 60 height 7
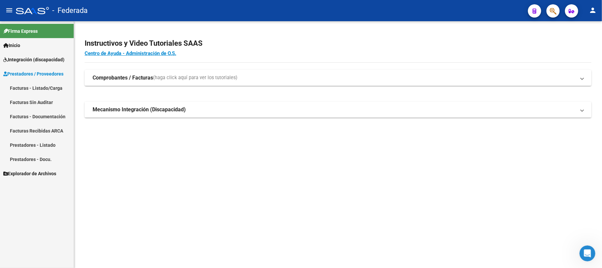
click at [38, 88] on link "Facturas - Listado/Carga" at bounding box center [37, 88] width 74 height 14
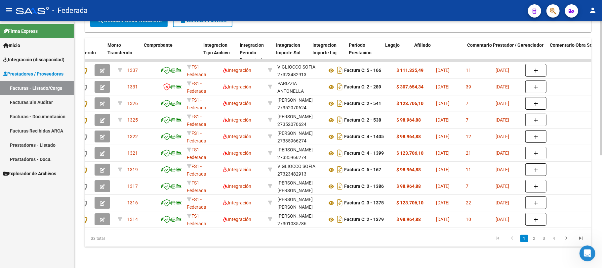
scroll to position [0, 720]
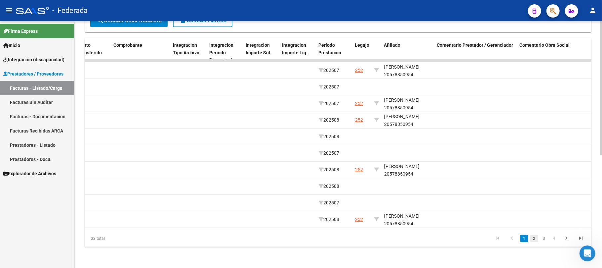
click at [535, 236] on link "2" at bounding box center [535, 238] width 8 height 7
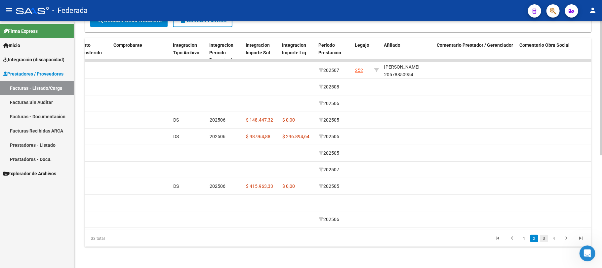
click at [544, 240] on link "3" at bounding box center [545, 238] width 8 height 7
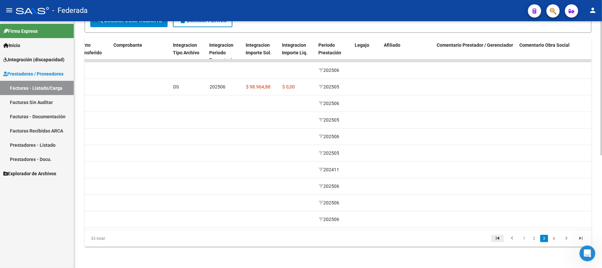
click at [500, 238] on icon "go to first page" at bounding box center [498, 239] width 9 height 8
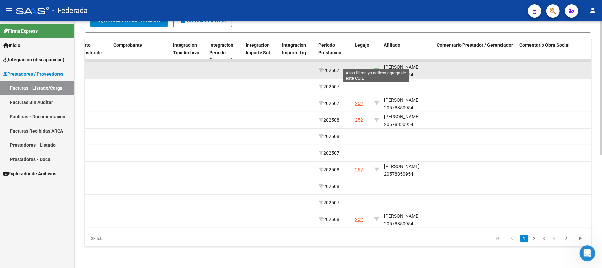
click at [378, 68] on icon at bounding box center [376, 70] width 5 height 5
type input "20578850954"
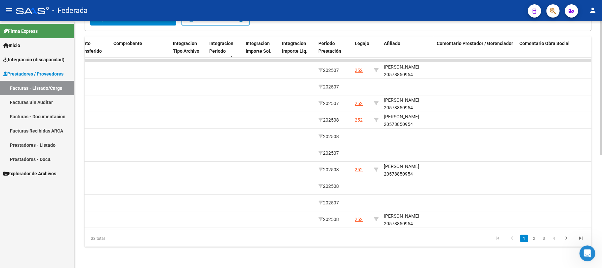
scroll to position [140, 0]
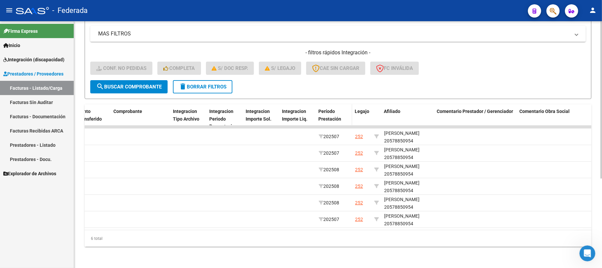
click at [339, 108] on div "Período Prestación" at bounding box center [334, 115] width 31 height 15
click at [331, 109] on span "Período Prestación" at bounding box center [330, 115] width 23 height 13
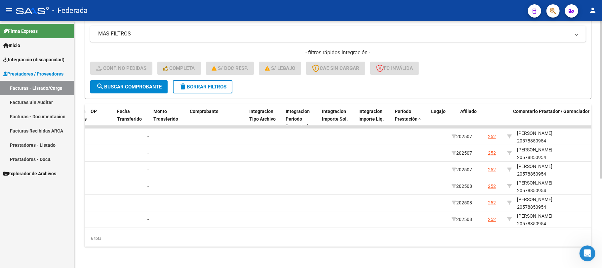
scroll to position [0, 766]
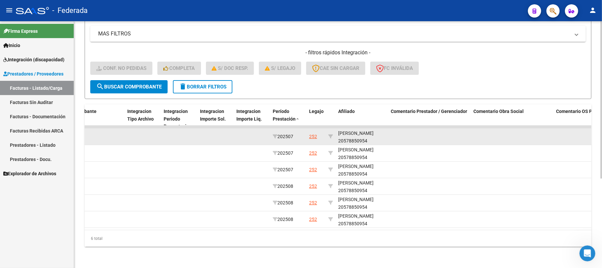
click at [341, 129] on div "[PERSON_NAME] 20578850954" at bounding box center [362, 136] width 48 height 15
click at [342, 129] on div "[PERSON_NAME] 20578850954" at bounding box center [362, 136] width 48 height 15
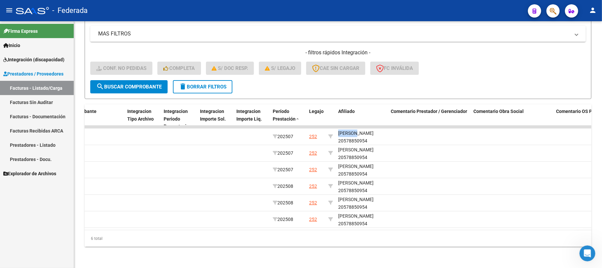
copy div "IGARETA"
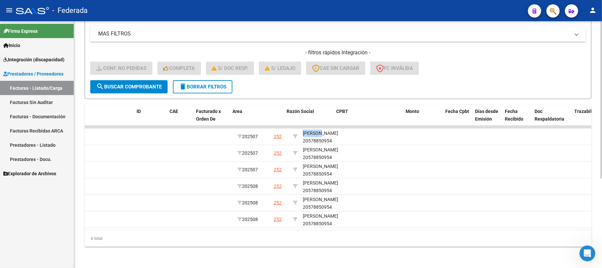
scroll to position [0, 0]
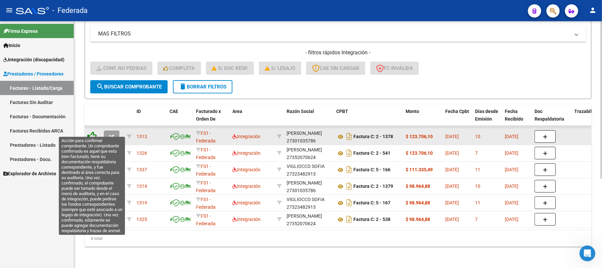
click at [92, 131] on icon at bounding box center [91, 135] width 9 height 9
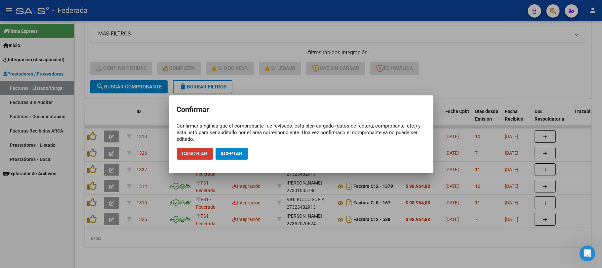
click at [233, 154] on span "Aceptar" at bounding box center [232, 154] width 22 height 6
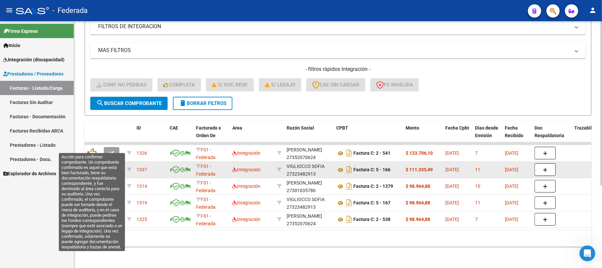
scroll to position [124, 0]
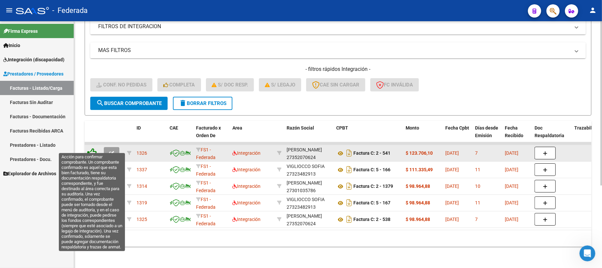
click at [93, 149] on icon at bounding box center [91, 152] width 9 height 9
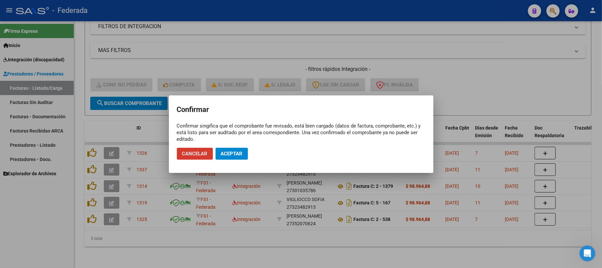
click at [239, 157] on button "Aceptar" at bounding box center [232, 154] width 32 height 12
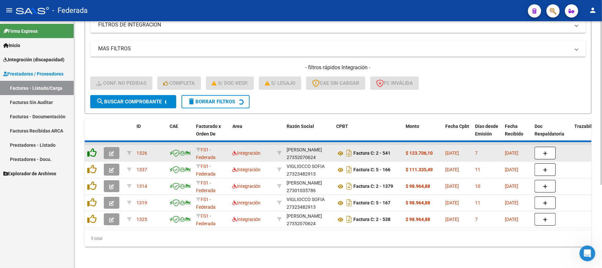
scroll to position [107, 0]
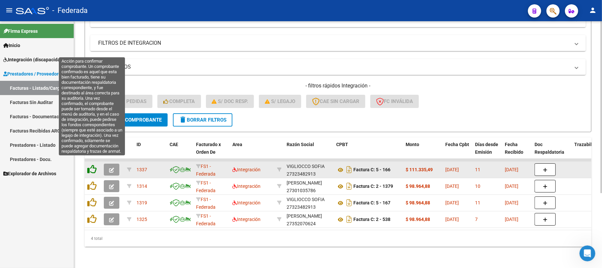
click at [92, 165] on icon at bounding box center [91, 168] width 9 height 9
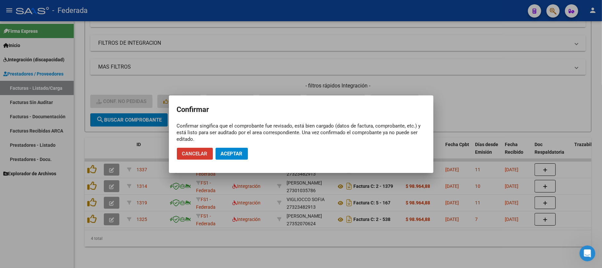
click at [223, 156] on button "Aceptar" at bounding box center [232, 154] width 32 height 12
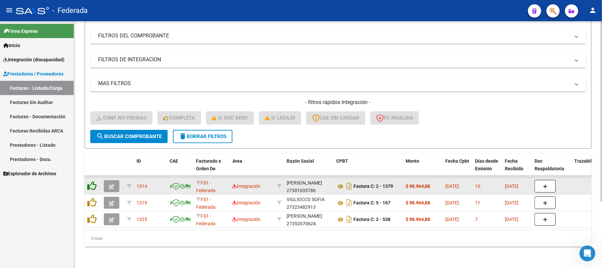
click at [93, 183] on icon at bounding box center [91, 185] width 9 height 9
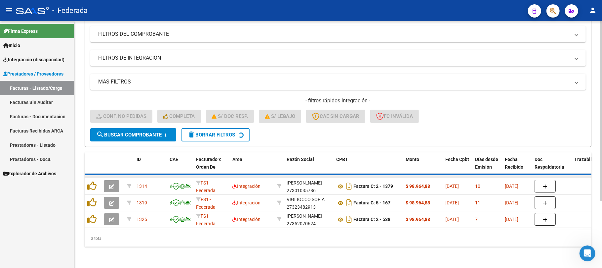
scroll to position [74, 0]
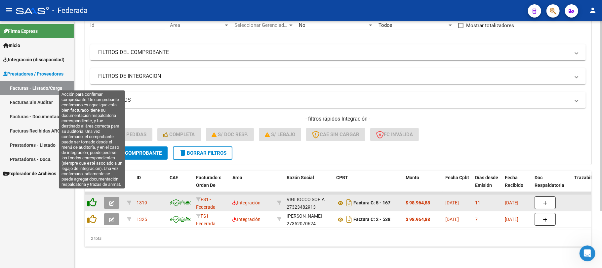
click at [93, 197] on icon at bounding box center [91, 201] width 9 height 9
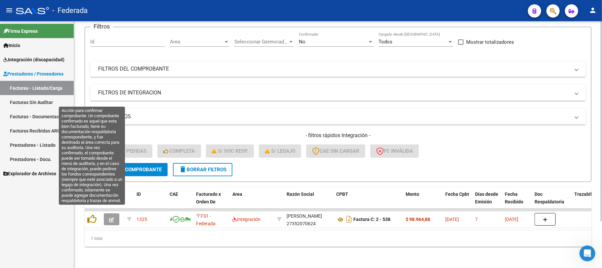
scroll to position [58, 0]
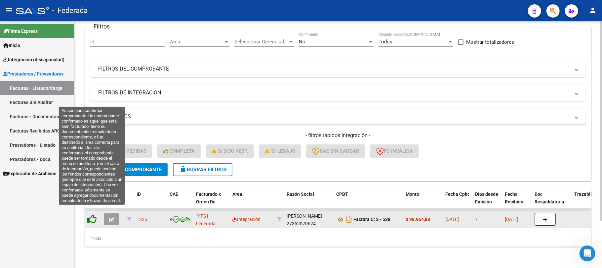
click at [94, 214] on icon at bounding box center [91, 218] width 9 height 9
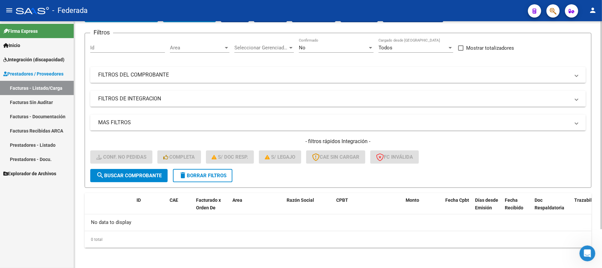
click at [195, 174] on span "delete Borrar Filtros" at bounding box center [203, 175] width 48 height 6
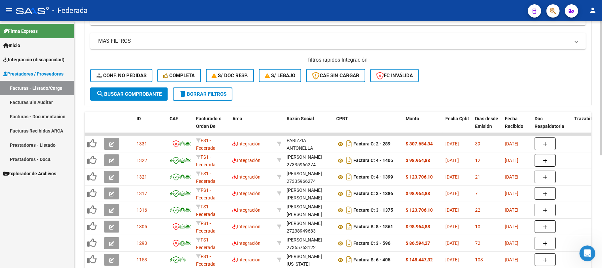
scroll to position [134, 0]
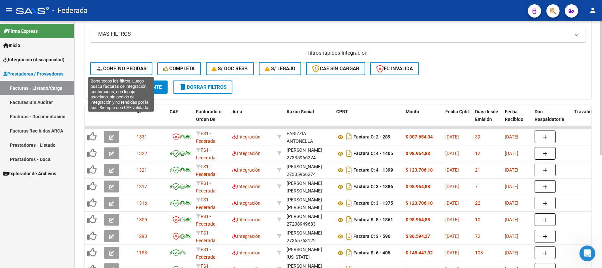
click at [138, 68] on span "Conf. no pedidas" at bounding box center [121, 68] width 50 height 6
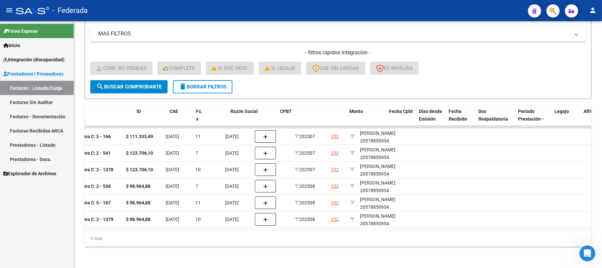
scroll to position [0, 0]
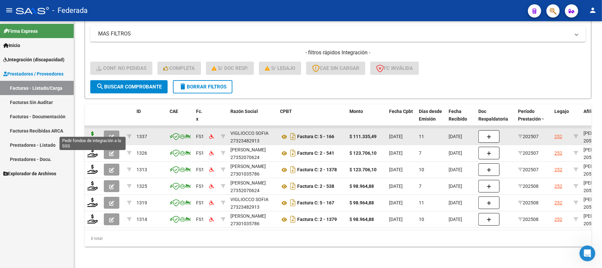
click at [93, 132] on icon at bounding box center [92, 135] width 11 height 9
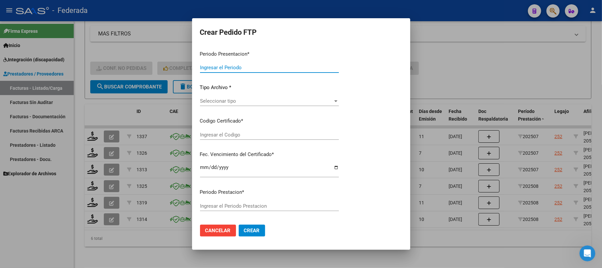
type input "202508"
type input "202507"
type input "$ 111.335,49"
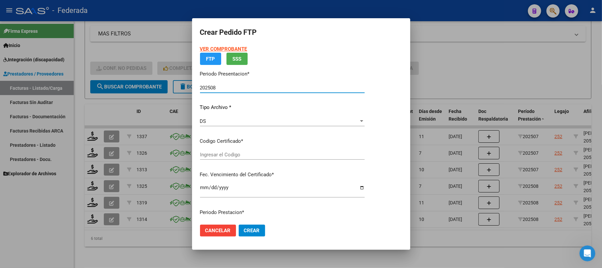
type input "ARG02000578850952023120520261205SFE168"
type input "2026-12-05"
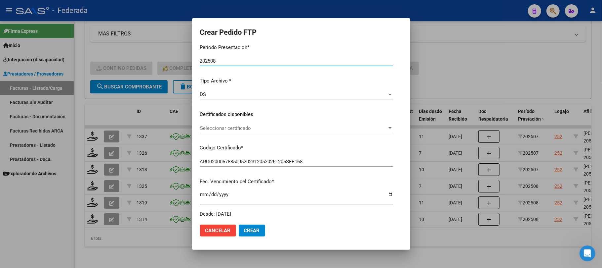
scroll to position [88, 0]
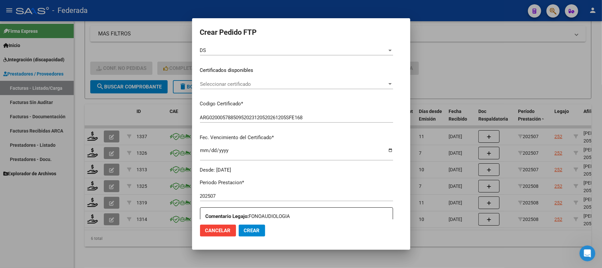
click at [246, 79] on div "Seleccionar certificado Seleccionar certificado" at bounding box center [296, 84] width 193 height 10
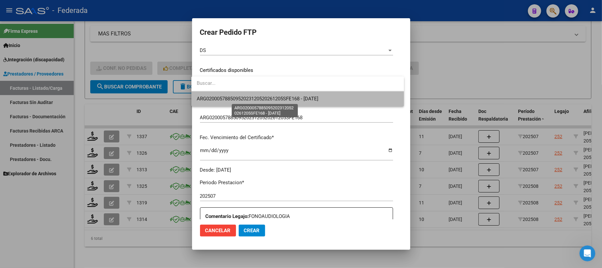
click at [244, 101] on span "ARG02000578850952023120520261205SFE168 - 2026-12-05" at bounding box center [258, 99] width 122 height 6
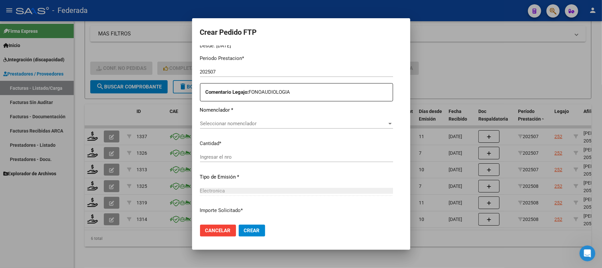
scroll to position [220, 0]
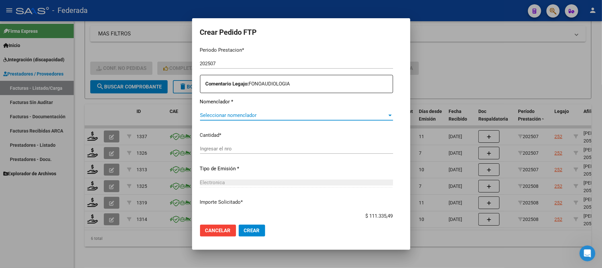
click at [240, 115] on span "Seleccionar nomenclador" at bounding box center [293, 115] width 187 height 6
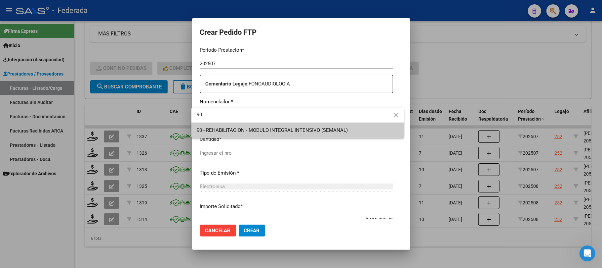
type input "90"
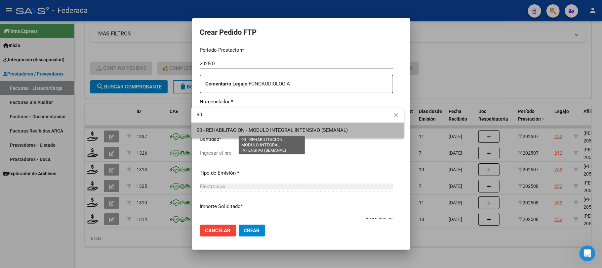
click at [241, 127] on span "90 - REHABILITACION - MODULO INTEGRAL INTENSIVO (SEMANAL)" at bounding box center [272, 130] width 151 height 6
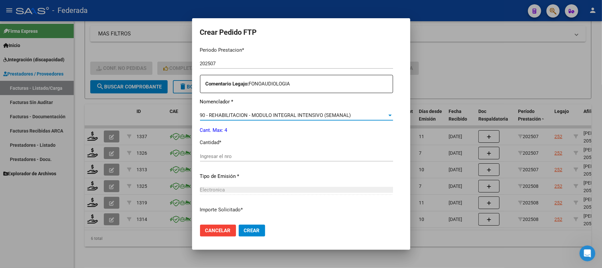
click at [236, 153] on input "Ingresar el nro" at bounding box center [296, 156] width 193 height 6
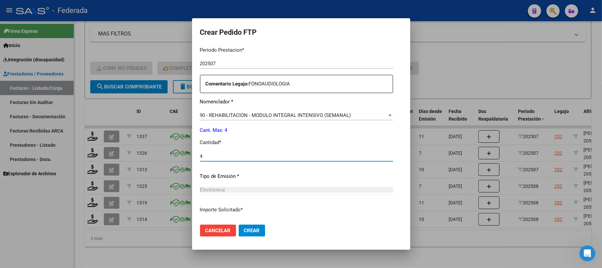
scroll to position [269, 0]
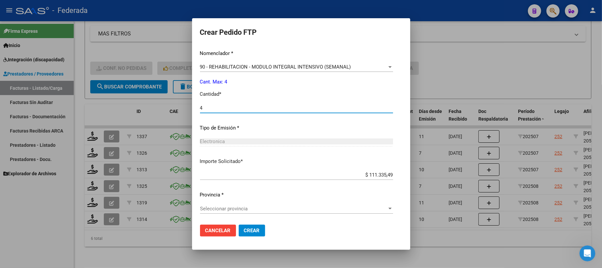
type input "4"
click at [231, 212] on div "Seleccionar provincia Seleccionar provincia" at bounding box center [296, 208] width 193 height 10
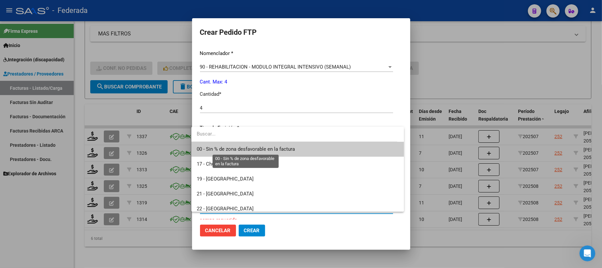
click at [243, 149] on span "00 - Sin % de zona desfavorable en la factura" at bounding box center [246, 149] width 98 height 6
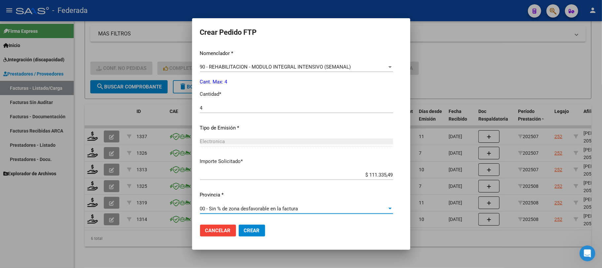
click at [256, 229] on span "Crear" at bounding box center [252, 230] width 16 height 6
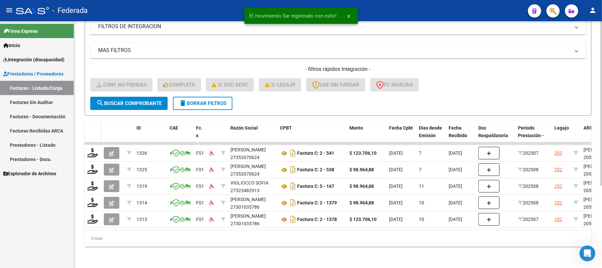
scroll to position [124, 0]
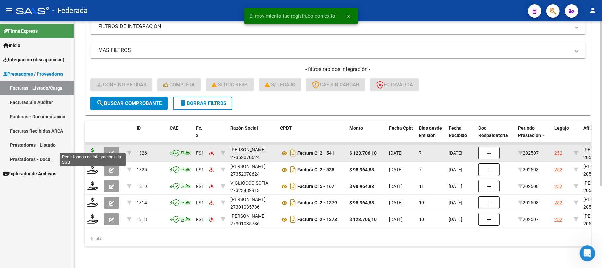
click at [93, 148] on icon at bounding box center [92, 152] width 11 height 9
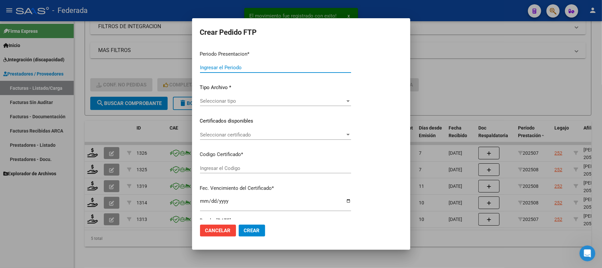
type input "202508"
type input "202507"
type input "$ 123.706,10"
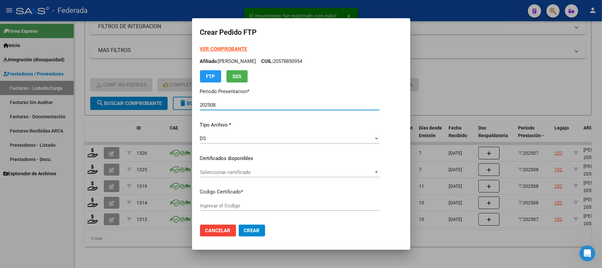
type input "ARG02000578850952023120520261205SFE168"
type input "2026-12-05"
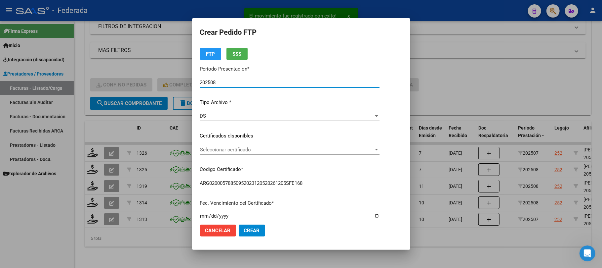
scroll to position [44, 0]
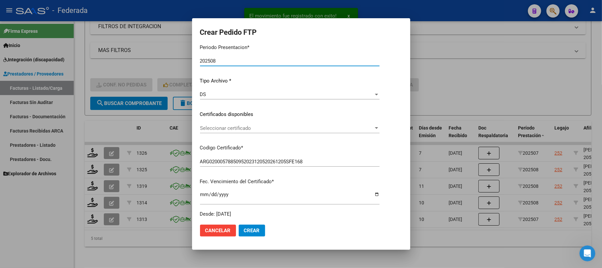
click at [241, 127] on span "Seleccionar certificado" at bounding box center [287, 128] width 174 height 6
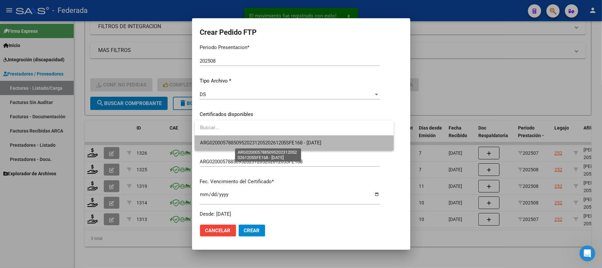
click at [241, 140] on span "ARG02000578850952023120520261205SFE168 - 2026-12-05" at bounding box center [261, 143] width 122 height 6
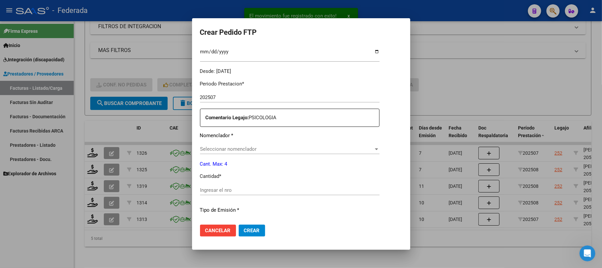
scroll to position [220, 0]
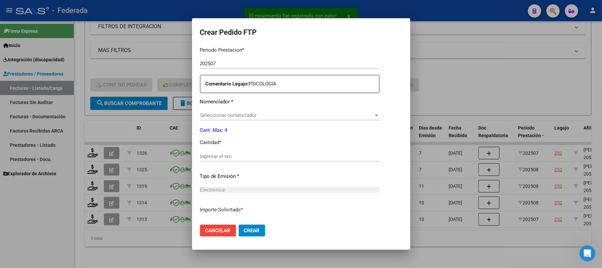
click at [239, 154] on input "Ingresar el nro" at bounding box center [290, 156] width 180 height 6
click at [238, 104] on p "Nomenclador *" at bounding box center [290, 102] width 180 height 8
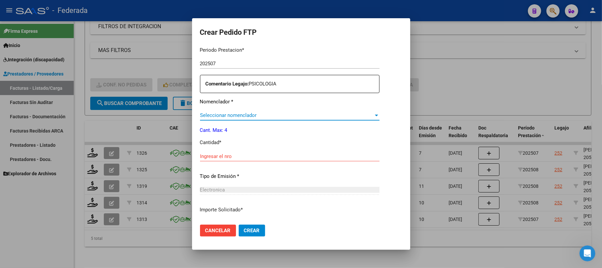
click at [239, 114] on span "Seleccionar nomenclador" at bounding box center [287, 115] width 174 height 6
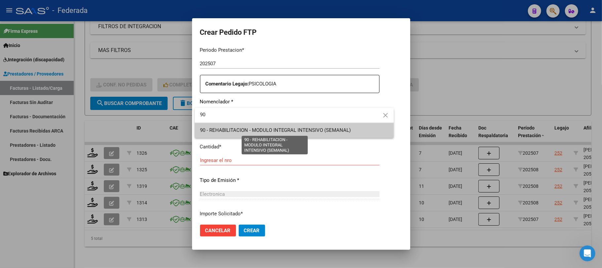
type input "90"
click at [282, 128] on span "90 - REHABILITACION - MODULO INTEGRAL INTENSIVO (SEMANAL)" at bounding box center [275, 130] width 151 height 6
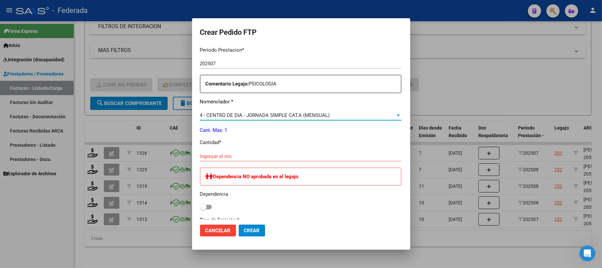
click at [254, 158] on input "Ingresar el nro" at bounding box center [300, 156] width 201 height 6
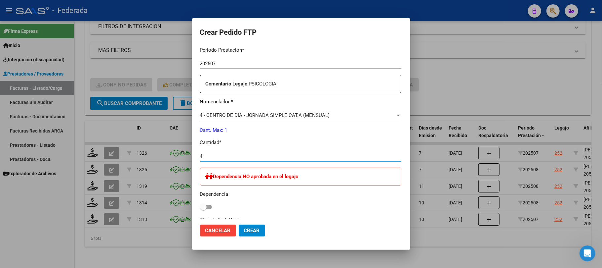
type input "4"
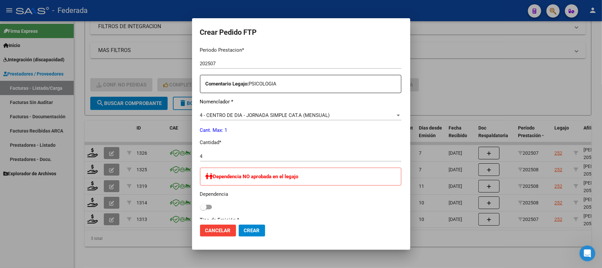
click at [261, 112] on span "4 - CENTRO DE DIA - JORNADA SIMPLE CAT.A (MENSUAL)" at bounding box center [265, 115] width 130 height 6
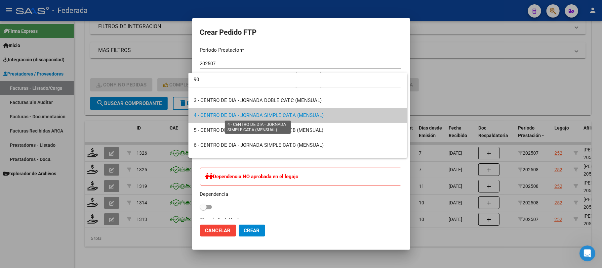
scroll to position [0, 0]
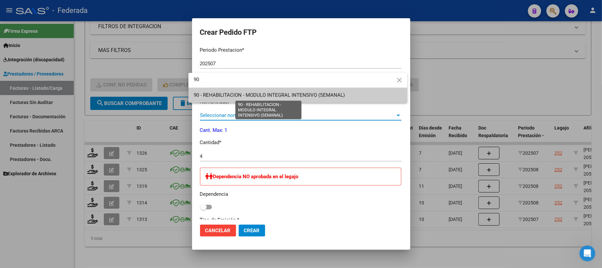
type input "90"
click at [260, 94] on span "90 - REHABILITACION - MODULO INTEGRAL INTENSIVO (SEMANAL)" at bounding box center [269, 95] width 151 height 6
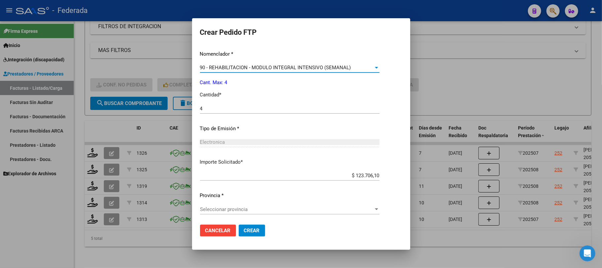
scroll to position [269, 0]
click at [254, 208] on span "Seleccionar provincia" at bounding box center [287, 208] width 174 height 6
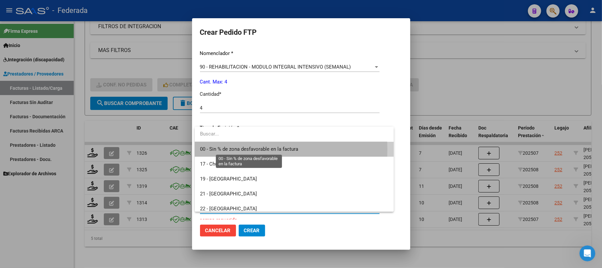
click at [239, 150] on span "00 - Sin % de zona desfavorable en la factura" at bounding box center [249, 149] width 98 height 6
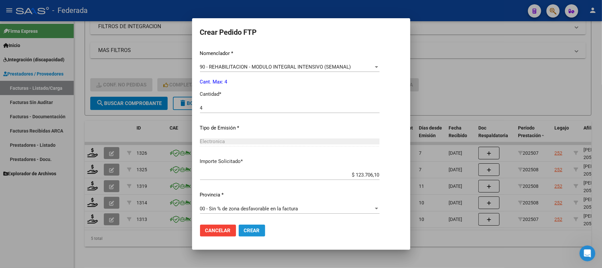
click at [249, 228] on span "Crear" at bounding box center [252, 230] width 16 height 6
click at [250, 228] on span "Crear" at bounding box center [252, 230] width 16 height 6
click at [226, 233] on span "Cancelar" at bounding box center [217, 230] width 25 height 6
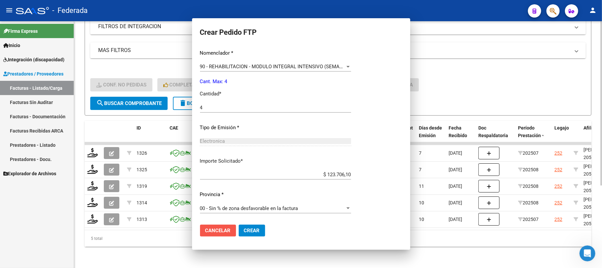
scroll to position [0, 0]
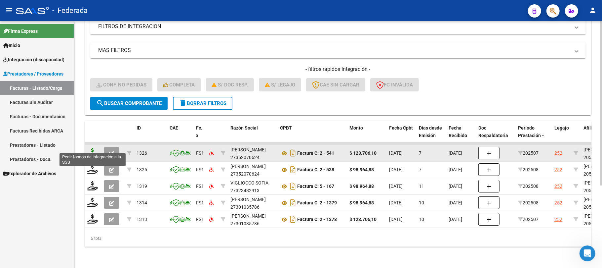
click at [94, 148] on icon at bounding box center [92, 152] width 11 height 9
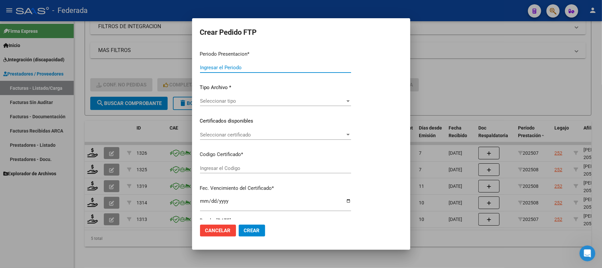
type input "202508"
type input "202507"
type input "$ 123.706,10"
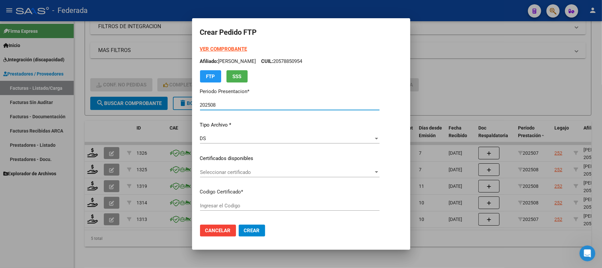
type input "ARG02000578850952023120520261205SFE168"
type input "2026-12-05"
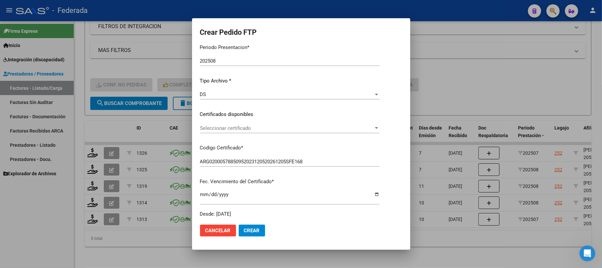
click at [236, 126] on span "Seleccionar certificado" at bounding box center [287, 128] width 174 height 6
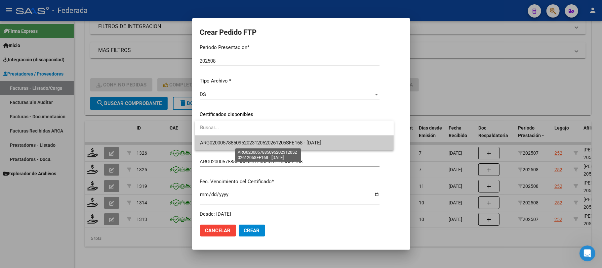
click at [235, 141] on span "ARG02000578850952023120520261205SFE168 - 2026-12-05" at bounding box center [261, 143] width 122 height 6
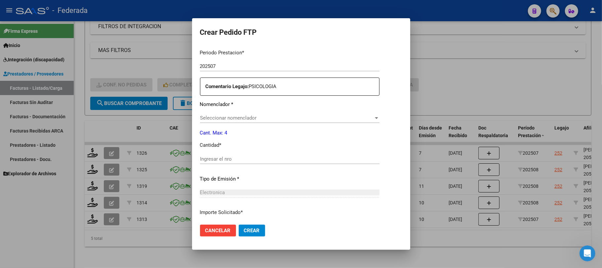
scroll to position [220, 0]
click at [239, 114] on span "Seleccionar nomenclador" at bounding box center [287, 115] width 174 height 6
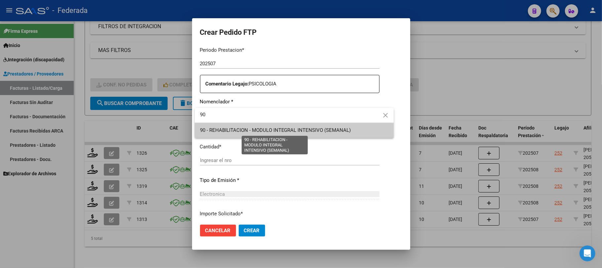
type input "90"
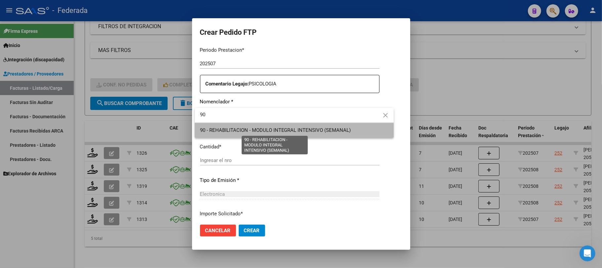
click at [231, 133] on span "90 - REHABILITACION - MODULO INTEGRAL INTENSIVO (SEMANAL)" at bounding box center [275, 130] width 151 height 6
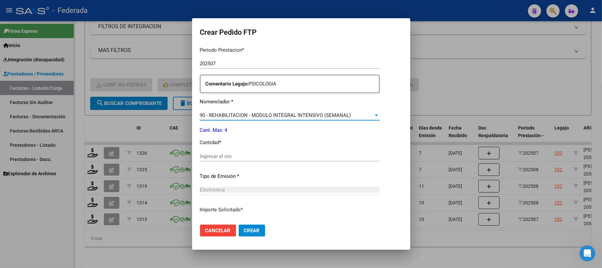
click at [220, 155] on input "Ingresar el nro" at bounding box center [290, 156] width 180 height 6
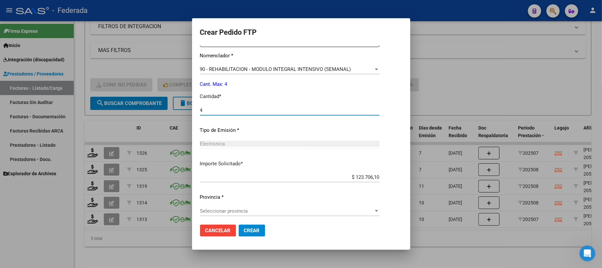
scroll to position [269, 0]
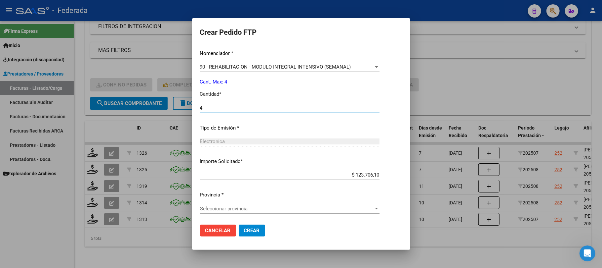
type input "4"
click at [244, 208] on span "Seleccionar provincia" at bounding box center [287, 208] width 174 height 6
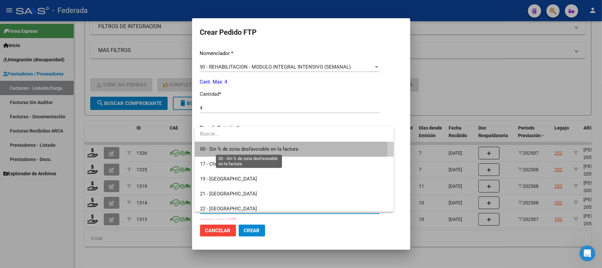
click at [249, 150] on span "00 - Sin % de zona desfavorable en la factura" at bounding box center [249, 149] width 98 height 6
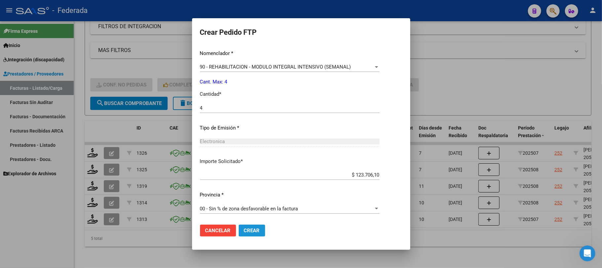
click at [250, 231] on span "Crear" at bounding box center [252, 230] width 16 height 6
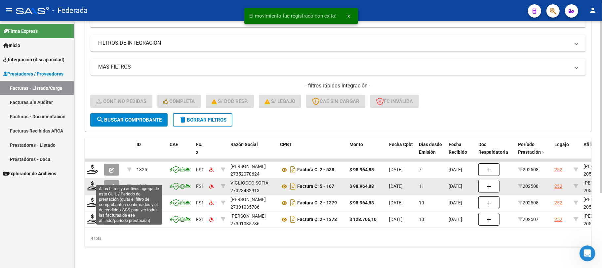
scroll to position [107, 0]
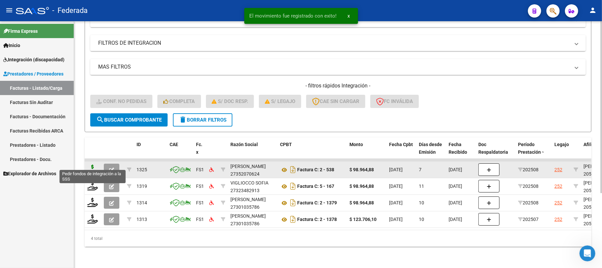
click at [96, 164] on icon at bounding box center [92, 168] width 11 height 9
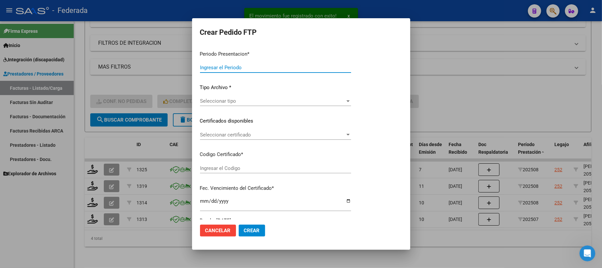
type input "202508"
type input "$ 98.964,88"
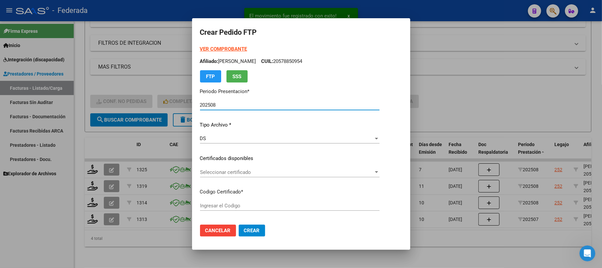
type input "ARG02000578850952023120520261205SFE168"
type input "2026-12-05"
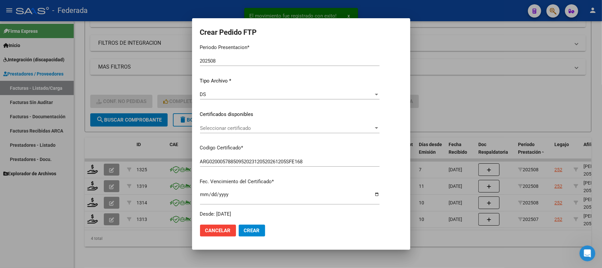
scroll to position [88, 0]
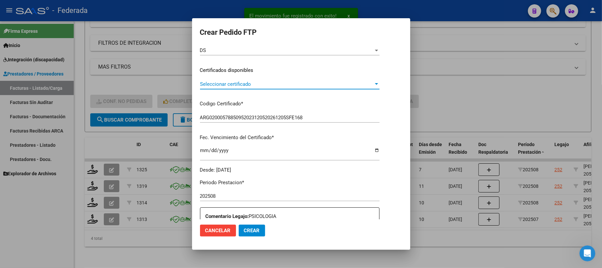
click at [243, 85] on span "Seleccionar certificado" at bounding box center [287, 84] width 174 height 6
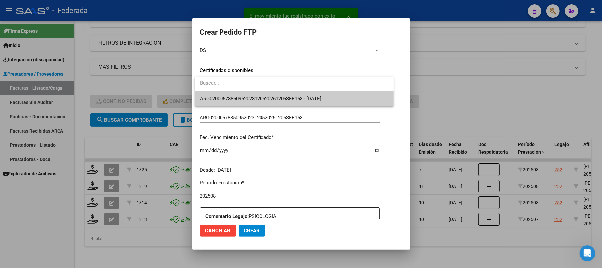
click at [244, 96] on span "ARG02000578850952023120520261205SFE168 - 2026-12-05" at bounding box center [261, 99] width 122 height 6
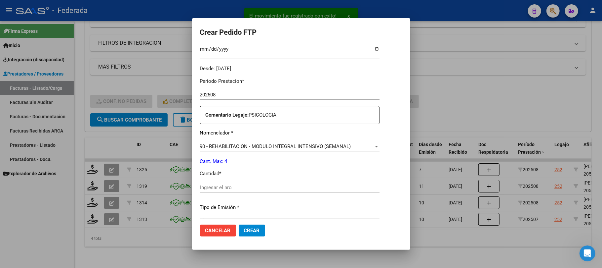
scroll to position [220, 0]
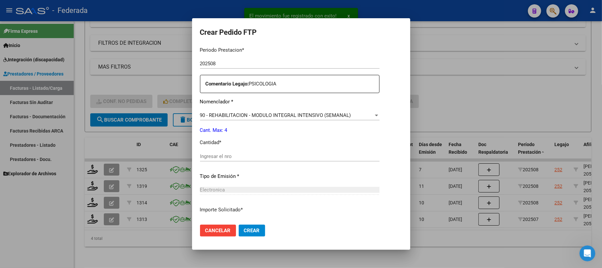
click at [224, 155] on input "Ingresar el nro" at bounding box center [290, 156] width 180 height 6
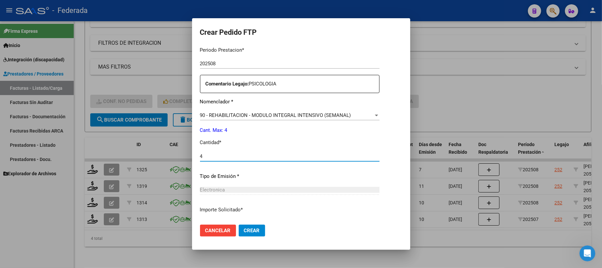
type input "4"
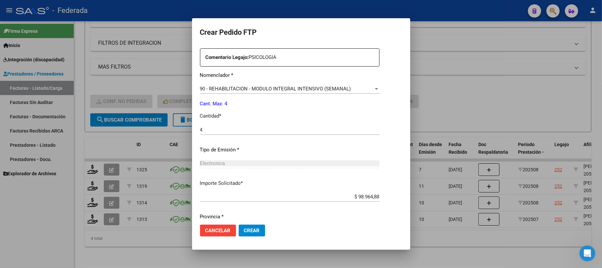
scroll to position [269, 0]
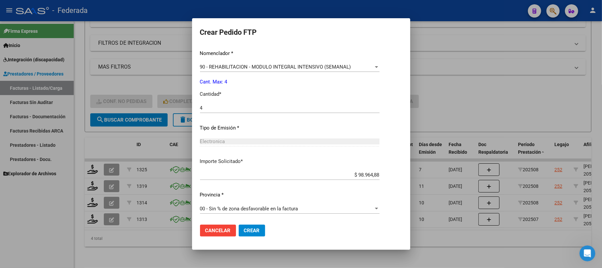
click at [248, 229] on span "Crear" at bounding box center [252, 230] width 16 height 6
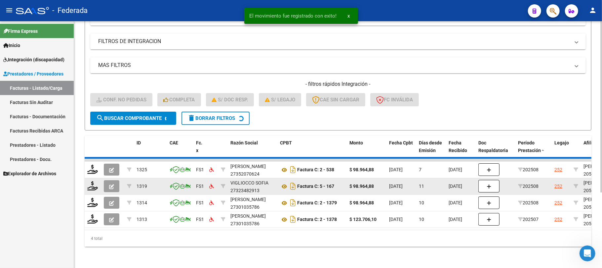
scroll to position [91, 0]
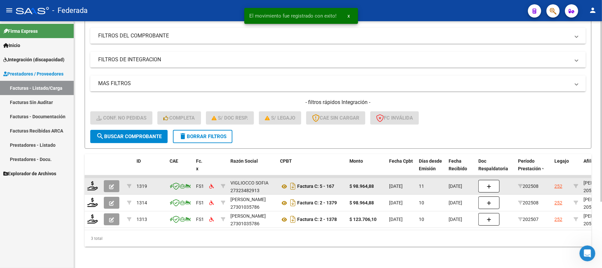
click at [93, 183] on div at bounding box center [92, 186] width 11 height 10
click at [91, 181] on icon at bounding box center [92, 185] width 11 height 9
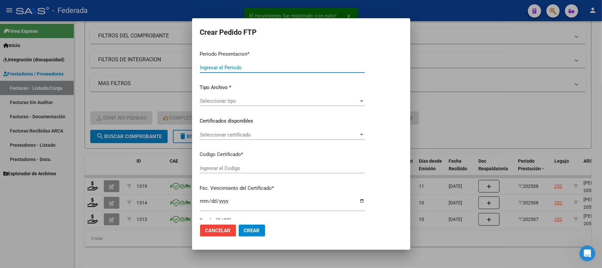
type input "202508"
type input "$ 98.964,88"
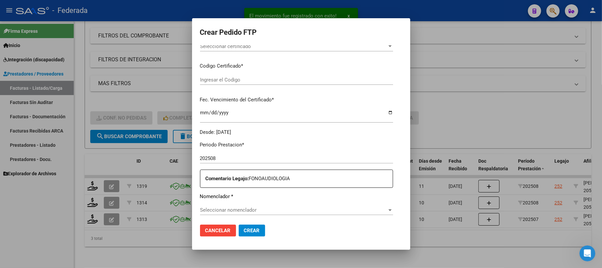
type input "ARG02000578850952023120520261205SFE168"
type input "2026-12-05"
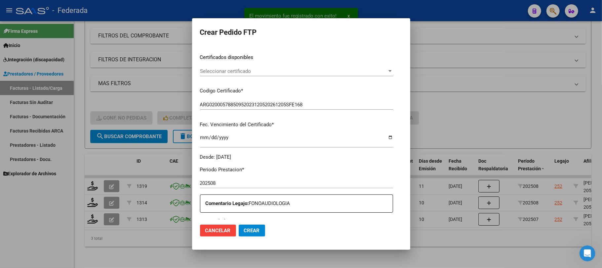
scroll to position [81, 0]
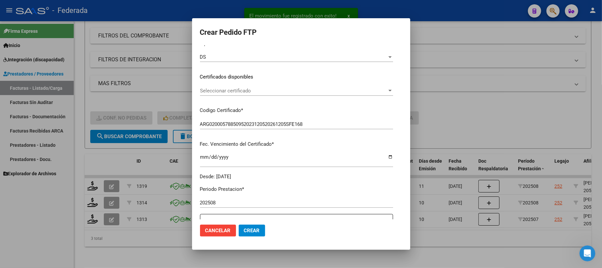
click at [234, 95] on div "Seleccionar certificado Seleccionar certificado" at bounding box center [296, 94] width 193 height 16
click at [236, 91] on span "Seleccionar certificado" at bounding box center [293, 91] width 187 height 6
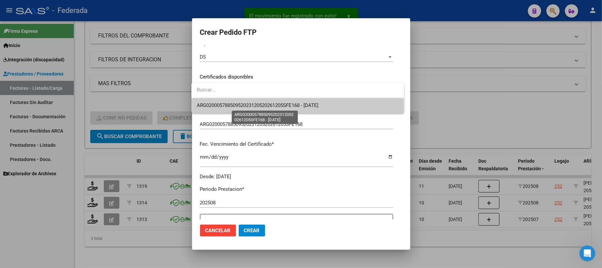
click at [233, 105] on span "ARG02000578850952023120520261205SFE168 - 2026-12-05" at bounding box center [258, 105] width 122 height 6
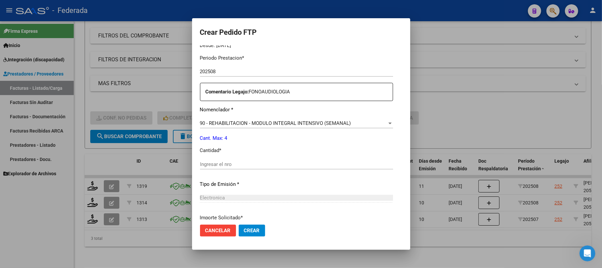
scroll to position [214, 0]
click at [220, 163] on input "Ingresar el nro" at bounding box center [296, 163] width 193 height 6
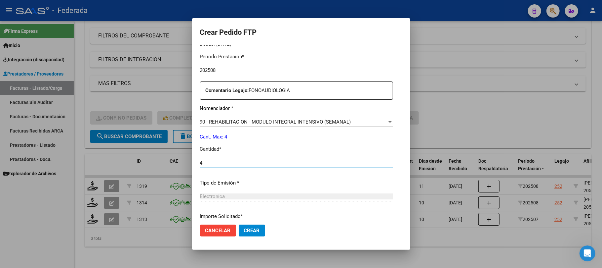
scroll to position [269, 0]
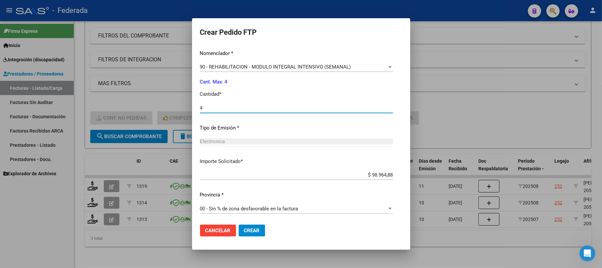
type input "4"
click at [250, 229] on span "Crear" at bounding box center [252, 230] width 16 height 6
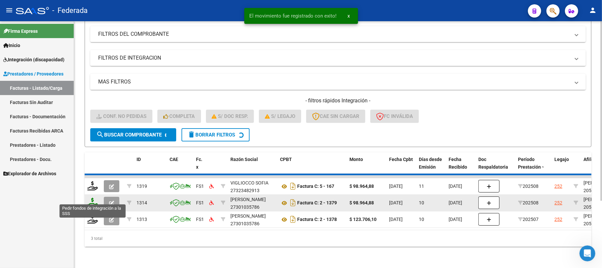
scroll to position [74, 0]
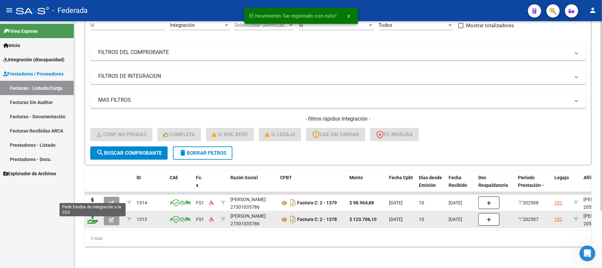
click at [91, 197] on icon at bounding box center [92, 201] width 11 height 9
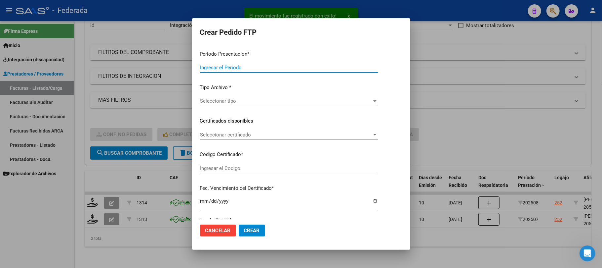
type input "202508"
type input "$ 98.964,88"
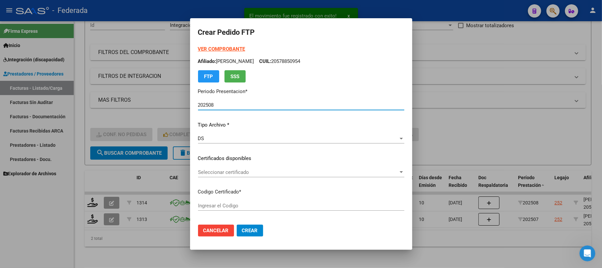
type input "ARG02000578850952023120520261205SFE168"
type input "2026-12-05"
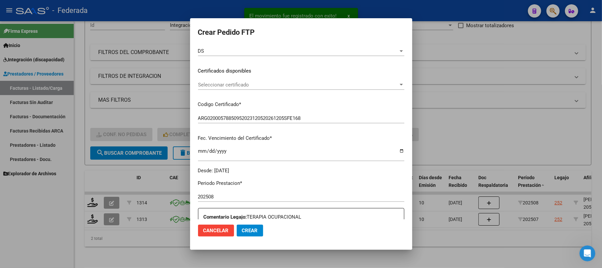
scroll to position [88, 0]
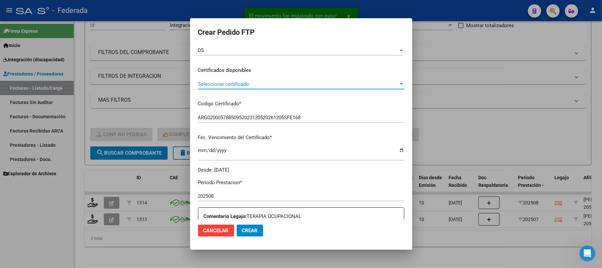
click at [232, 83] on span "Seleccionar certificado" at bounding box center [298, 84] width 200 height 6
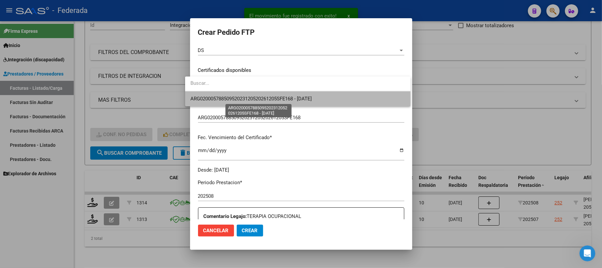
click at [230, 100] on span "ARG02000578850952023120520261205SFE168 - 2026-12-05" at bounding box center [252, 99] width 122 height 6
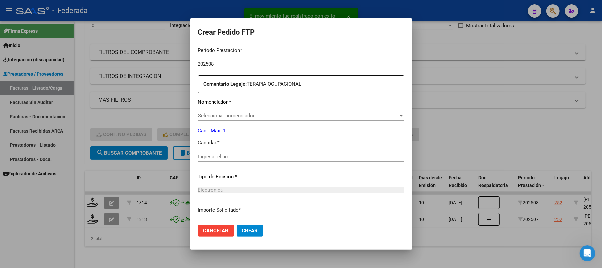
scroll to position [220, 0]
click at [221, 113] on span "Seleccionar nomenclador" at bounding box center [298, 115] width 200 height 6
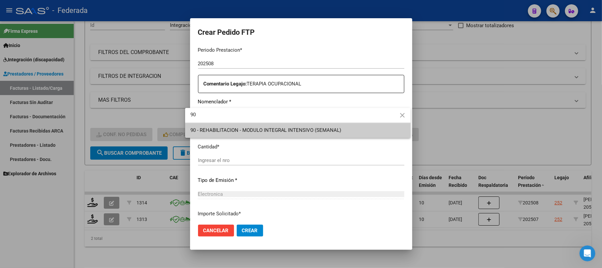
type input "90"
click at [261, 126] on span "90 - REHABILITACION - MODULO INTEGRAL INTENSIVO (SEMANAL)" at bounding box center [298, 130] width 215 height 15
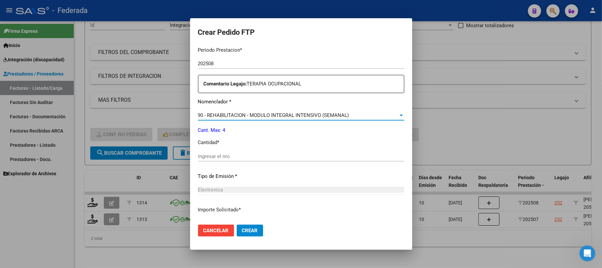
click at [244, 151] on div "Ingresar el nro" at bounding box center [301, 156] width 206 height 10
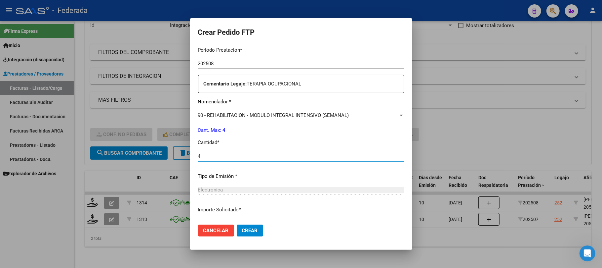
type input "4"
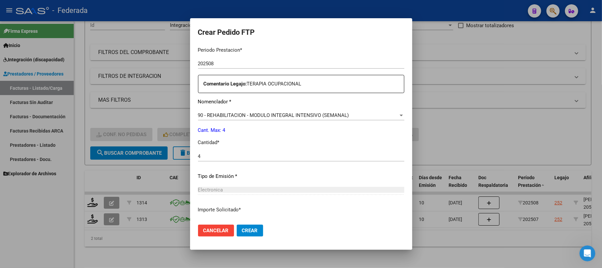
scroll to position [269, 0]
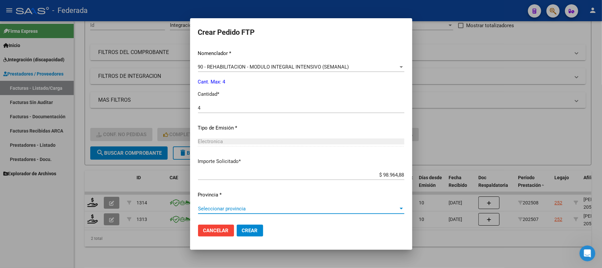
click at [243, 208] on span "Seleccionar provincia" at bounding box center [298, 208] width 200 height 6
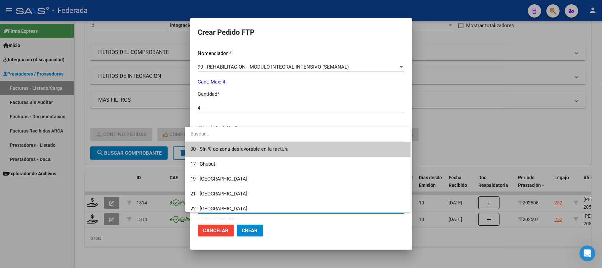
click at [232, 152] on span "00 - Sin % de zona desfavorable en la factura" at bounding box center [240, 149] width 98 height 6
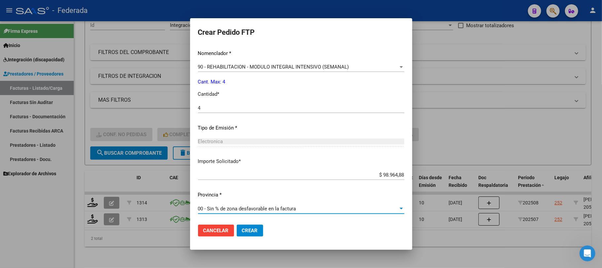
click at [243, 229] on span "Crear" at bounding box center [250, 230] width 16 height 6
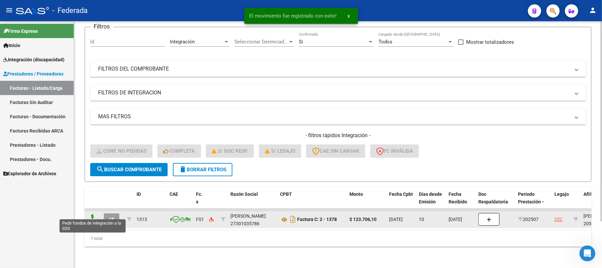
scroll to position [58, 0]
click at [94, 215] on icon at bounding box center [92, 218] width 11 height 9
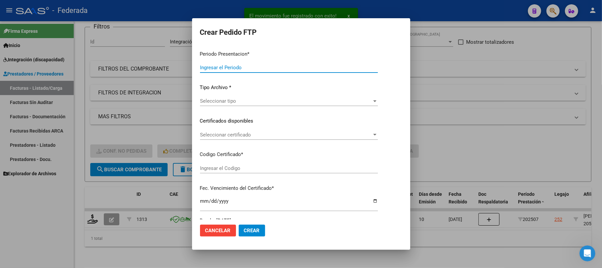
type input "202508"
type input "202507"
type input "$ 123.706,10"
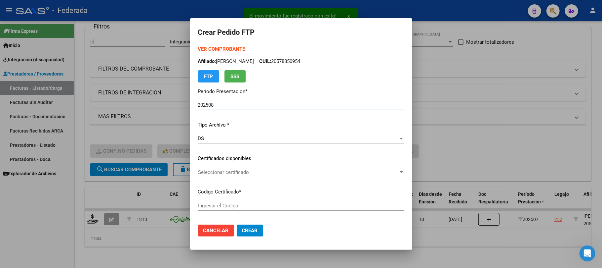
scroll to position [44, 0]
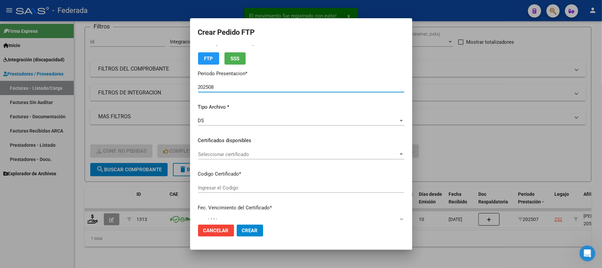
type input "ARG02000578850952023120520261205SFE168"
type input "2026-12-05"
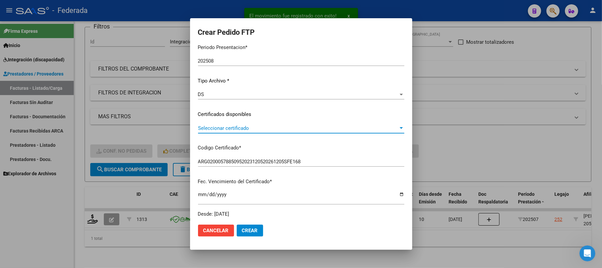
click at [241, 127] on span "Seleccionar certificado" at bounding box center [298, 128] width 200 height 6
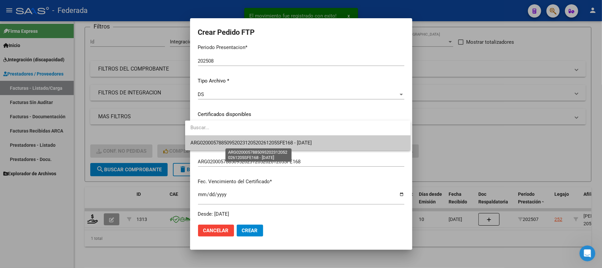
click at [244, 140] on span "ARG02000578850952023120520261205SFE168 - 2026-12-05" at bounding box center [252, 143] width 122 height 6
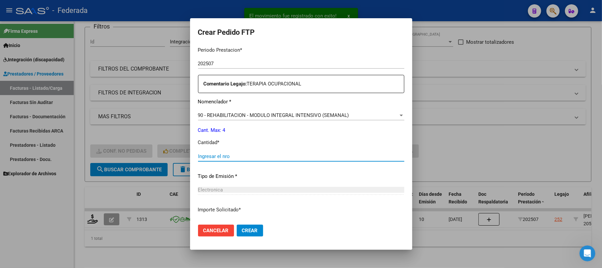
click at [227, 153] on input "Ingresar el nro" at bounding box center [301, 156] width 206 height 6
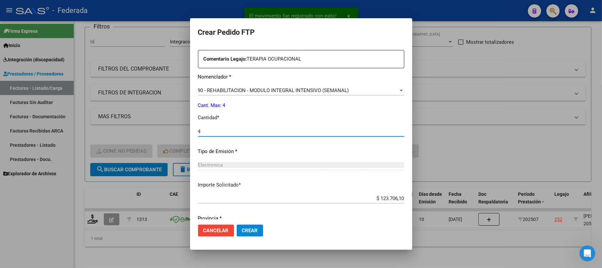
scroll to position [269, 0]
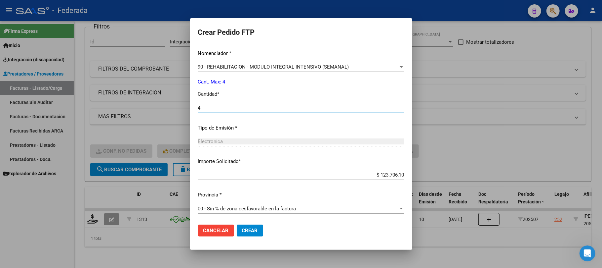
type input "4"
click at [243, 227] on span "Crear" at bounding box center [250, 230] width 16 height 6
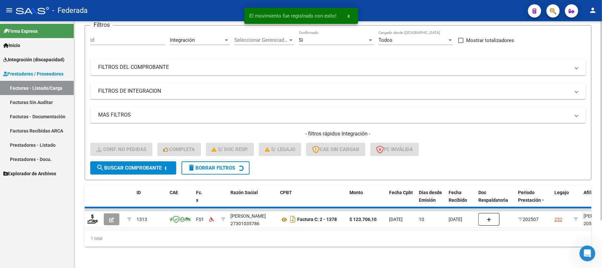
scroll to position [46, 0]
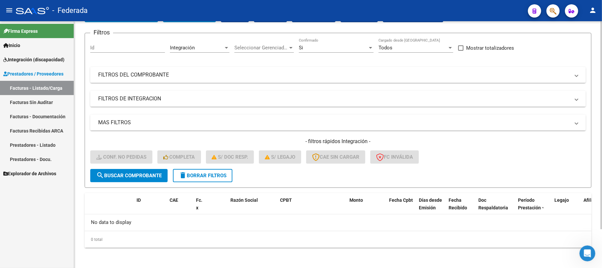
click at [209, 175] on span "delete Borrar Filtros" at bounding box center [203, 175] width 48 height 6
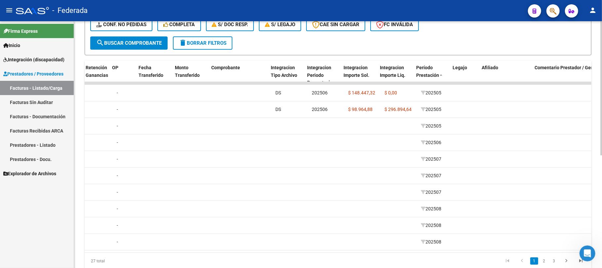
scroll to position [0, 623]
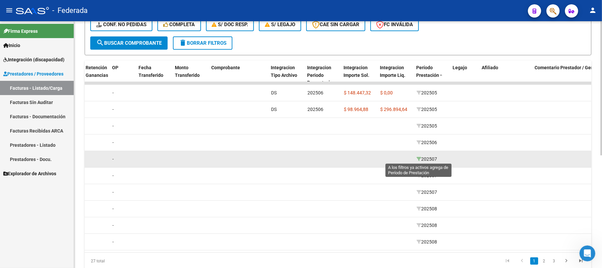
click at [418, 157] on icon at bounding box center [419, 158] width 5 height 5
type input "202507"
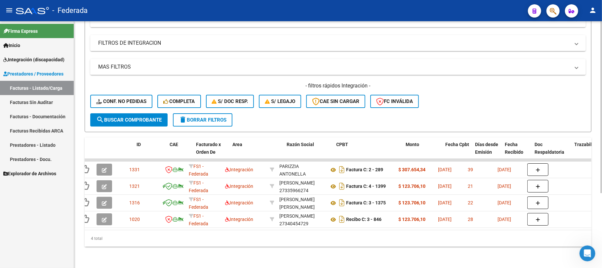
scroll to position [0, 0]
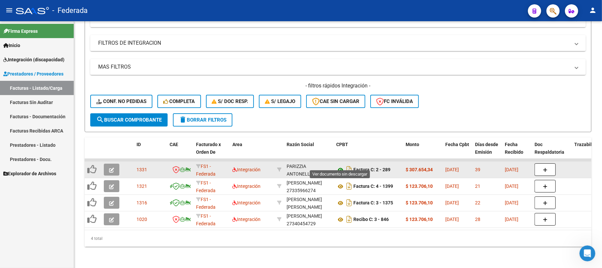
click at [337, 166] on icon at bounding box center [340, 170] width 9 height 8
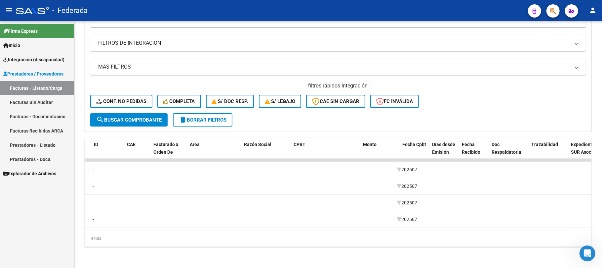
scroll to position [0, 43]
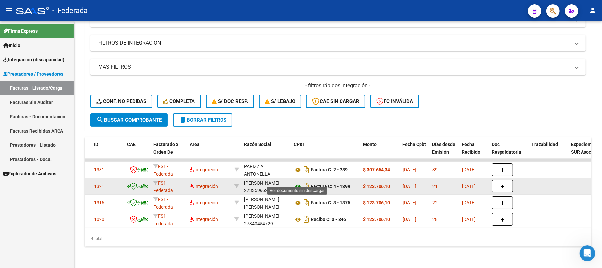
click at [295, 182] on icon at bounding box center [298, 186] width 9 height 8
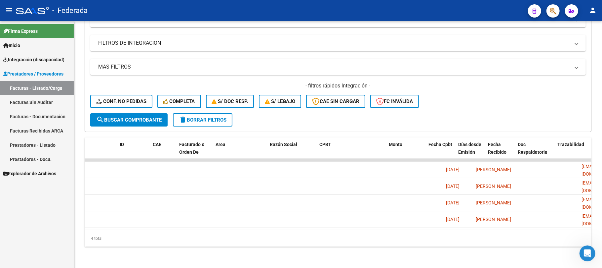
scroll to position [0, 0]
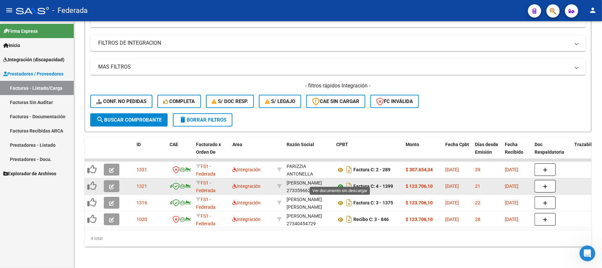
click at [342, 182] on icon at bounding box center [340, 186] width 9 height 8
click at [304, 183] on div "DUPUY ACOSTA MARIA KIMEY 27335966274" at bounding box center [309, 186] width 44 height 14
copy div "27335966274"
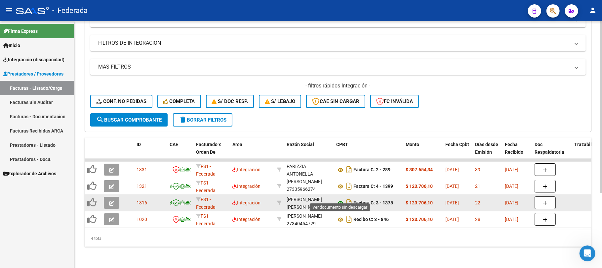
click at [339, 199] on icon at bounding box center [340, 203] width 9 height 8
click at [302, 200] on div "IBAÑEZ MARIA LAURA 27309962007" at bounding box center [309, 203] width 44 height 14
copy div "27309962007"
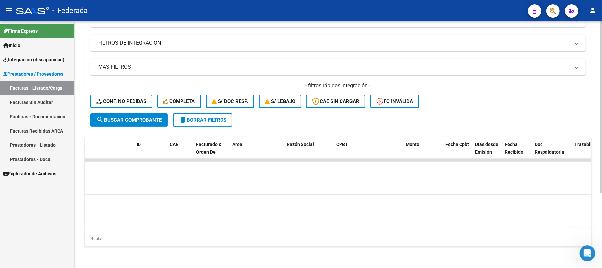
scroll to position [0, 0]
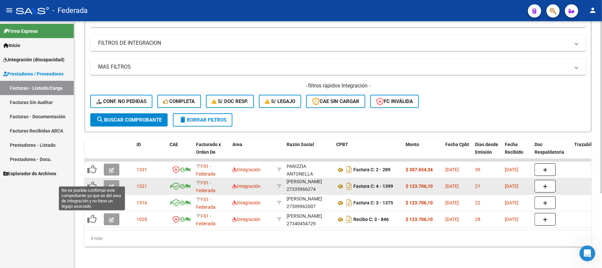
click at [94, 181] on icon at bounding box center [91, 185] width 9 height 9
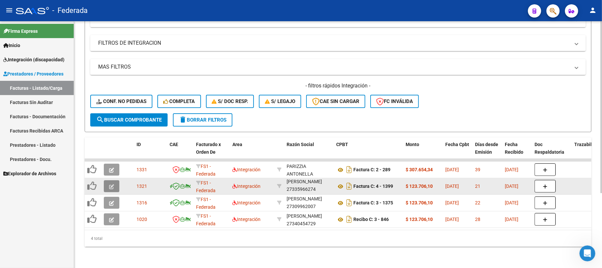
click at [113, 184] on icon "button" at bounding box center [111, 186] width 5 height 5
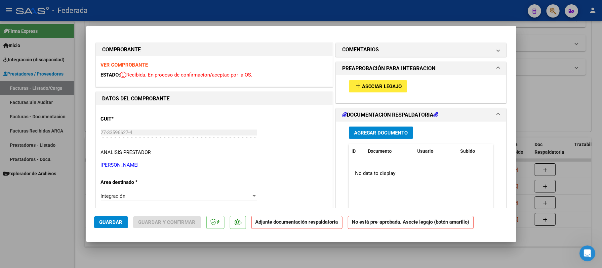
click at [399, 85] on button "add Asociar Legajo" at bounding box center [378, 86] width 59 height 12
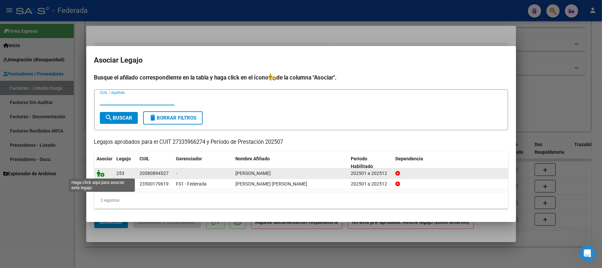
click at [101, 172] on icon at bounding box center [101, 172] width 8 height 7
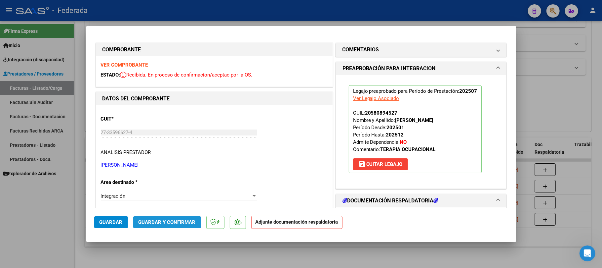
click at [183, 221] on span "Guardar y Confirmar" at bounding box center [167, 222] width 57 height 6
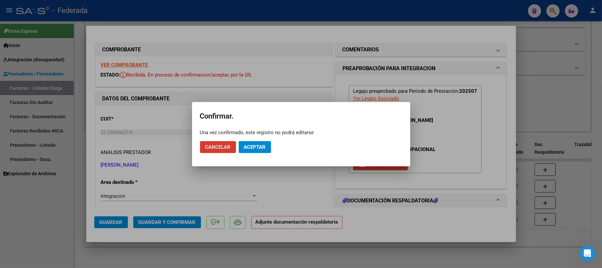
click at [248, 149] on span "Aceptar" at bounding box center [255, 147] width 22 height 6
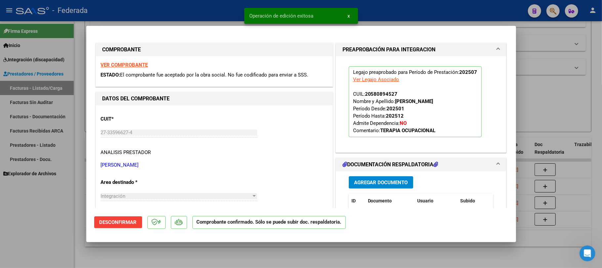
click at [196, 257] on div at bounding box center [301, 134] width 602 height 268
type input "$ 0,00"
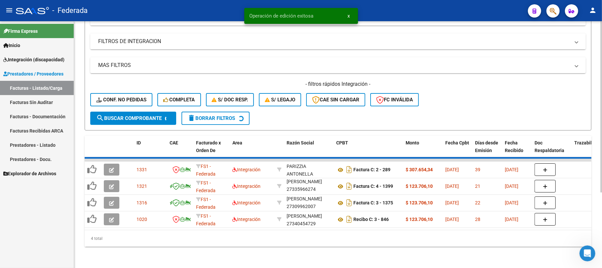
scroll to position [91, 0]
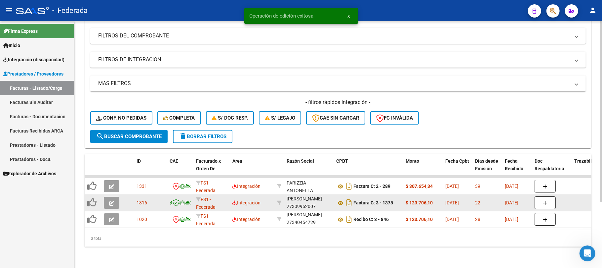
click at [109, 200] on icon "button" at bounding box center [111, 202] width 5 height 5
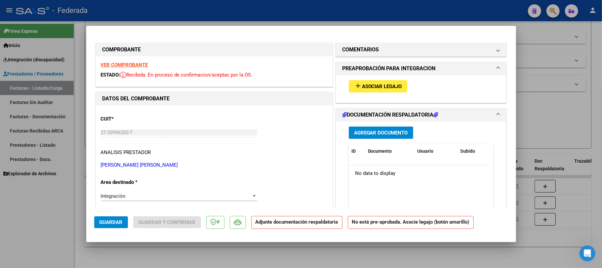
click at [371, 88] on span "Asociar Legajo" at bounding box center [382, 86] width 40 height 6
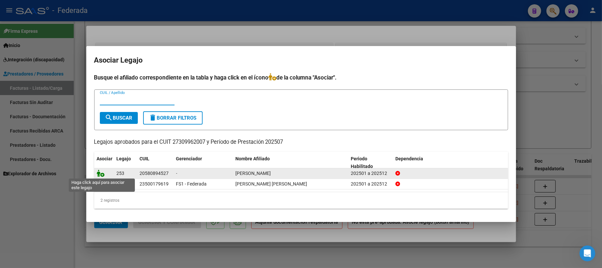
click at [101, 173] on icon at bounding box center [101, 172] width 8 height 7
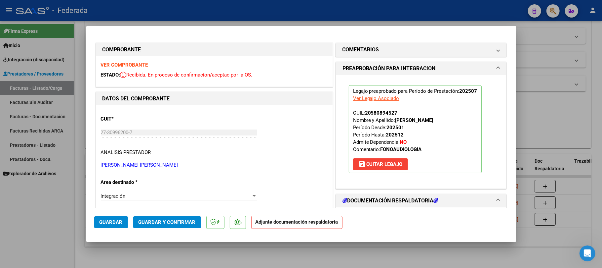
click at [144, 224] on span "Guardar y Confirmar" at bounding box center [167, 222] width 57 height 6
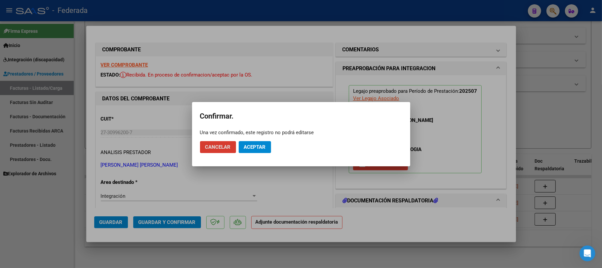
click at [260, 148] on span "Aceptar" at bounding box center [255, 147] width 22 height 6
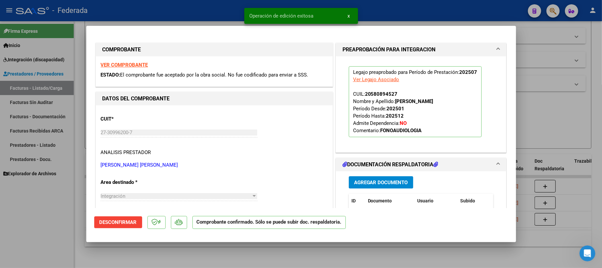
click at [239, 253] on div at bounding box center [301, 134] width 602 height 268
type input "$ 0,00"
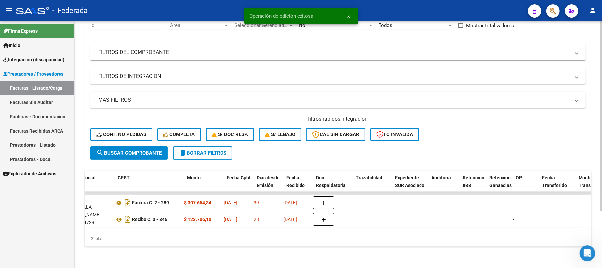
scroll to position [0, 219]
click at [223, 150] on span "delete Borrar Filtros" at bounding box center [203, 153] width 48 height 6
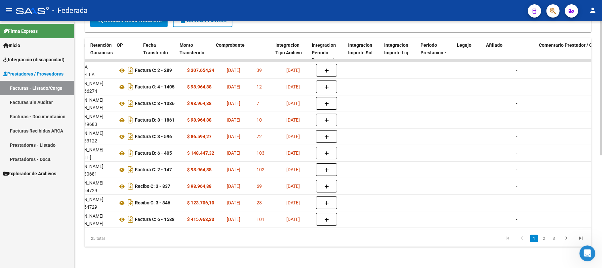
scroll to position [0, 718]
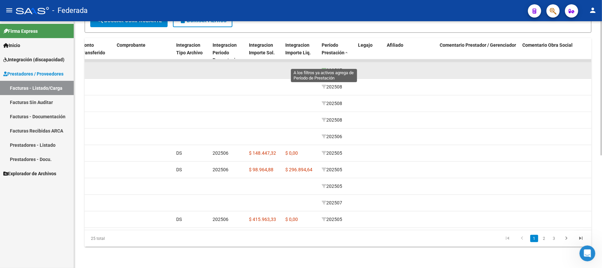
click at [324, 68] on icon at bounding box center [324, 70] width 5 height 5
type input "202507"
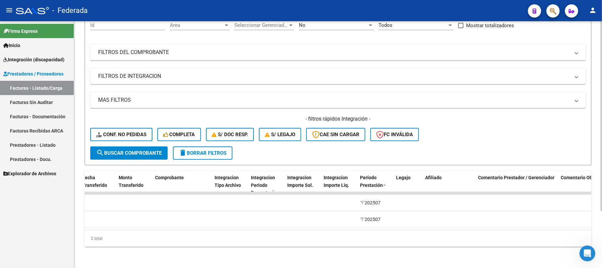
scroll to position [0, 681]
click at [208, 150] on span "delete Borrar Filtros" at bounding box center [203, 153] width 48 height 6
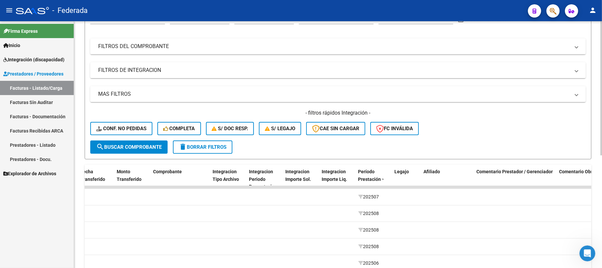
scroll to position [118, 0]
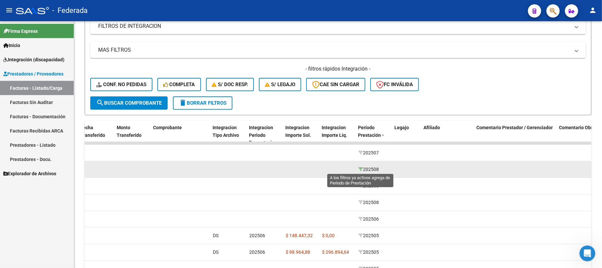
click at [362, 169] on icon at bounding box center [361, 169] width 5 height 5
type input "202508"
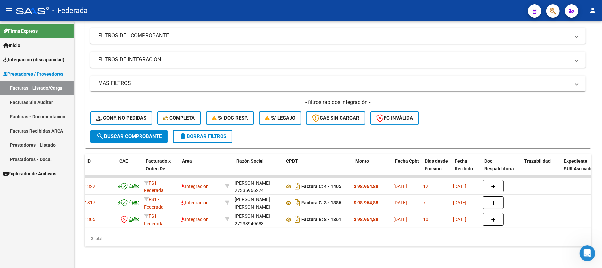
scroll to position [0, 0]
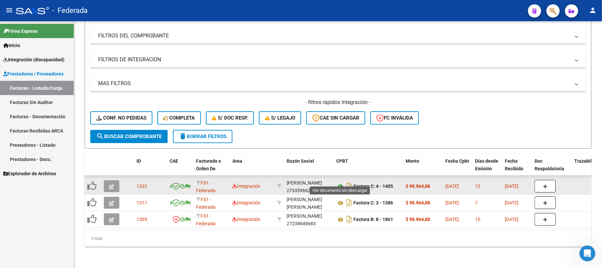
click at [340, 182] on icon at bounding box center [340, 186] width 9 height 8
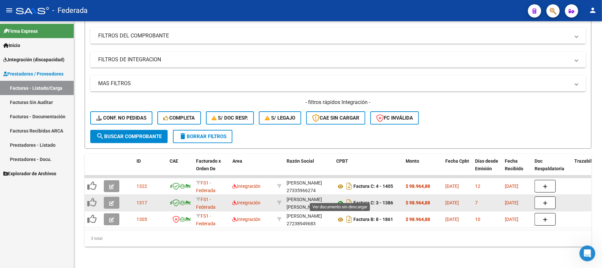
click at [339, 199] on icon at bounding box center [340, 203] width 9 height 8
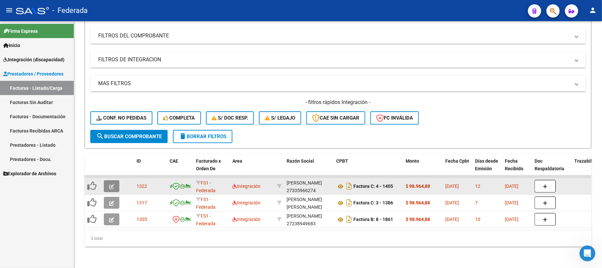
click at [110, 184] on icon "button" at bounding box center [111, 186] width 5 height 5
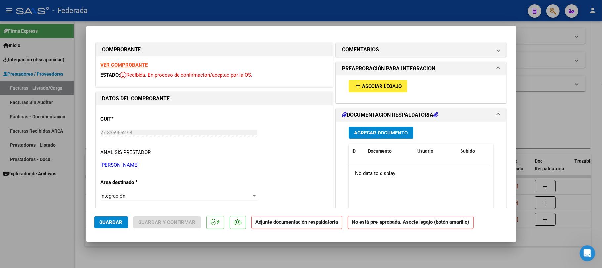
click at [350, 88] on button "add Asociar Legajo" at bounding box center [378, 86] width 59 height 12
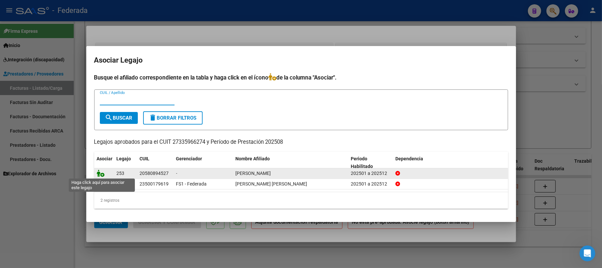
click at [99, 174] on icon at bounding box center [101, 172] width 8 height 7
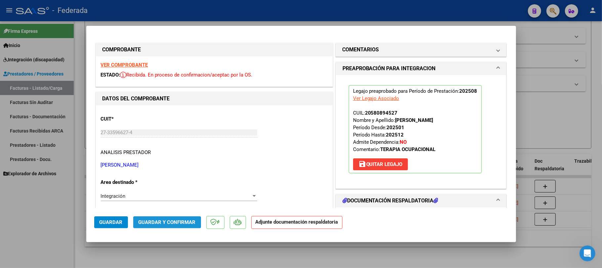
click at [146, 222] on span "Guardar y Confirmar" at bounding box center [167, 222] width 57 height 6
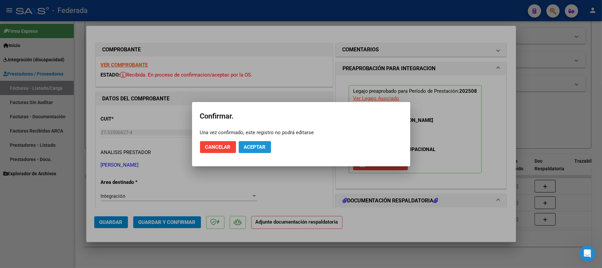
click at [250, 145] on span "Aceptar" at bounding box center [255, 147] width 22 height 6
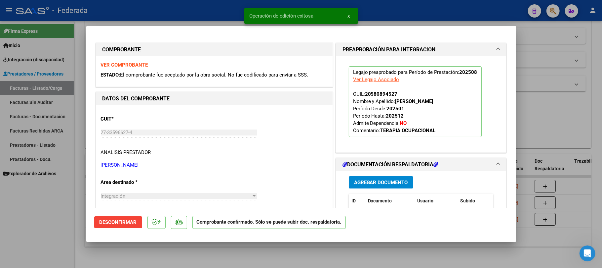
click at [220, 252] on div at bounding box center [301, 134] width 602 height 268
type input "$ 0,00"
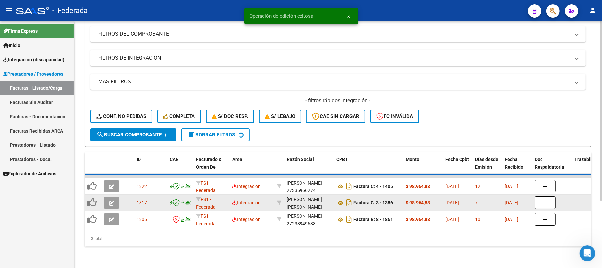
scroll to position [74, 0]
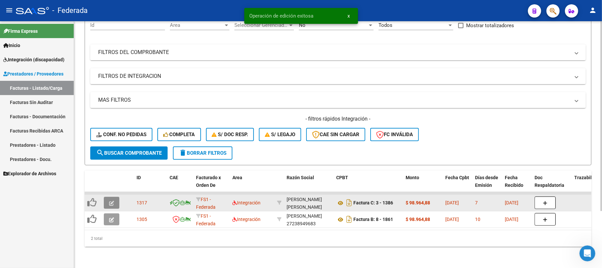
click at [112, 200] on icon "button" at bounding box center [111, 202] width 5 height 5
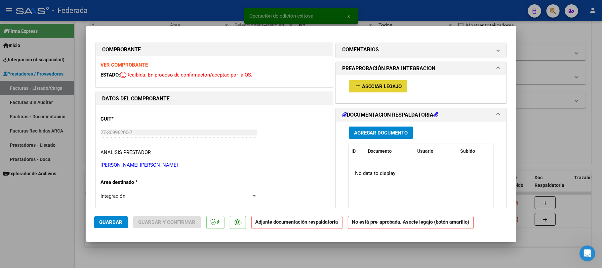
click at [356, 87] on mat-icon "add" at bounding box center [358, 86] width 8 height 8
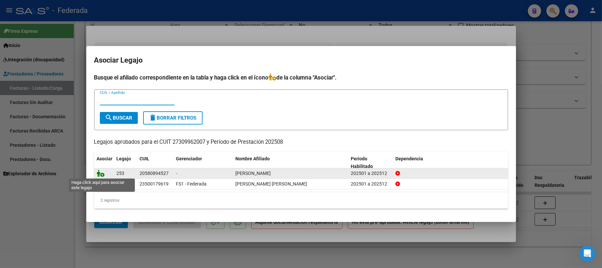
click at [100, 174] on icon at bounding box center [101, 172] width 8 height 7
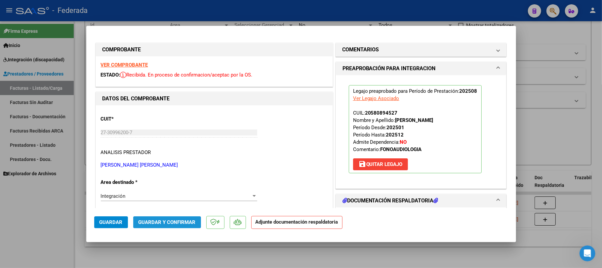
click at [171, 221] on span "Guardar y Confirmar" at bounding box center [167, 222] width 57 height 6
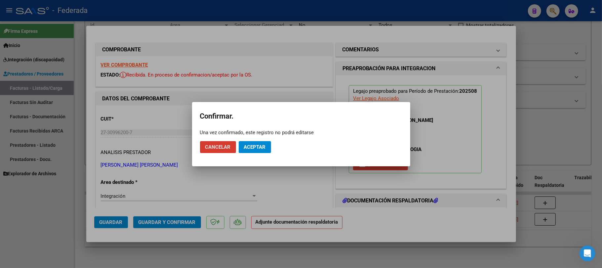
click at [250, 144] on span "Aceptar" at bounding box center [255, 147] width 22 height 6
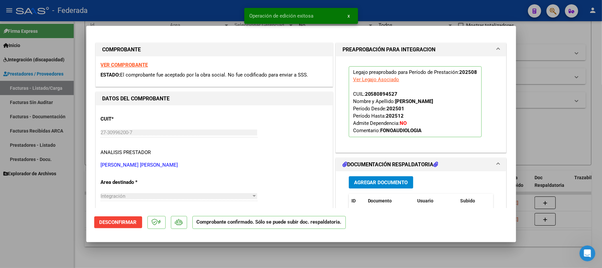
click at [207, 254] on div at bounding box center [301, 134] width 602 height 268
type input "$ 0,00"
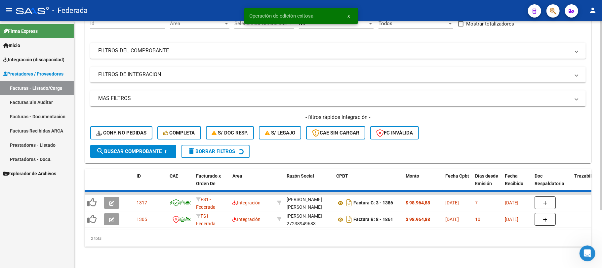
scroll to position [58, 0]
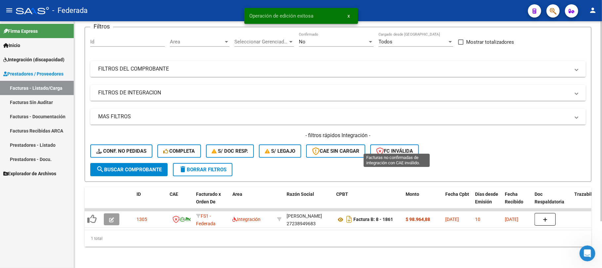
click at [401, 148] on span "FC Inválida" at bounding box center [394, 151] width 37 height 6
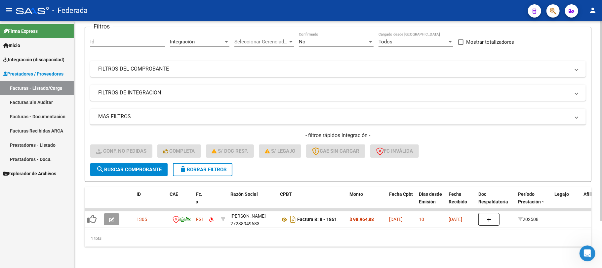
click at [198, 166] on span "delete Borrar Filtros" at bounding box center [203, 169] width 48 height 6
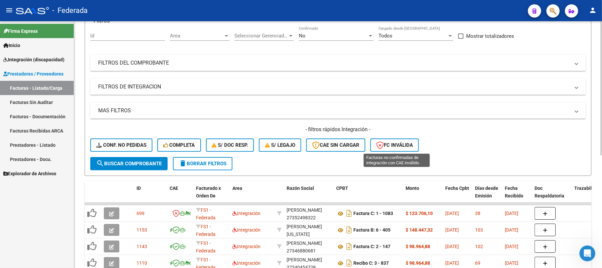
click at [400, 148] on button "FC Inválida" at bounding box center [394, 144] width 49 height 13
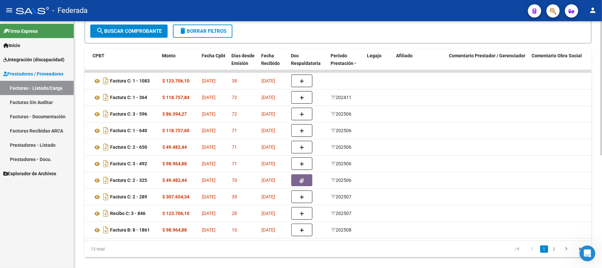
scroll to position [0, 213]
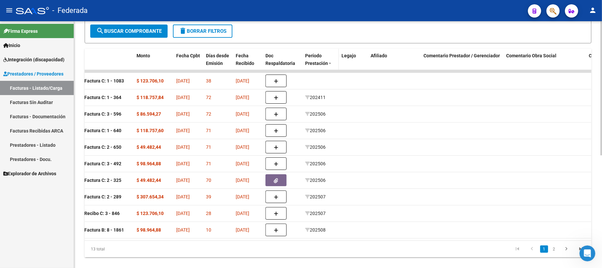
click at [329, 63] on span at bounding box center [330, 63] width 4 height 5
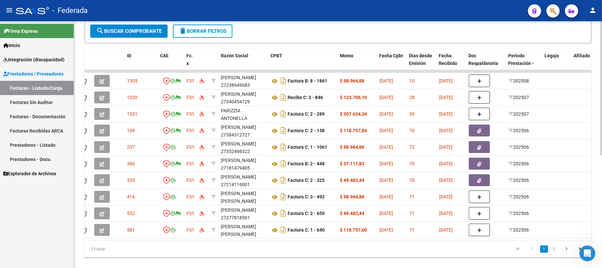
scroll to position [0, 85]
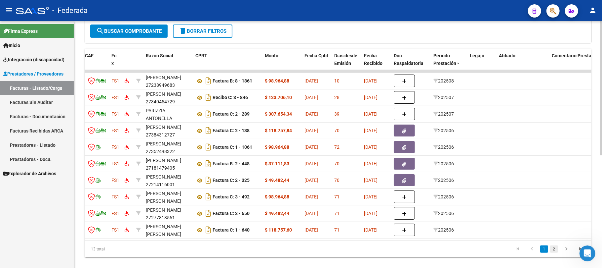
click at [554, 252] on link "2" at bounding box center [554, 248] width 8 height 7
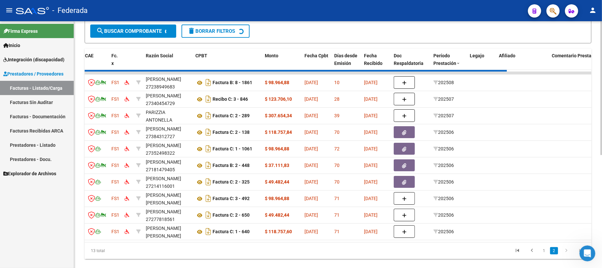
scroll to position [91, 0]
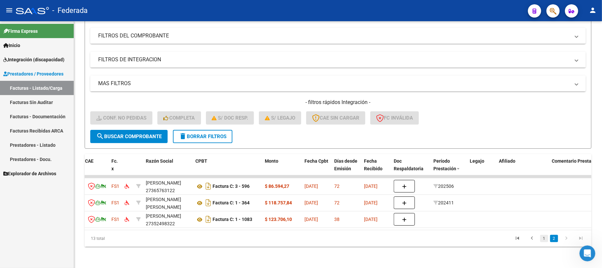
click at [545, 237] on link "1" at bounding box center [545, 238] width 8 height 7
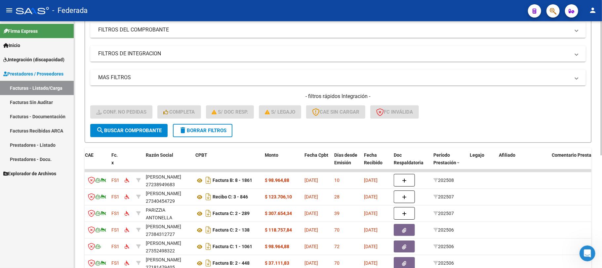
click at [214, 131] on span "delete Borrar Filtros" at bounding box center [203, 130] width 48 height 6
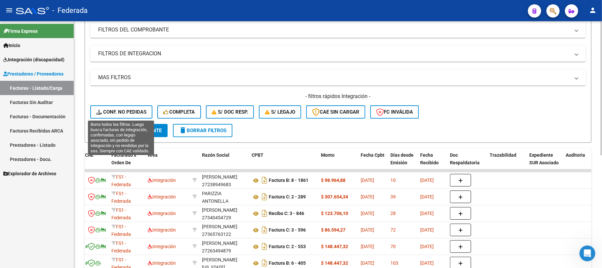
drag, startPoint x: 142, startPoint y: 111, endPoint x: 259, endPoint y: 81, distance: 120.7
click at [142, 111] on span "Conf. no pedidas" at bounding box center [121, 112] width 50 height 6
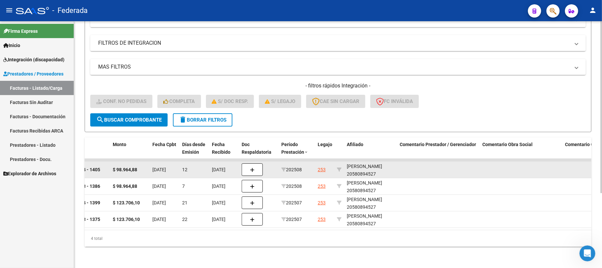
scroll to position [8, 0]
click at [363, 164] on div "PELLEGRINI MAZZOLA GIANLUCA 20580894527" at bounding box center [371, 168] width 48 height 15
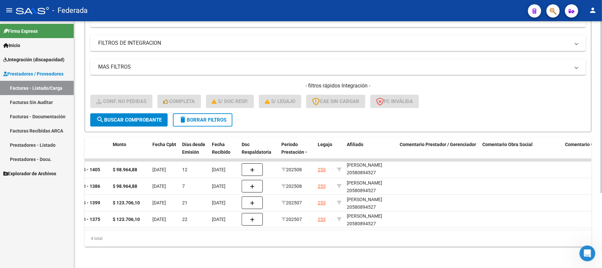
copy div "20580894527"
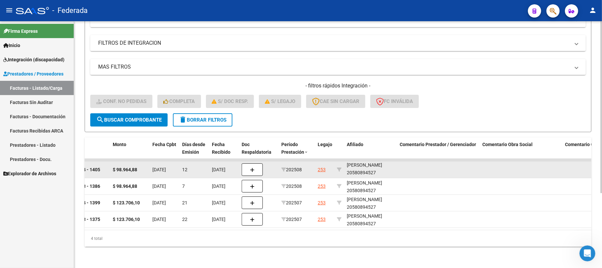
scroll to position [0, 0]
click at [359, 162] on div "PELLEGRINI MAZZOLA GIANLUCA 20580894527" at bounding box center [371, 169] width 48 height 15
copy div "PELLEGRINI"
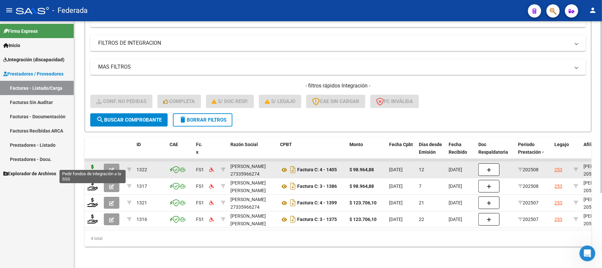
click at [94, 164] on icon at bounding box center [92, 168] width 11 height 9
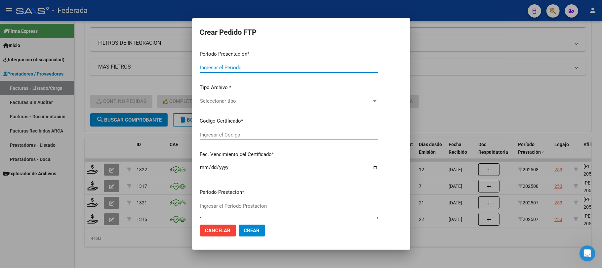
type input "202508"
type input "$ 98.964,88"
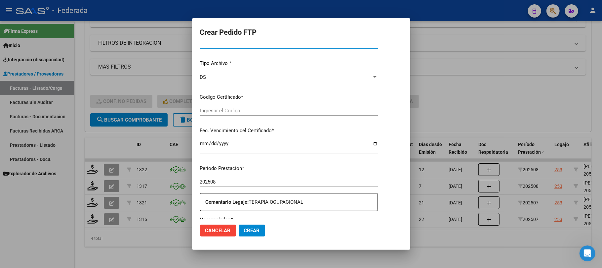
type input "ARG02000580894522022122220271222SFE194"
type input "2027-12-22"
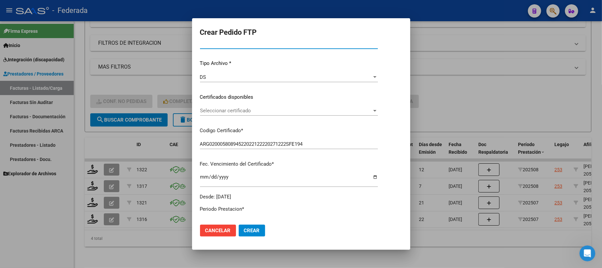
scroll to position [61, 0]
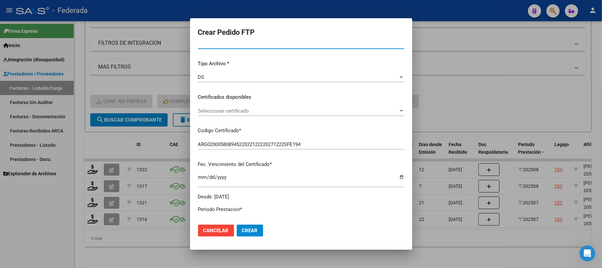
click at [222, 114] on div "Seleccionar certificado Seleccionar certificado" at bounding box center [301, 111] width 206 height 10
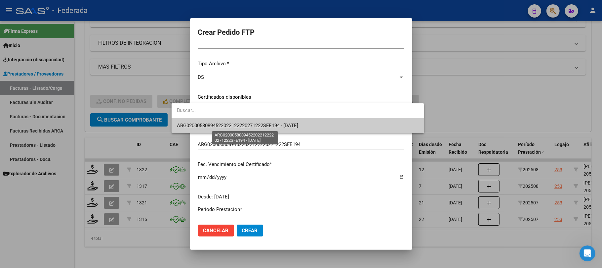
click at [223, 125] on span "ARG02000580894522022122220271222SFE194 - 2027-12-22" at bounding box center [238, 125] width 122 height 6
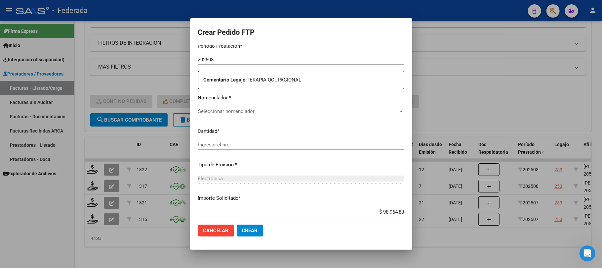
scroll to position [238, 0]
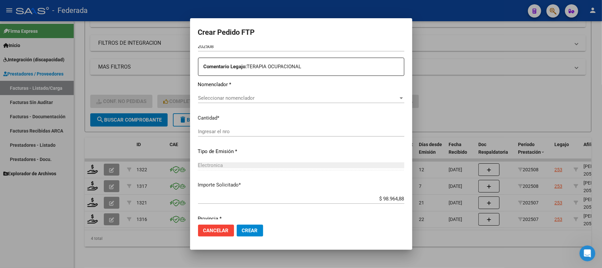
click at [227, 101] on div "Seleccionar nomenclador Seleccionar nomenclador" at bounding box center [301, 98] width 206 height 10
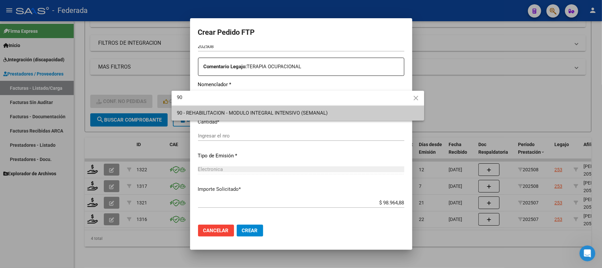
type input "90"
click at [243, 118] on span "90 - REHABILITACION - MODULO INTEGRAL INTENSIVO (SEMANAL)" at bounding box center [298, 113] width 242 height 15
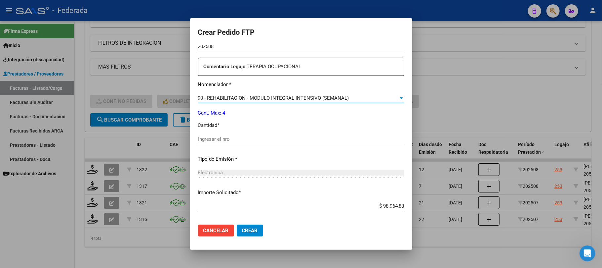
click at [222, 134] on div "Ingresar el nro" at bounding box center [301, 139] width 206 height 10
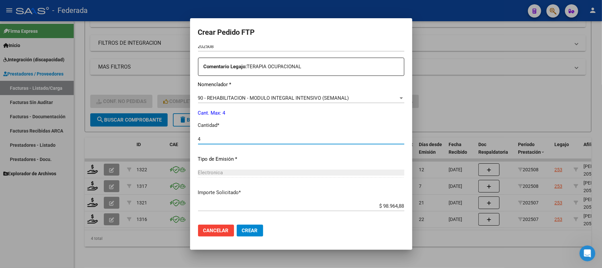
scroll to position [269, 0]
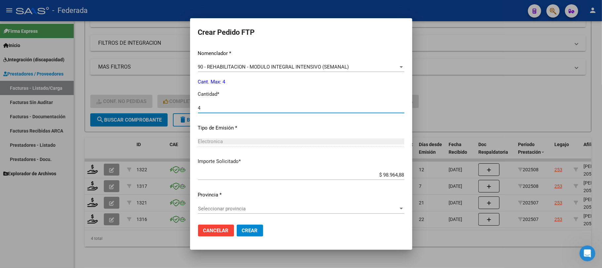
type input "4"
click at [206, 208] on span "Seleccionar provincia" at bounding box center [298, 208] width 200 height 6
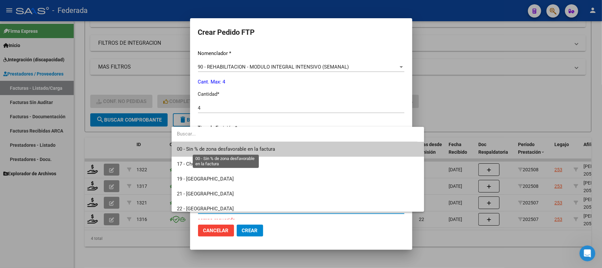
click at [208, 150] on span "00 - Sin % de zona desfavorable en la factura" at bounding box center [226, 149] width 98 height 6
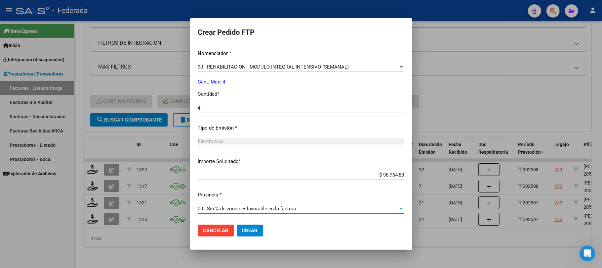
click at [242, 228] on span "Crear" at bounding box center [250, 230] width 16 height 6
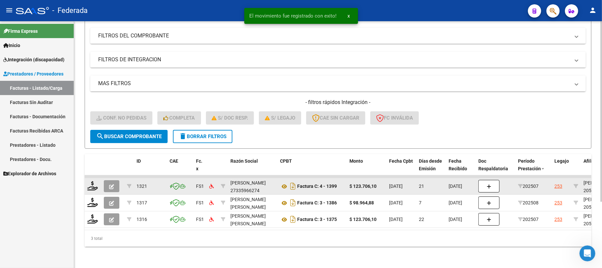
scroll to position [91, 0]
click at [93, 181] on icon at bounding box center [92, 185] width 11 height 9
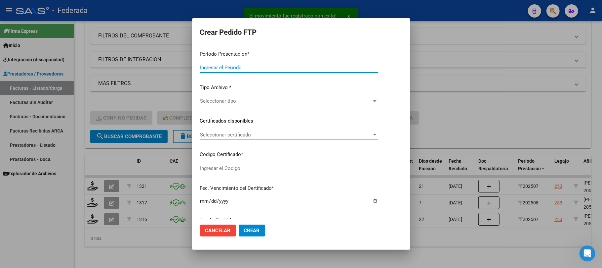
type input "202508"
type input "202507"
type input "$ 123.706,10"
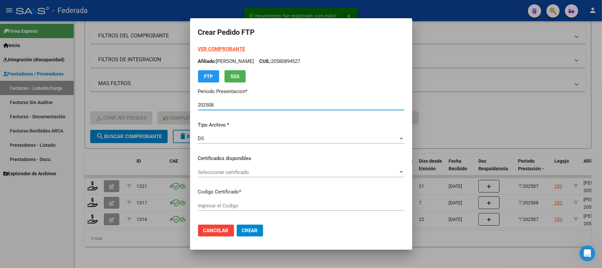
type input "ARG02000580894522022122220271222SFE194"
type input "2027-12-22"
click at [198, 175] on span "Seleccionar certificado" at bounding box center [298, 172] width 200 height 6
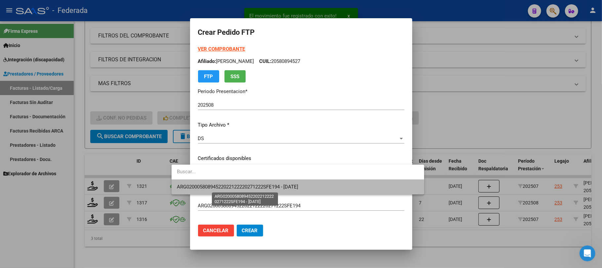
click at [195, 187] on span "ARG02000580894522022122220271222SFE194 - 2027-12-22" at bounding box center [238, 187] width 122 height 6
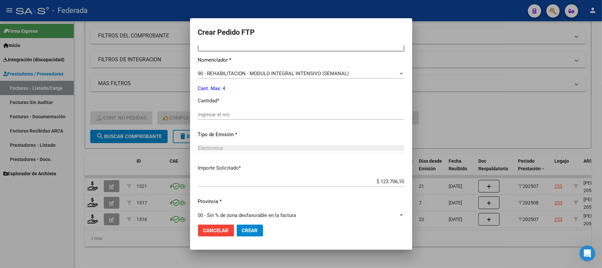
scroll to position [265, 0]
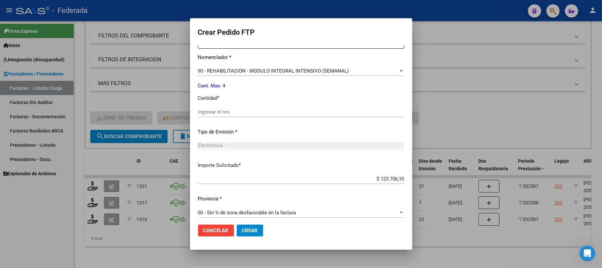
click at [198, 114] on input "Ingresar el nro" at bounding box center [301, 112] width 206 height 6
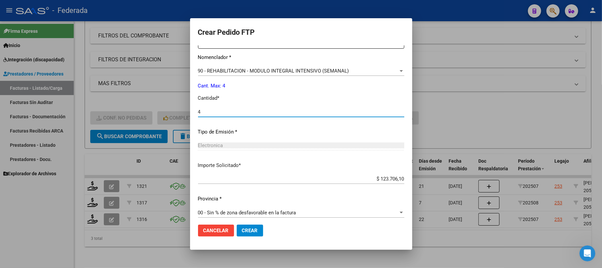
type input "4"
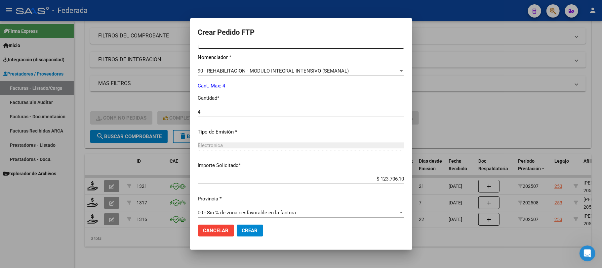
scroll to position [269, 0]
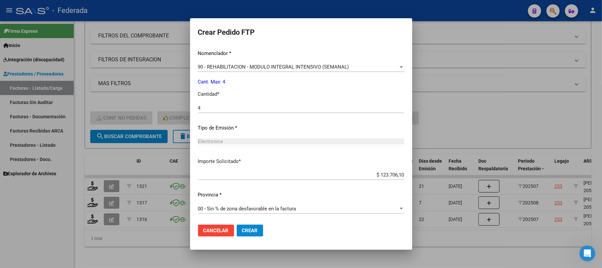
click at [242, 228] on span "Crear" at bounding box center [250, 230] width 16 height 6
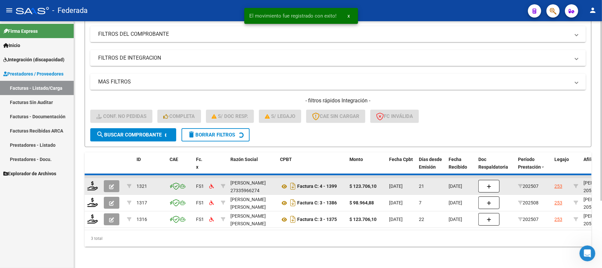
scroll to position [74, 0]
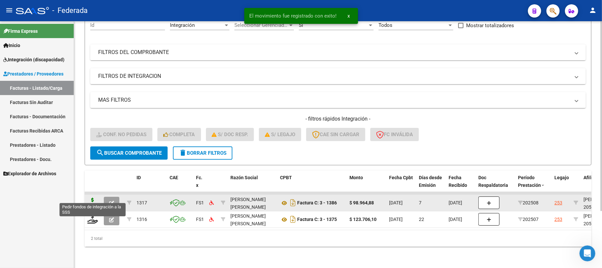
click at [97, 200] on icon at bounding box center [92, 201] width 11 height 9
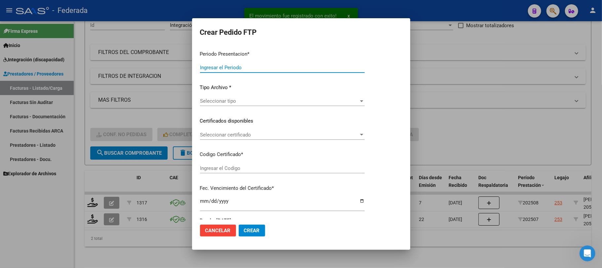
type input "202508"
type input "$ 98.964,88"
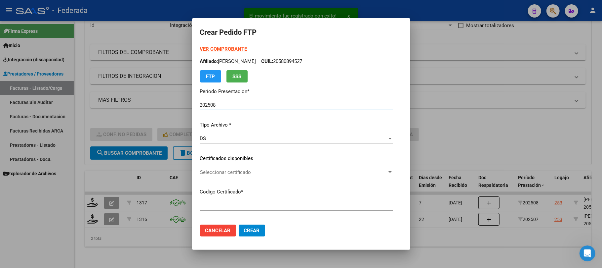
type input "ARG02000580894522022122220271222SFE194"
type input "2027-12-22"
click at [210, 177] on div "Seleccionar certificado Seleccionar certificado" at bounding box center [296, 175] width 193 height 16
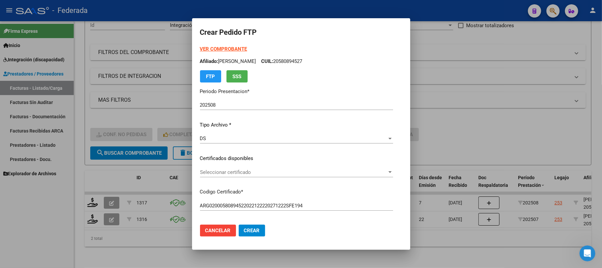
click at [208, 171] on span "Seleccionar certificado" at bounding box center [293, 172] width 187 height 6
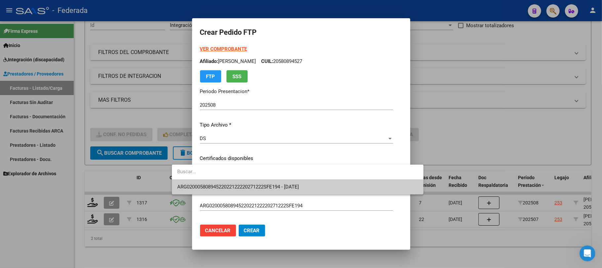
click at [209, 180] on span "ARG02000580894522022122220271222SFE194 - 2027-12-22" at bounding box center [297, 186] width 241 height 15
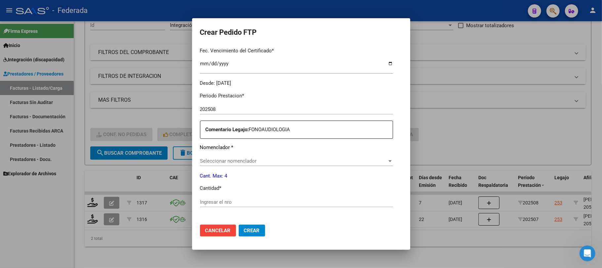
scroll to position [176, 0]
click at [210, 155] on div "Seleccionar nomenclador Seleccionar nomenclador" at bounding box center [296, 159] width 193 height 10
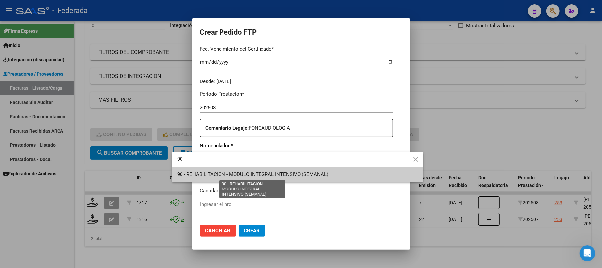
type input "90"
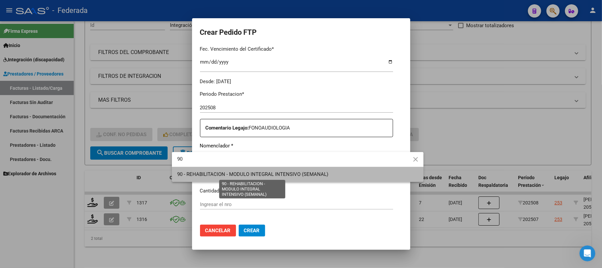
click at [211, 171] on span "90 - REHABILITACION - MODULO INTEGRAL INTENSIVO (SEMANAL)" at bounding box center [252, 174] width 151 height 6
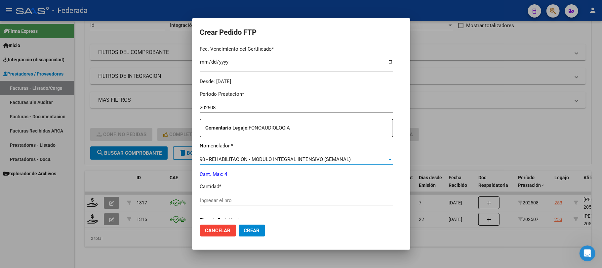
click at [200, 201] on input "Ingresar el nro" at bounding box center [296, 200] width 193 height 6
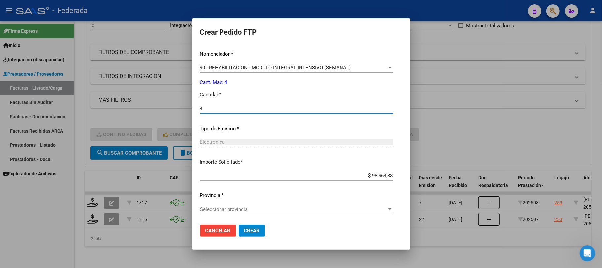
scroll to position [269, 0]
type input "4"
click at [209, 207] on span "Seleccionar provincia" at bounding box center [293, 208] width 187 height 6
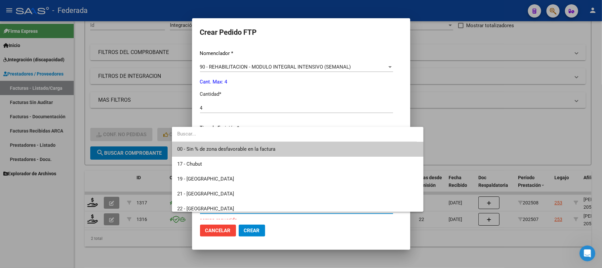
click at [209, 152] on span "00 - Sin % de zona desfavorable en la factura" at bounding box center [297, 149] width 241 height 15
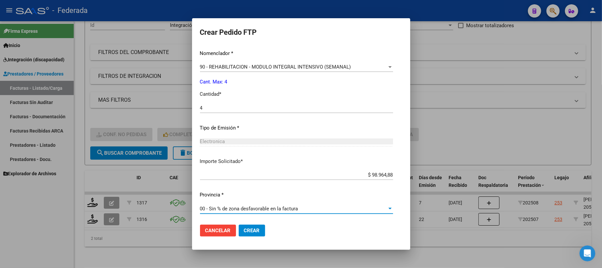
click at [239, 234] on button "Crear" at bounding box center [252, 230] width 26 height 12
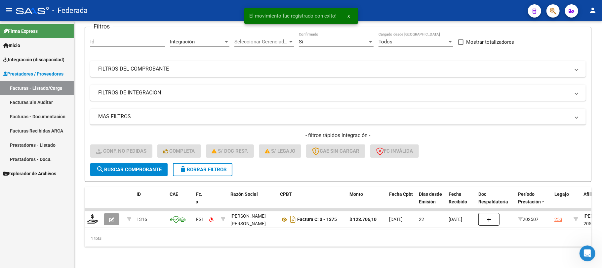
scroll to position [58, 0]
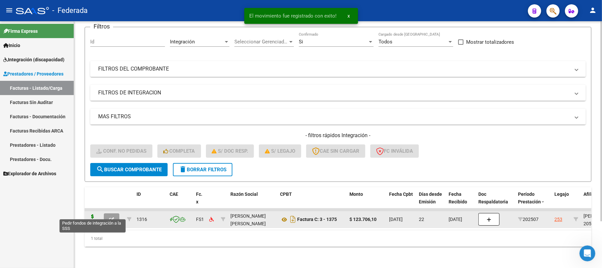
click at [95, 214] on icon at bounding box center [92, 218] width 11 height 9
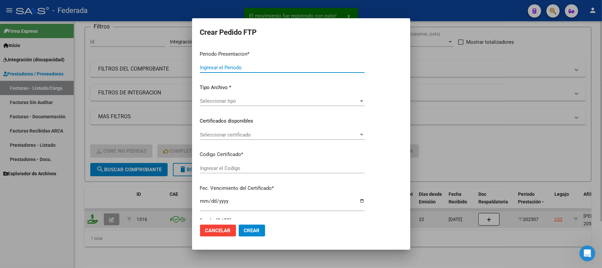
type input "202508"
type input "202507"
type input "$ 123.706,10"
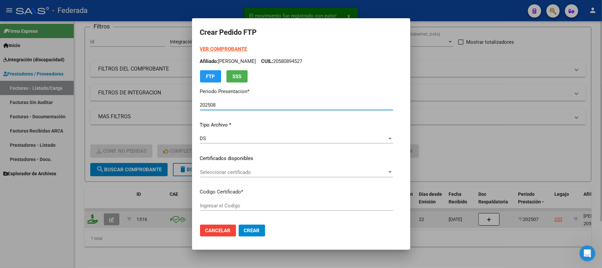
type input "ARG02000580894522022122220271222SFE194"
type input "2027-12-22"
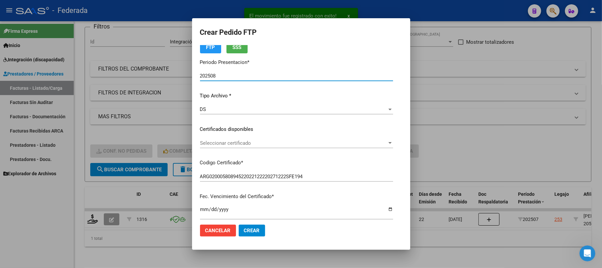
scroll to position [44, 0]
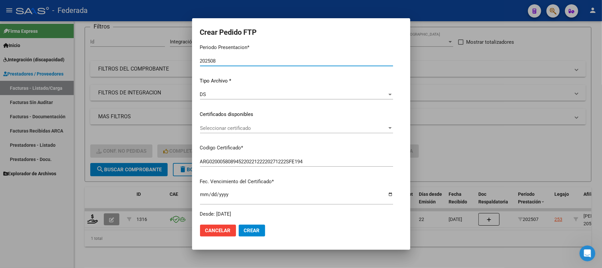
click at [207, 129] on span "Seleccionar certificado" at bounding box center [293, 128] width 187 height 6
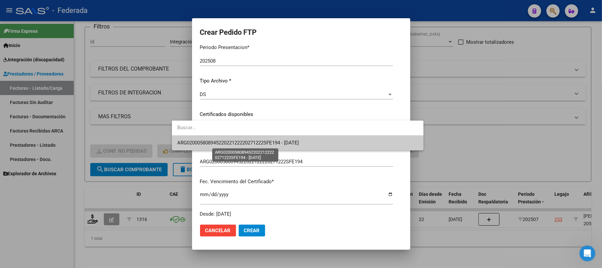
click at [204, 141] on span "ARG02000580894522022122220271222SFE194 - 2027-12-22" at bounding box center [238, 143] width 122 height 6
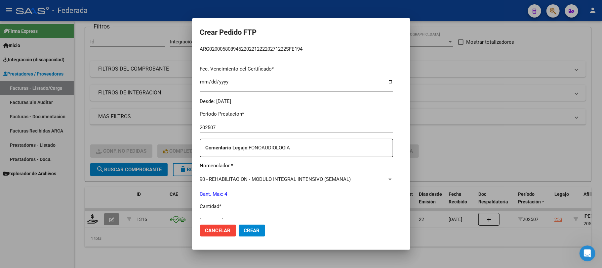
scroll to position [176, 0]
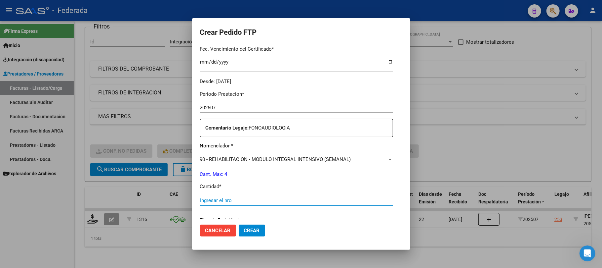
click at [207, 197] on input "Ingresar el nro" at bounding box center [296, 200] width 193 height 6
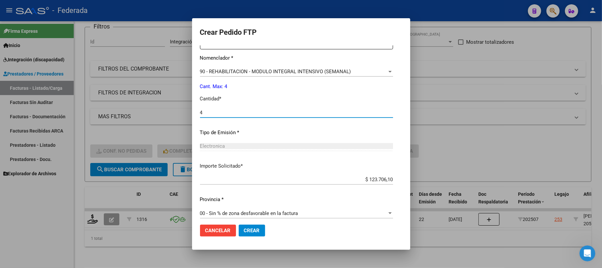
scroll to position [269, 0]
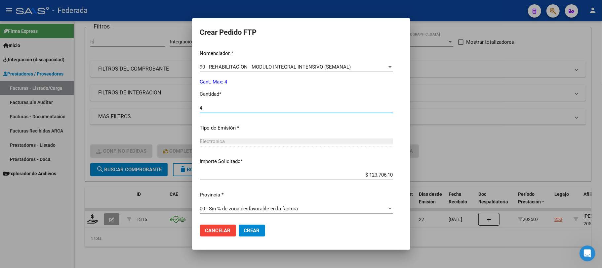
type input "4"
click at [244, 227] on span "Crear" at bounding box center [252, 230] width 16 height 6
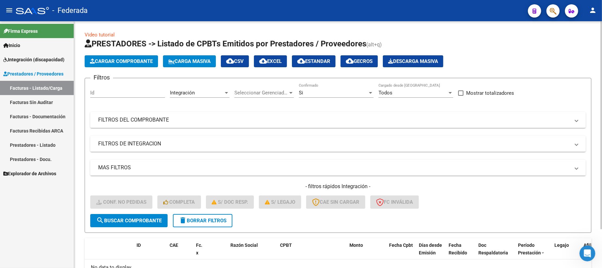
scroll to position [0, 0]
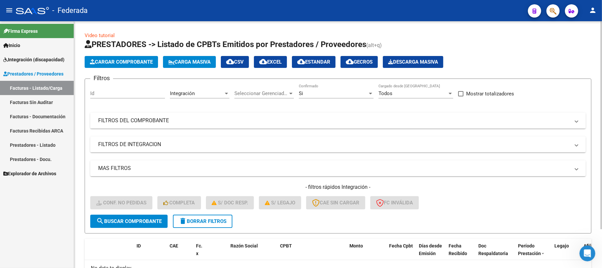
click at [186, 65] on button "Carga Masiva" at bounding box center [189, 62] width 53 height 12
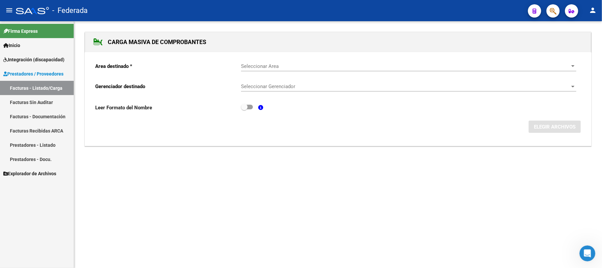
click at [280, 67] on span "Seleccionar Area" at bounding box center [405, 66] width 329 height 6
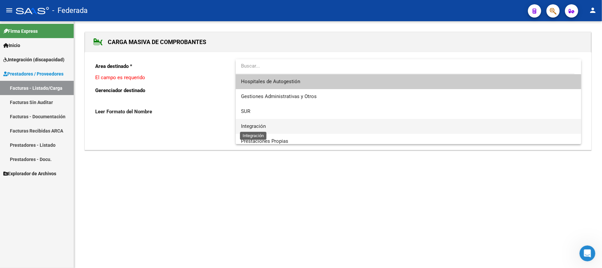
click at [255, 125] on span "Integración" at bounding box center [253, 126] width 25 height 6
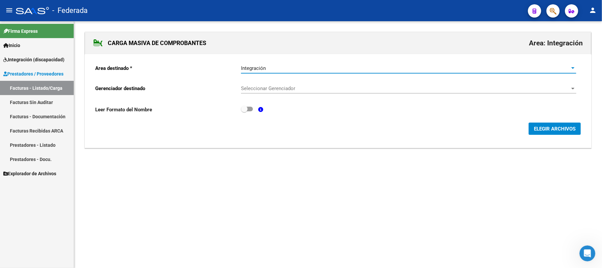
click at [257, 90] on span "Seleccionar Gerenciador" at bounding box center [405, 88] width 329 height 6
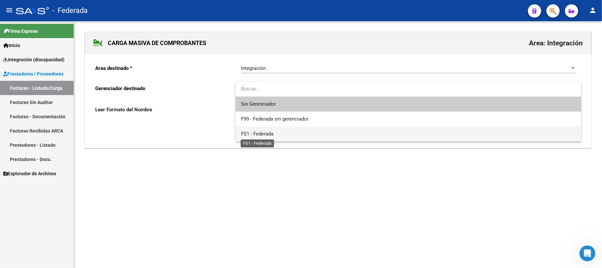
click at [257, 136] on span "FS1 - Federada" at bounding box center [257, 134] width 32 height 6
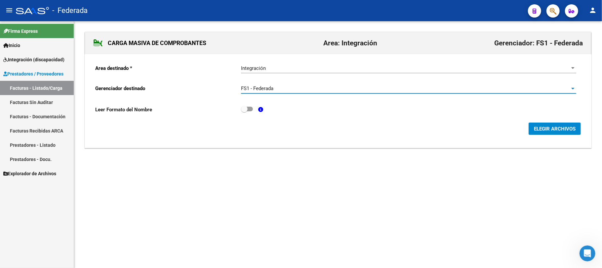
click at [544, 124] on button "ELEGIR ARCHIVOS" at bounding box center [555, 128] width 52 height 12
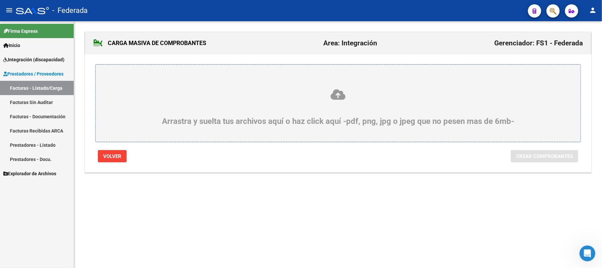
click at [340, 97] on icon at bounding box center [338, 94] width 454 height 12
click at [0, 0] on input "Arrastra y suelta tus archivos aquí o haz click aquí -pdf, png, jpg o jpeg que …" at bounding box center [0, 0] width 0 height 0
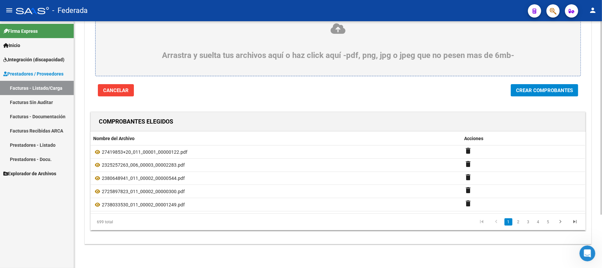
scroll to position [68, 0]
click at [545, 82] on div "Arrastra y suelta tus archivos aquí o haz click aquí -pdf, png, jpg o jpeg que …" at bounding box center [338, 42] width 506 height 108
click at [545, 87] on span "Crear Comprobantes" at bounding box center [544, 90] width 57 height 6
